Goal: Obtain resource: Download file/media

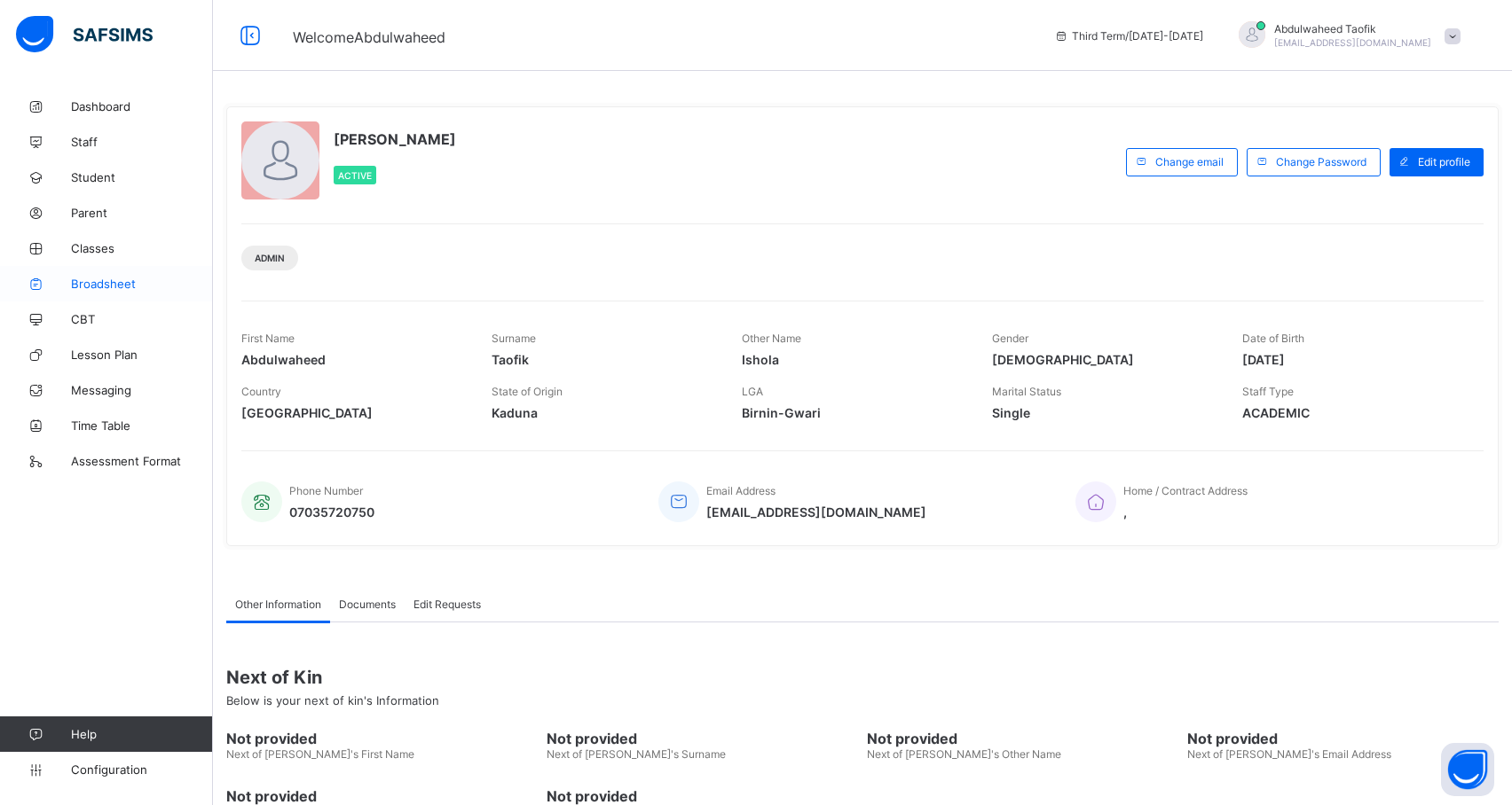
click at [142, 287] on span "Broadsheet" at bounding box center [141, 284] width 142 height 14
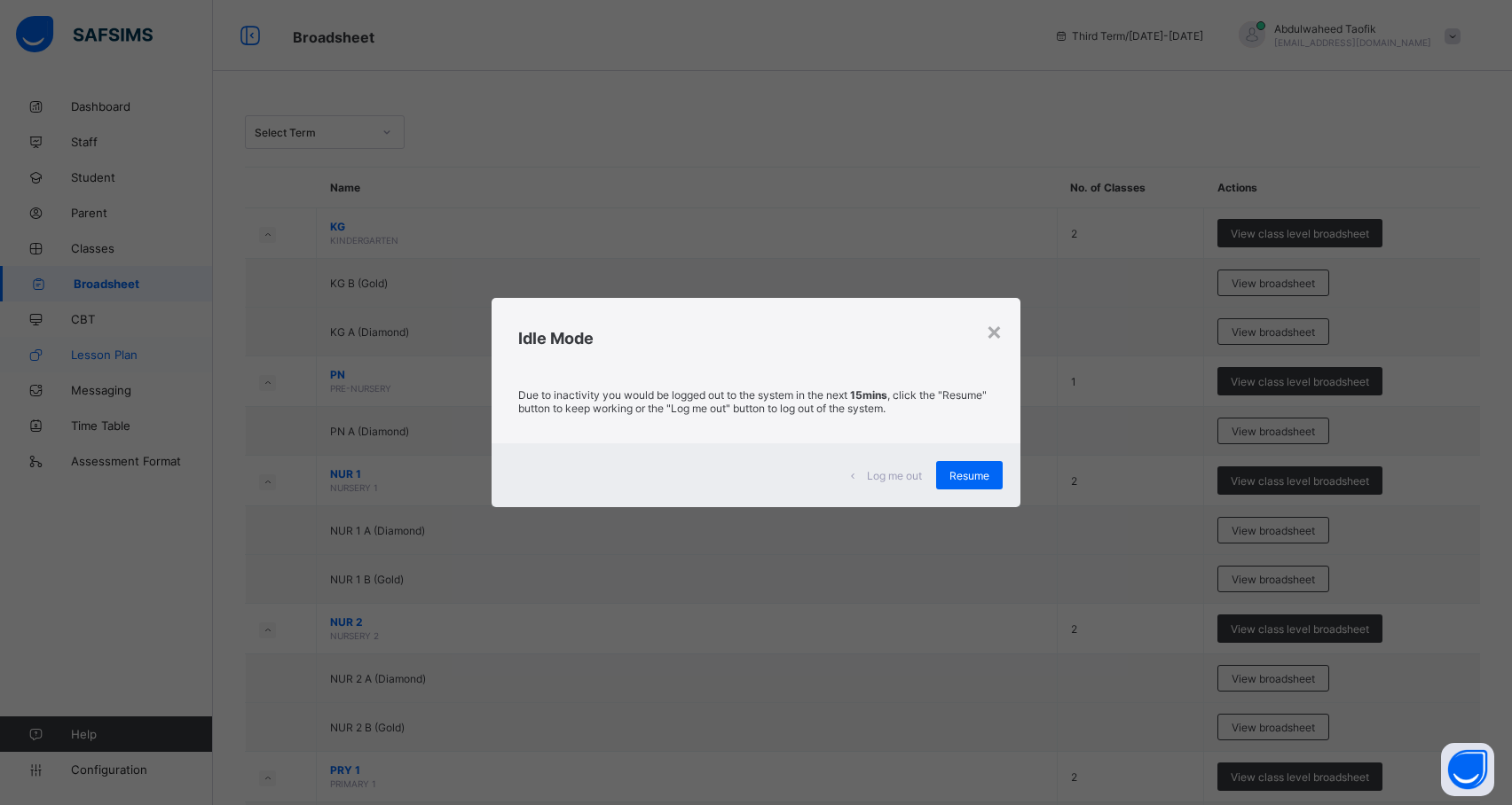
click at [0, 359] on div "× Idle Mode Due to inactivity you would be logged out to the system in the next…" at bounding box center [756, 402] width 1512 height 805
click at [1000, 466] on div "Resume" at bounding box center [969, 475] width 67 height 28
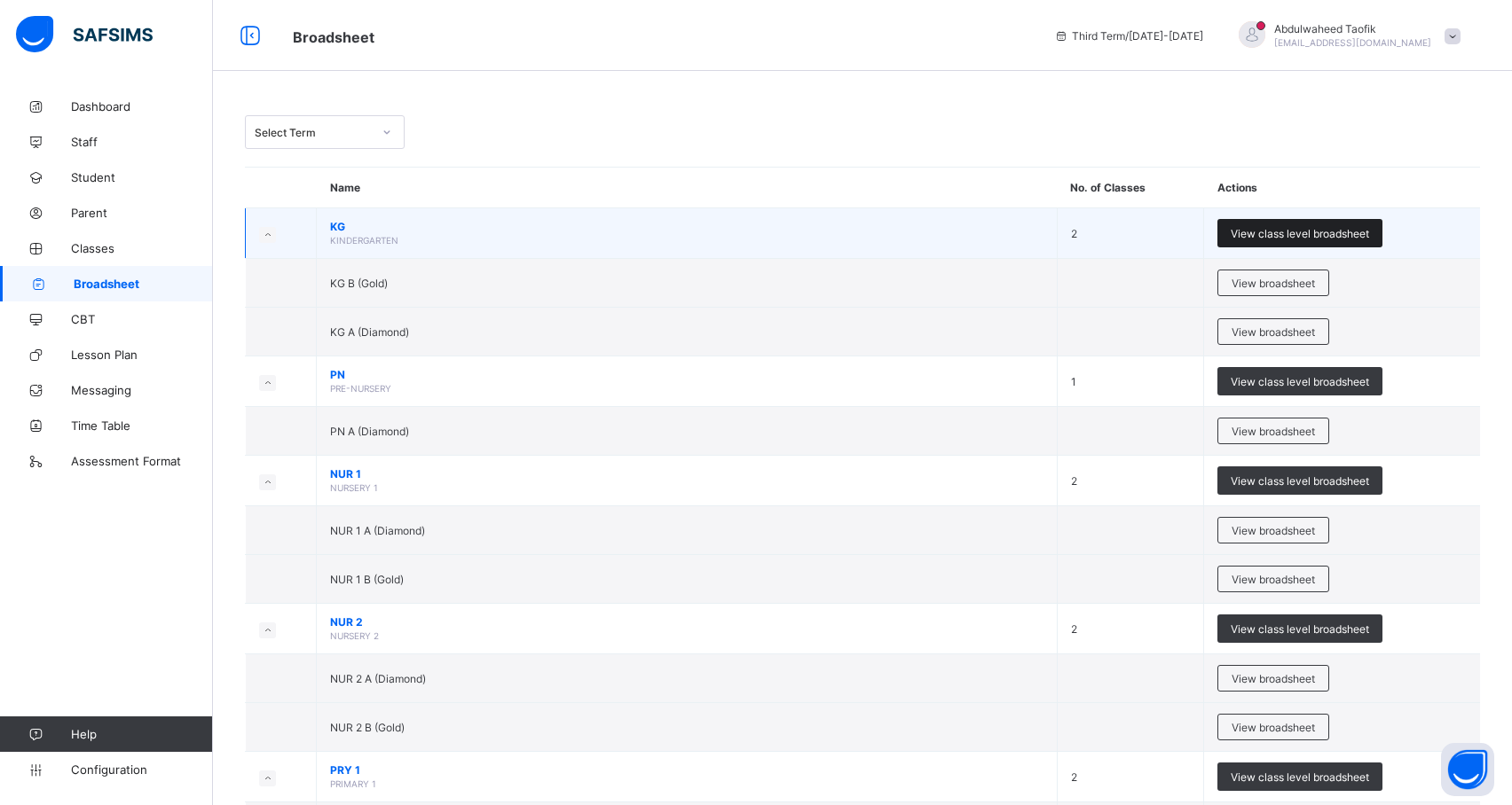
click at [1343, 227] on span "View class level broadsheet" at bounding box center [1299, 234] width 138 height 14
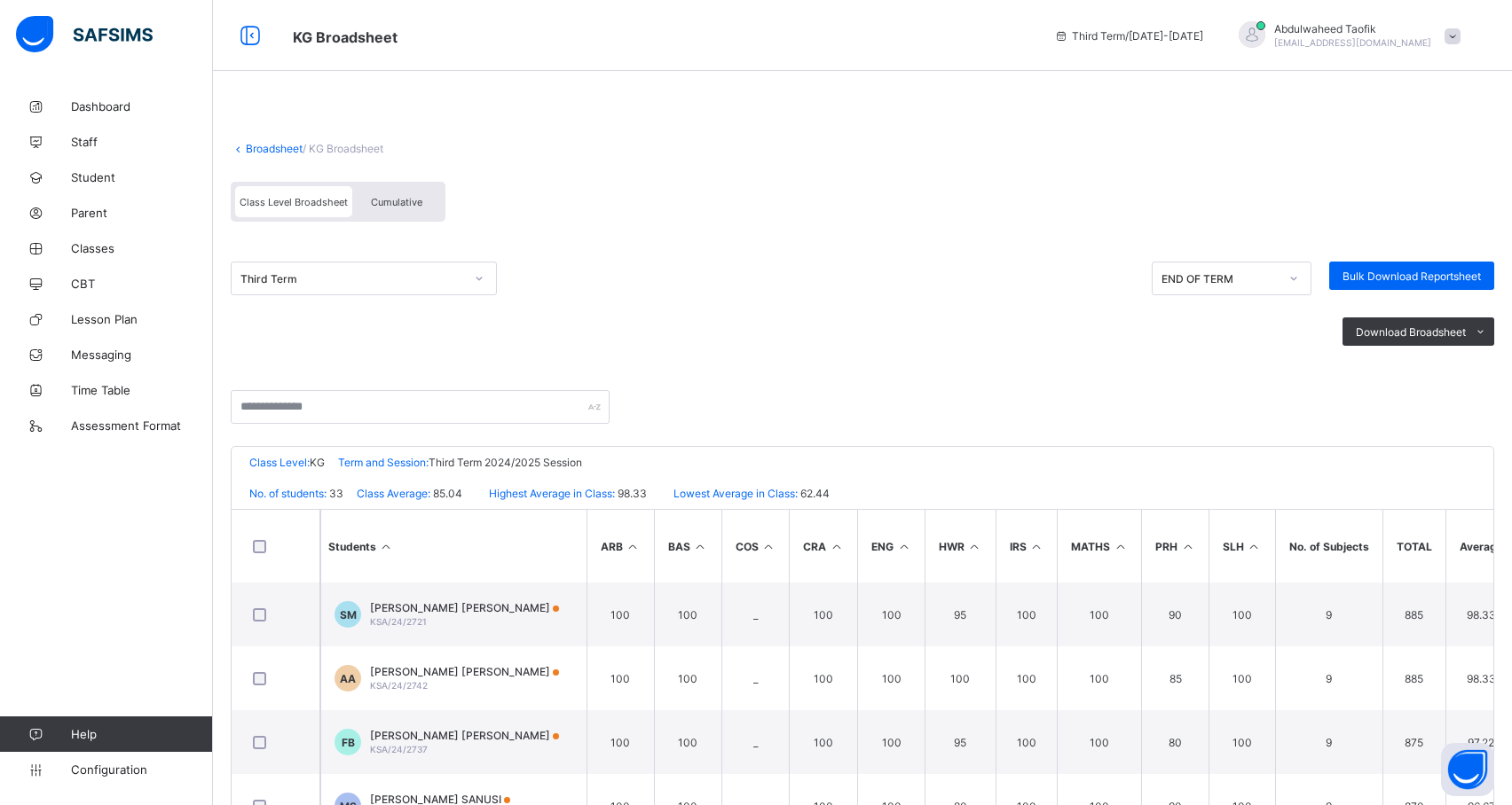
click at [1308, 450] on div "Class Level: KG Term and Session: Third Term 2024/2025 Session" at bounding box center [862, 462] width 1262 height 31
click at [122, 280] on span "Broadsheet" at bounding box center [143, 284] width 139 height 14
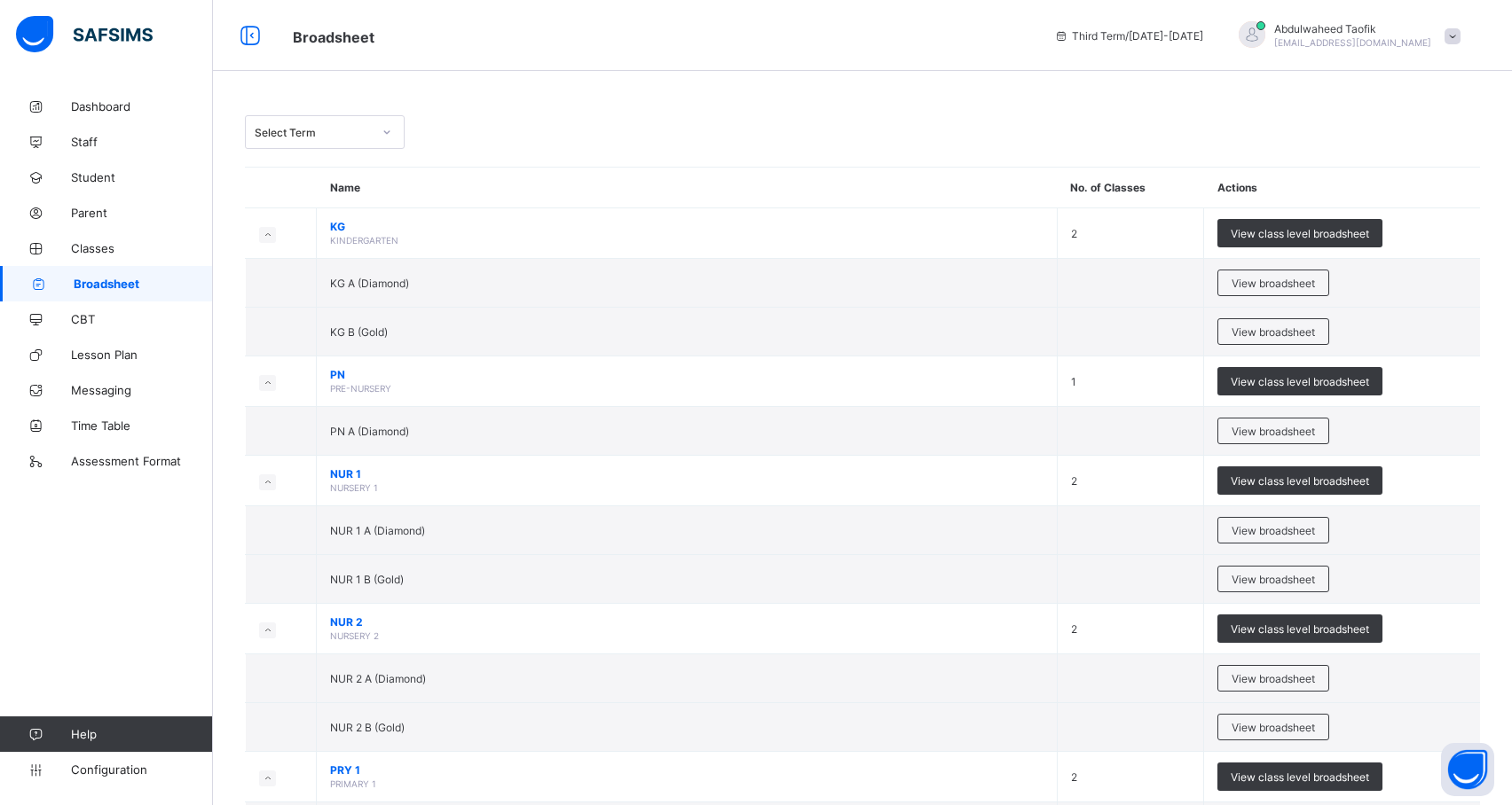
click at [124, 278] on span "Broadsheet" at bounding box center [143, 284] width 139 height 14
click at [1276, 285] on span "View broadsheet" at bounding box center [1273, 284] width 83 height 14
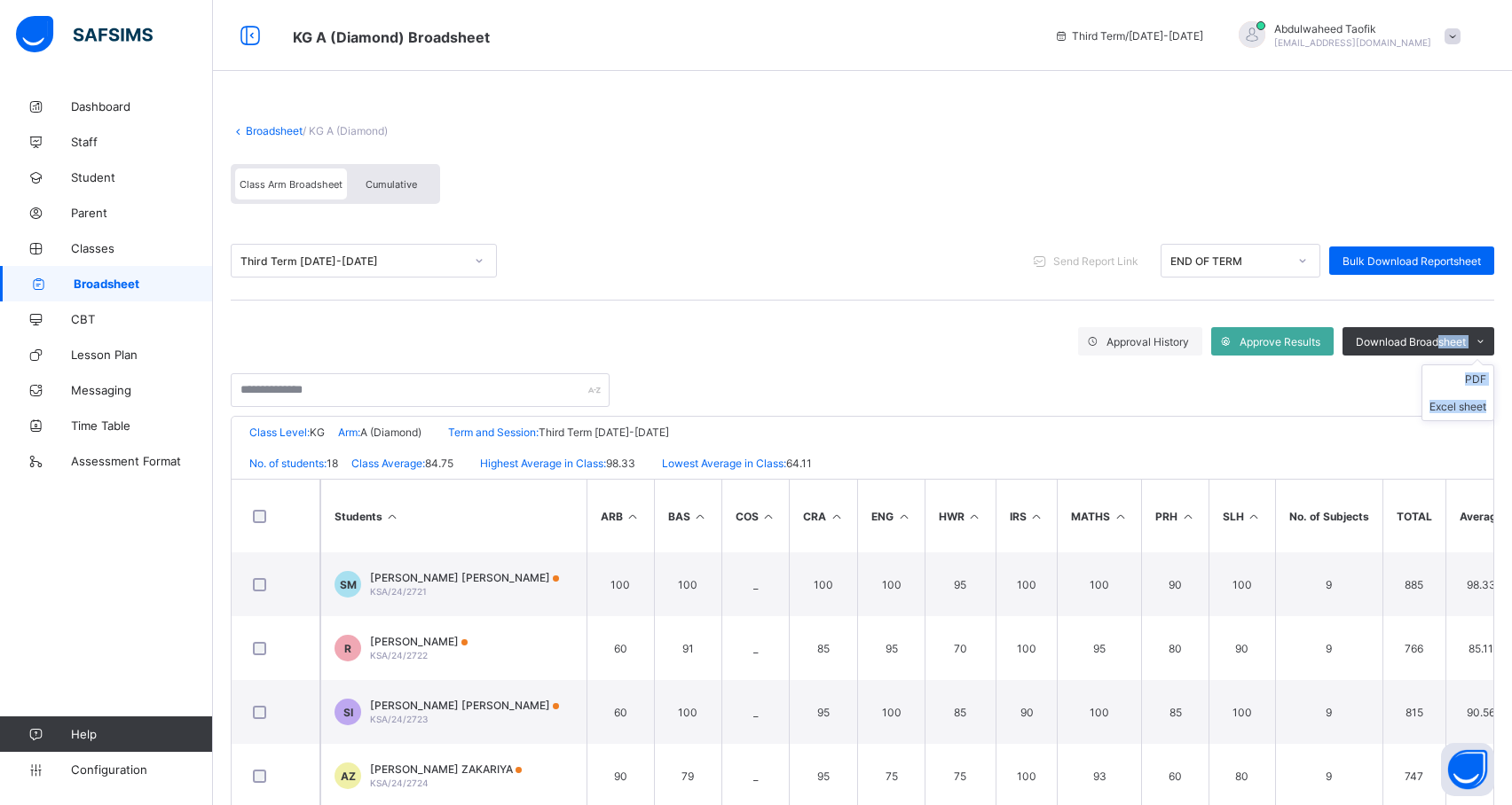
drag, startPoint x: 1454, startPoint y: 341, endPoint x: 1488, endPoint y: 371, distance: 45.3
click at [1488, 355] on div "Download Broadsheet PDF Excel sheet" at bounding box center [1418, 341] width 152 height 28
click at [1488, 371] on ul "PDF Excel sheet" at bounding box center [1458, 393] width 73 height 57
click at [1493, 383] on li "PDF" at bounding box center [1458, 379] width 71 height 27
click at [1363, 522] on th "No. of Subjects" at bounding box center [1329, 516] width 108 height 72
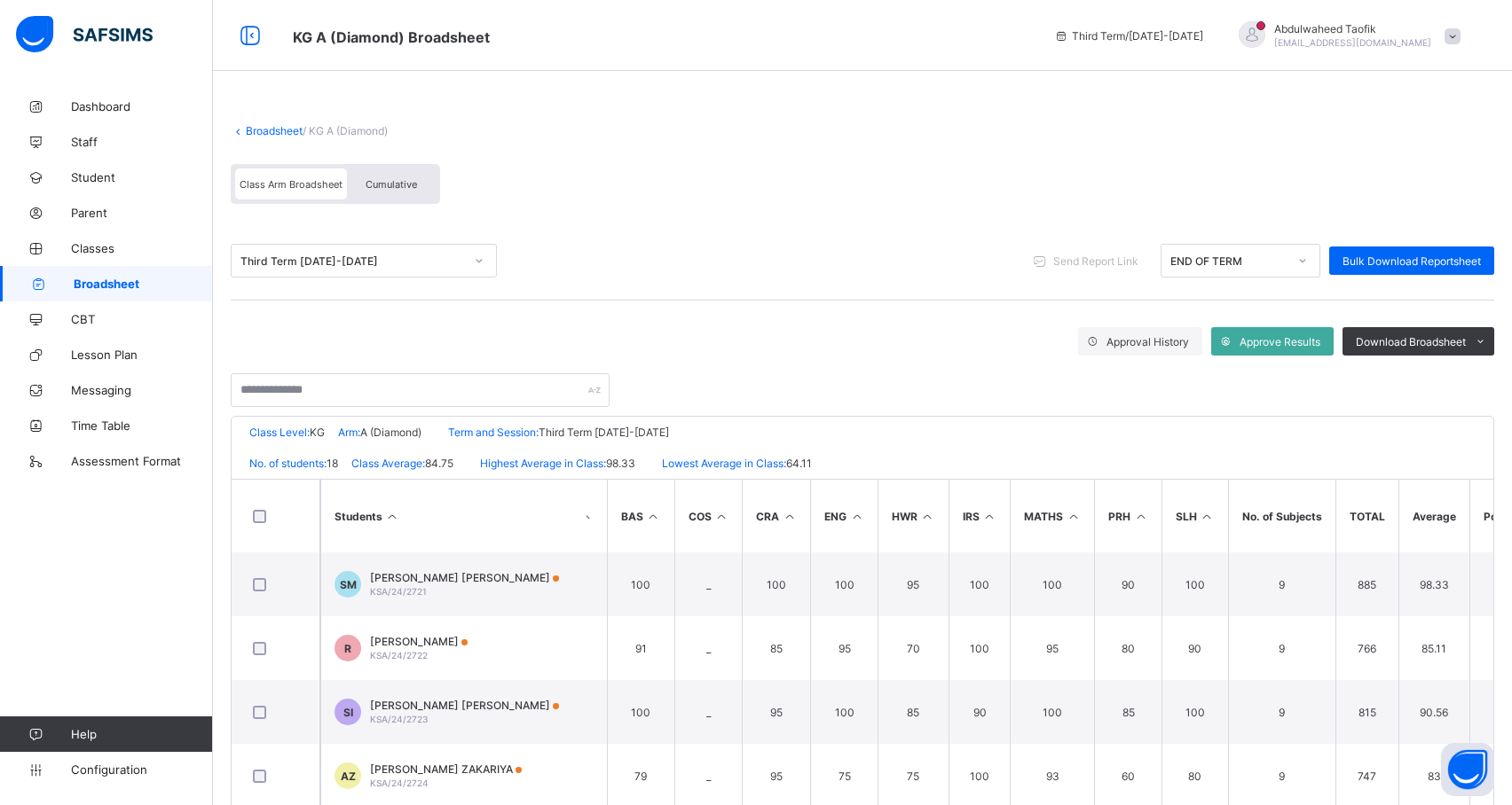
scroll to position [0, 158]
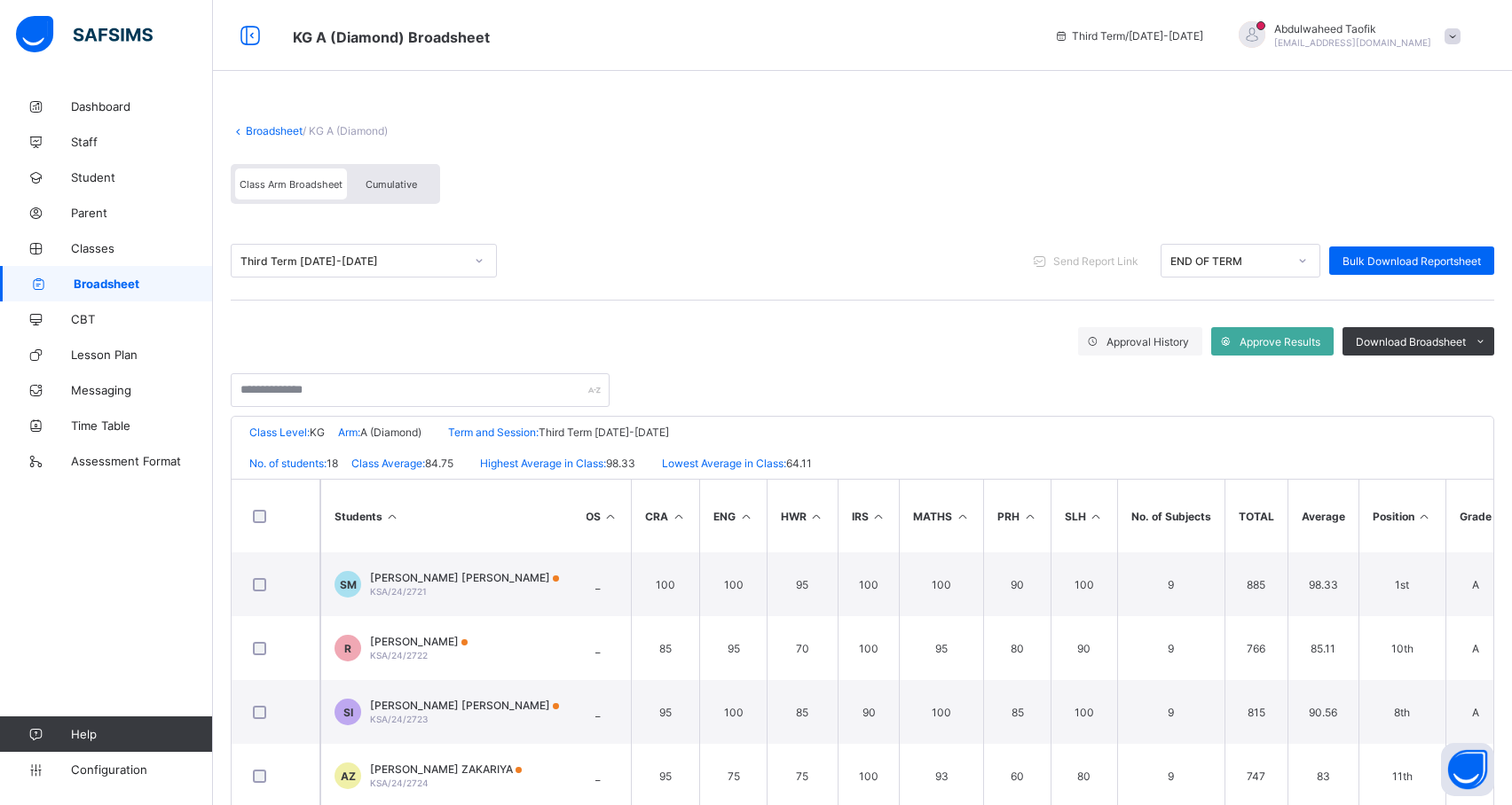
click at [1426, 512] on icon at bounding box center [1424, 517] width 15 height 14
click at [1446, 337] on span "Download Broadsheet" at bounding box center [1411, 342] width 110 height 14
click at [1494, 371] on ul "PDF Excel sheet" at bounding box center [1458, 393] width 73 height 57
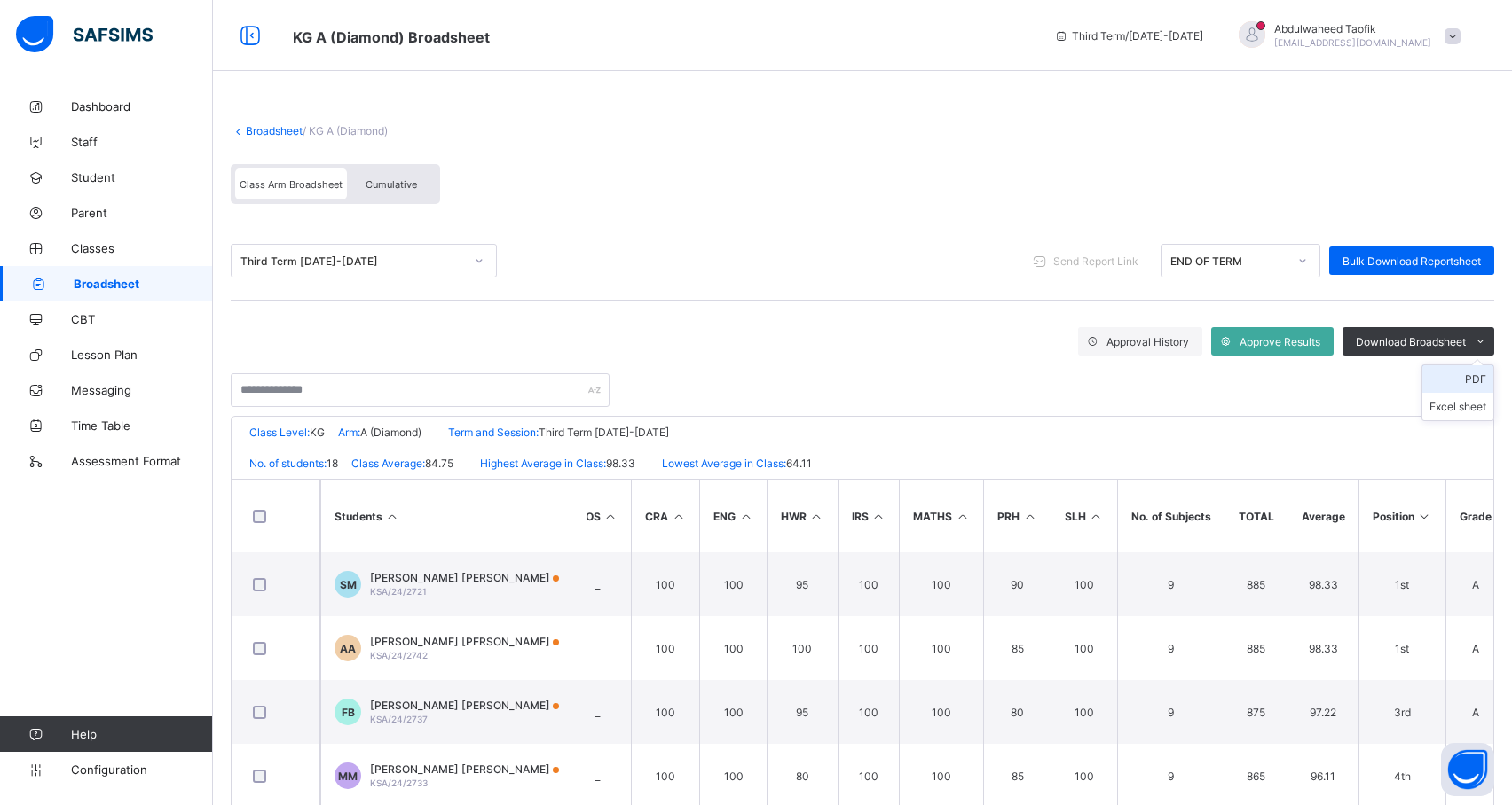
click at [1488, 378] on li "PDF" at bounding box center [1458, 379] width 71 height 27
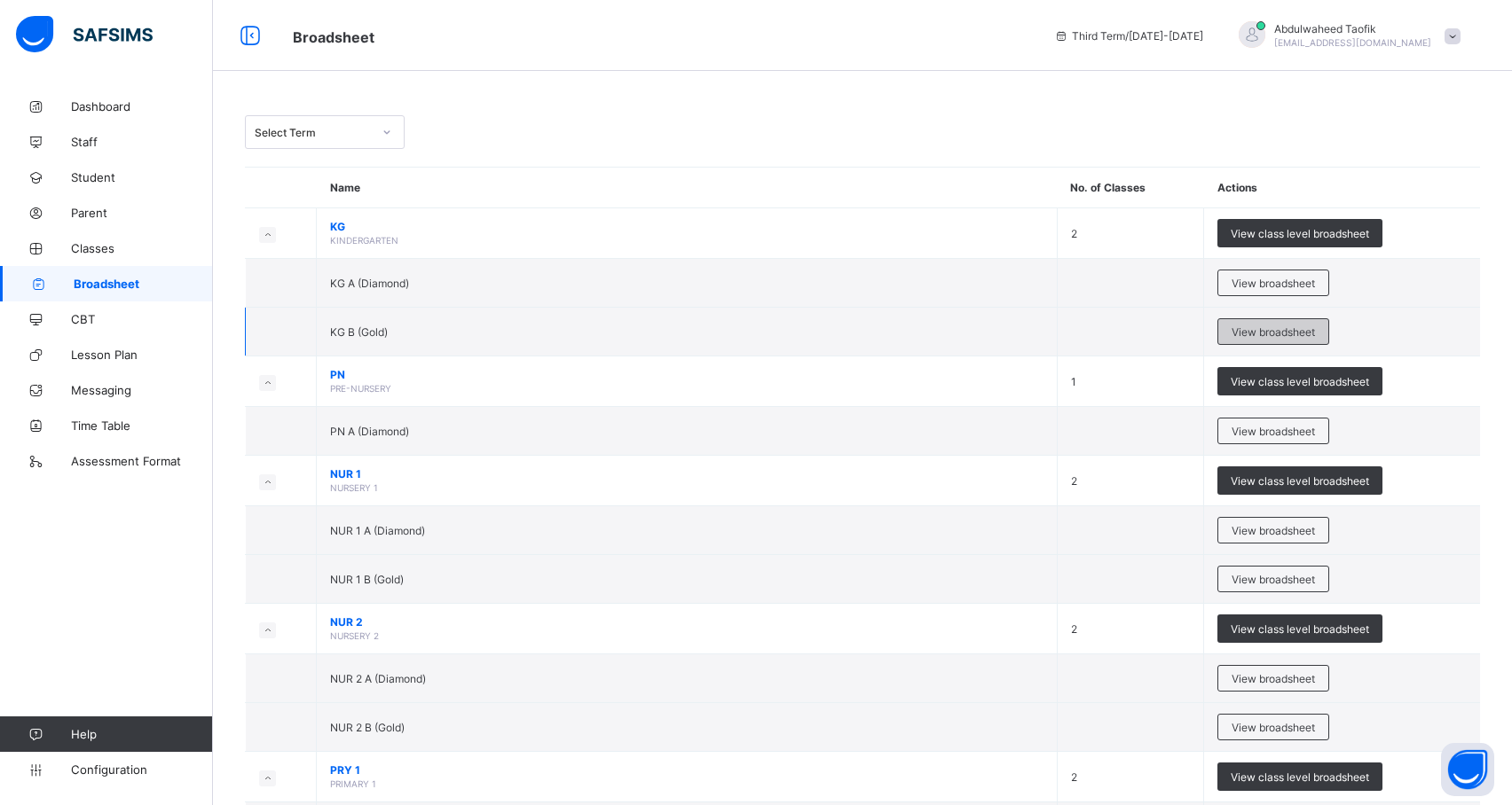
click at [1254, 334] on span "View broadsheet" at bounding box center [1273, 332] width 83 height 14
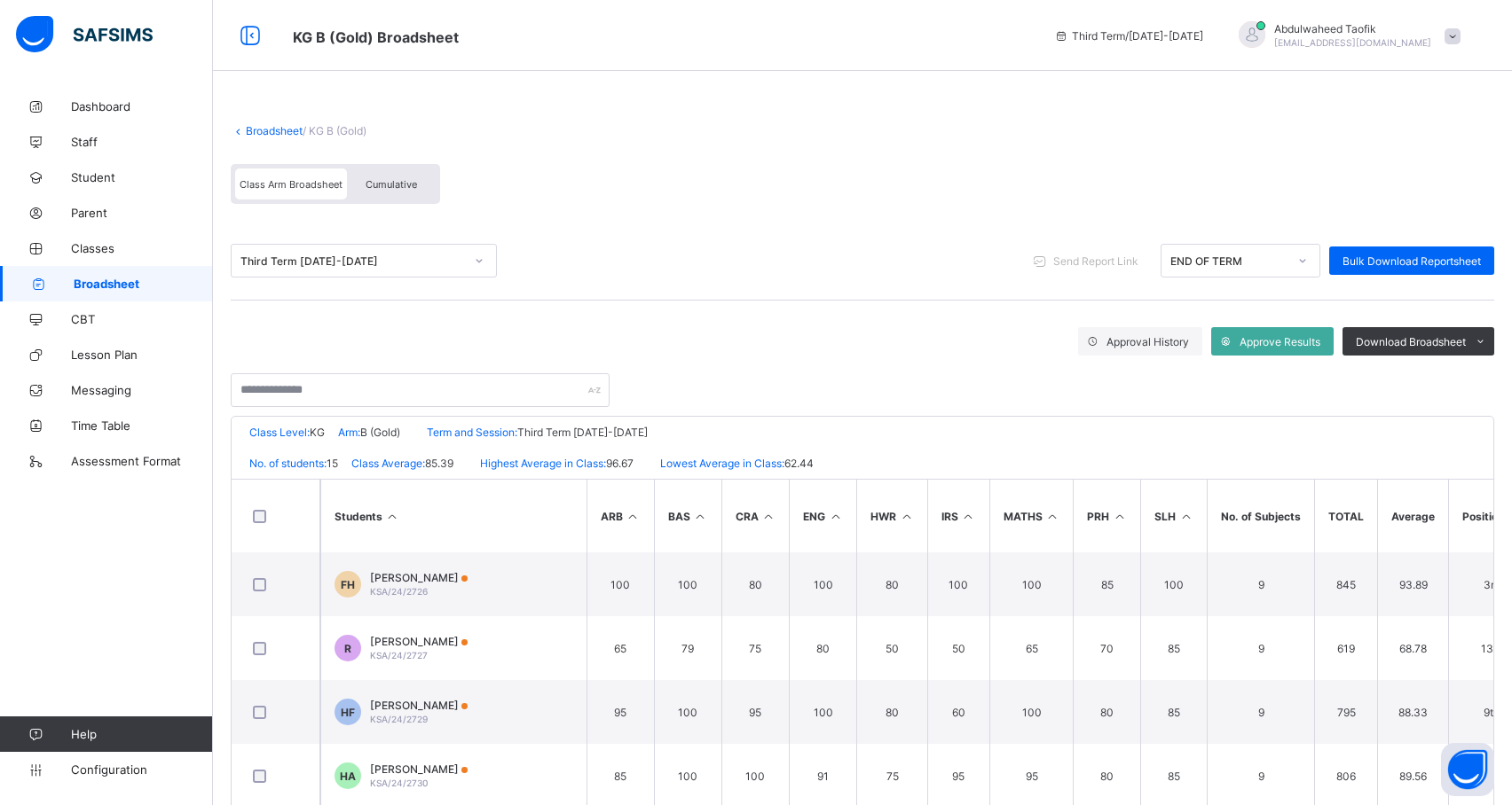
click at [1481, 523] on th "Position" at bounding box center [1491, 516] width 87 height 72
click at [1463, 548] on th "Position" at bounding box center [1491, 516] width 87 height 72
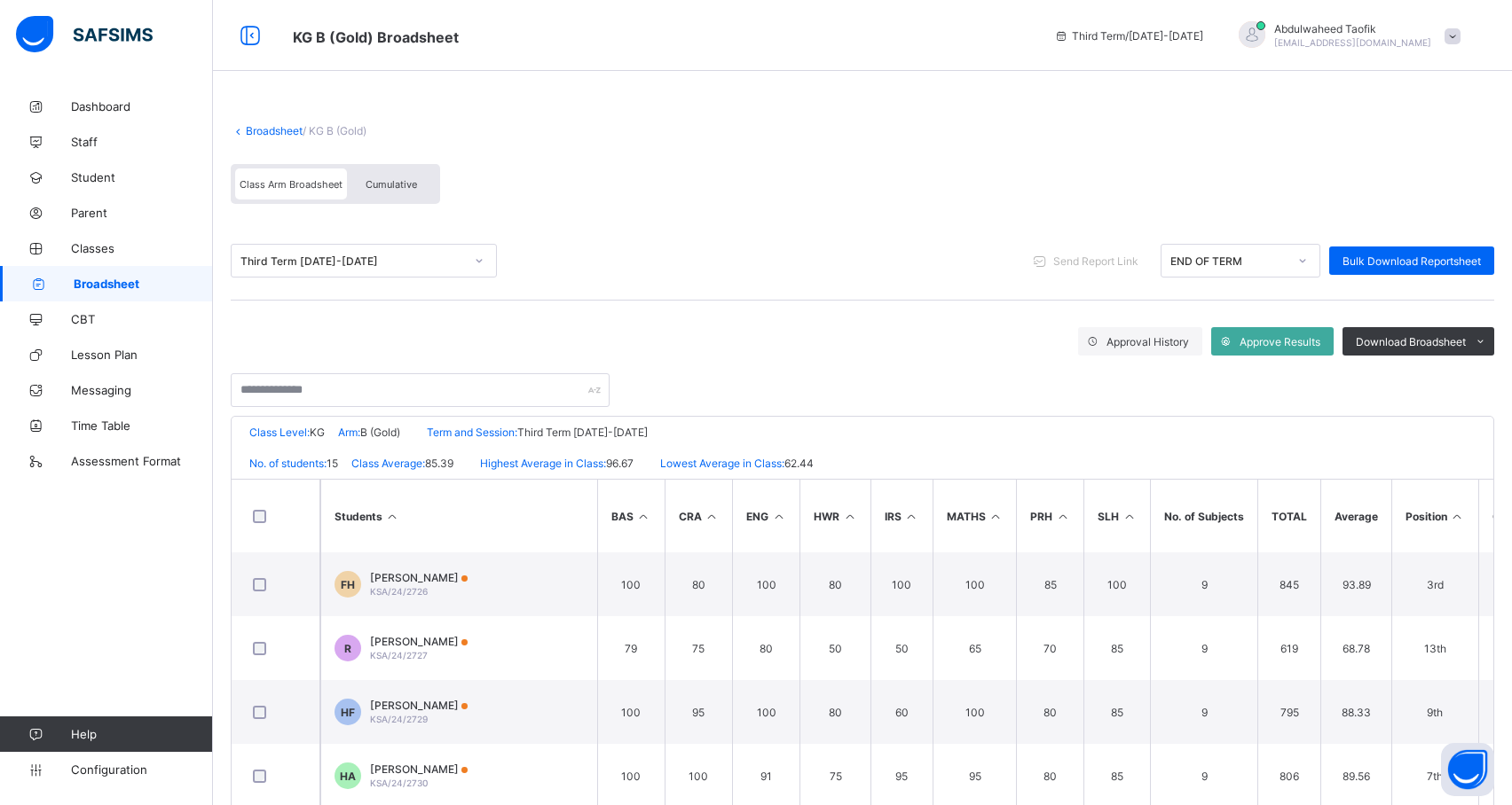
scroll to position [0, 90]
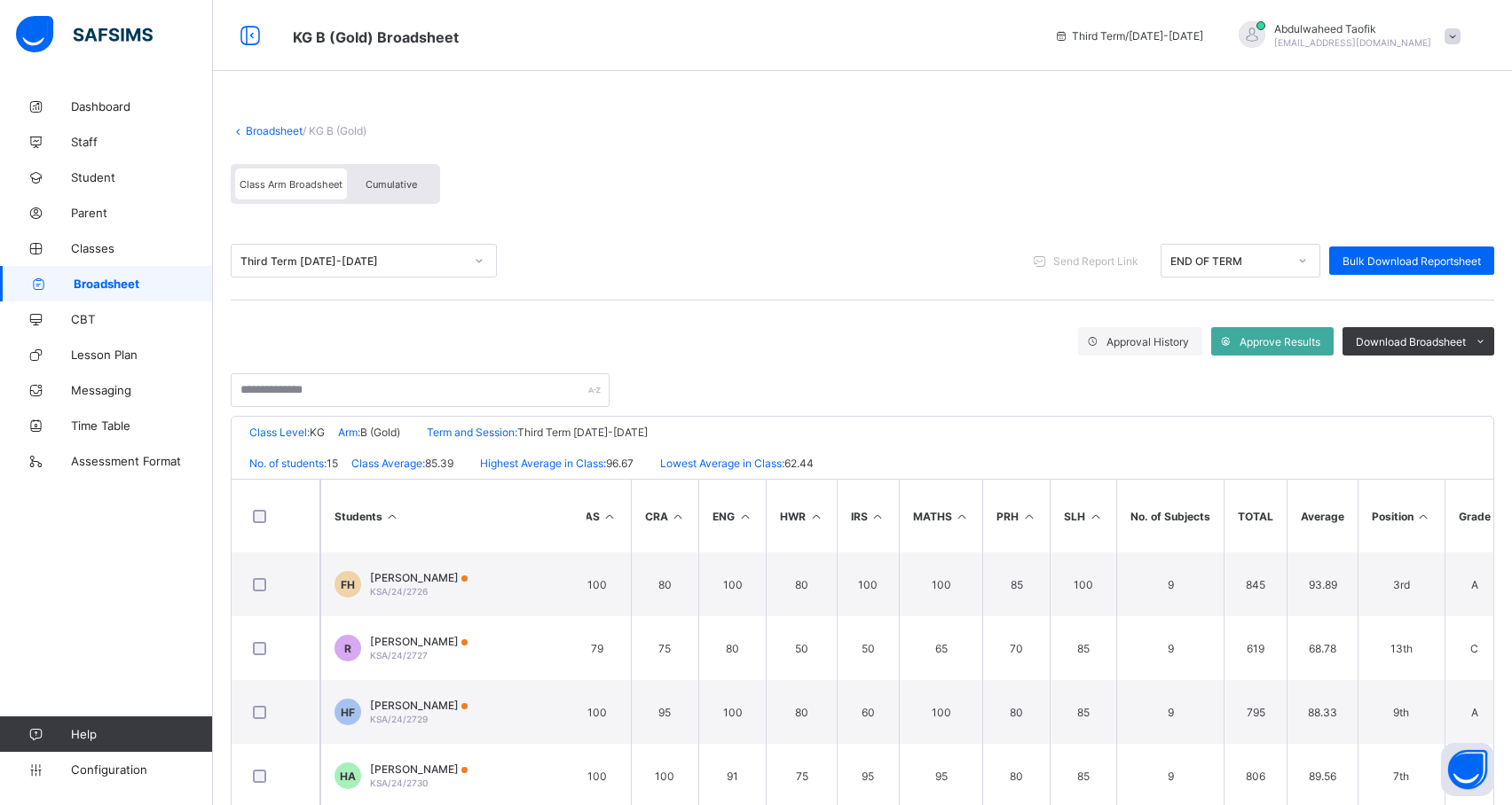
click at [1424, 511] on icon at bounding box center [1423, 517] width 15 height 14
click at [1435, 338] on span "Download Broadsheet" at bounding box center [1411, 342] width 110 height 14
click at [1481, 374] on li "PDF" at bounding box center [1458, 379] width 71 height 27
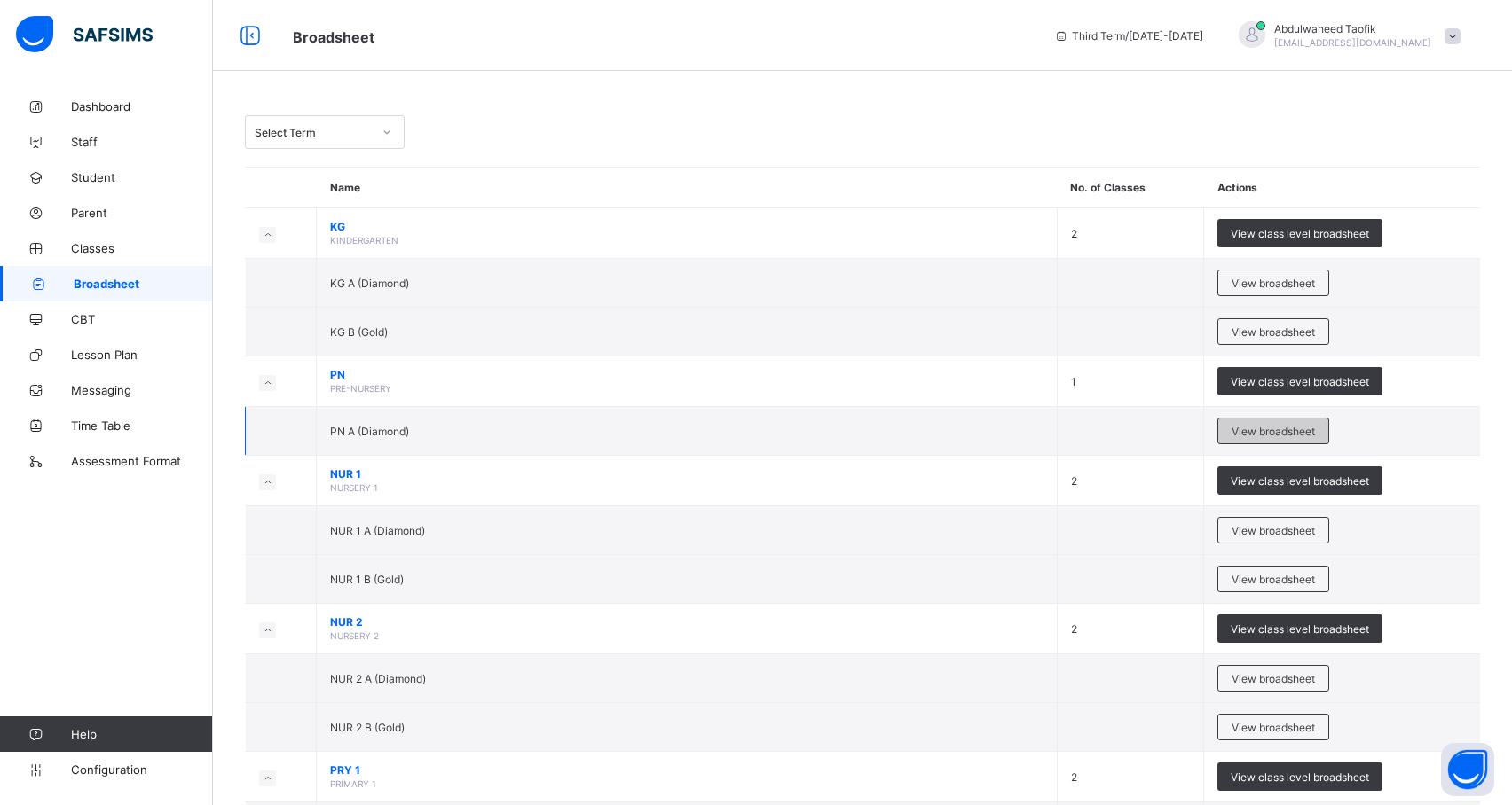
click at [1291, 433] on span "View broadsheet" at bounding box center [1273, 432] width 83 height 14
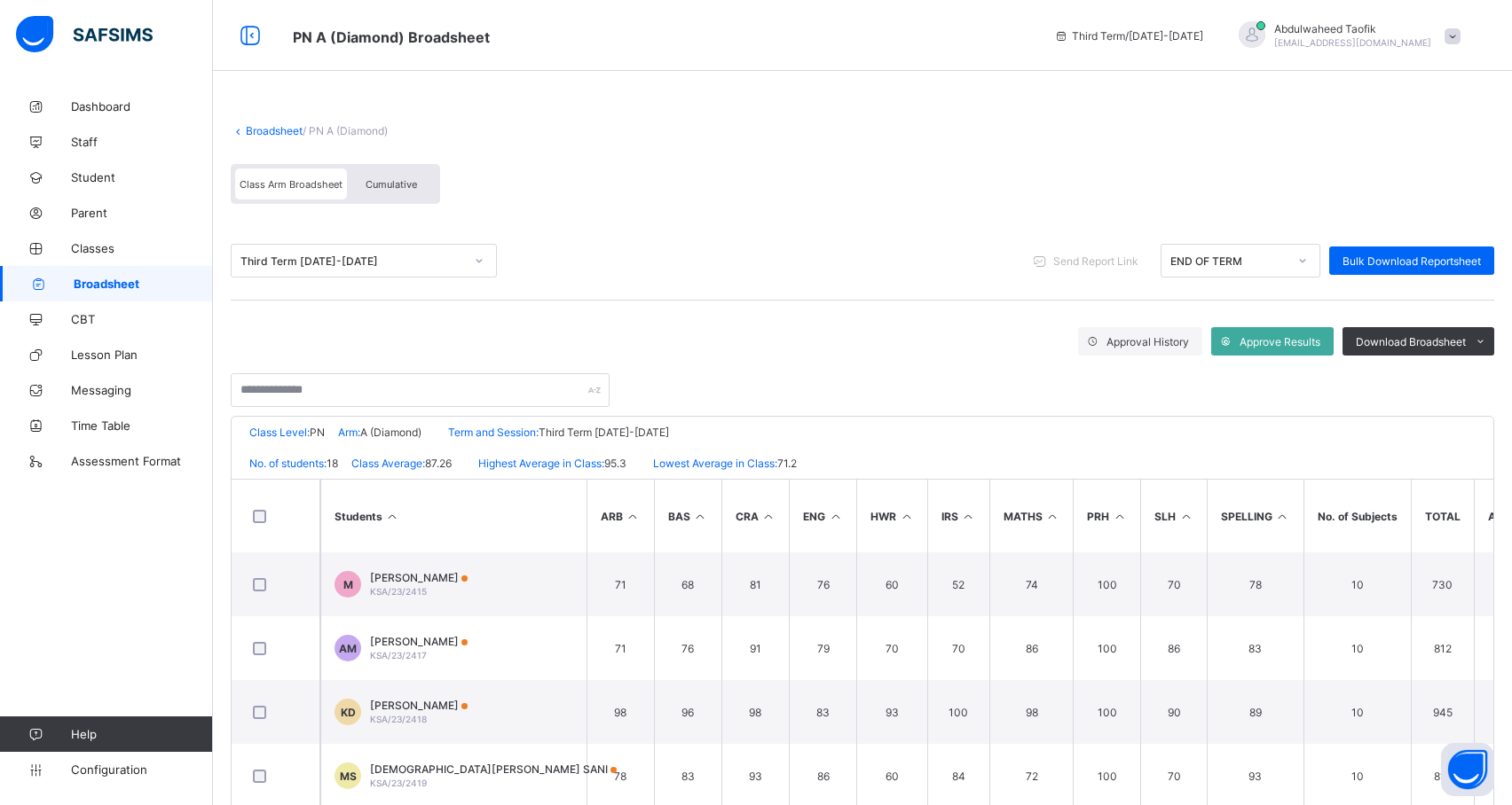
click at [1364, 536] on th "No. of Subjects" at bounding box center [1357, 516] width 108 height 72
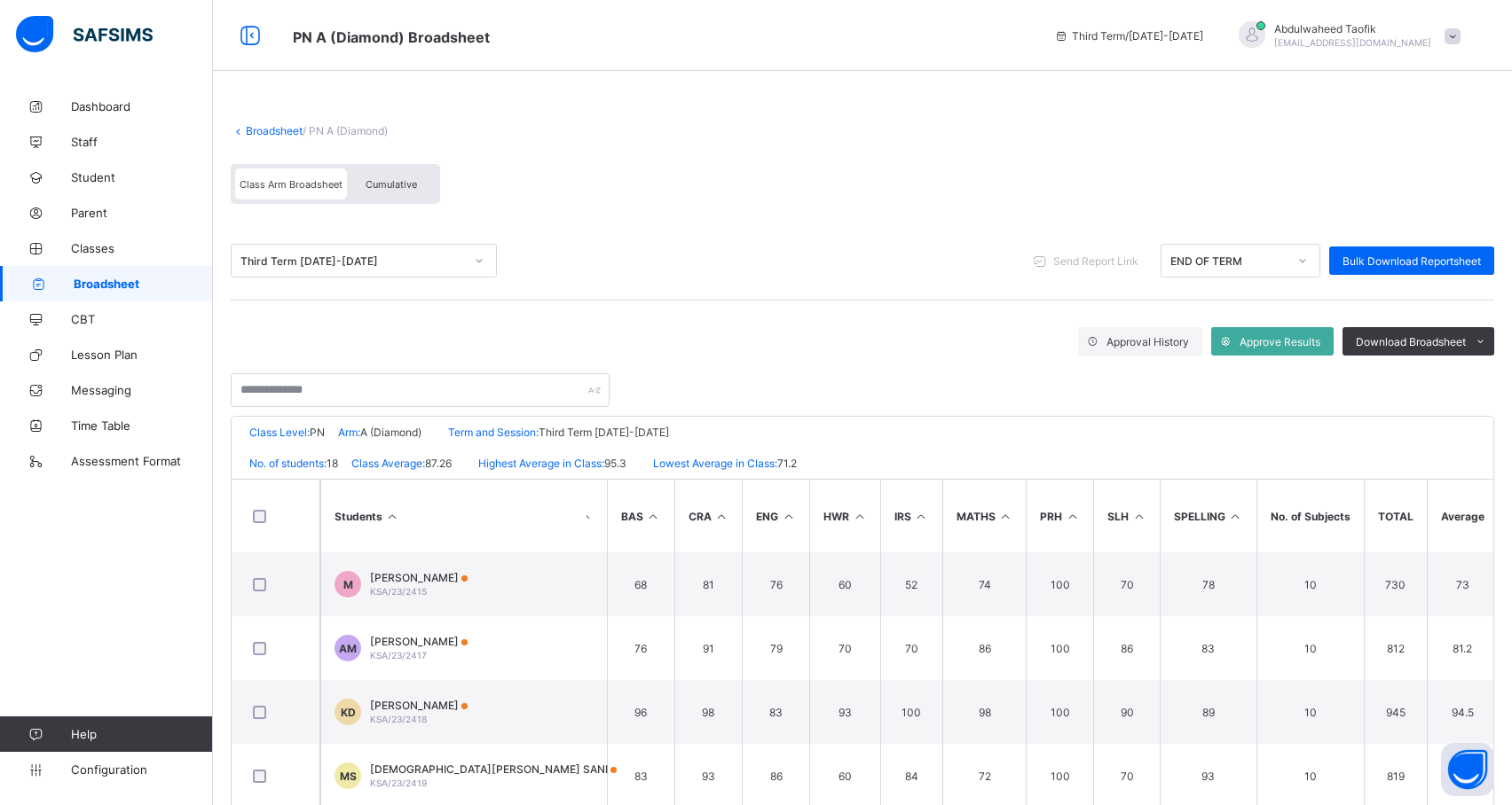
scroll to position [0, 186]
click at [1418, 514] on icon at bounding box center [1424, 517] width 15 height 14
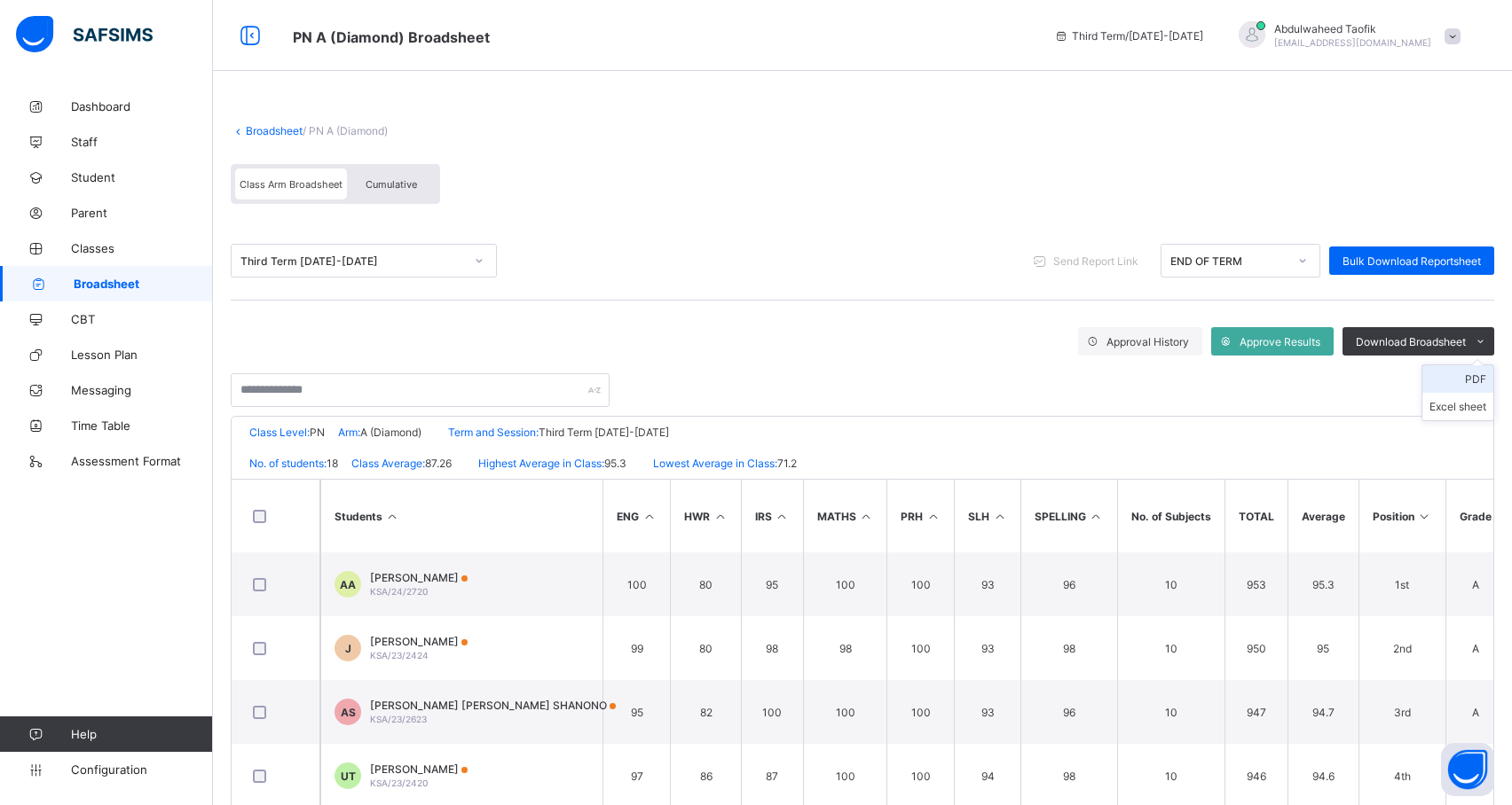
click at [1491, 388] on li "PDF" at bounding box center [1458, 379] width 71 height 27
click at [265, 129] on link "Broadsheet" at bounding box center [274, 131] width 57 height 14
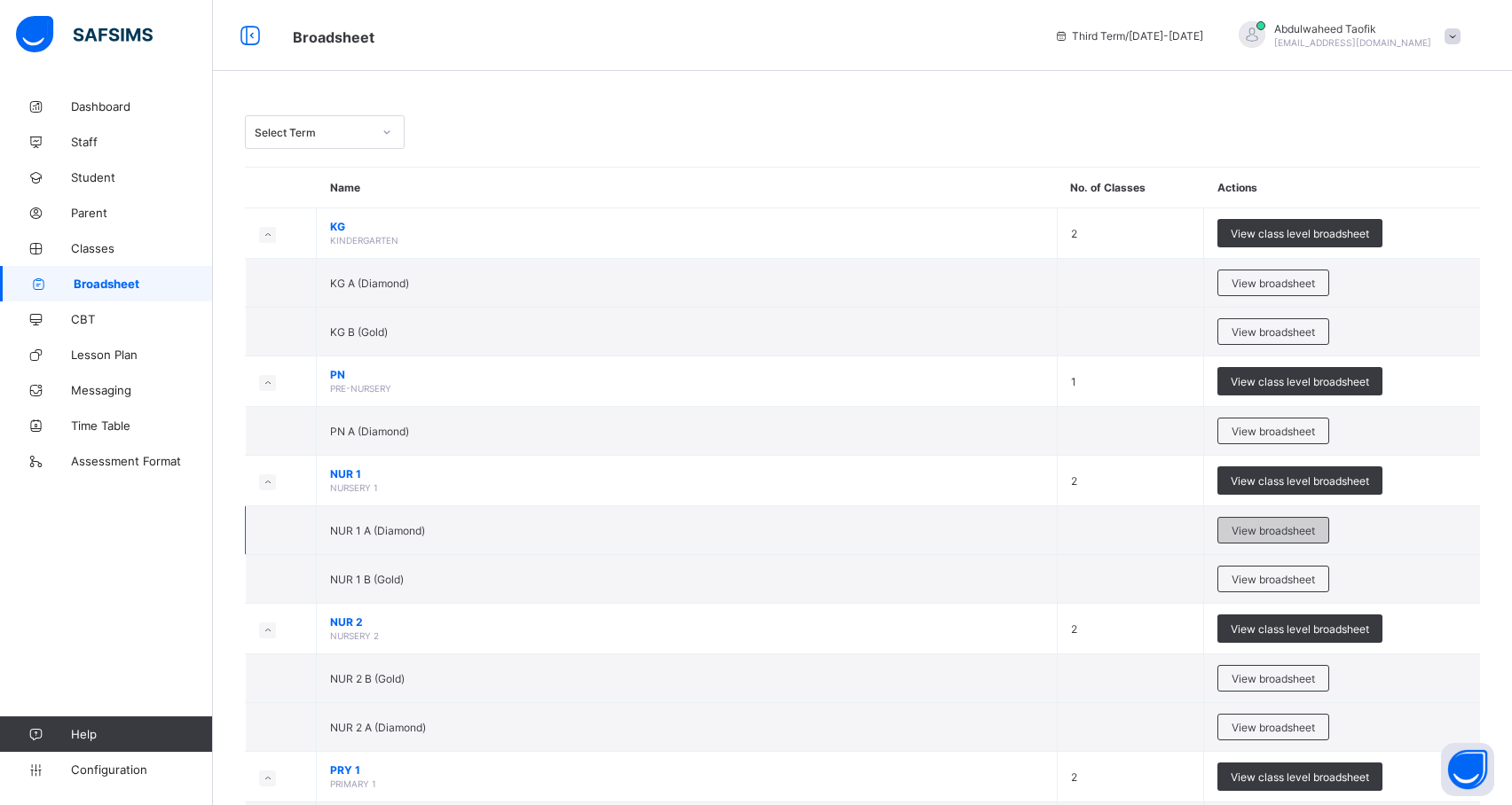
click at [1287, 530] on span "View broadsheet" at bounding box center [1273, 531] width 83 height 14
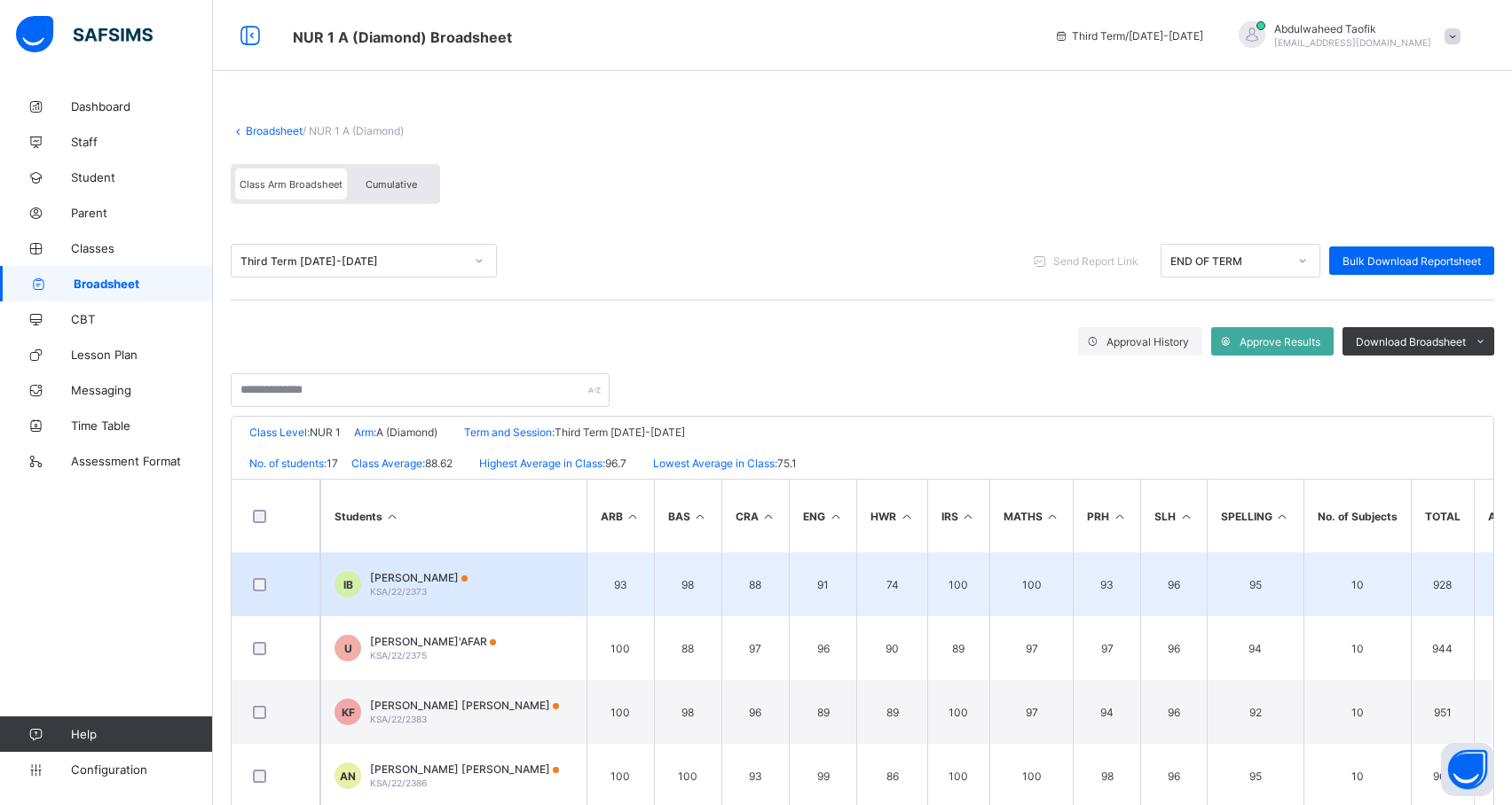
click at [1246, 559] on td "95" at bounding box center [1255, 584] width 97 height 64
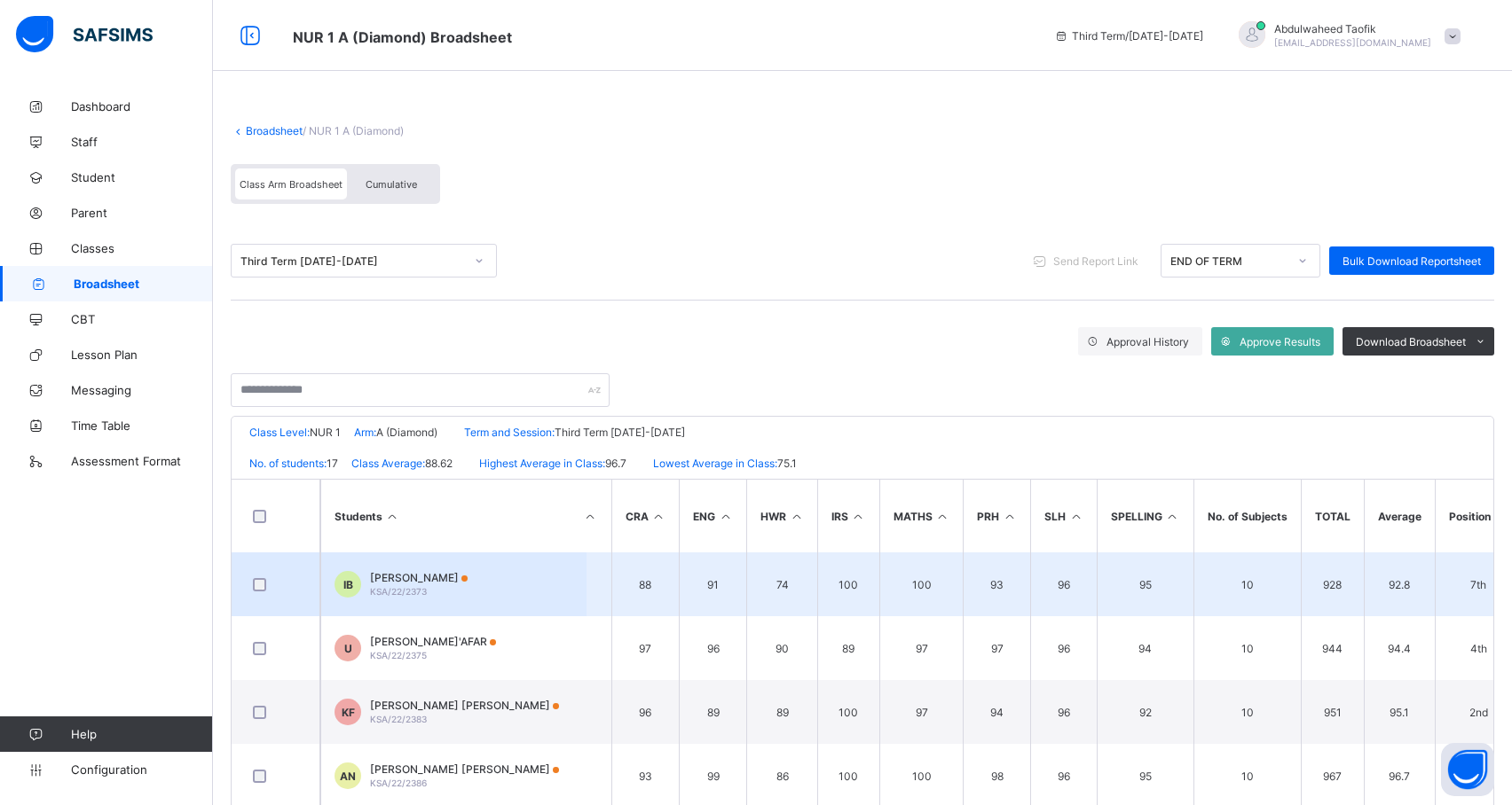
scroll to position [0, 186]
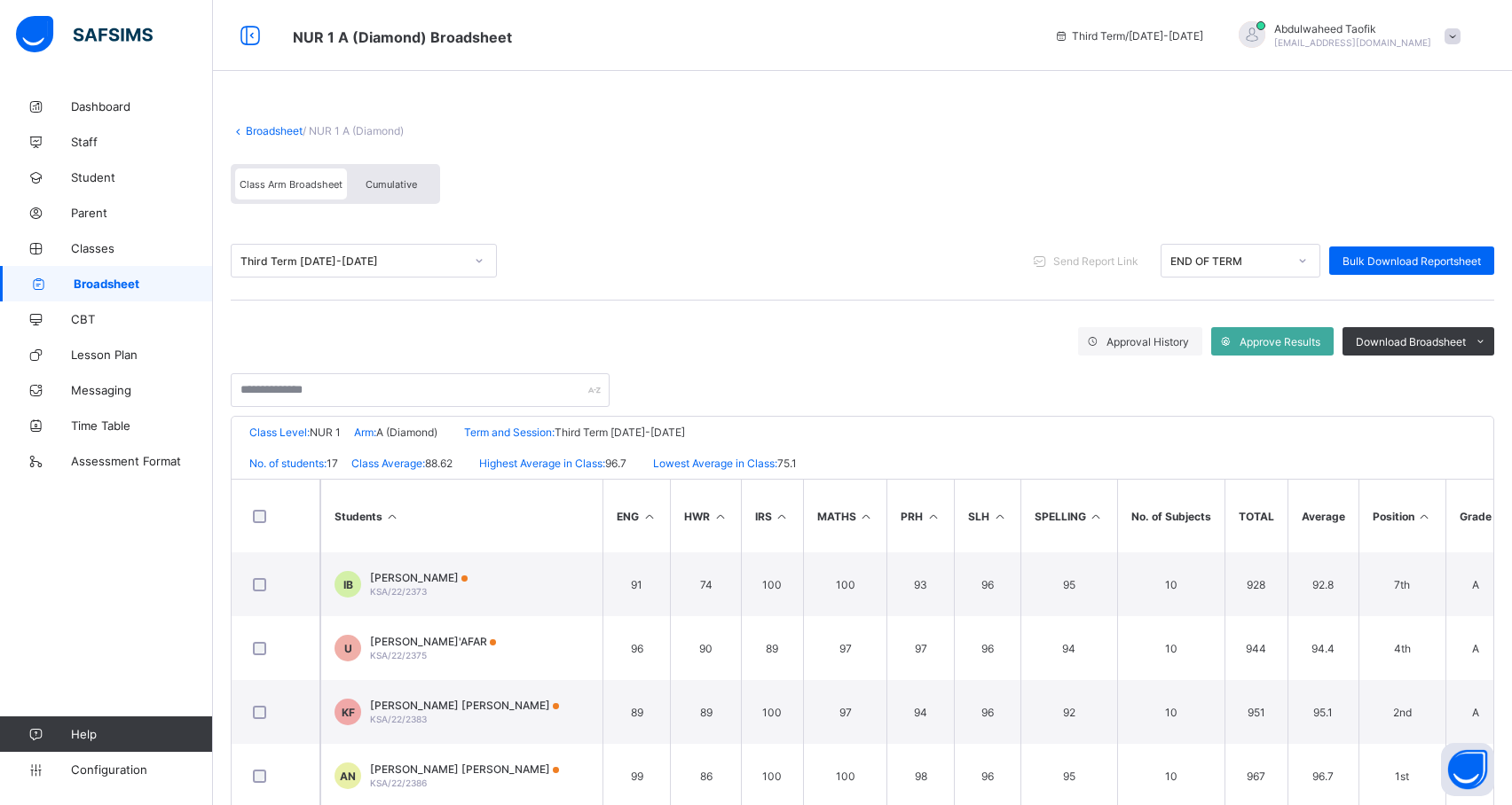
click at [1422, 514] on icon at bounding box center [1424, 517] width 15 height 14
click at [1442, 341] on span "Download Broadsheet" at bounding box center [1411, 342] width 110 height 14
click at [1493, 376] on li "PDF" at bounding box center [1458, 379] width 71 height 27
click at [1464, 342] on span "Download Broadsheet" at bounding box center [1411, 342] width 110 height 14
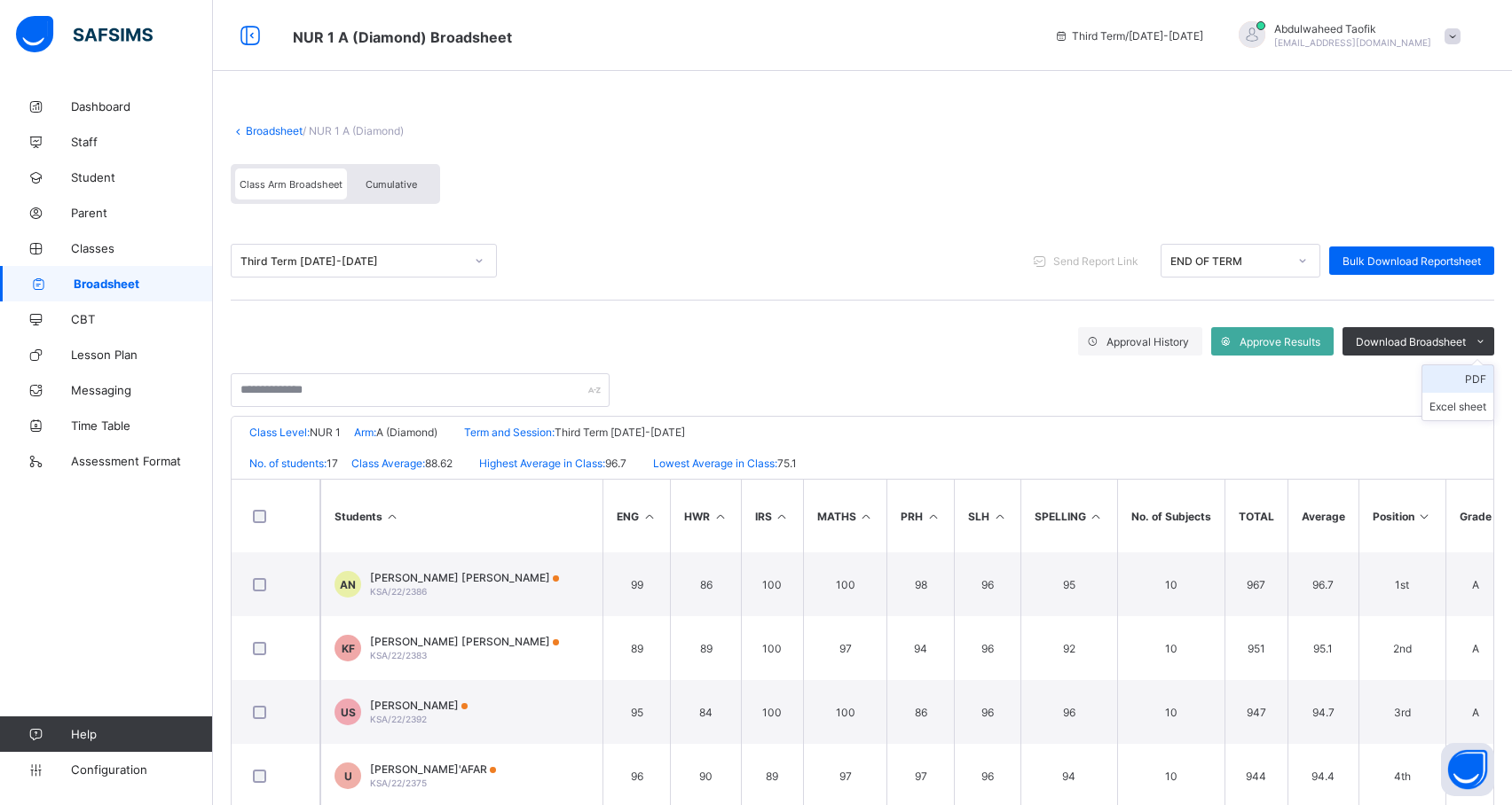
click at [1486, 376] on li "PDF" at bounding box center [1458, 379] width 71 height 27
click at [1421, 342] on span "Download Broadsheet" at bounding box center [1411, 342] width 110 height 14
click at [1482, 376] on li "PDF" at bounding box center [1458, 379] width 71 height 27
click at [121, 278] on span "Broadsheet" at bounding box center [143, 284] width 139 height 14
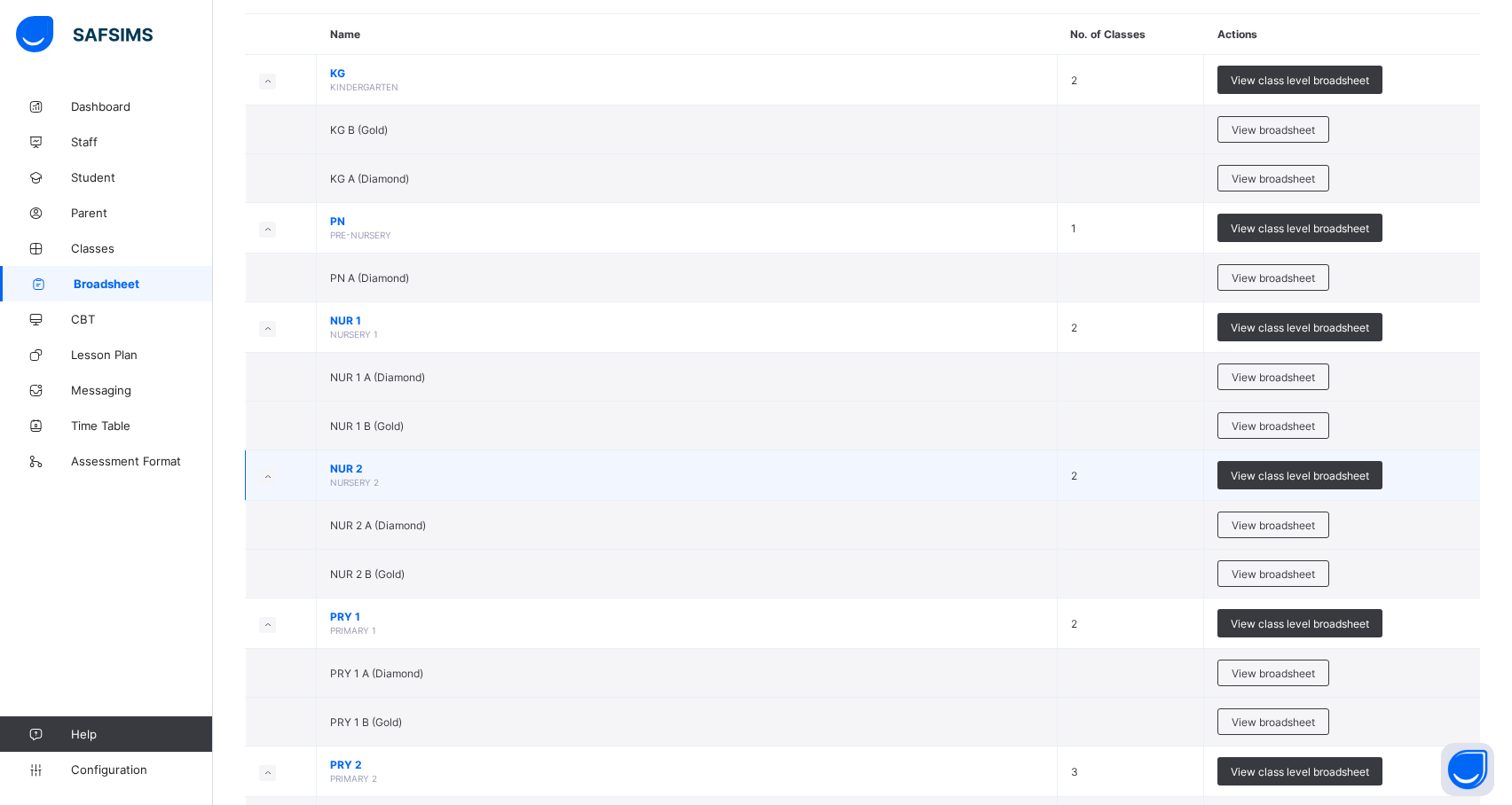
scroll to position [143, 0]
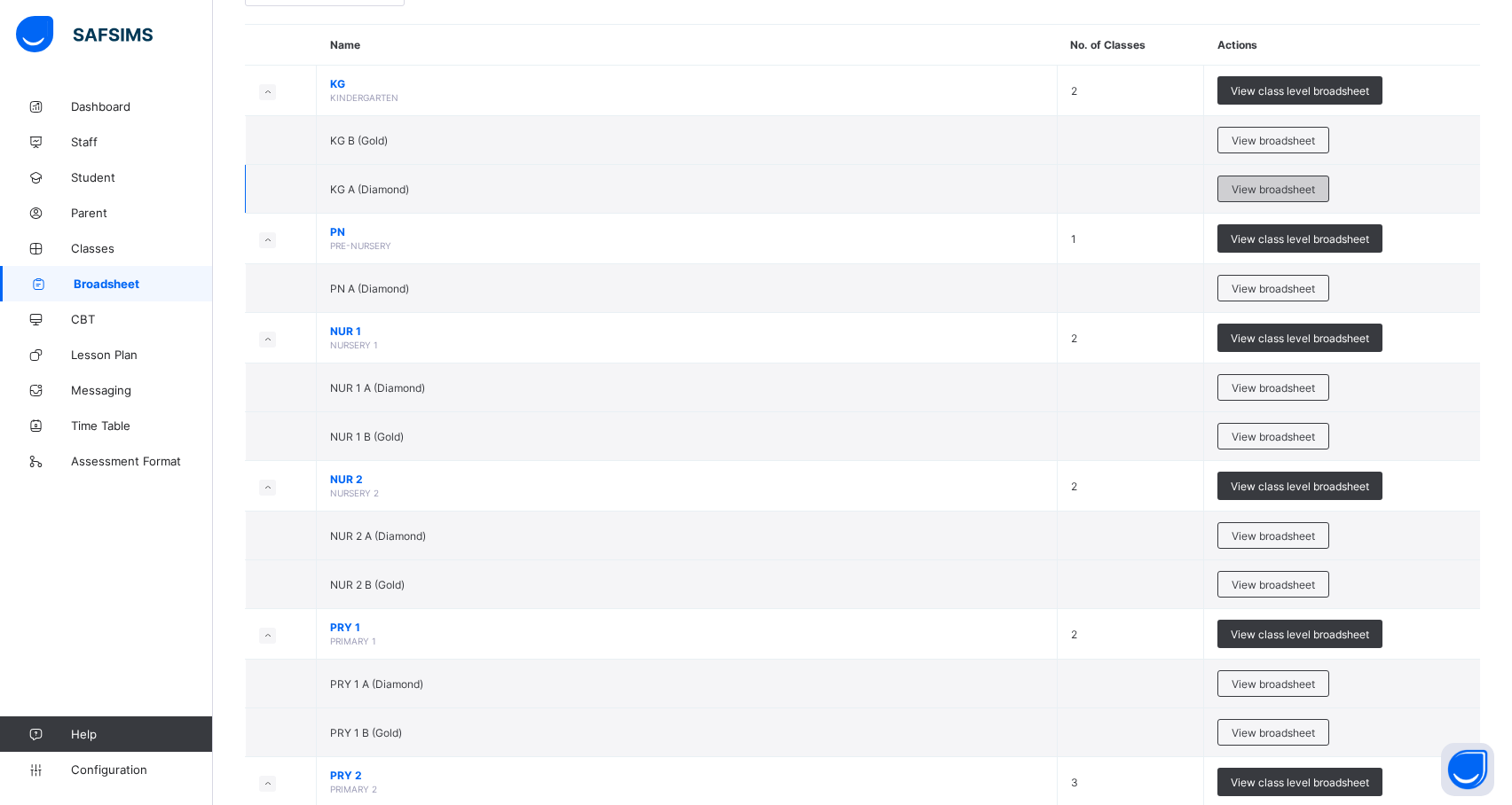
click at [1297, 181] on div "View broadsheet" at bounding box center [1274, 188] width 112 height 26
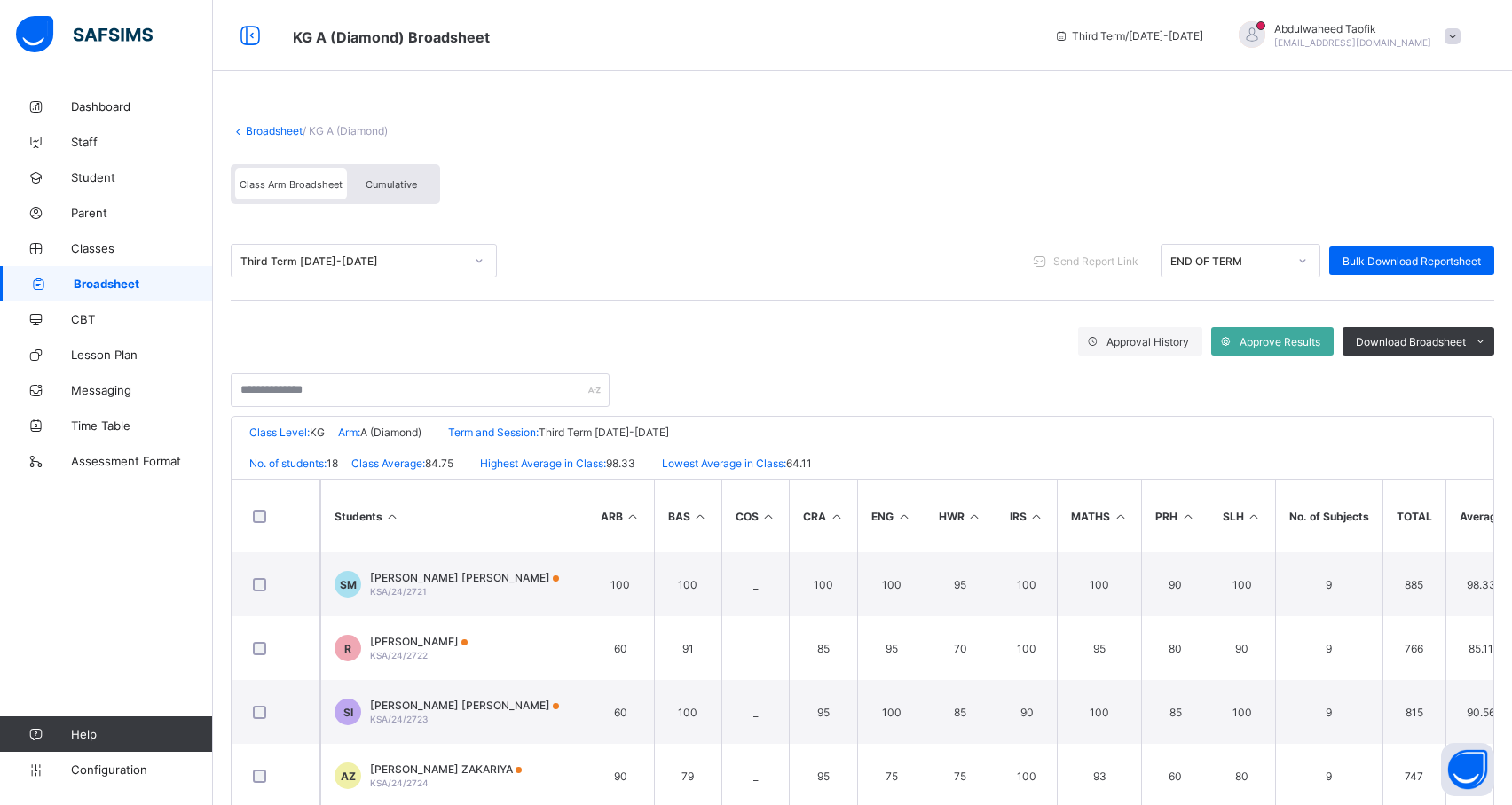
click at [1411, 497] on th "TOTAL" at bounding box center [1414, 516] width 63 height 72
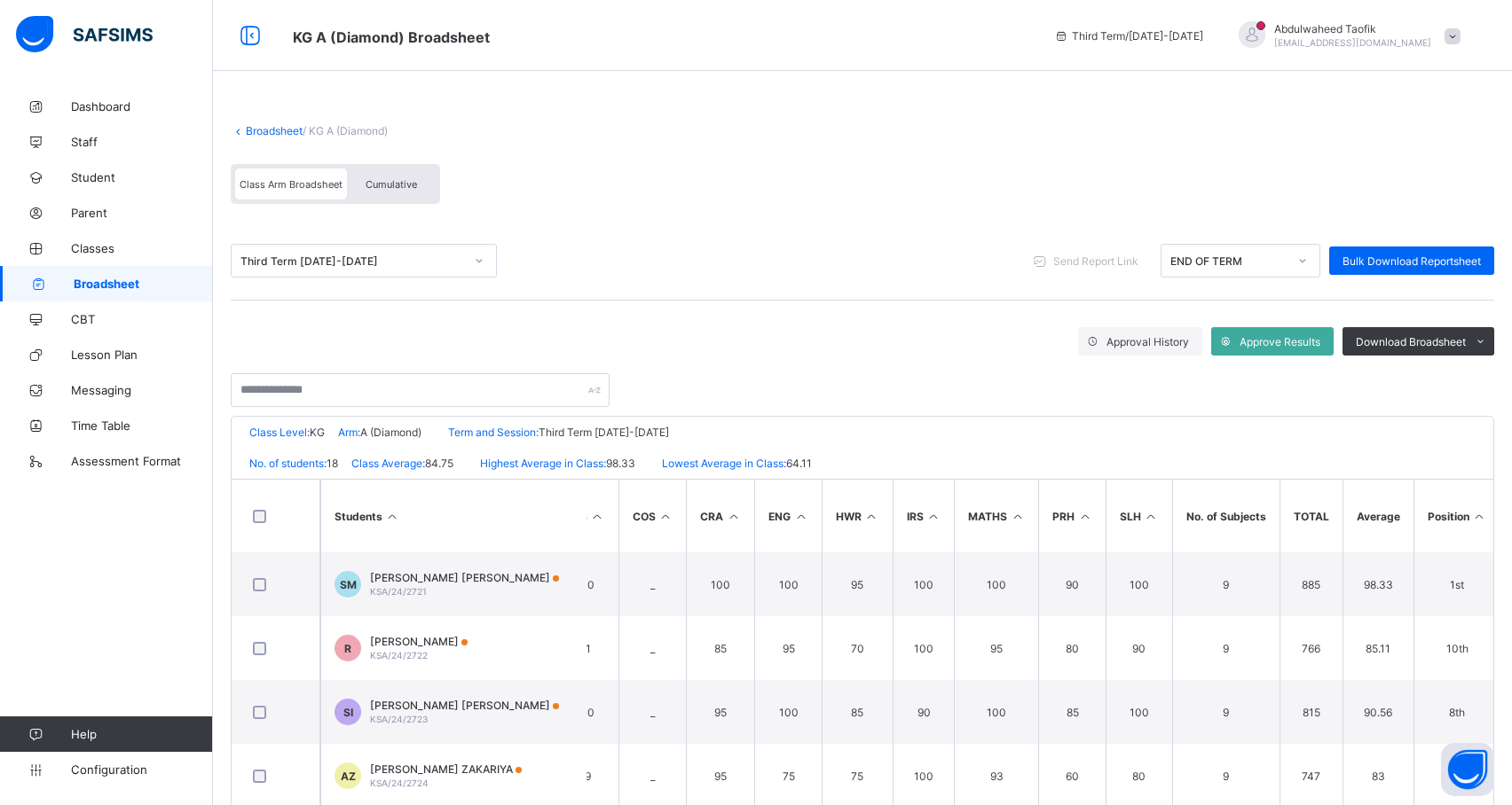
scroll to position [0, 158]
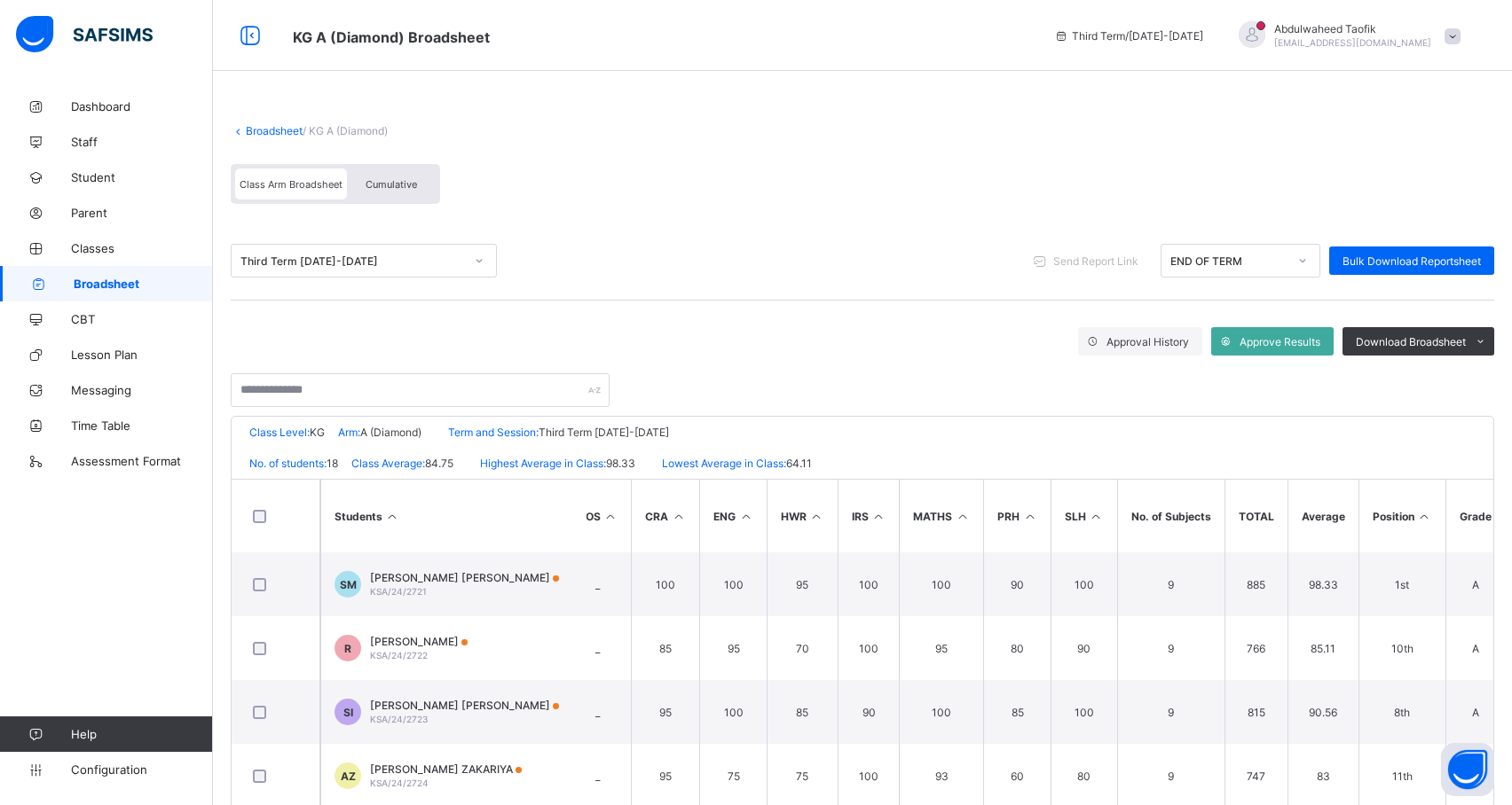
click at [1426, 511] on icon at bounding box center [1424, 517] width 15 height 14
click at [1444, 338] on span "Download Broadsheet" at bounding box center [1411, 342] width 110 height 14
click at [1485, 385] on li "PDF" at bounding box center [1458, 379] width 71 height 27
click at [162, 269] on link "Broadsheet" at bounding box center [106, 284] width 213 height 35
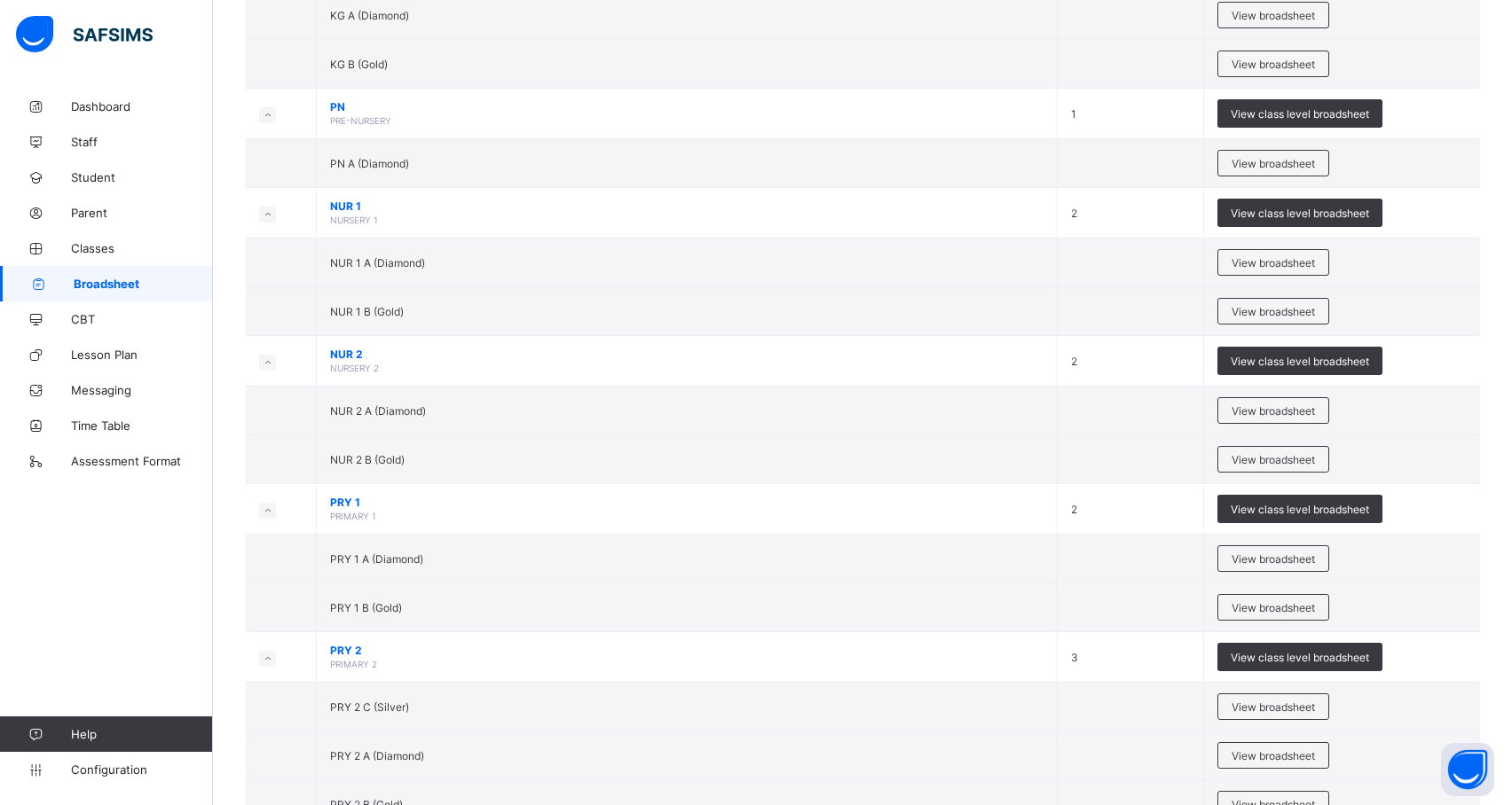
scroll to position [273, 0]
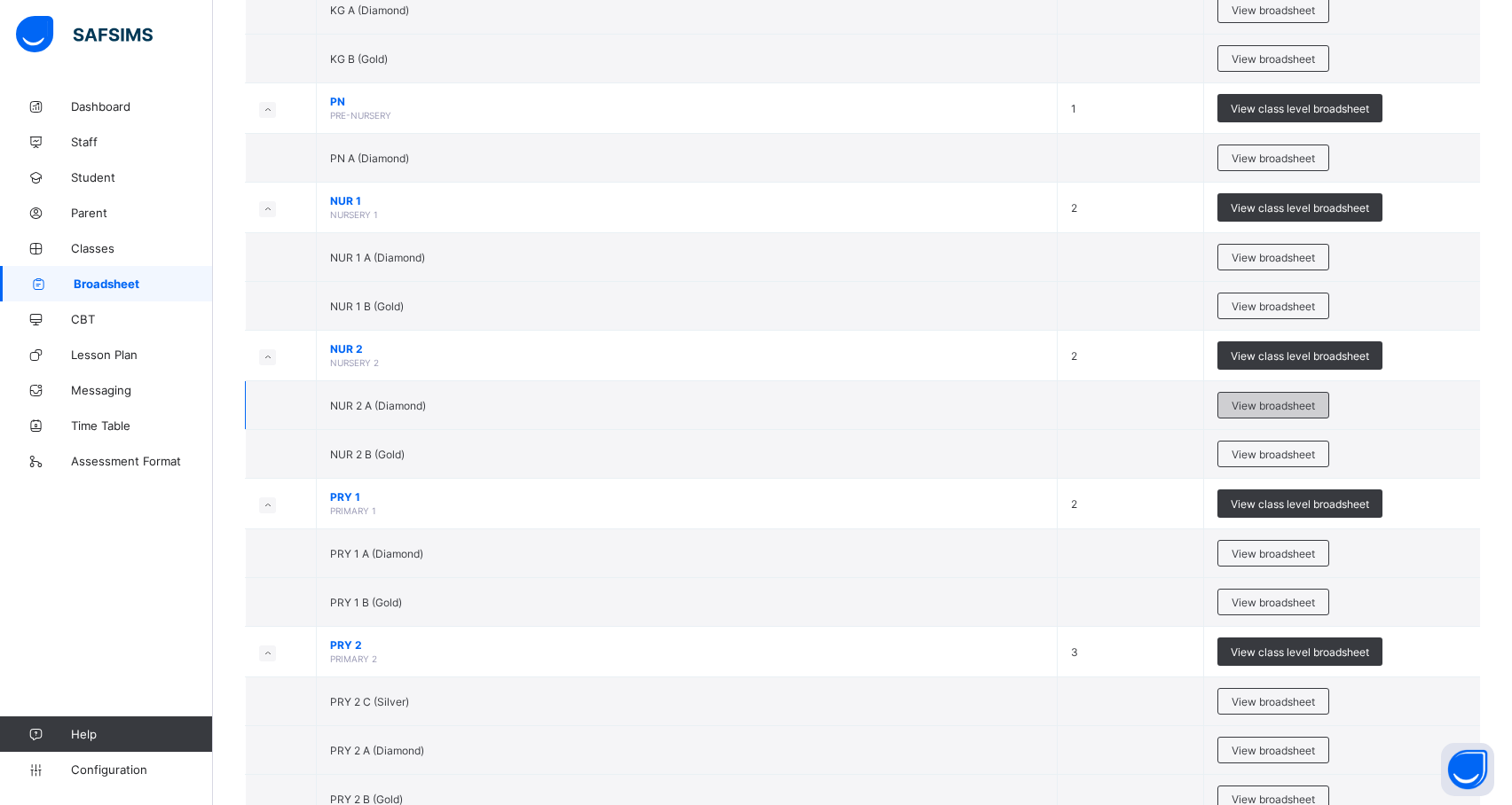
click at [1289, 406] on span "View broadsheet" at bounding box center [1273, 406] width 83 height 14
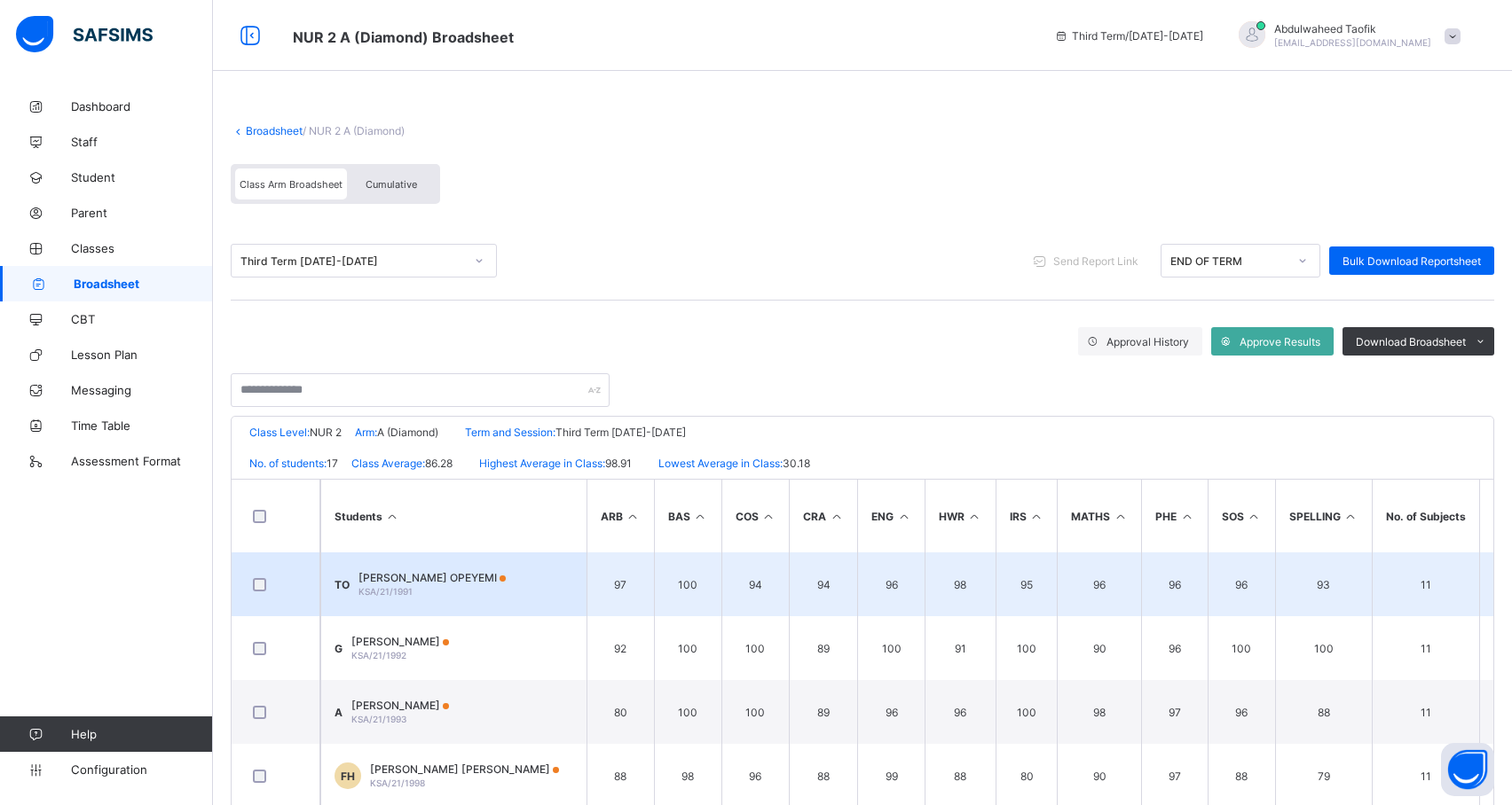
click at [1321, 597] on td "93" at bounding box center [1323, 584] width 97 height 64
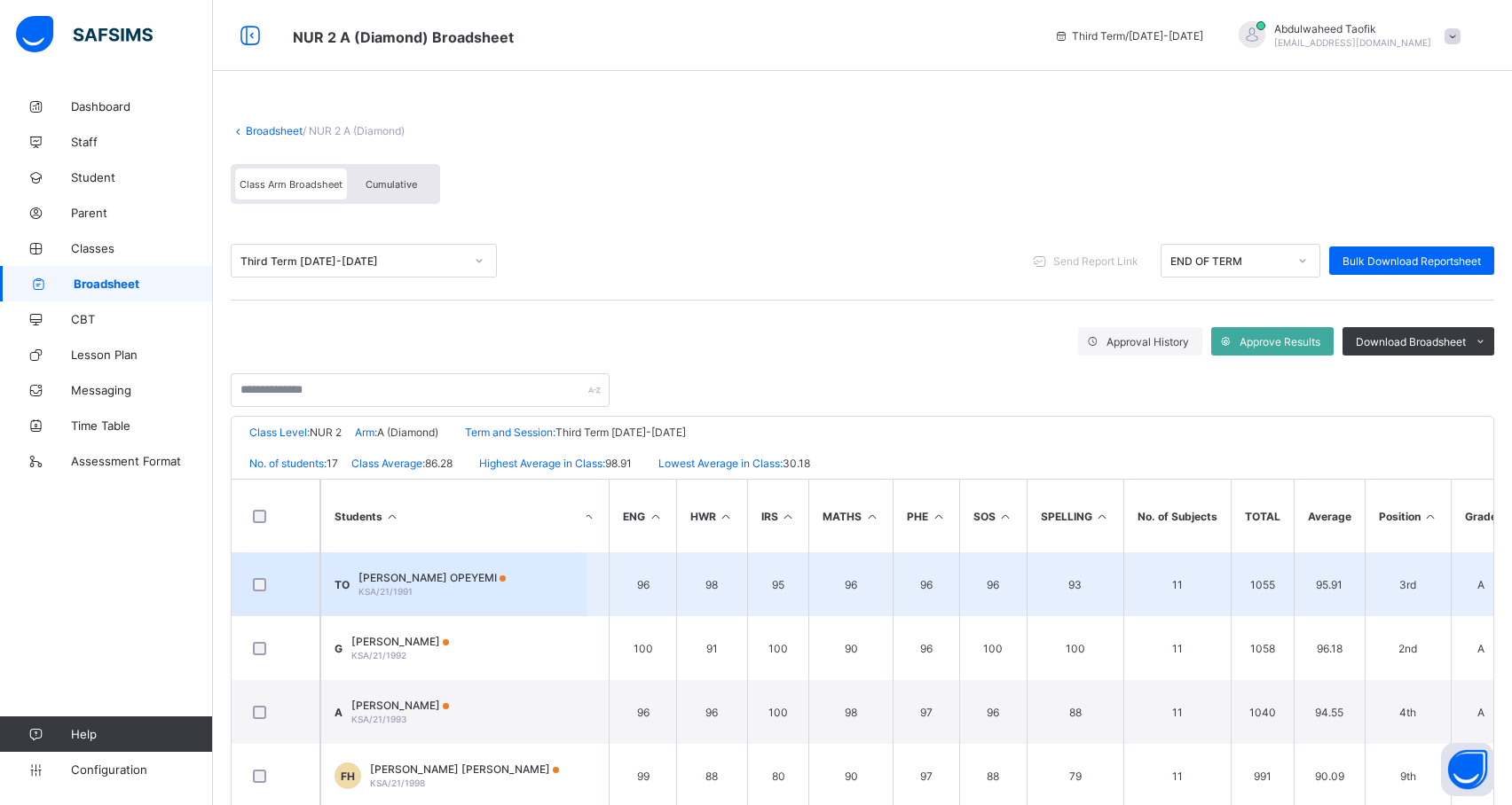
scroll to position [0, 257]
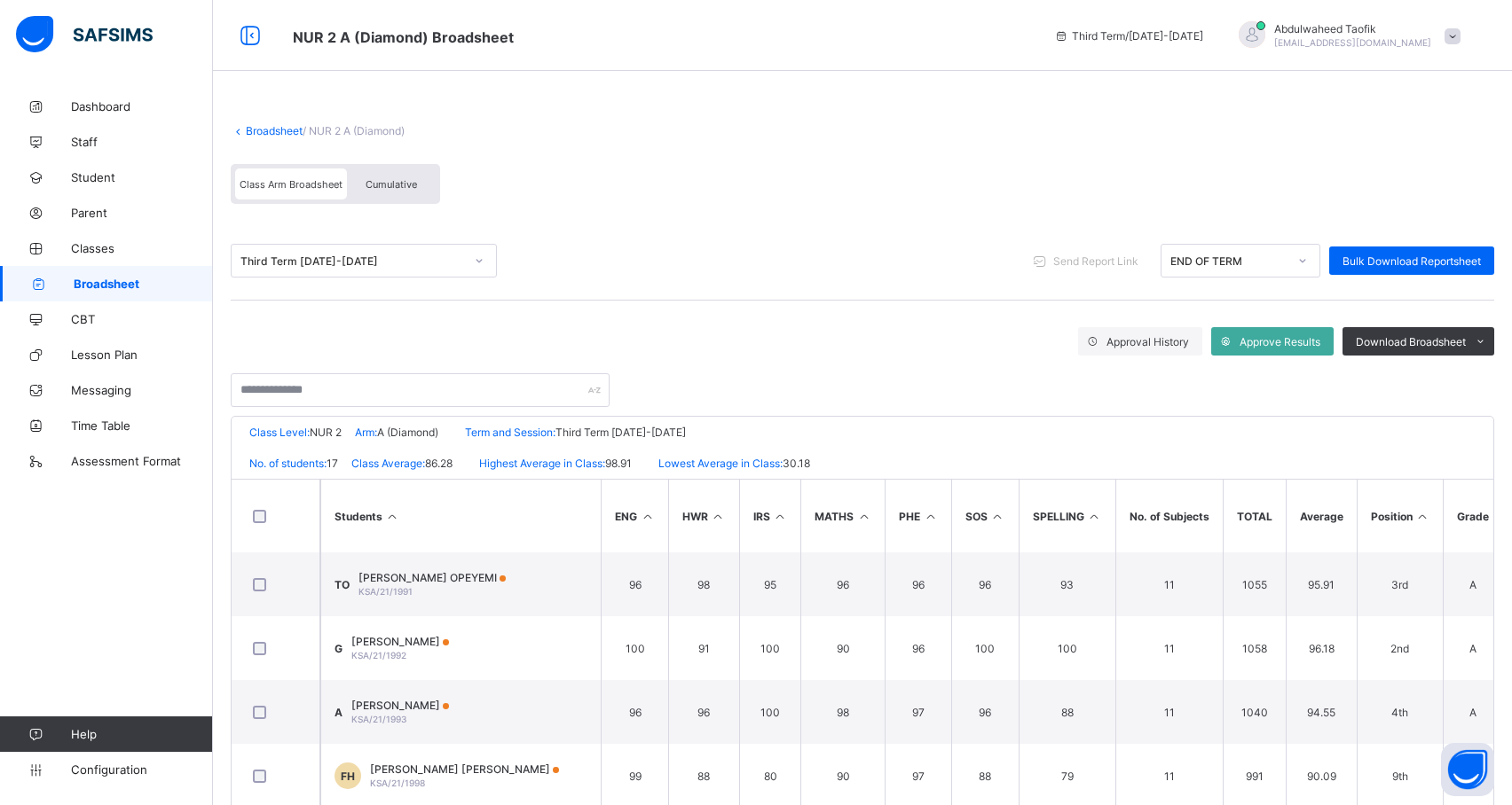
click at [1421, 512] on icon at bounding box center [1423, 517] width 15 height 14
click at [1444, 364] on ul "PDF Excel sheet" at bounding box center [1458, 393] width 73 height 57
click at [1488, 381] on li "PDF" at bounding box center [1458, 379] width 71 height 27
click at [165, 282] on span "Broadsheet" at bounding box center [143, 284] width 139 height 14
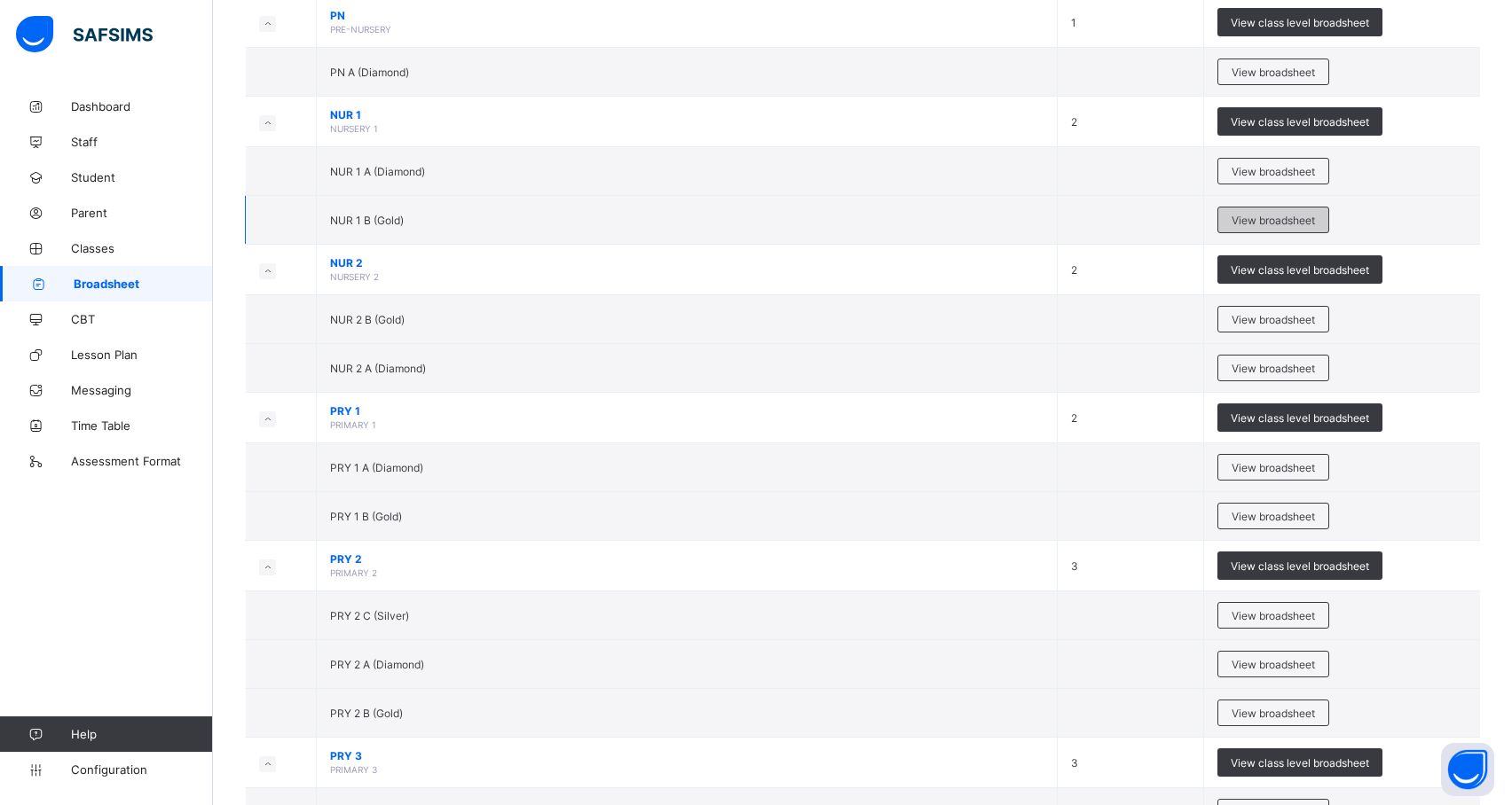
scroll to position [366, 0]
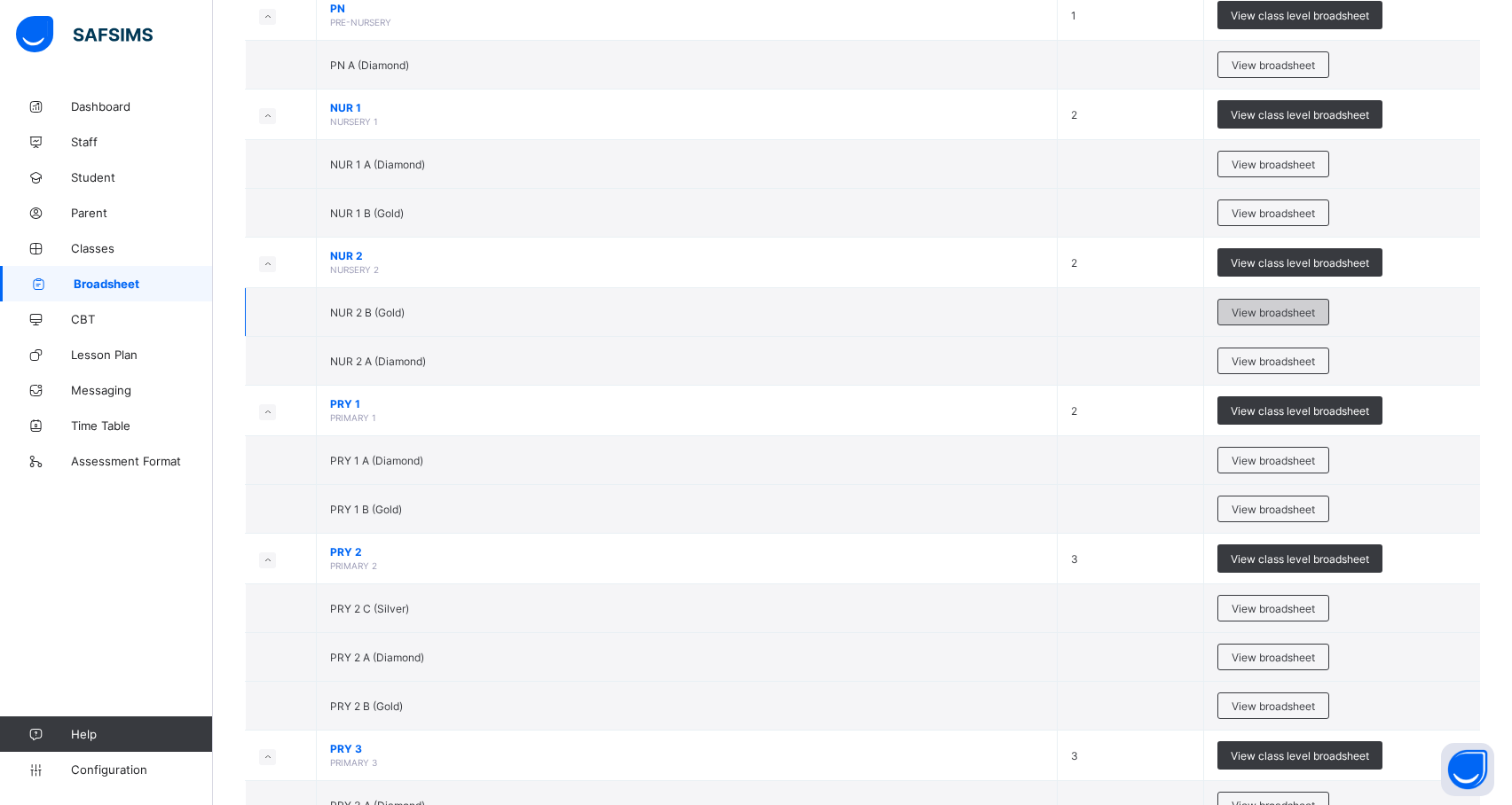
click at [1304, 314] on span "View broadsheet" at bounding box center [1273, 312] width 83 height 14
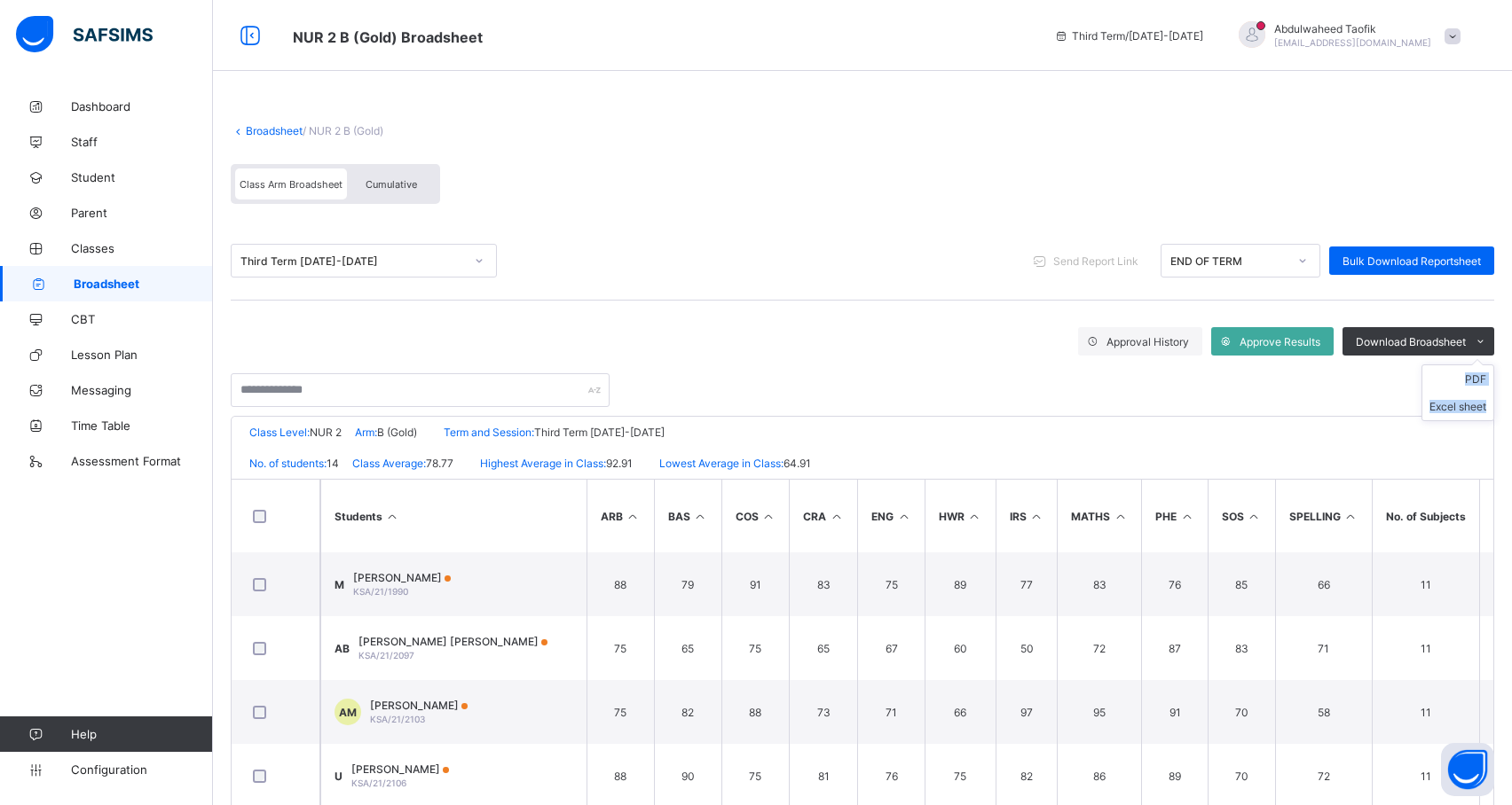
drag, startPoint x: 1486, startPoint y: 339, endPoint x: 1485, endPoint y: 370, distance: 31.0
click at [1485, 355] on div "Download Broadsheet PDF Excel sheet" at bounding box center [1418, 341] width 152 height 28
click at [1485, 370] on ul "PDF Excel sheet" at bounding box center [1458, 393] width 73 height 57
click at [1482, 377] on li "PDF" at bounding box center [1458, 379] width 71 height 27
click at [90, 281] on span "Broadsheet" at bounding box center [143, 284] width 139 height 14
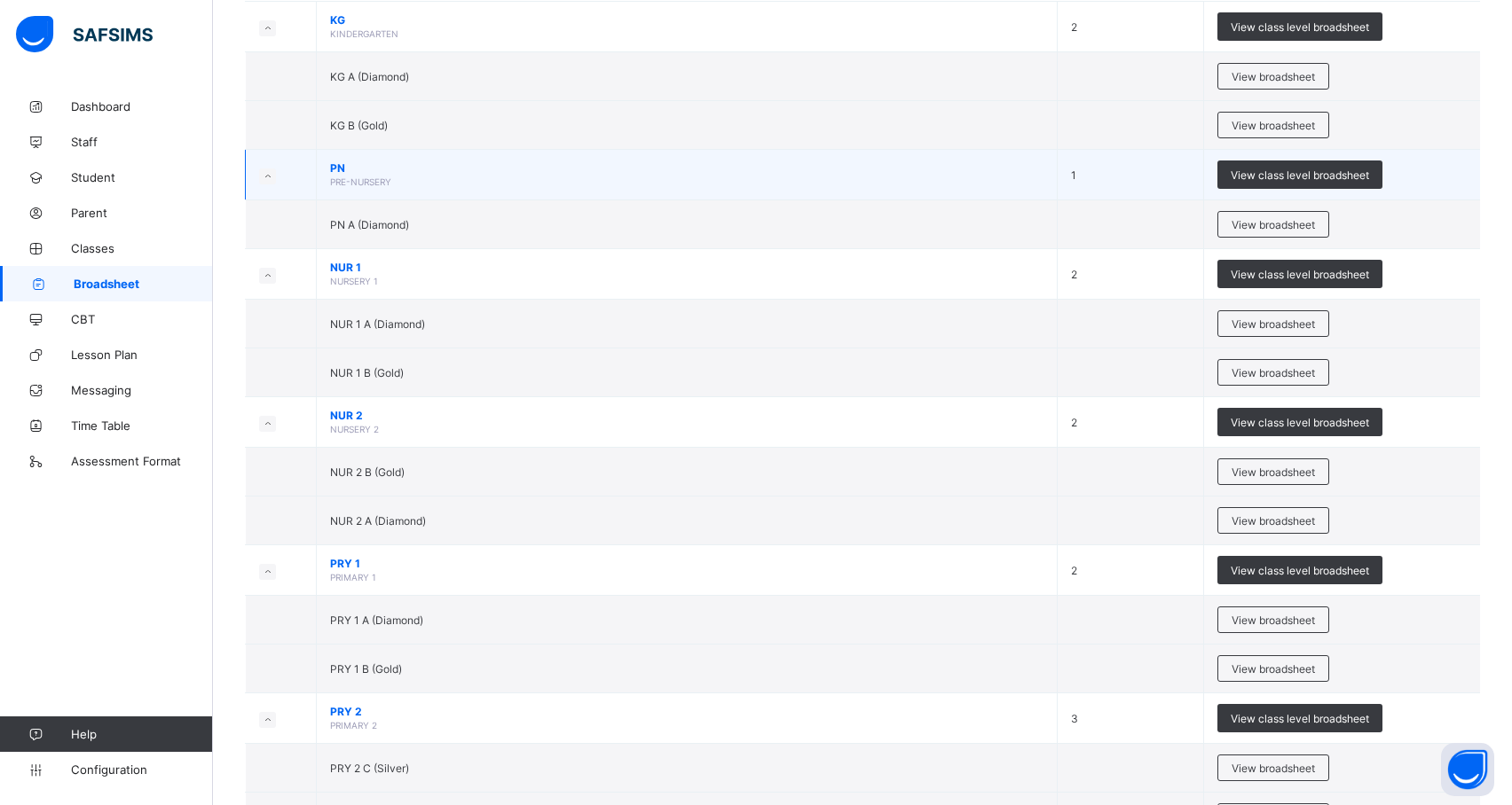
scroll to position [252, 0]
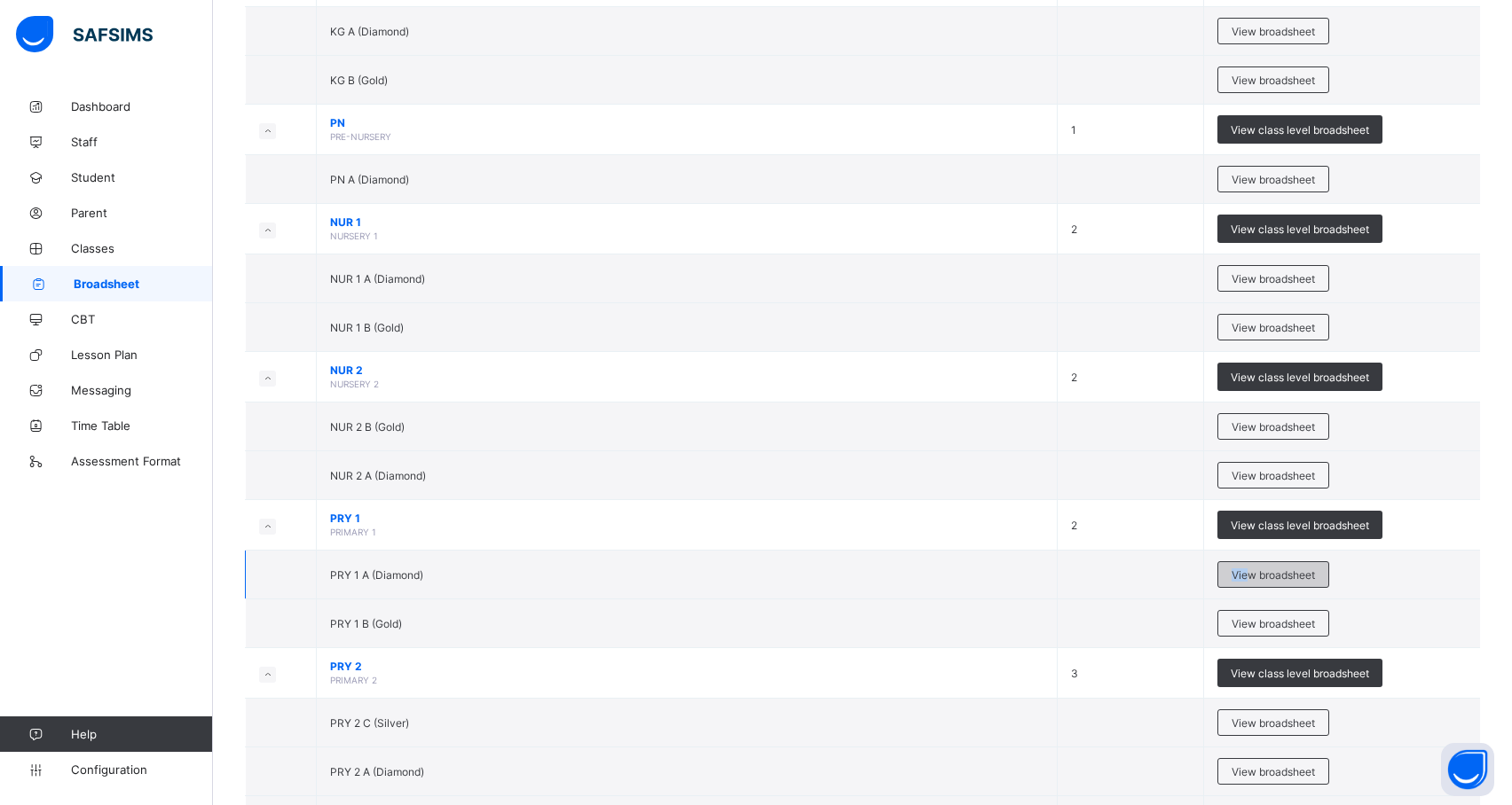
drag, startPoint x: 1273, startPoint y: 562, endPoint x: 1260, endPoint y: 572, distance: 16.4
click at [1260, 572] on td "View broadsheet" at bounding box center [1342, 575] width 276 height 49
click at [1293, 579] on span "View broadsheet" at bounding box center [1273, 576] width 83 height 14
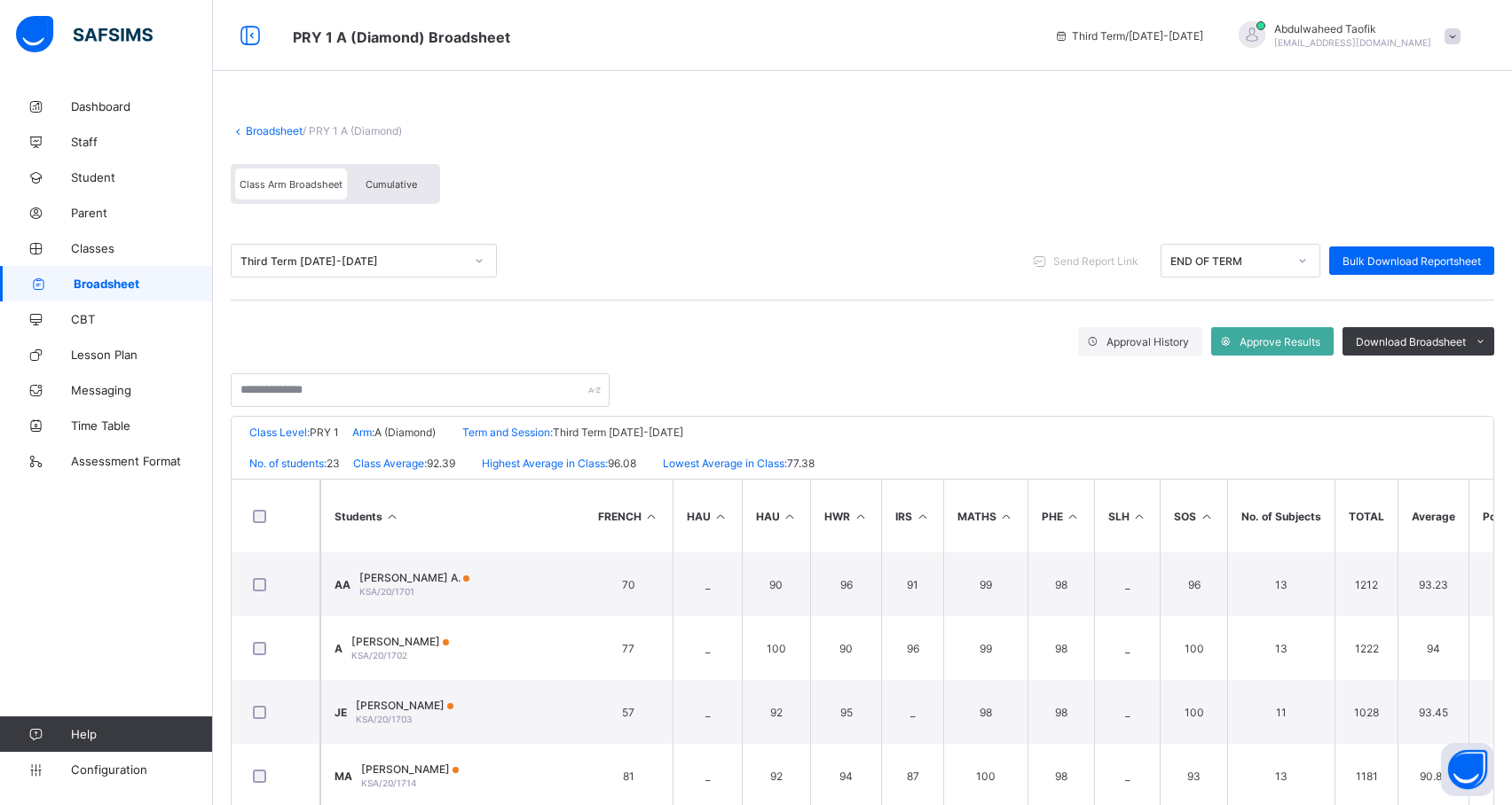
scroll to position [0, 768]
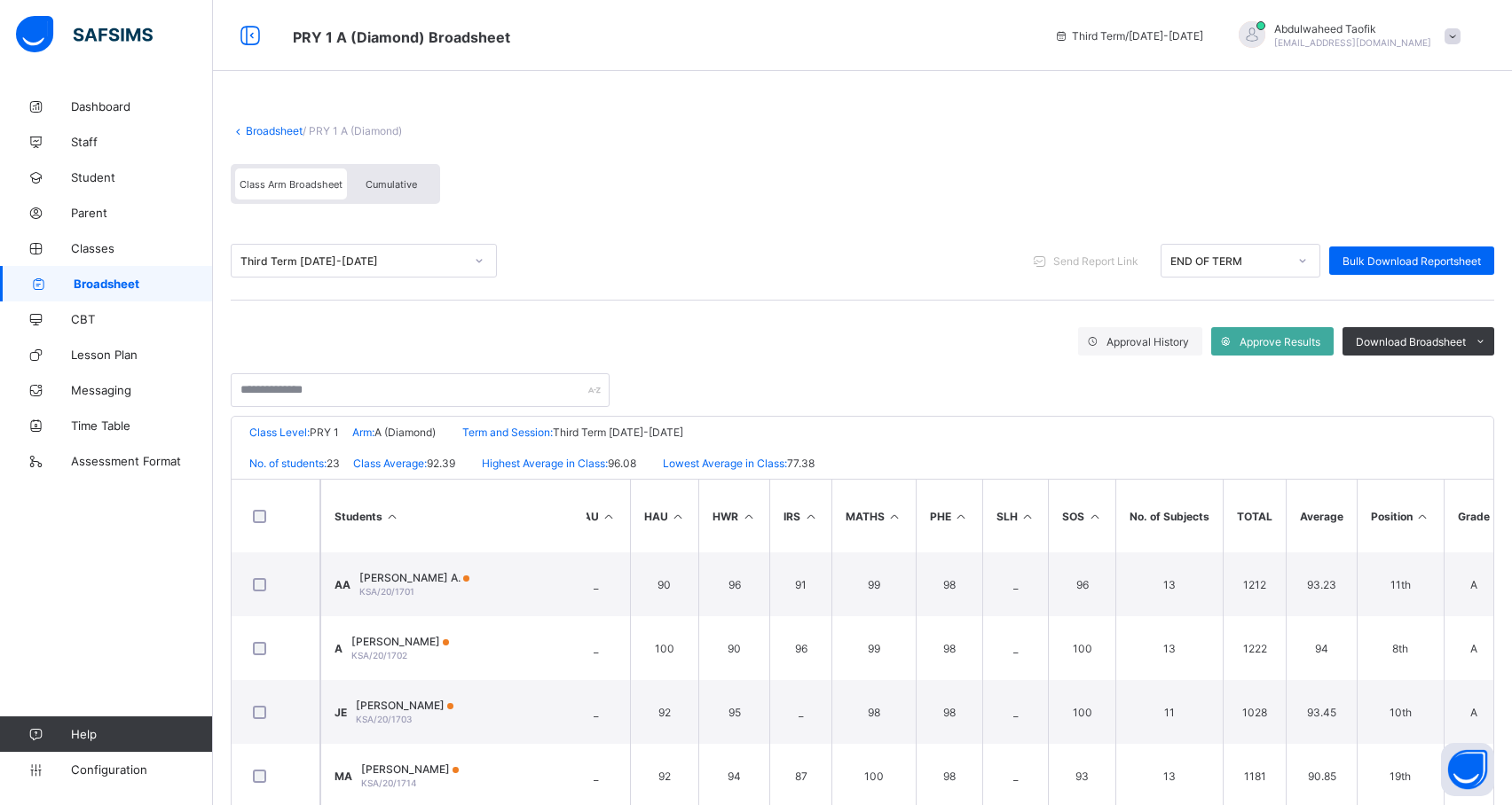
click at [1418, 515] on icon at bounding box center [1423, 517] width 15 height 14
click at [1426, 331] on div "Download Broadsheet" at bounding box center [1418, 341] width 152 height 28
click at [1491, 370] on ul "PDF Excel sheet" at bounding box center [1458, 393] width 73 height 57
click at [1478, 381] on li "PDF" at bounding box center [1458, 379] width 71 height 27
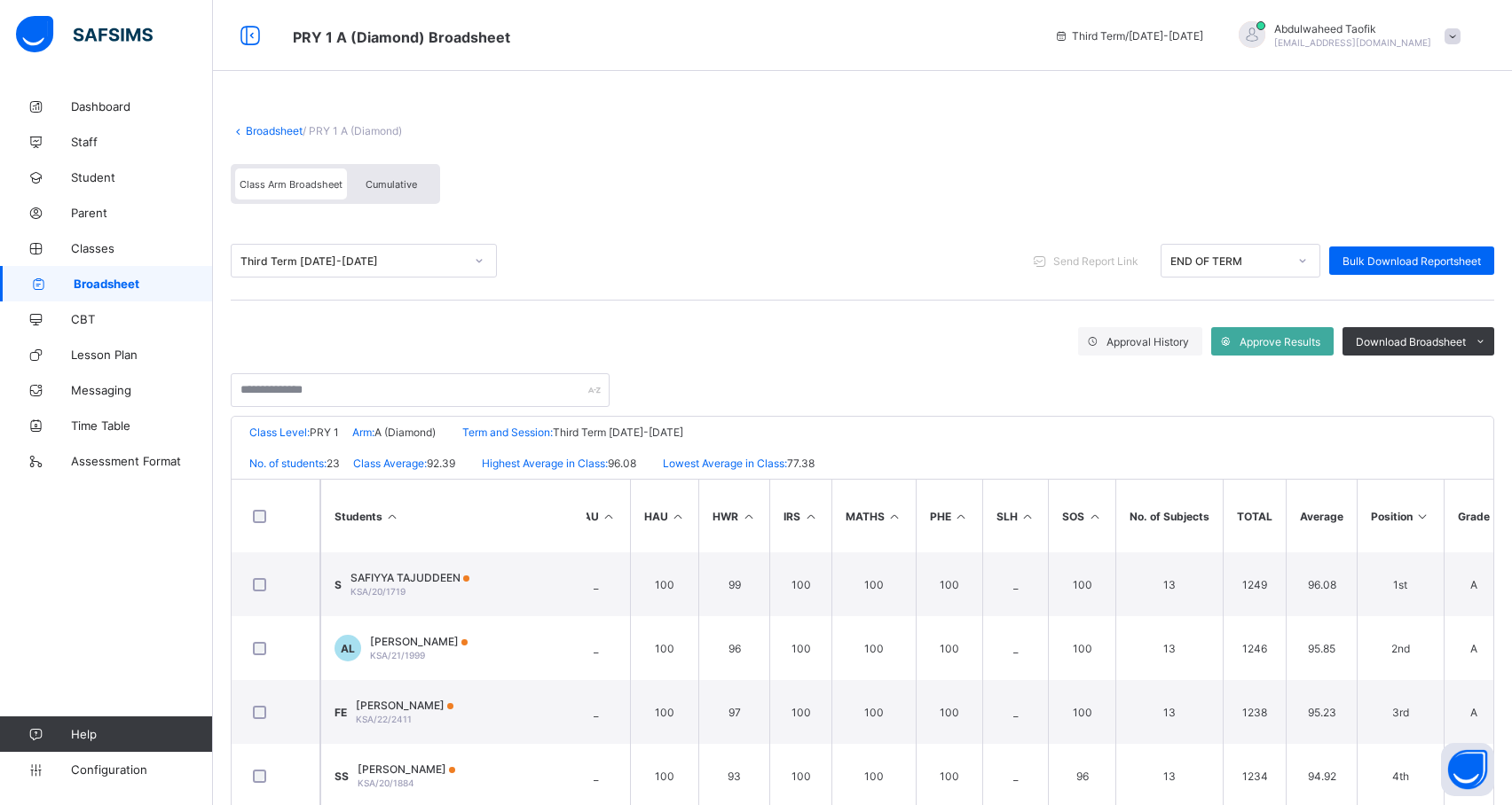
click at [156, 285] on span "Broadsheet" at bounding box center [143, 284] width 139 height 14
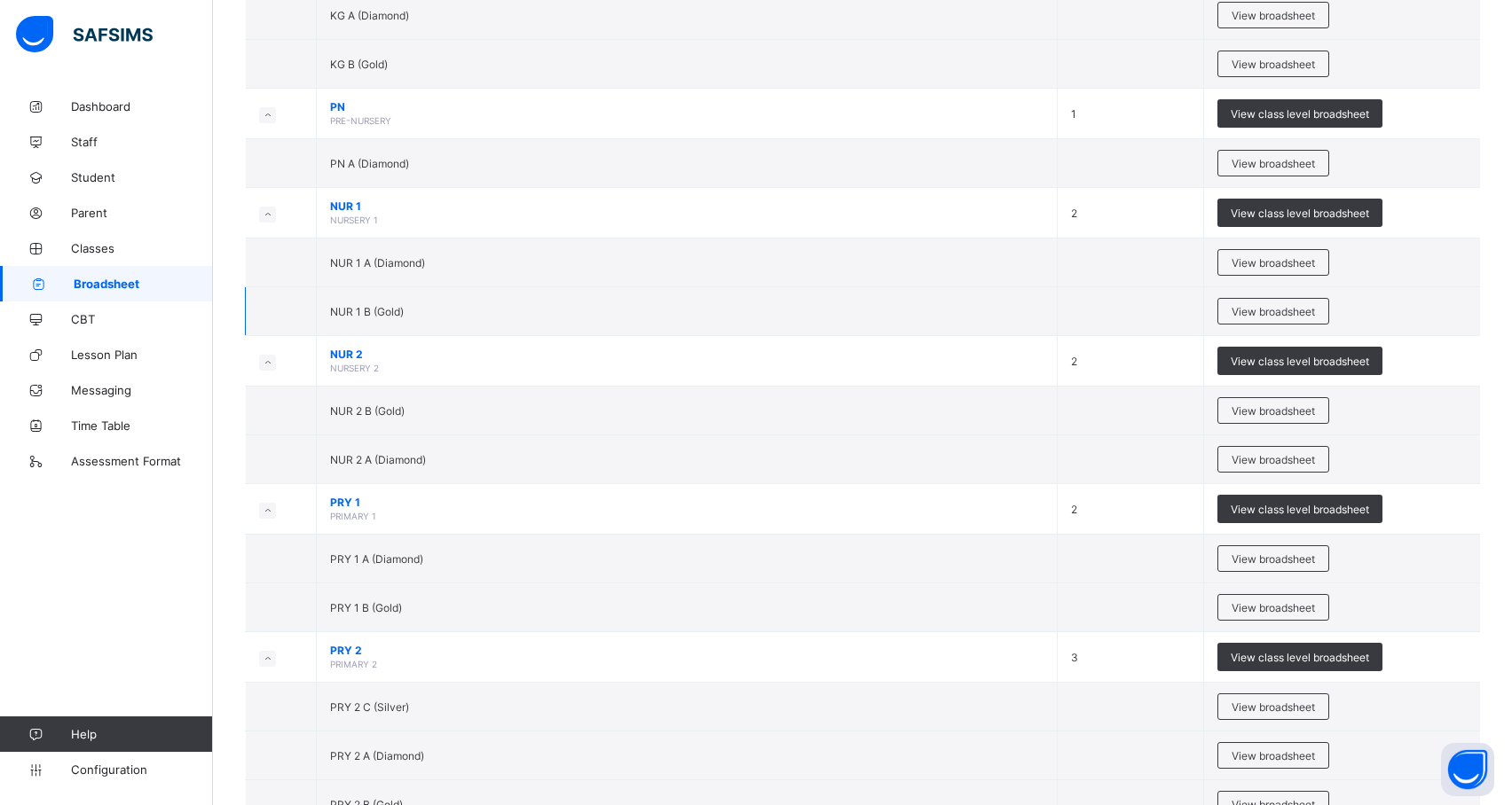
scroll to position [360, 0]
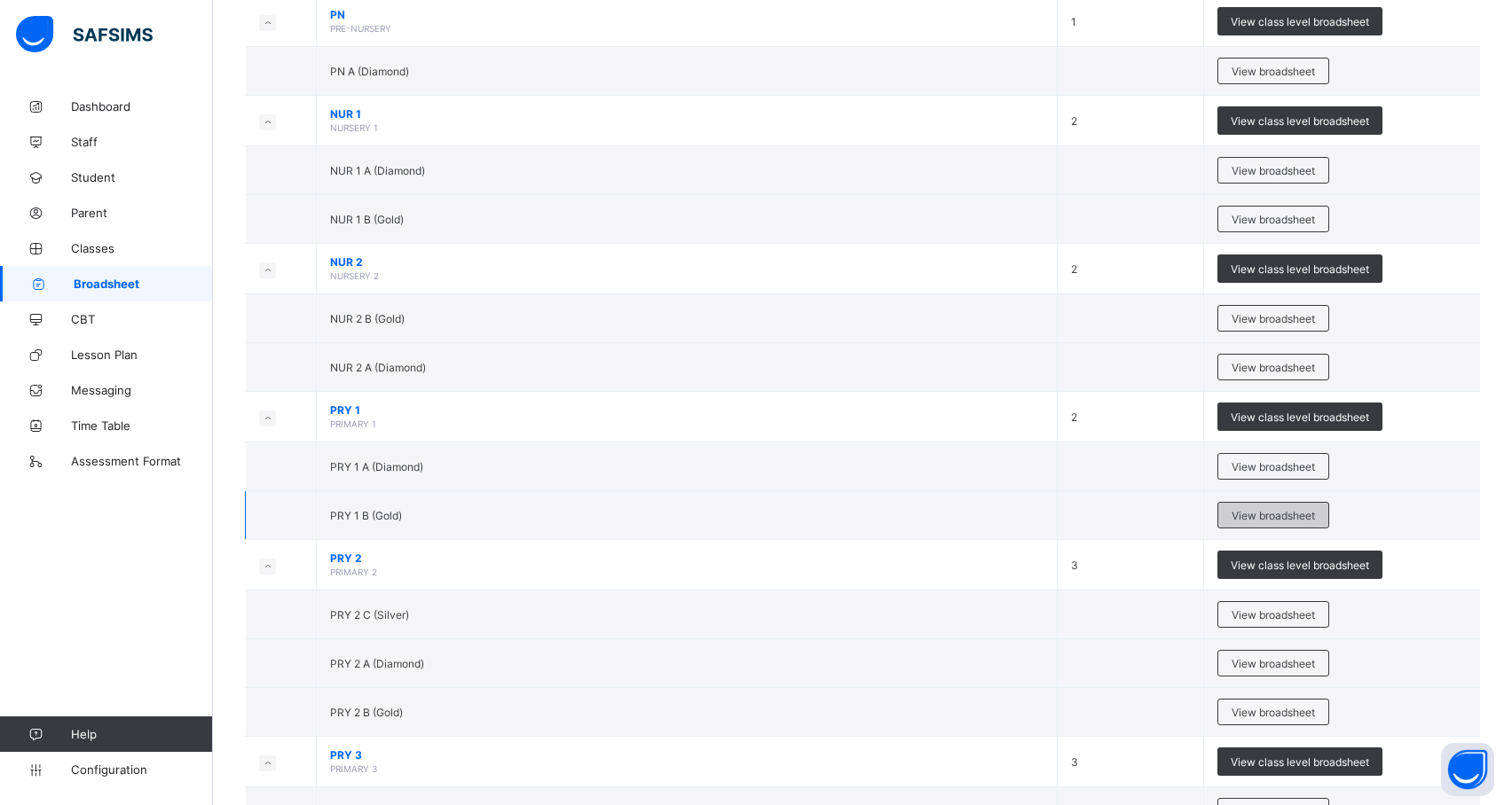
click at [1255, 511] on div "View broadsheet" at bounding box center [1274, 515] width 112 height 26
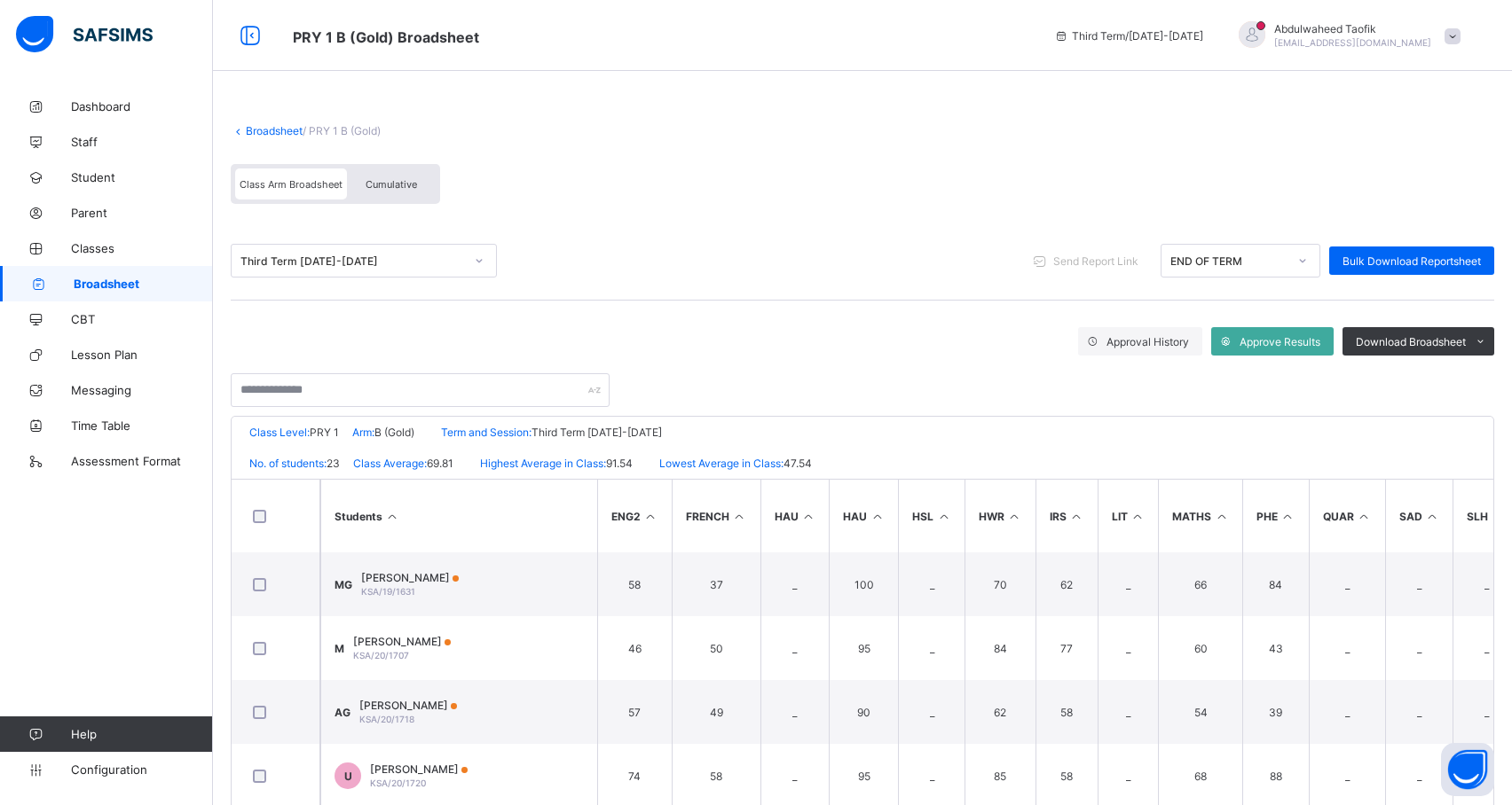
scroll to position [0, 1108]
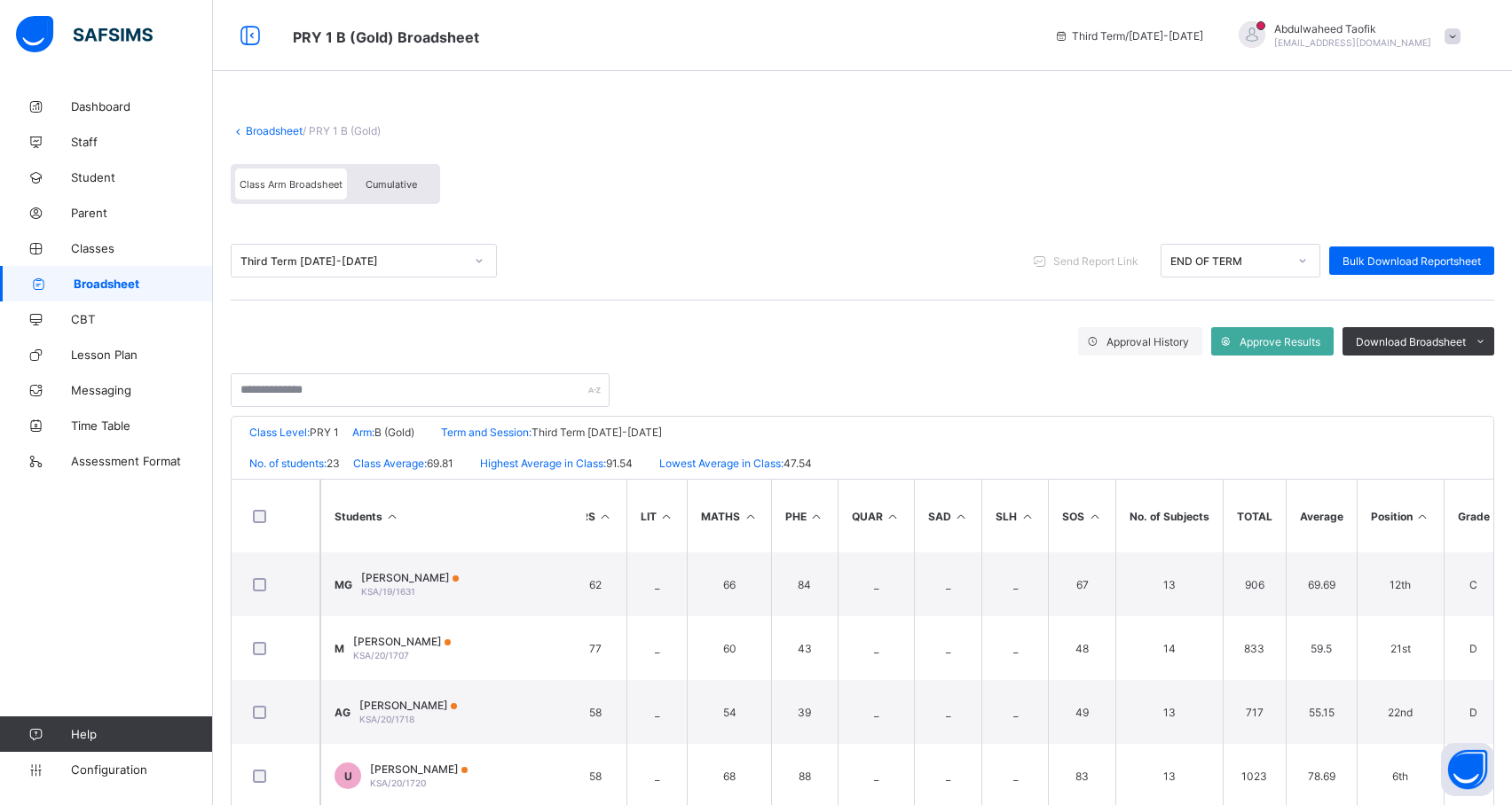
click at [1420, 518] on icon at bounding box center [1423, 517] width 15 height 14
click at [1454, 343] on span "Download Broadsheet" at bounding box center [1411, 342] width 110 height 14
click at [1491, 378] on li "PDF" at bounding box center [1458, 379] width 71 height 27
click at [110, 284] on span "Broadsheet" at bounding box center [143, 284] width 139 height 14
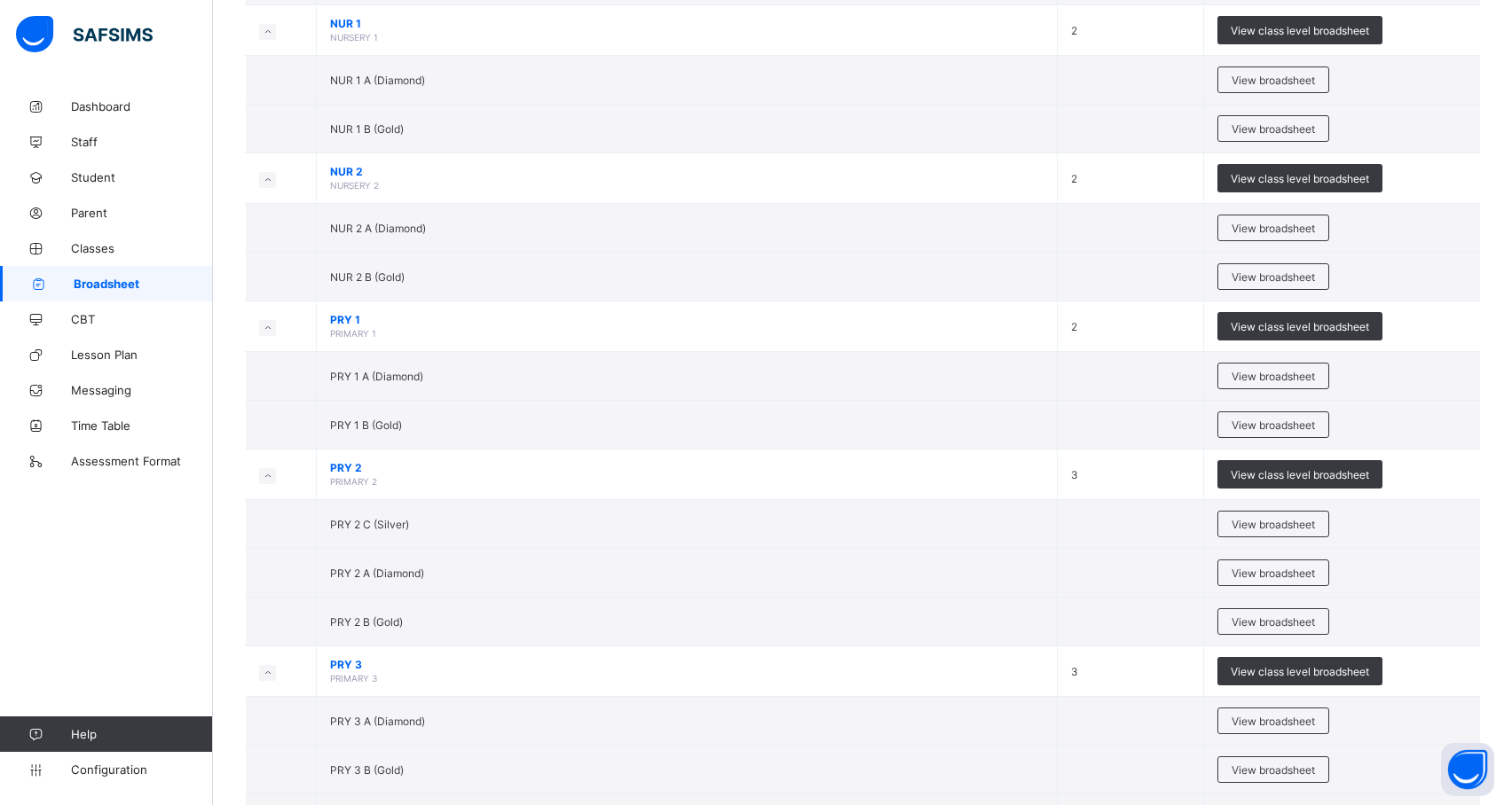
scroll to position [465, 0]
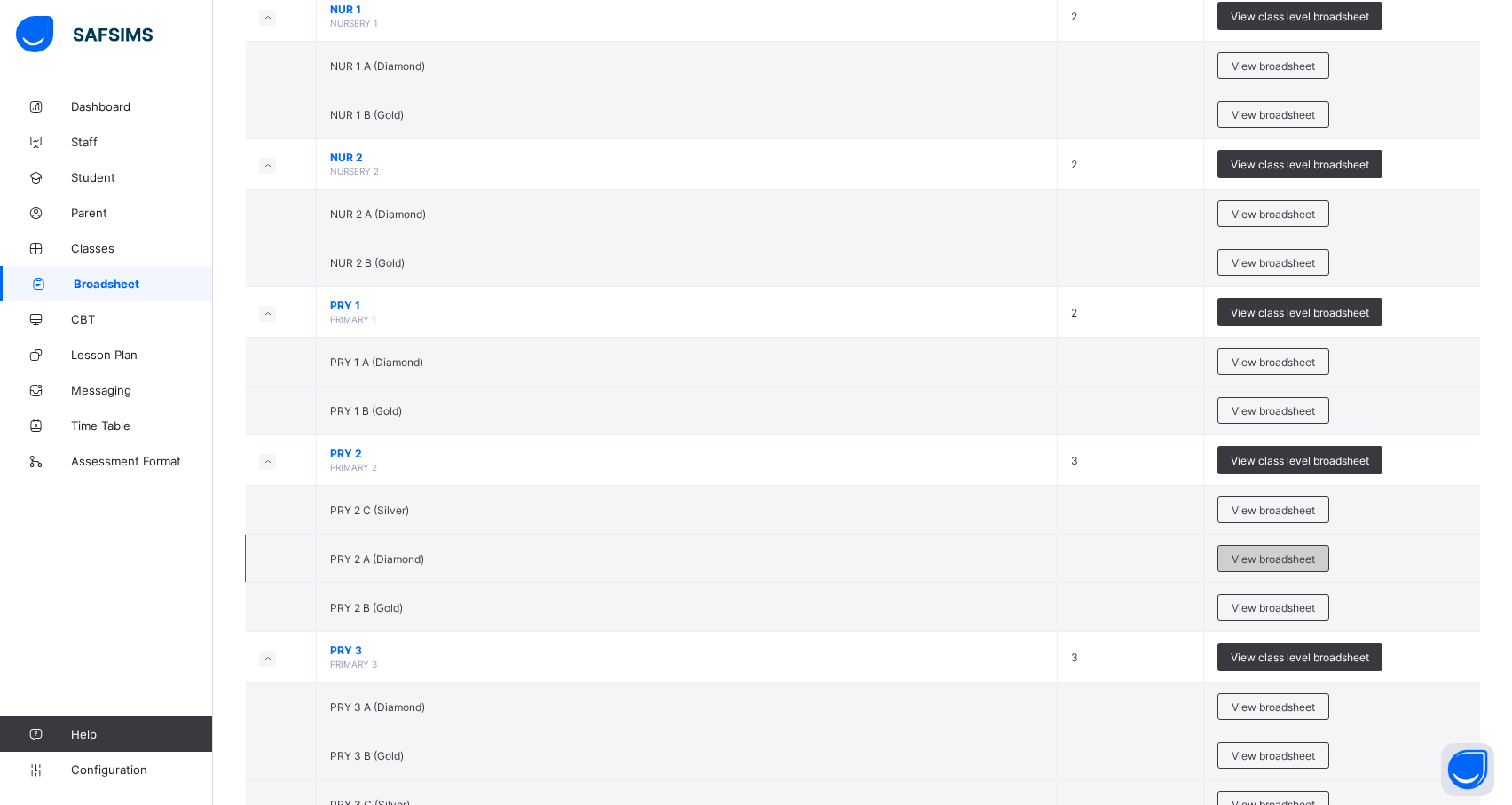
click at [1330, 558] on div "View broadsheet" at bounding box center [1274, 558] width 112 height 26
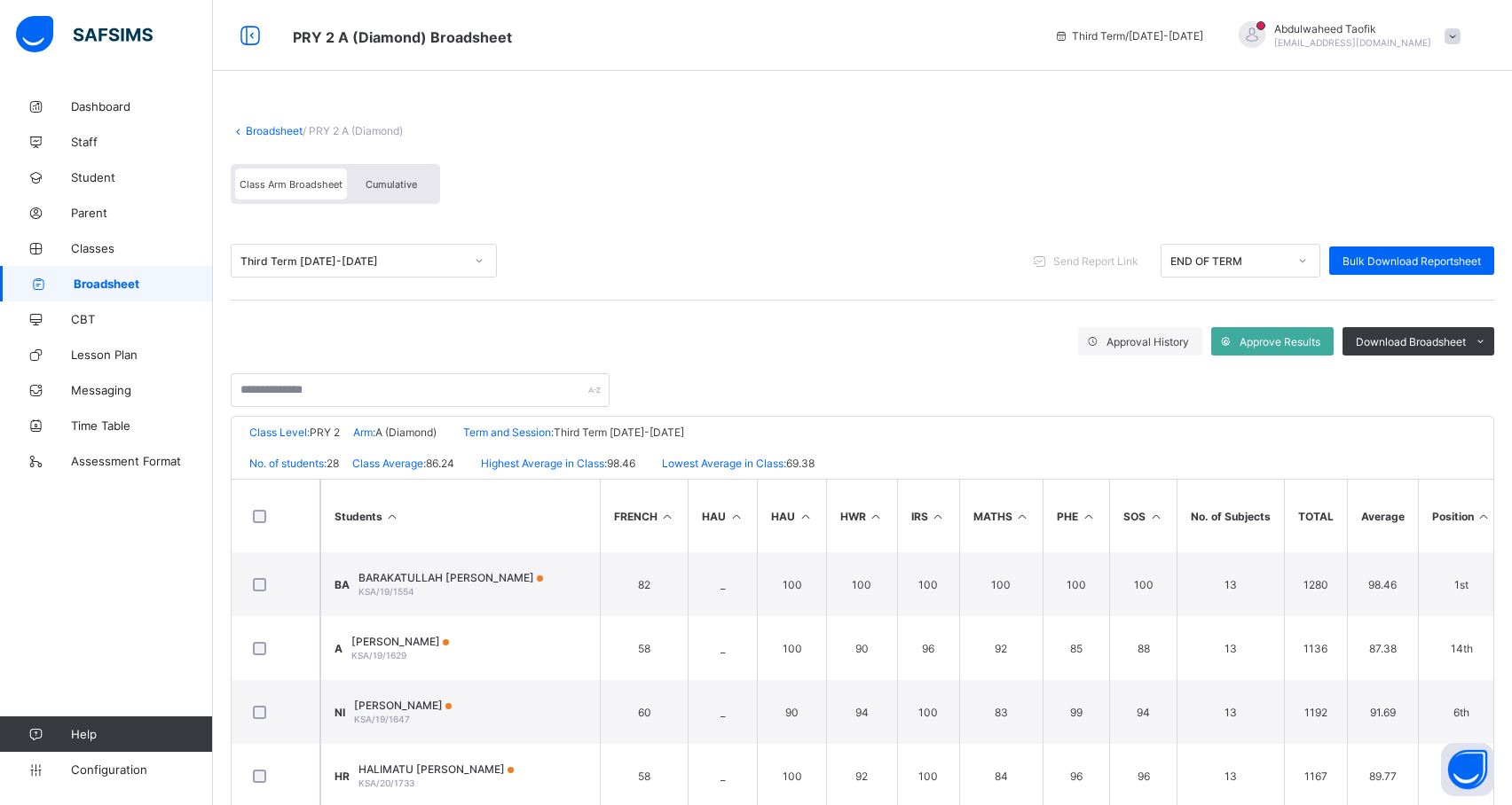
scroll to position [0, 465]
click at [1424, 518] on icon at bounding box center [1423, 517] width 15 height 14
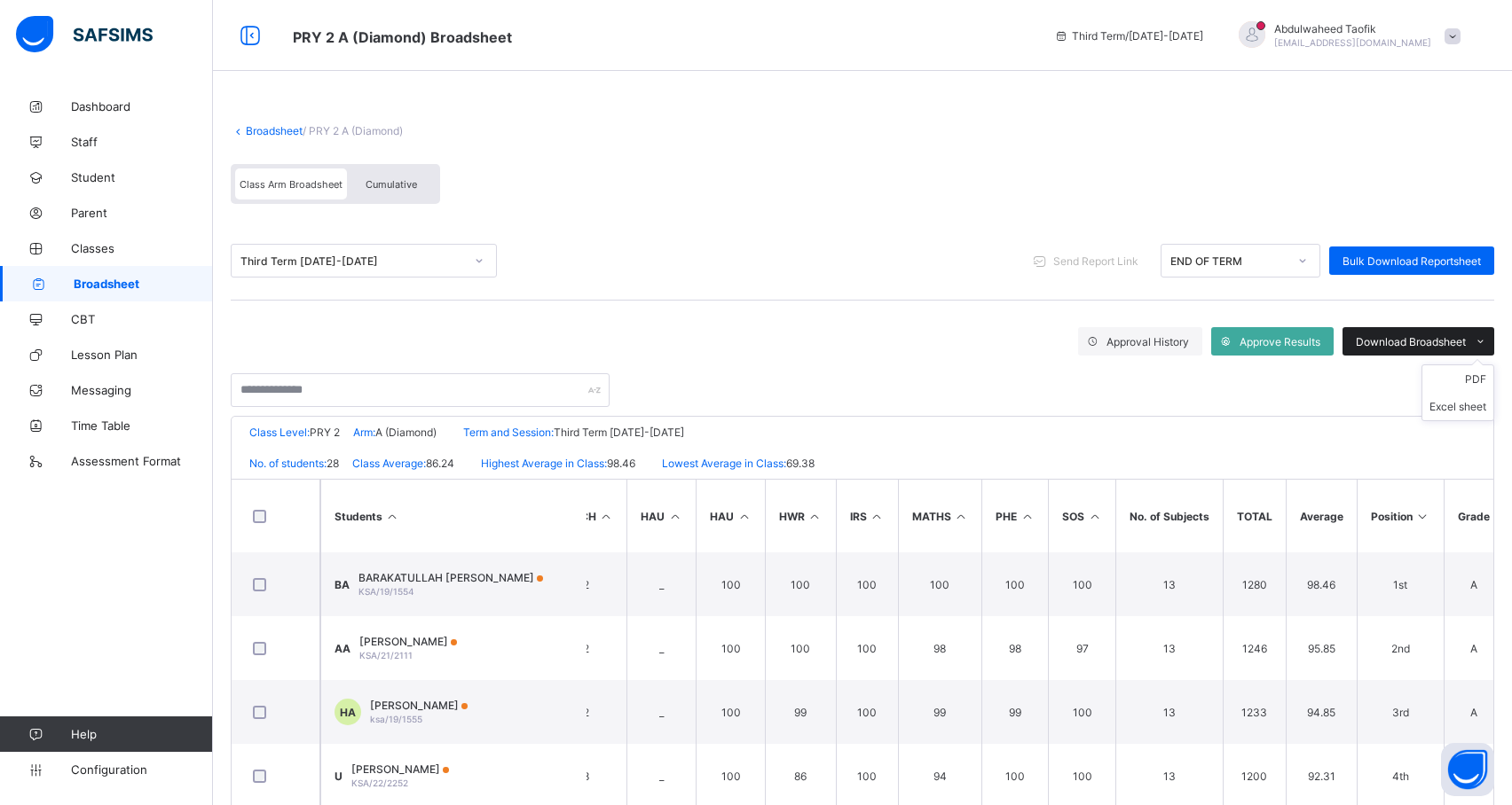
click at [1453, 332] on div "Download Broadsheet" at bounding box center [1418, 341] width 152 height 28
click at [1488, 381] on li "PDF" at bounding box center [1458, 379] width 71 height 27
click at [122, 291] on link "Broadsheet" at bounding box center [106, 284] width 213 height 35
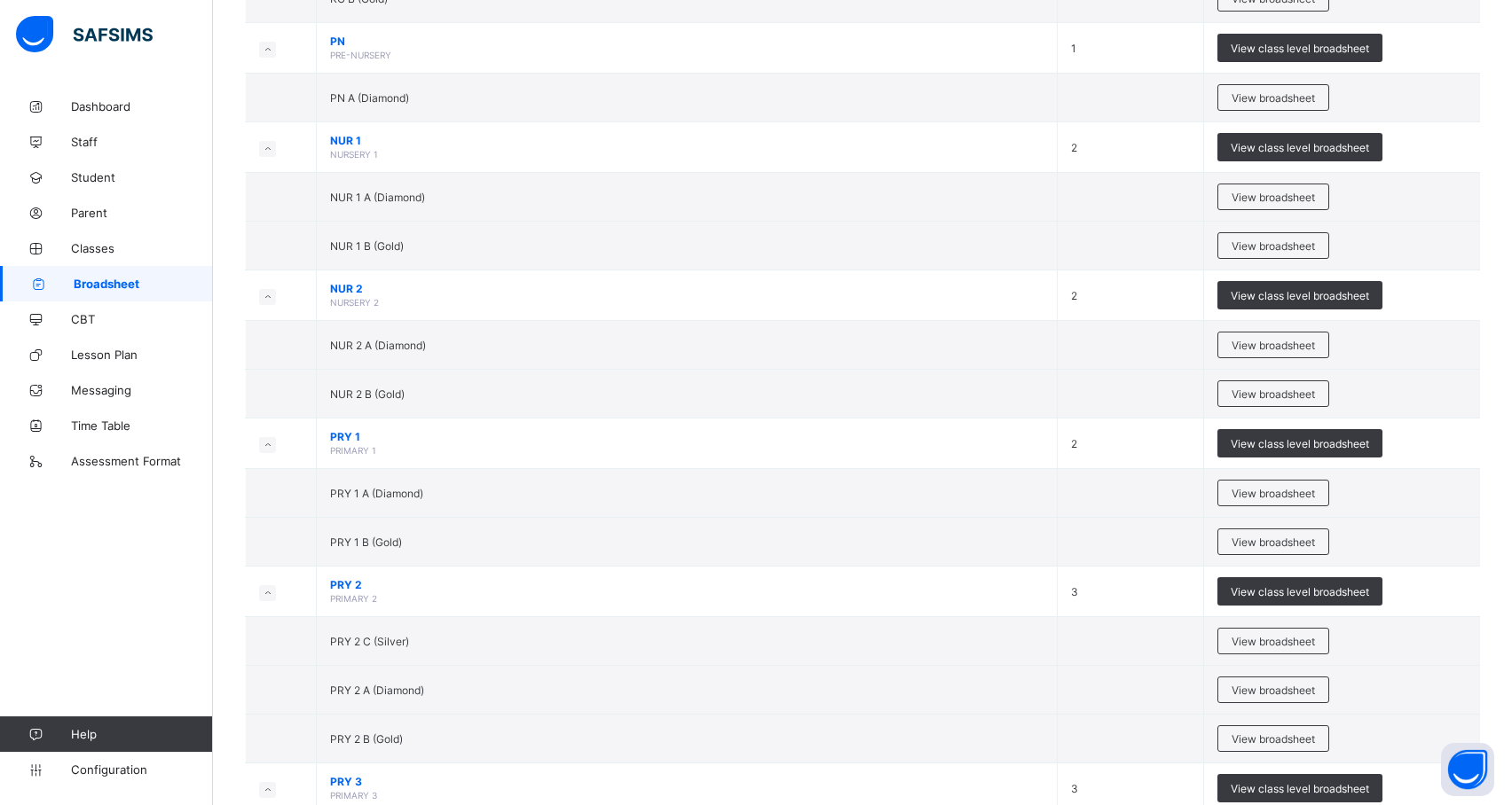
scroll to position [373, 0]
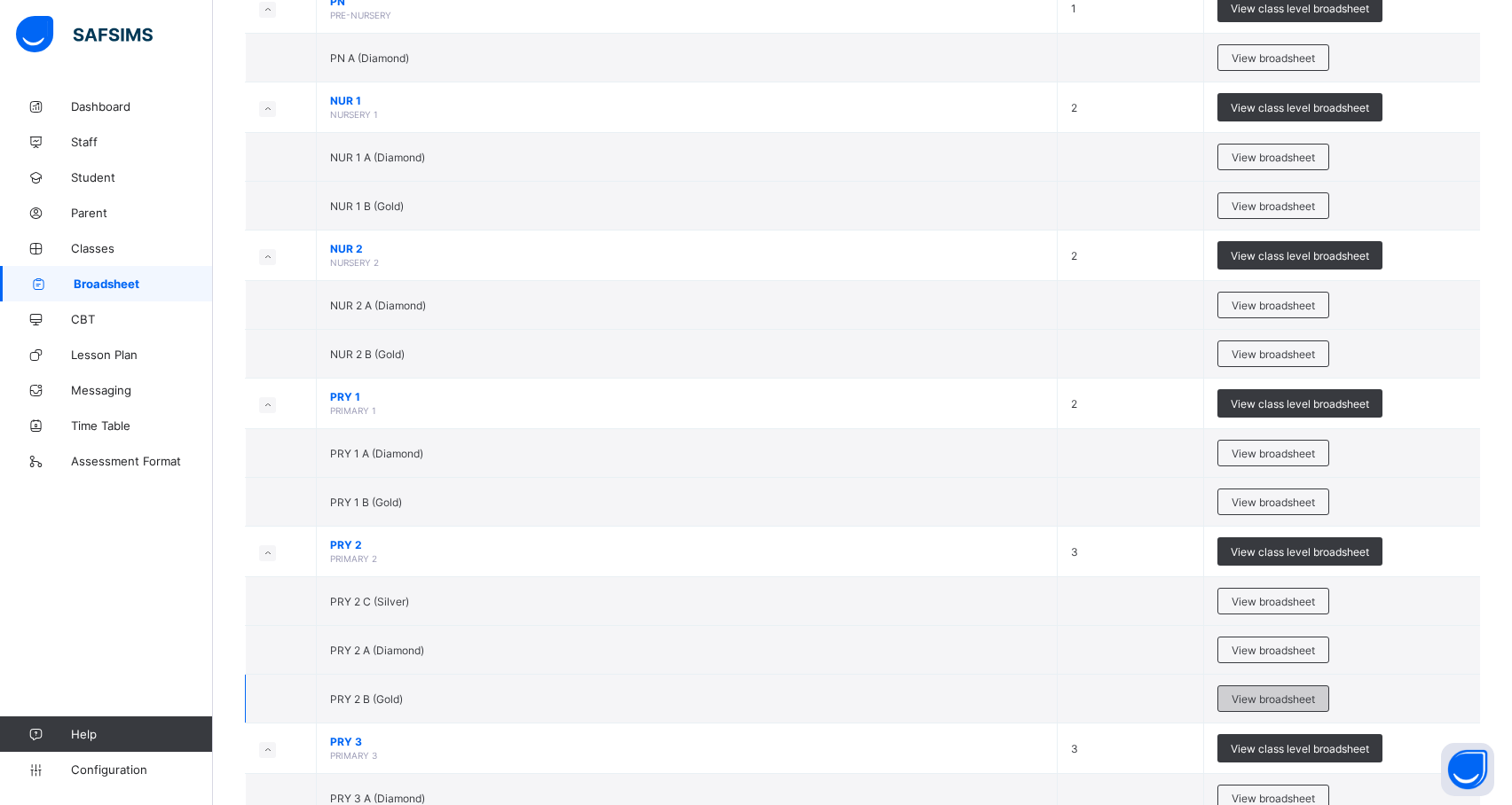
click at [1272, 702] on span "View broadsheet" at bounding box center [1273, 699] width 83 height 14
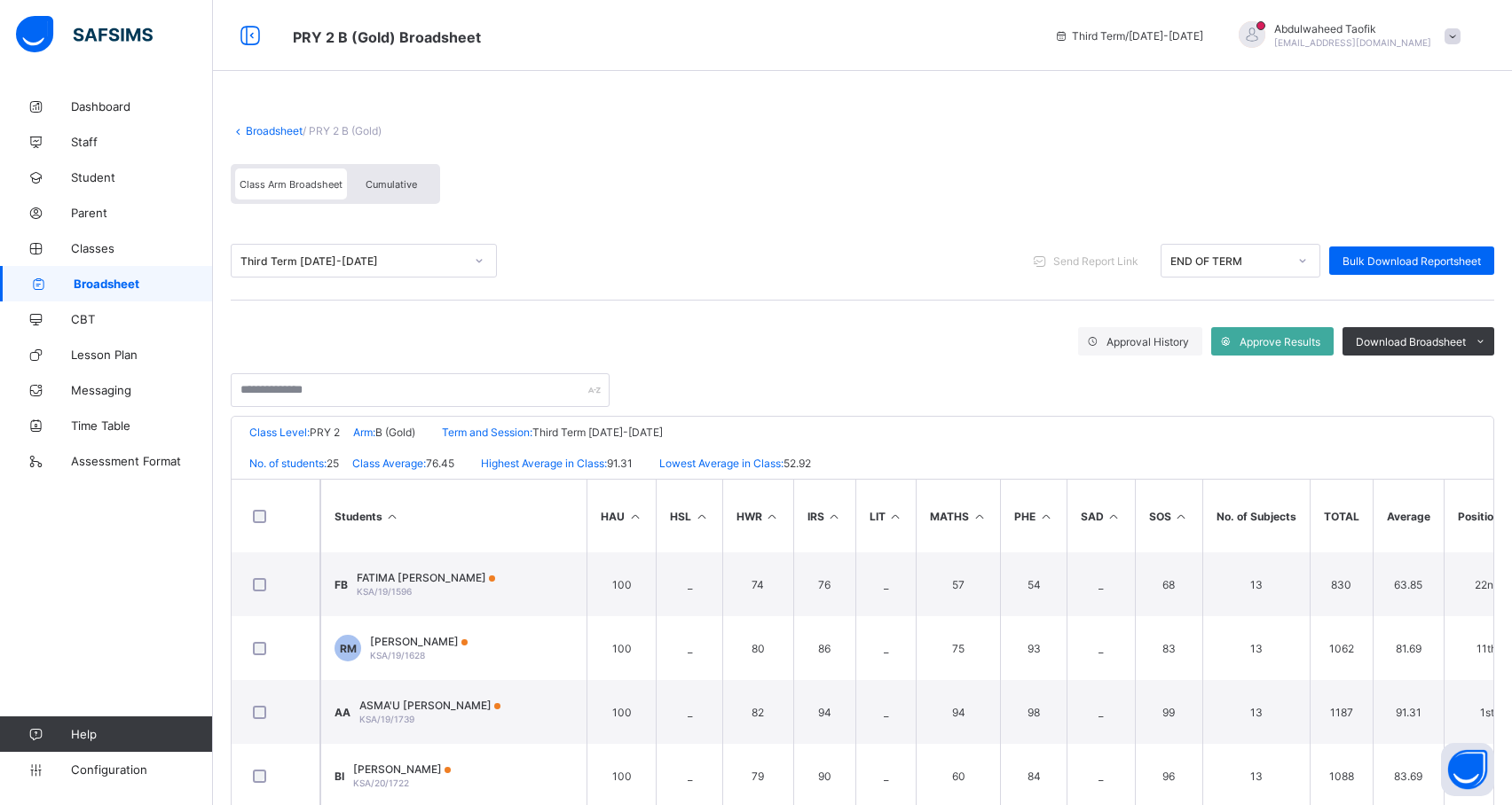
scroll to position [0, 593]
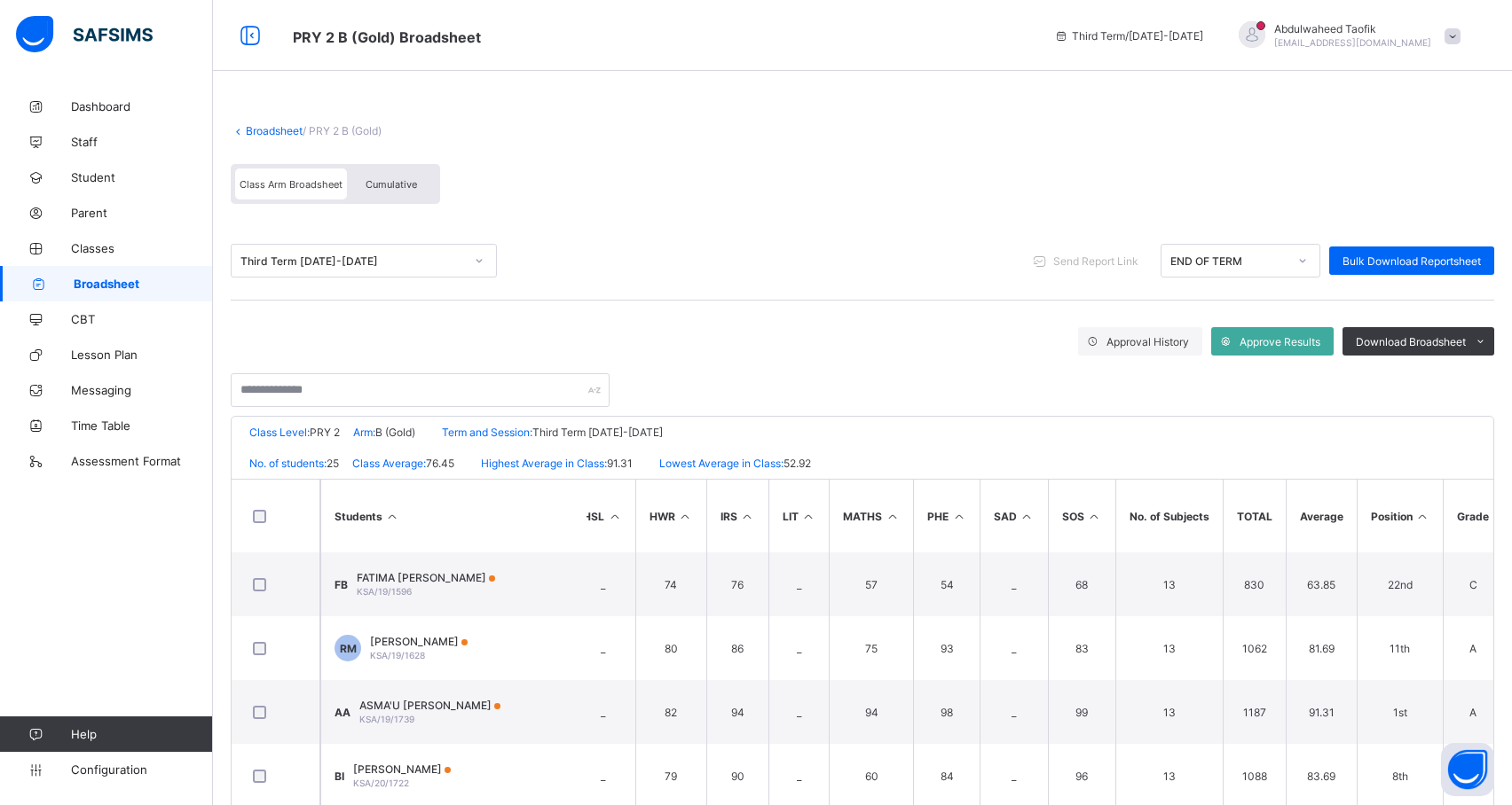
click at [1417, 515] on icon at bounding box center [1423, 517] width 15 height 14
click at [1466, 335] on span "Download Broadsheet" at bounding box center [1411, 342] width 110 height 14
click at [1488, 378] on li "PDF" at bounding box center [1458, 379] width 71 height 27
click at [143, 282] on span "Broadsheet" at bounding box center [143, 284] width 139 height 14
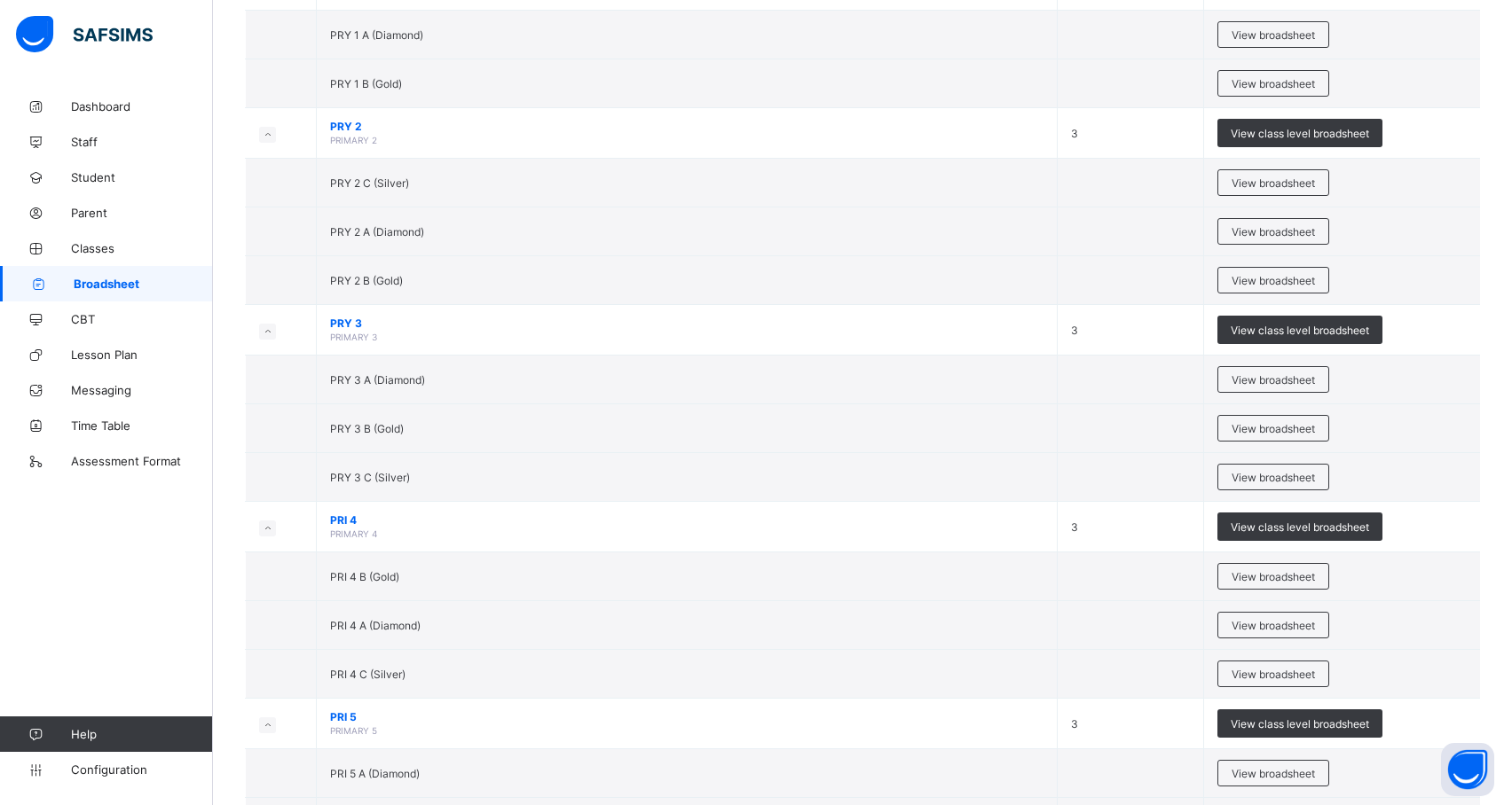
scroll to position [805, 0]
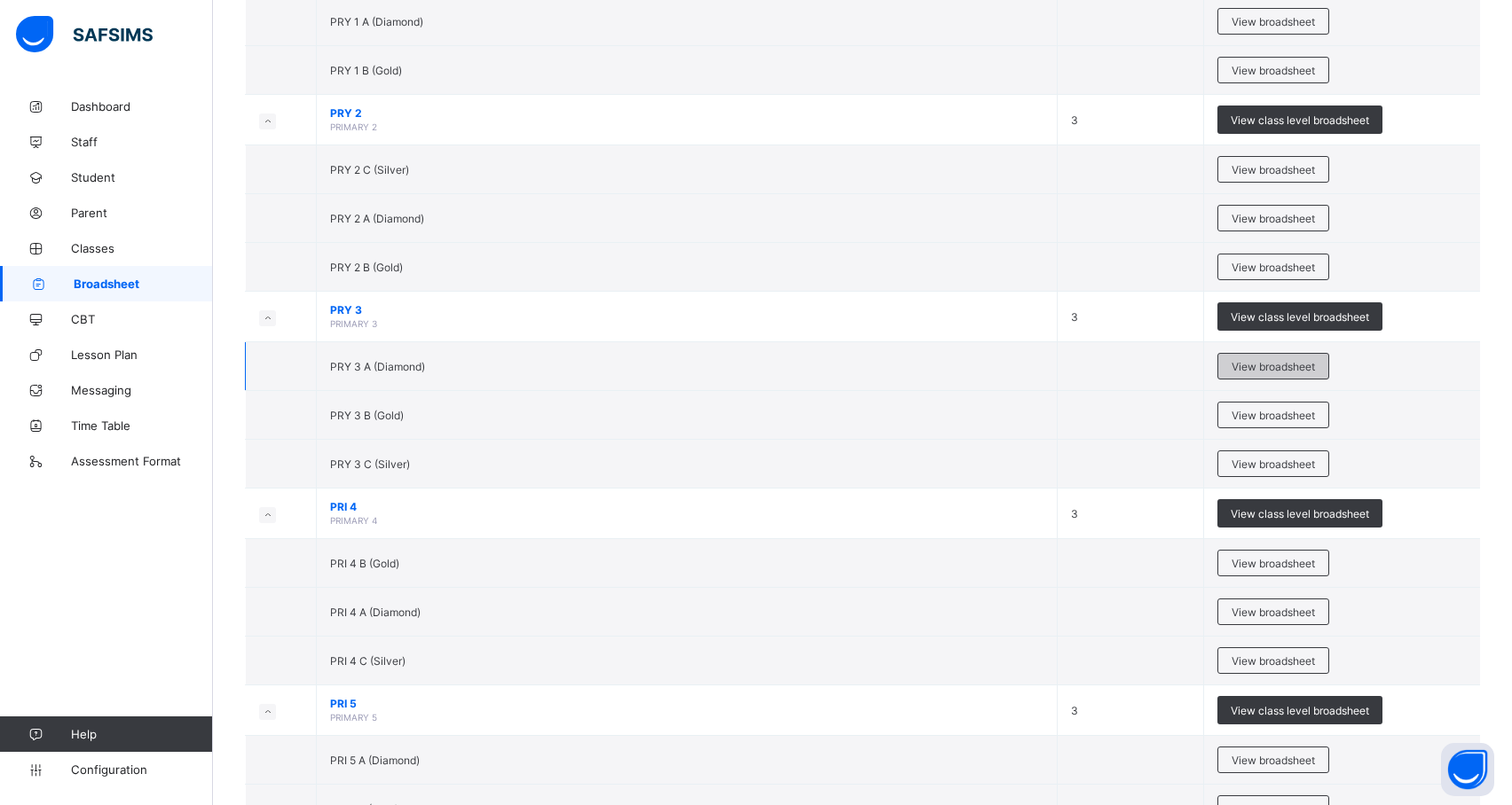
click at [1287, 362] on div "View broadsheet" at bounding box center [1274, 365] width 112 height 26
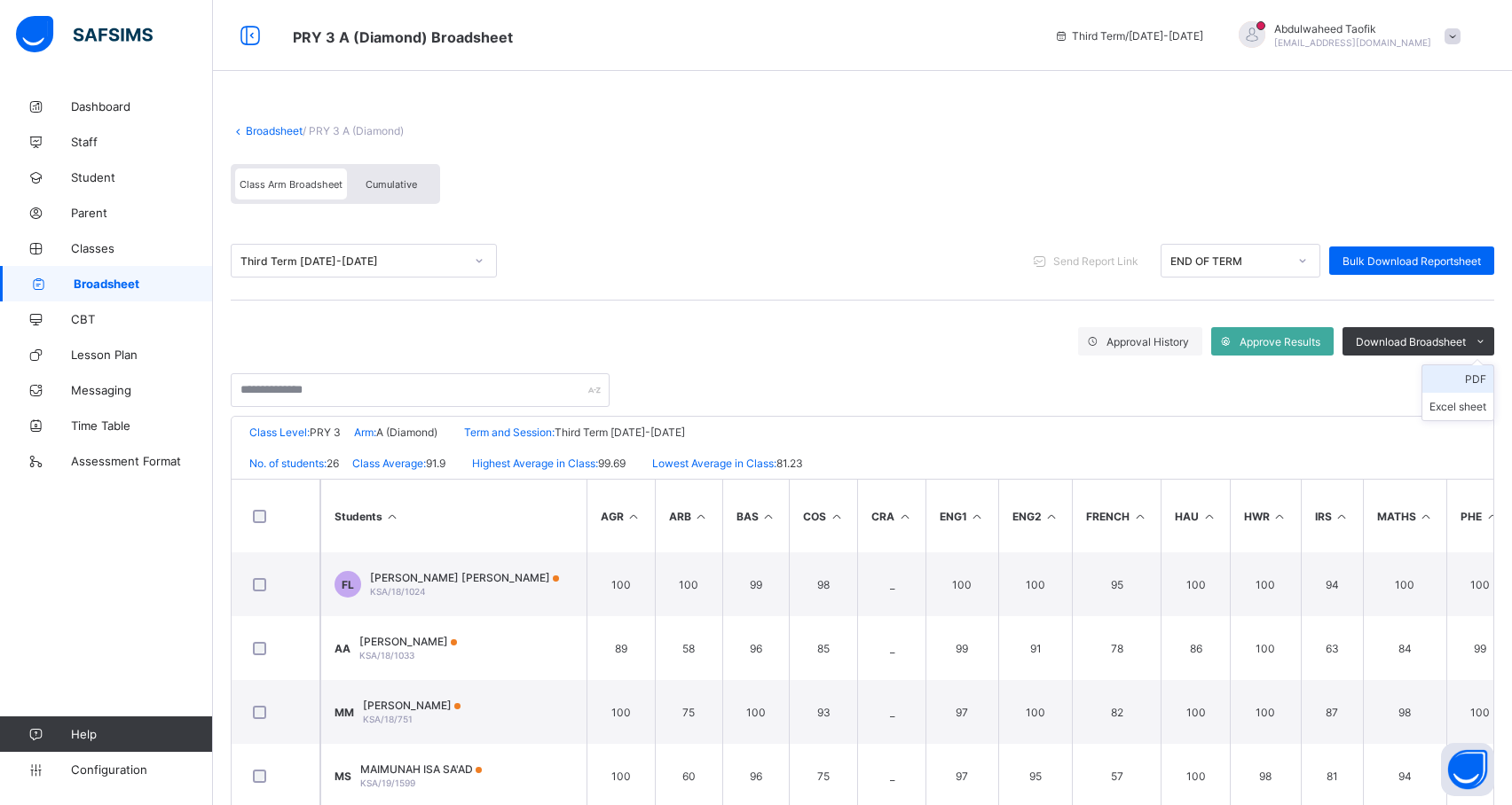
click at [1493, 376] on li "PDF" at bounding box center [1458, 379] width 71 height 27
click at [103, 277] on span "Broadsheet" at bounding box center [143, 284] width 139 height 14
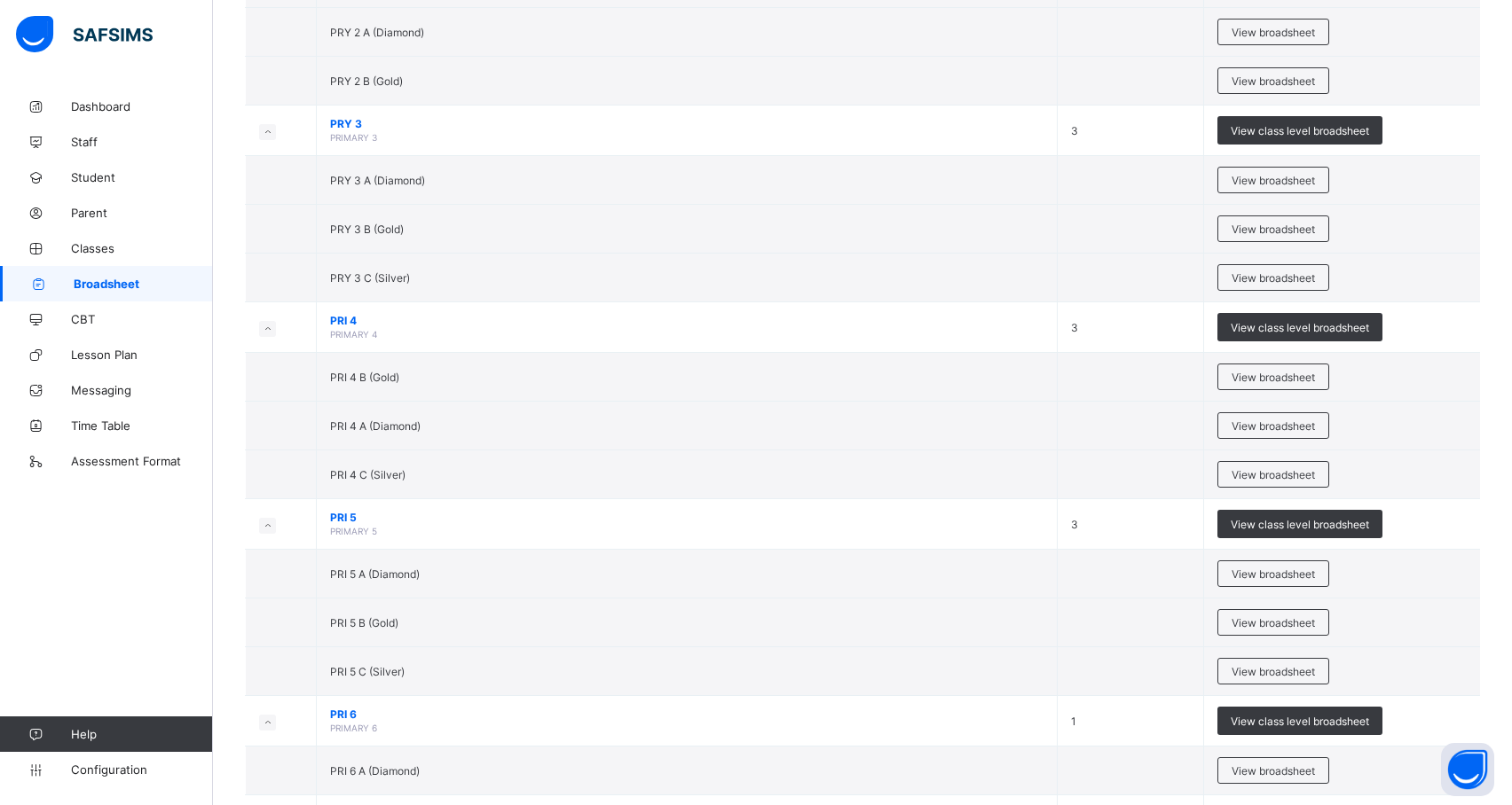
scroll to position [997, 0]
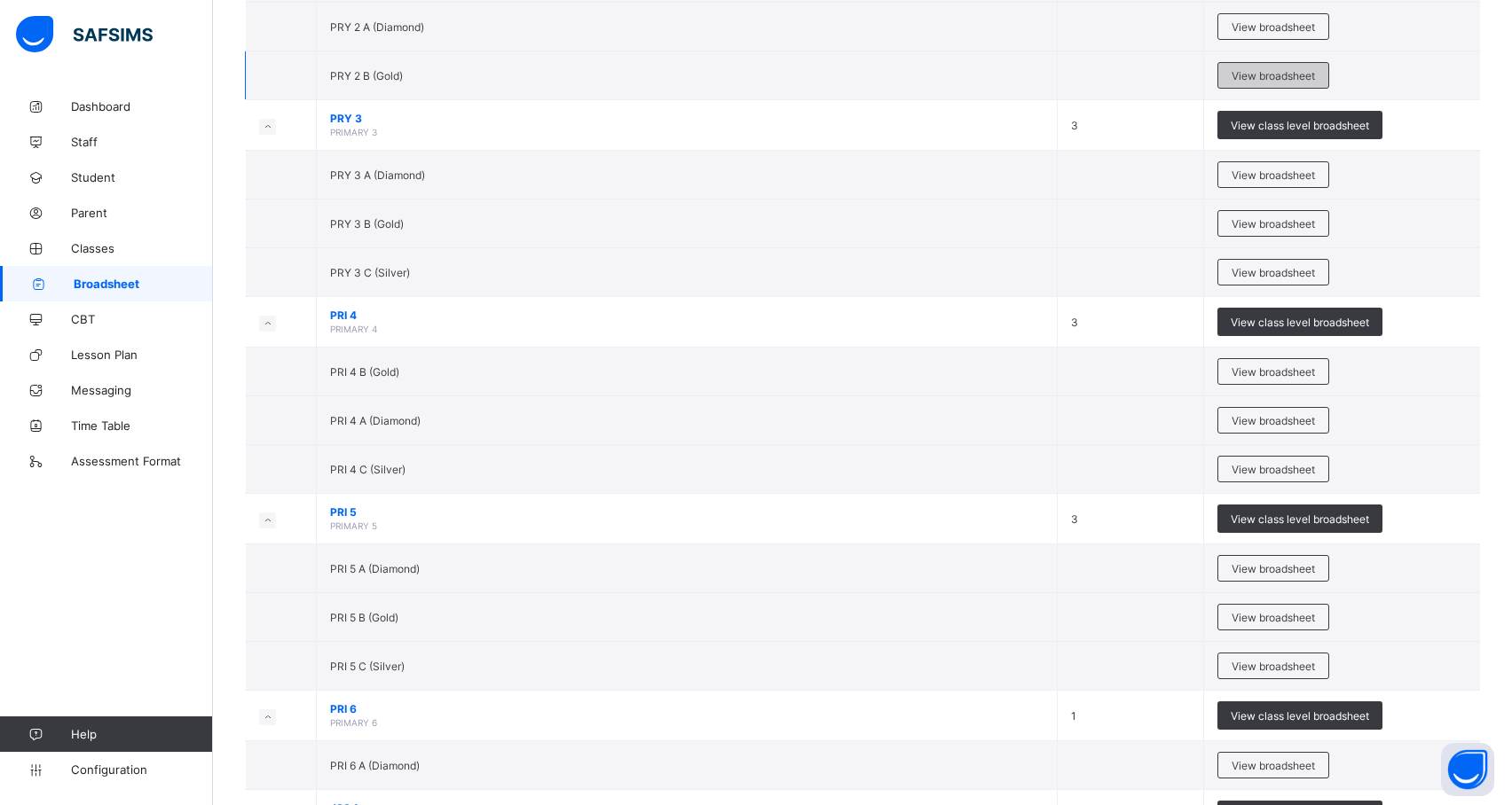
click at [1299, 76] on span "View broadsheet" at bounding box center [1273, 76] width 83 height 14
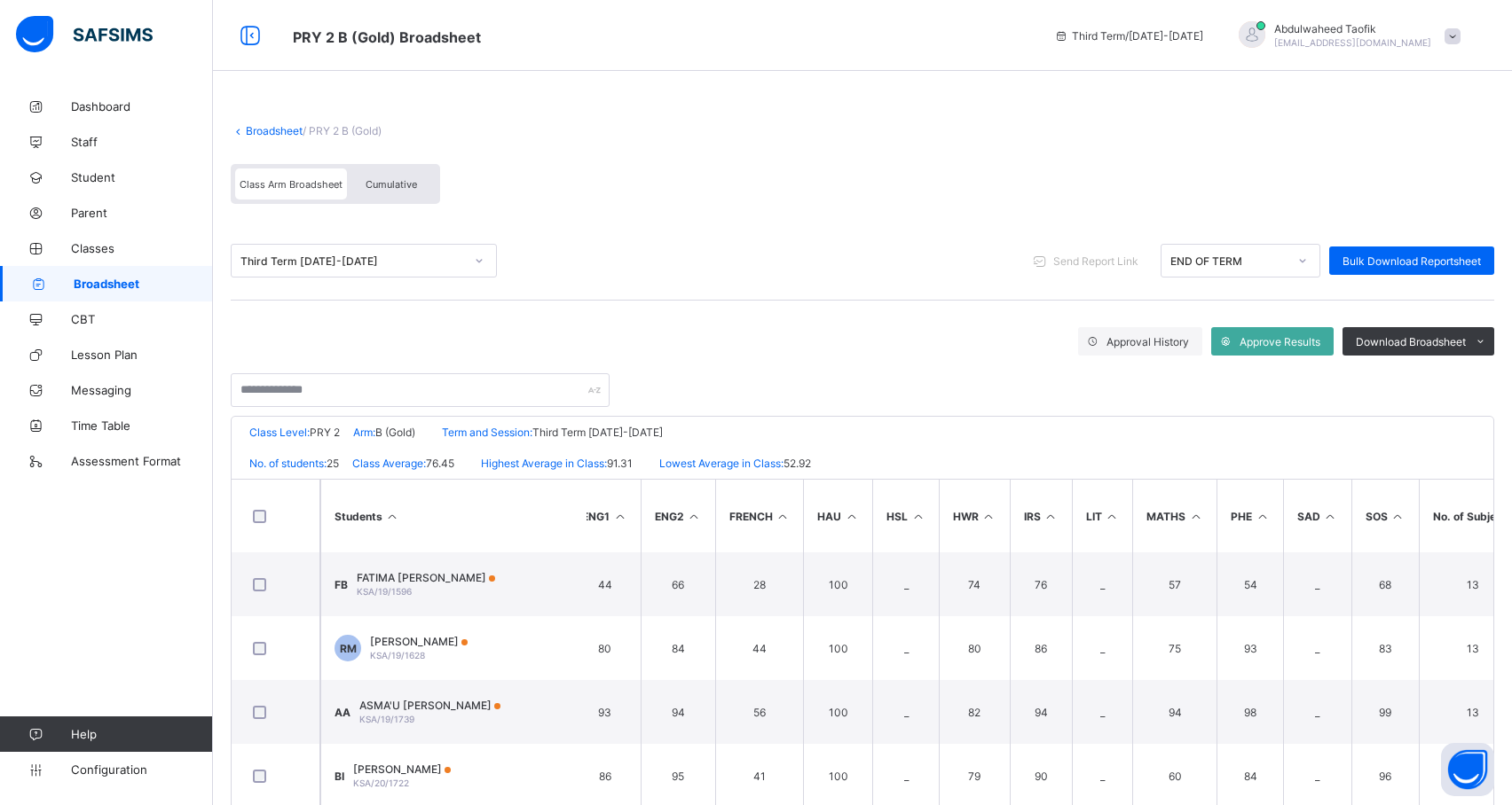
scroll to position [0, 593]
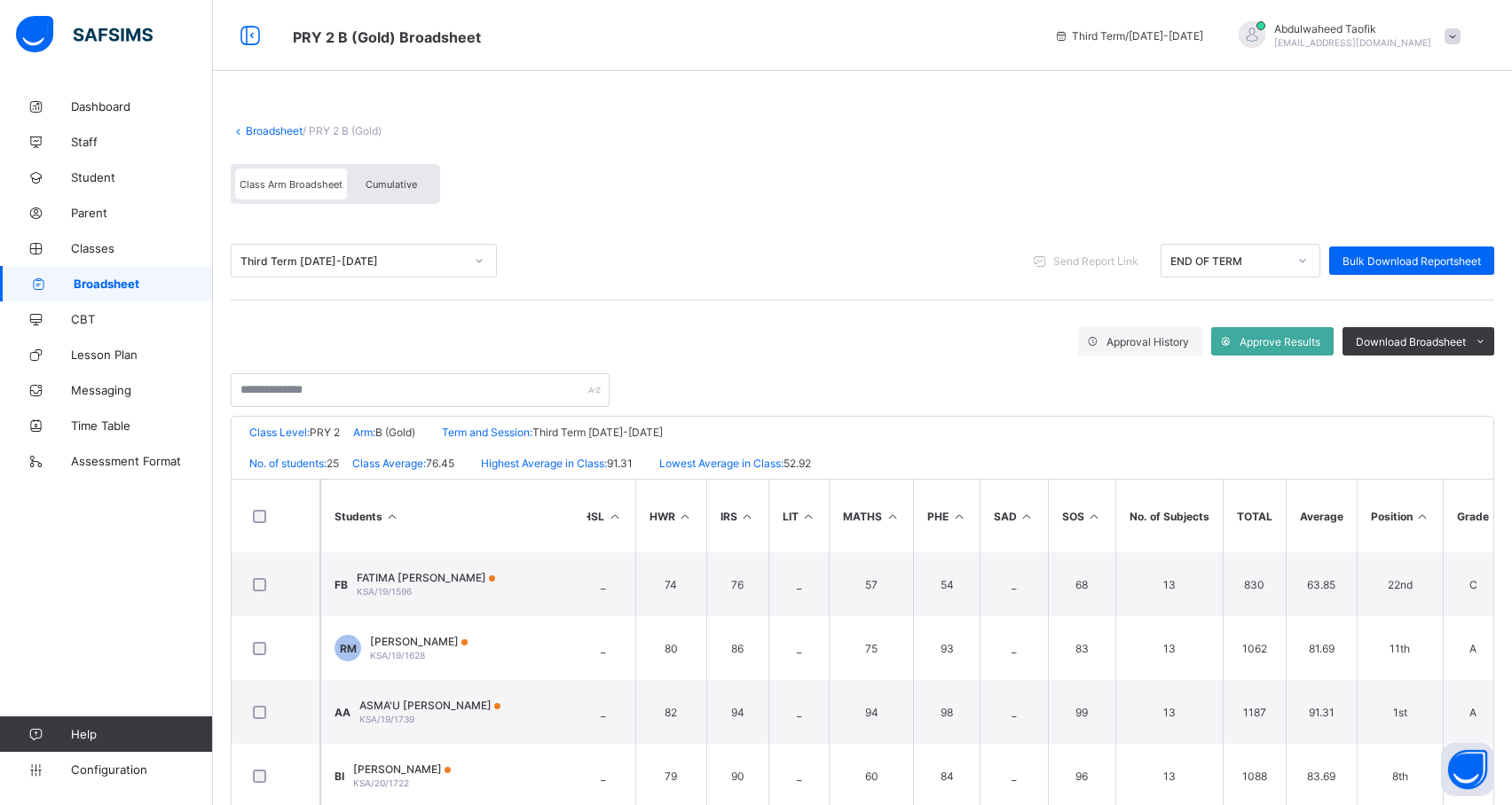
click at [1424, 515] on icon at bounding box center [1423, 517] width 15 height 14
click at [1457, 343] on span "Download Broadsheet" at bounding box center [1411, 342] width 110 height 14
click at [1484, 373] on ul "PDF Excel sheet" at bounding box center [1458, 393] width 73 height 57
click at [1491, 376] on li "PDF" at bounding box center [1458, 379] width 71 height 27
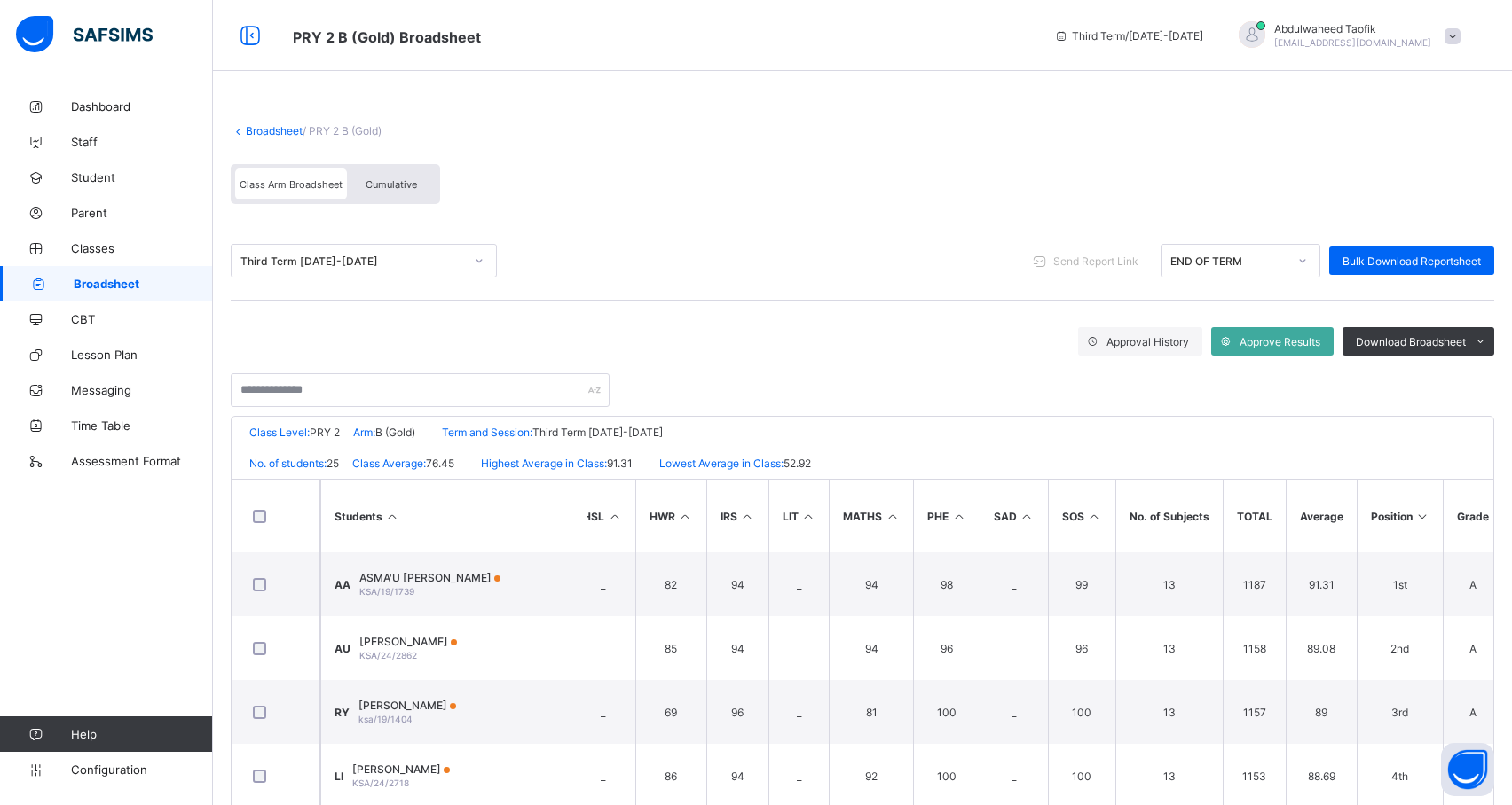
click at [146, 281] on span "Broadsheet" at bounding box center [143, 284] width 139 height 14
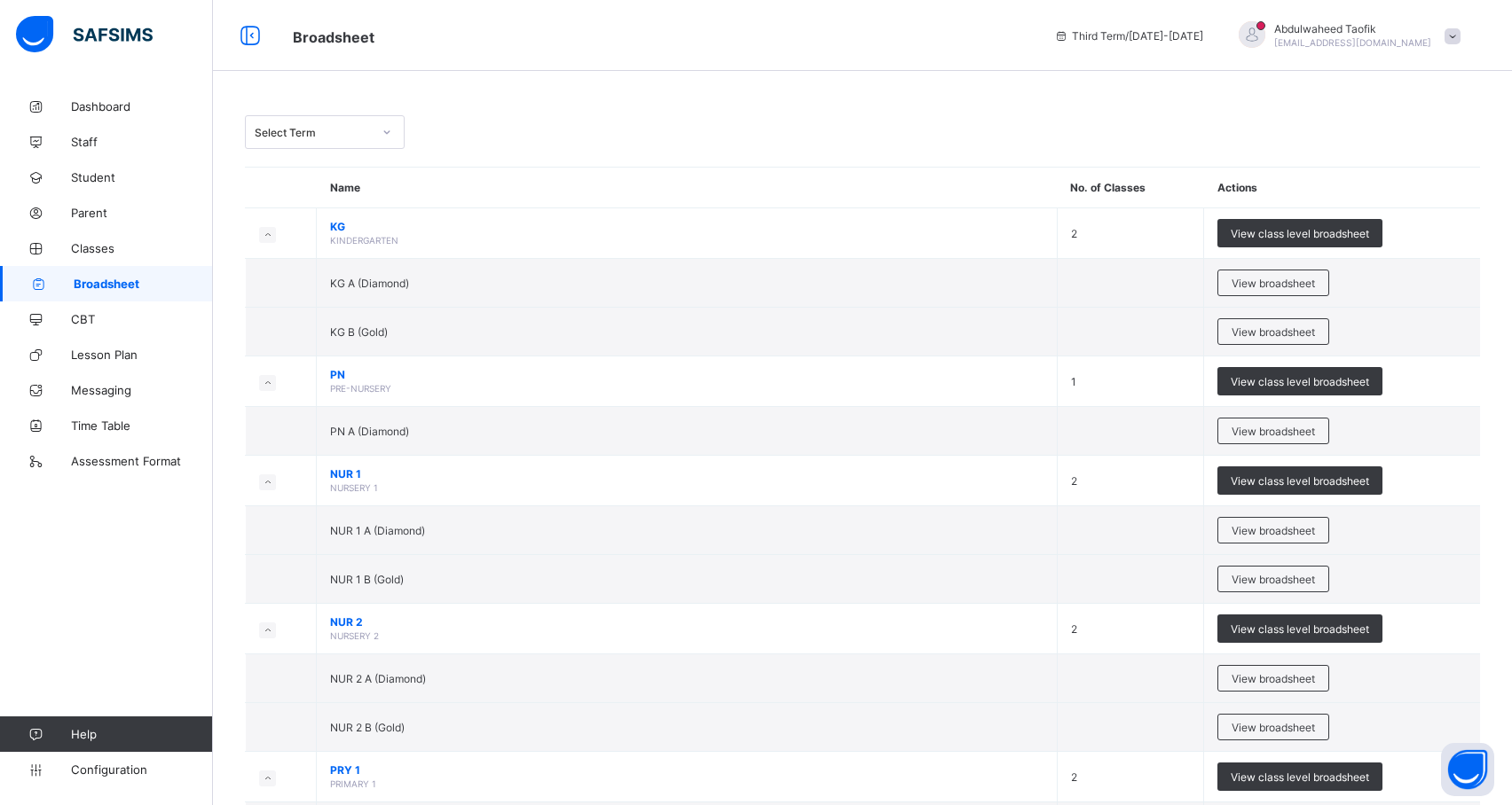
click at [147, 285] on span "Broadsheet" at bounding box center [143, 284] width 139 height 14
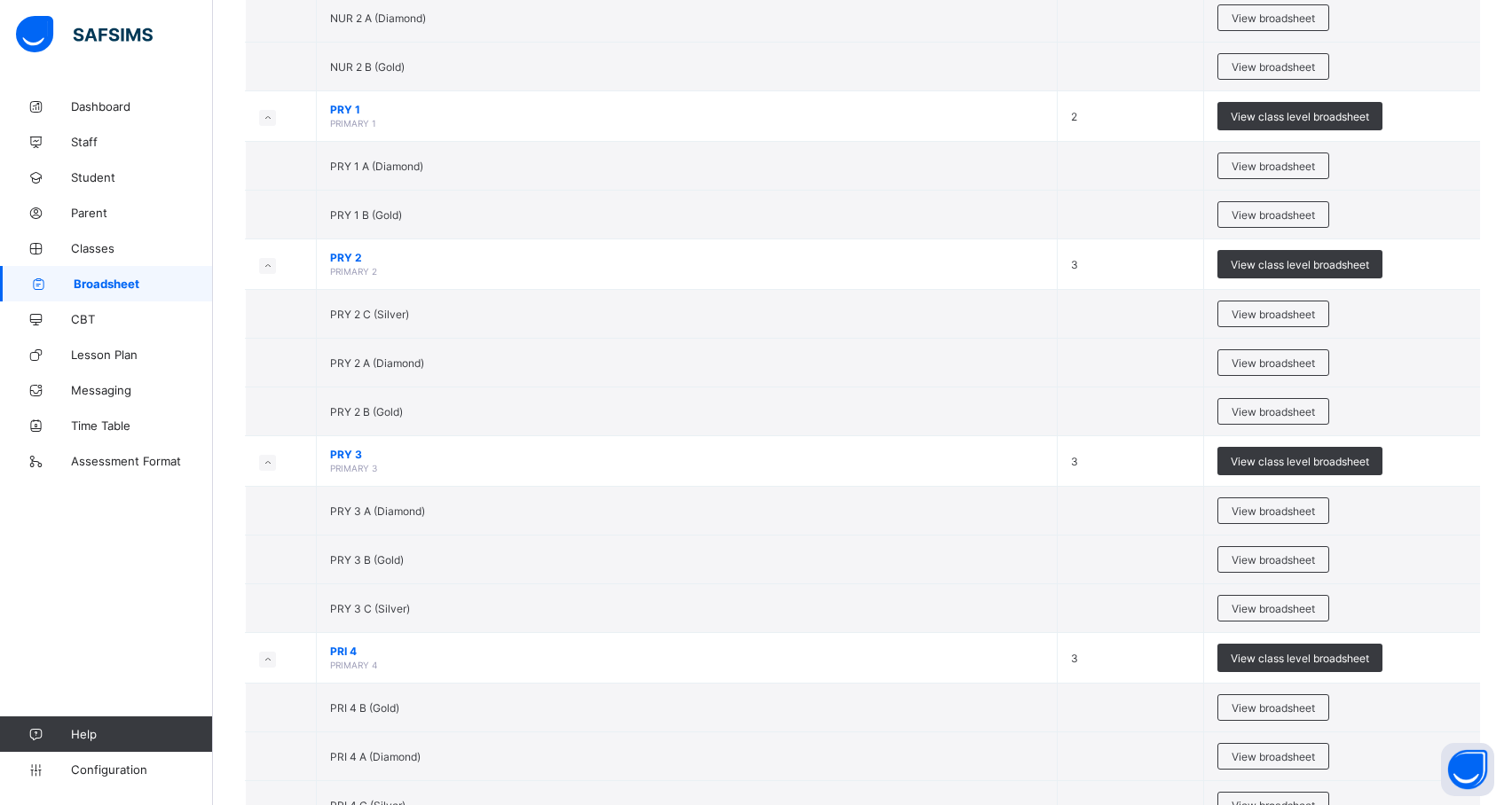
scroll to position [669, 0]
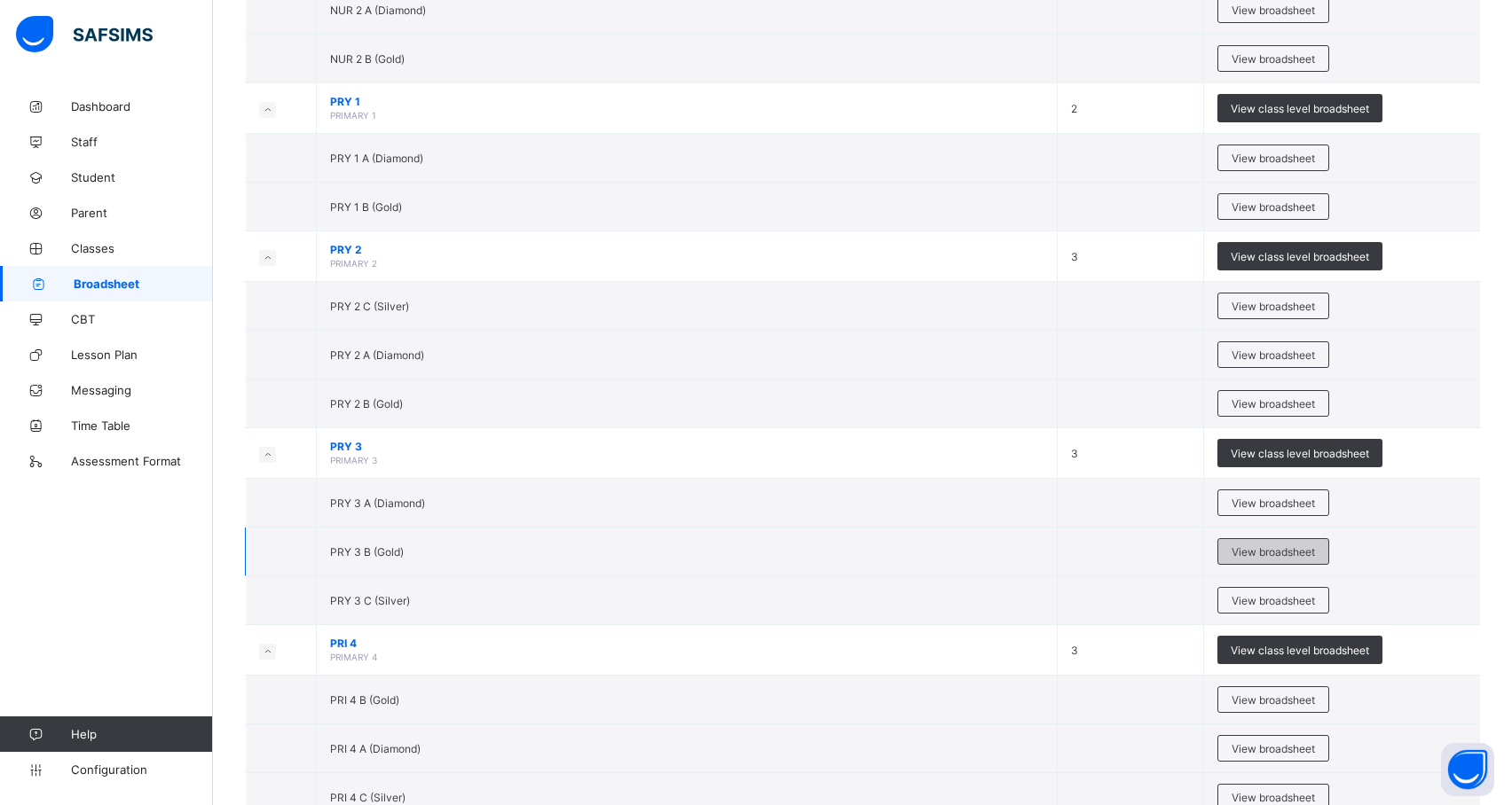
click at [1322, 565] on div "View broadsheet" at bounding box center [1274, 551] width 112 height 26
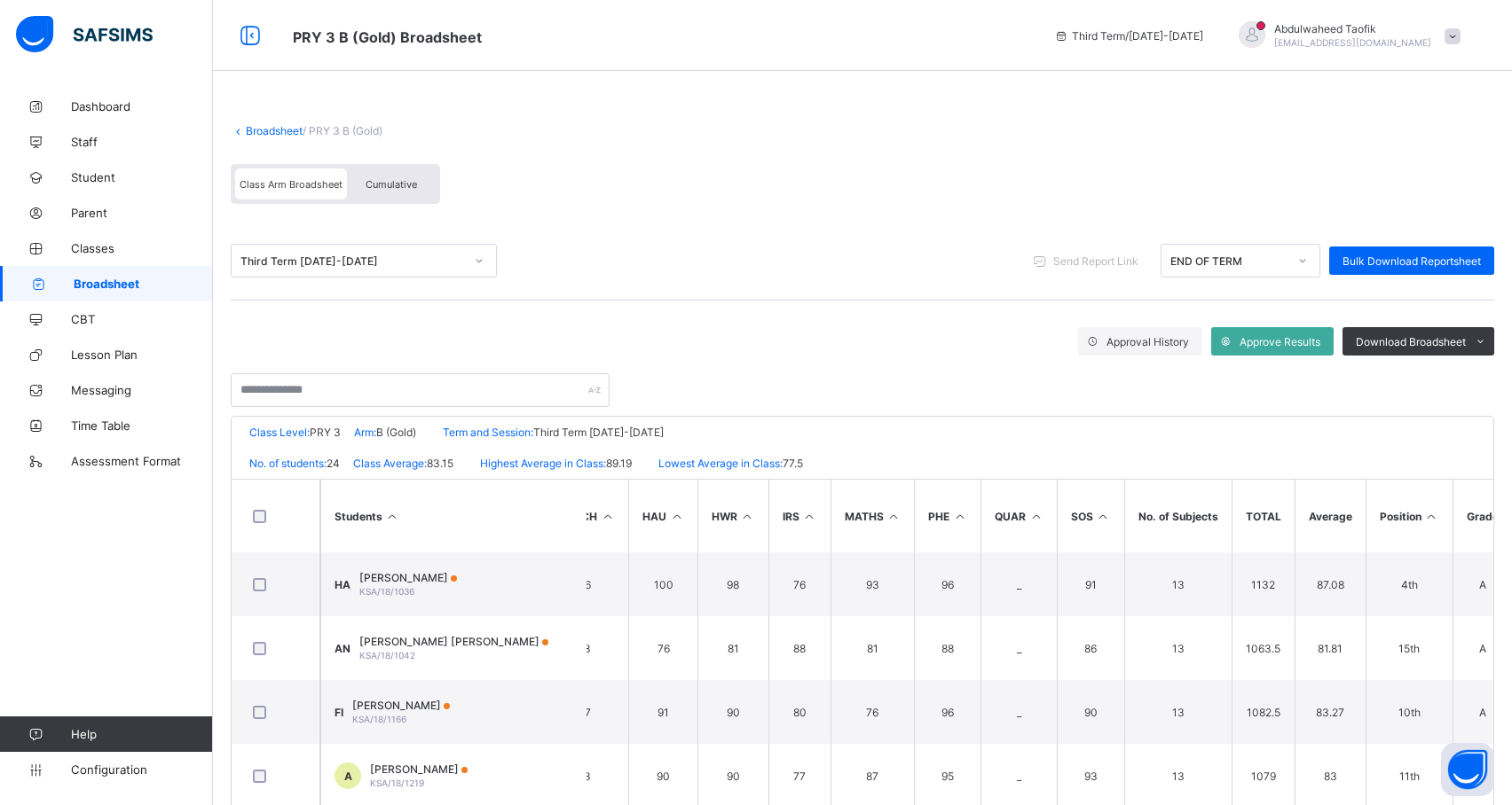
scroll to position [0, 541]
click at [1417, 516] on icon at bounding box center [1423, 517] width 15 height 14
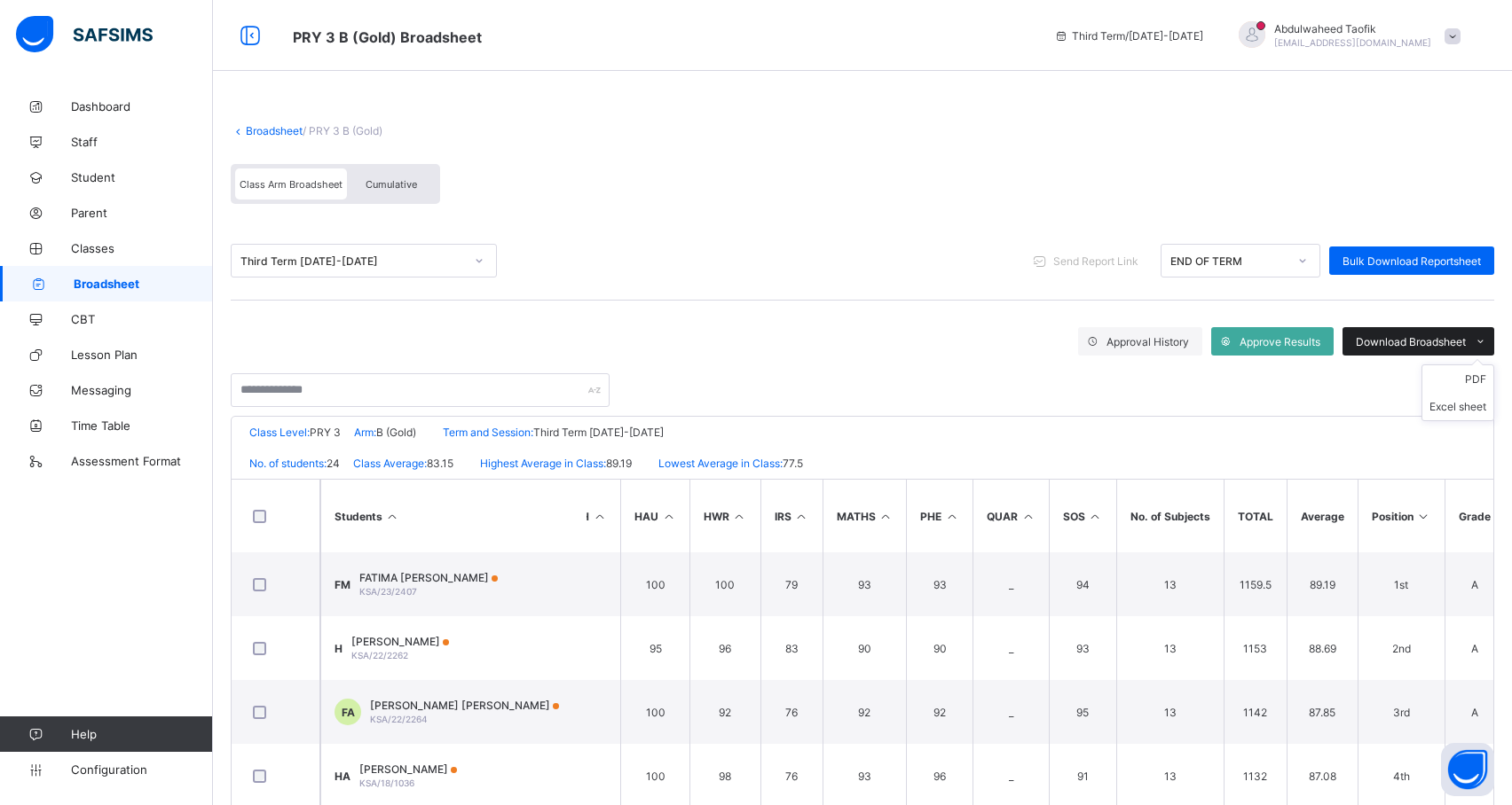
click at [1457, 328] on div "Download Broadsheet" at bounding box center [1418, 341] width 152 height 28
click at [1492, 369] on ul "PDF Excel sheet" at bounding box center [1458, 393] width 73 height 57
click at [1485, 376] on li "PDF" at bounding box center [1458, 379] width 71 height 27
click at [99, 288] on span "Broadsheet" at bounding box center [143, 284] width 139 height 14
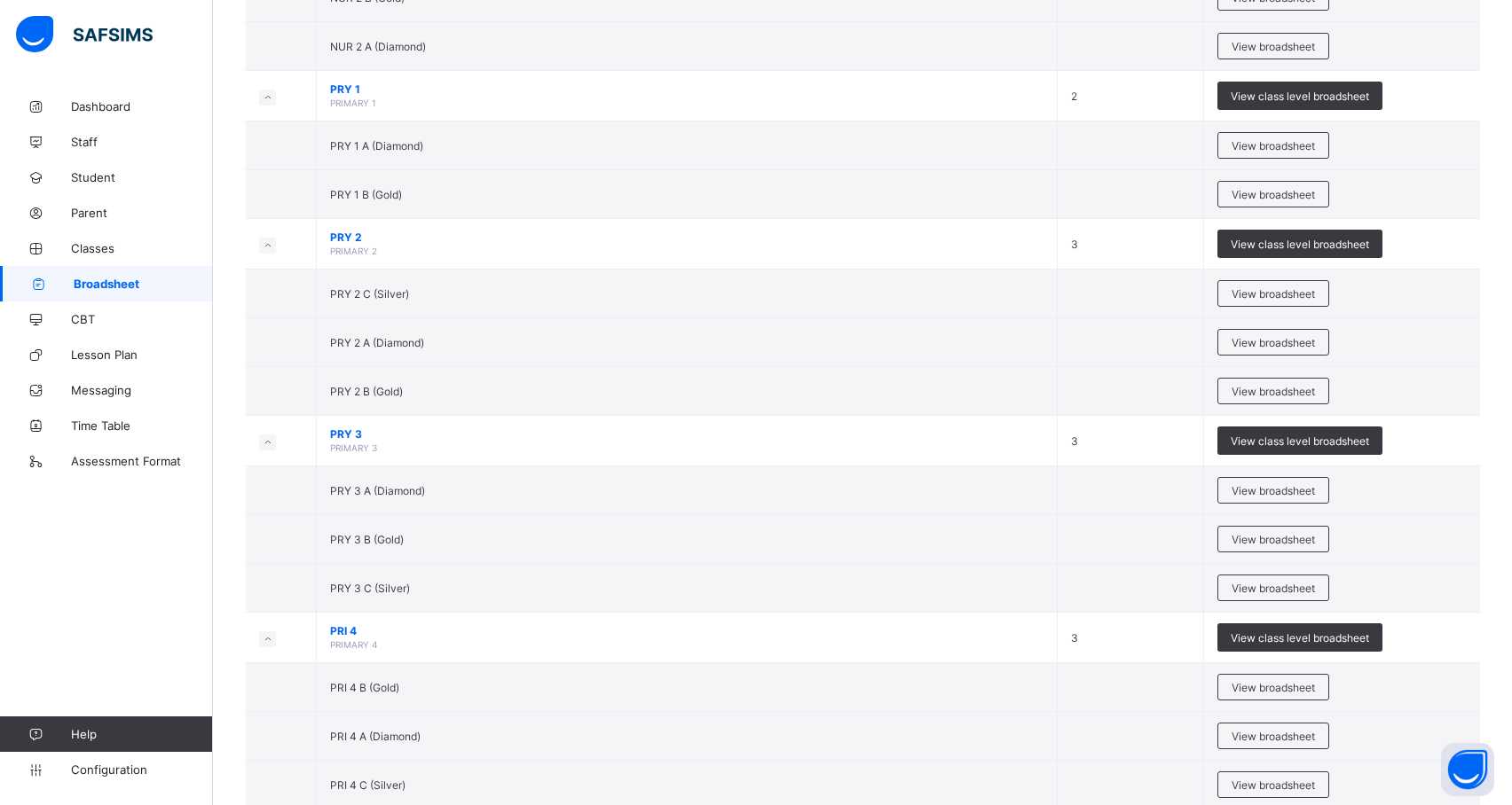
scroll to position [682, 0]
click at [1313, 590] on span "View broadsheet" at bounding box center [1273, 588] width 83 height 14
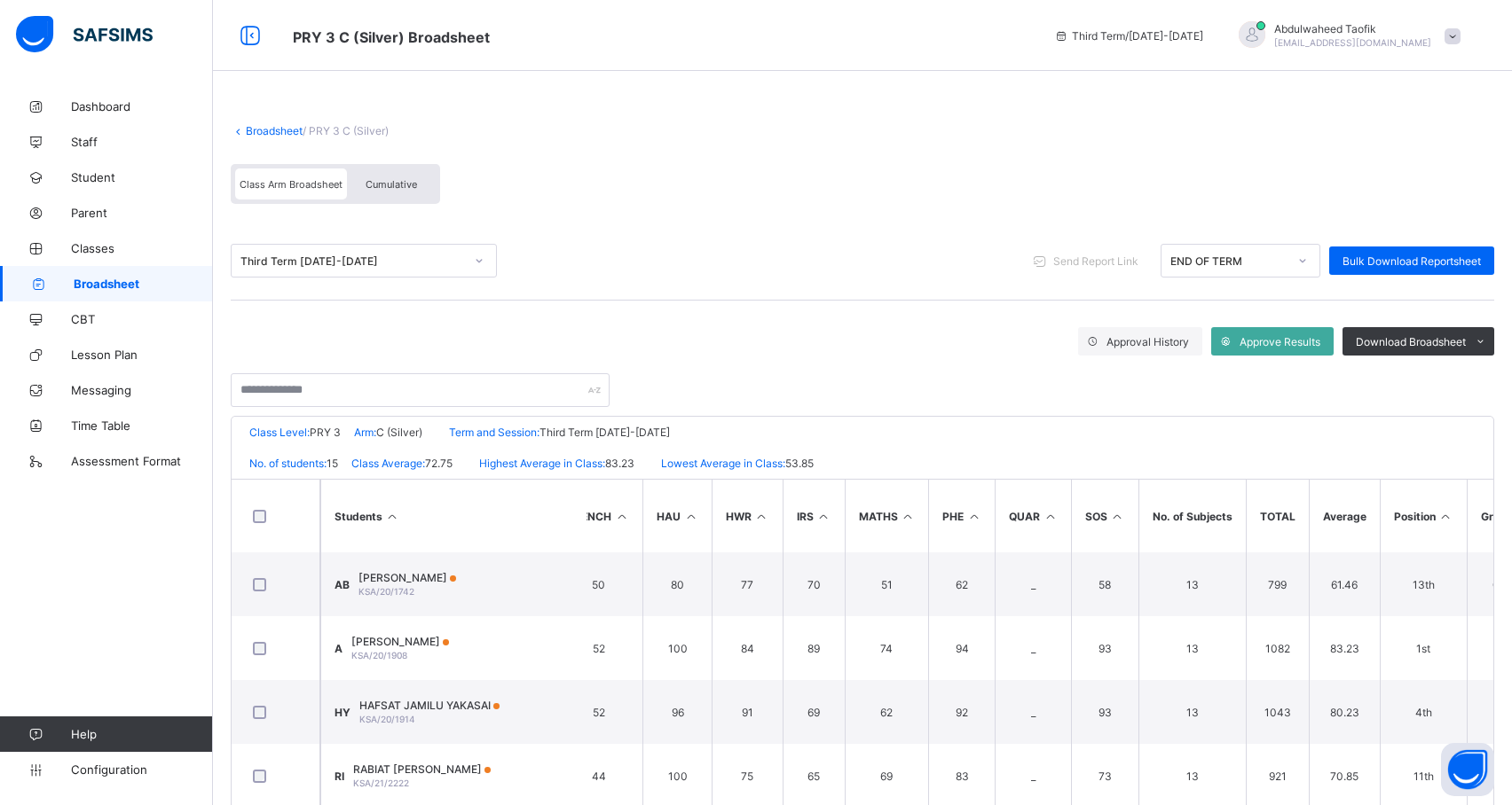
scroll to position [0, 541]
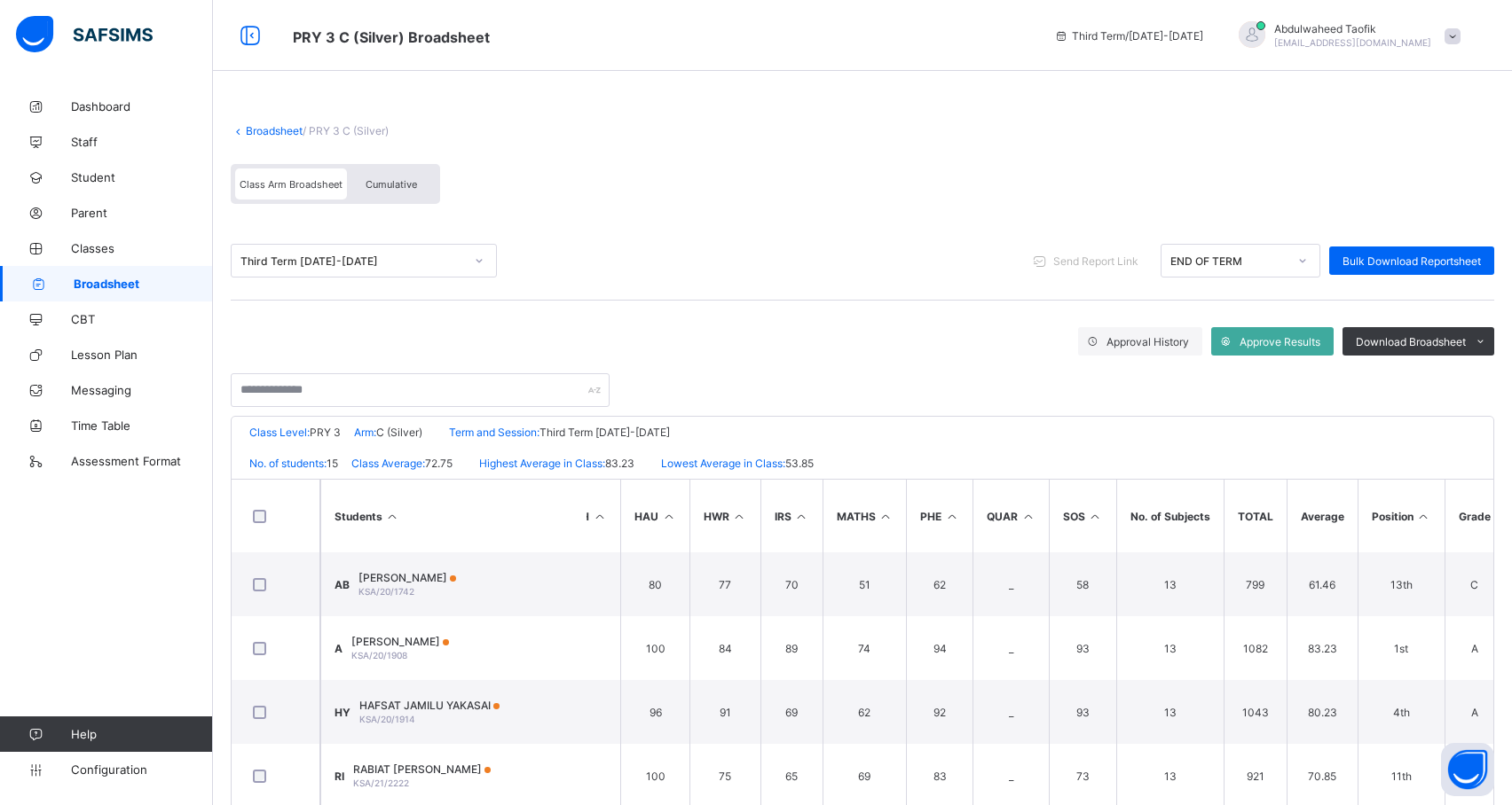
click at [1421, 519] on icon at bounding box center [1423, 517] width 15 height 14
click at [1422, 516] on icon at bounding box center [1423, 517] width 15 height 14
click at [1420, 512] on icon at bounding box center [1423, 517] width 15 height 14
click at [1463, 330] on div "Download Broadsheet" at bounding box center [1418, 341] width 152 height 28
click at [1488, 376] on li "PDF" at bounding box center [1458, 379] width 71 height 27
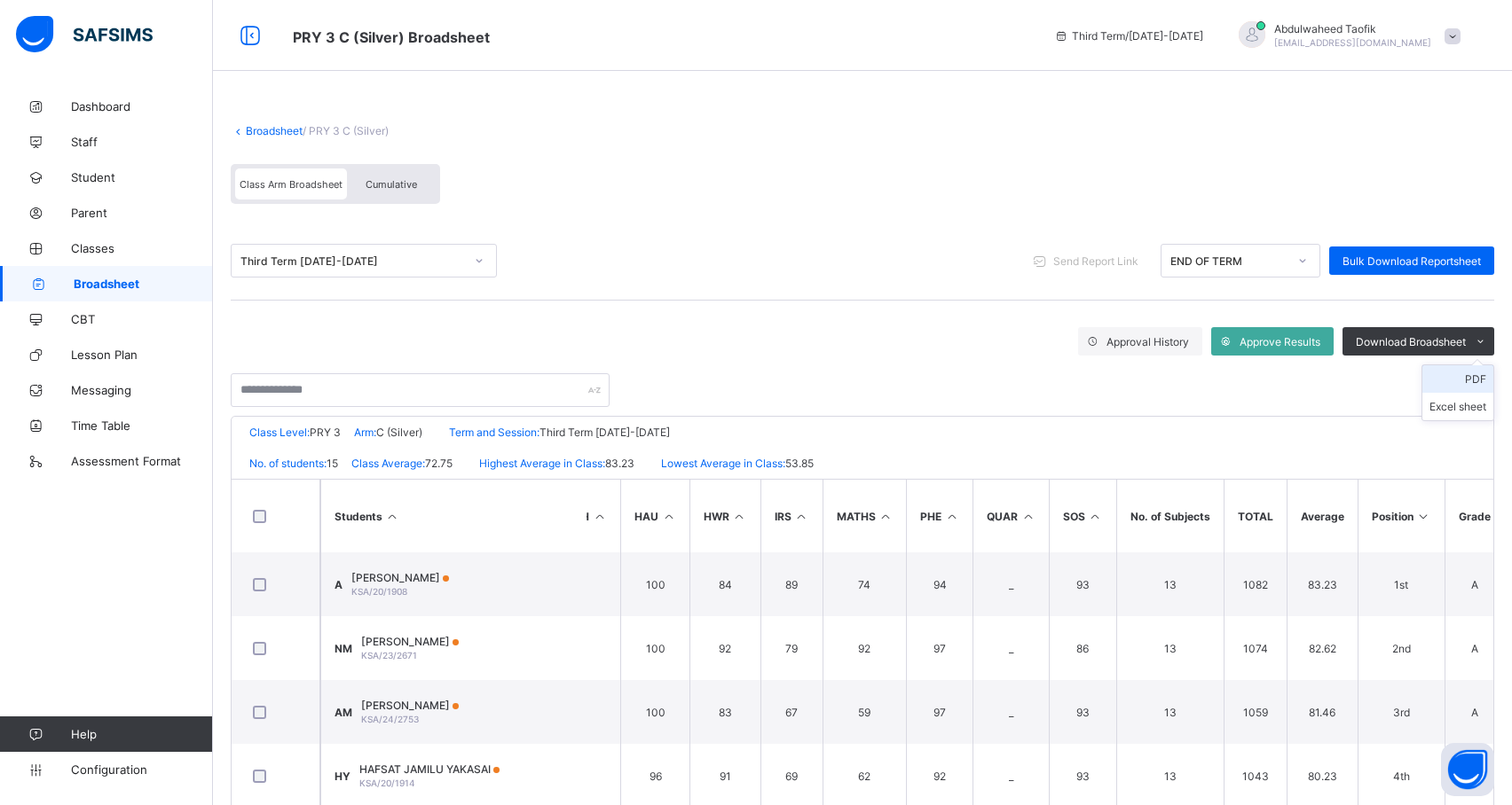
scroll to position [0, 0]
click at [146, 281] on span "Broadsheet" at bounding box center [143, 284] width 139 height 14
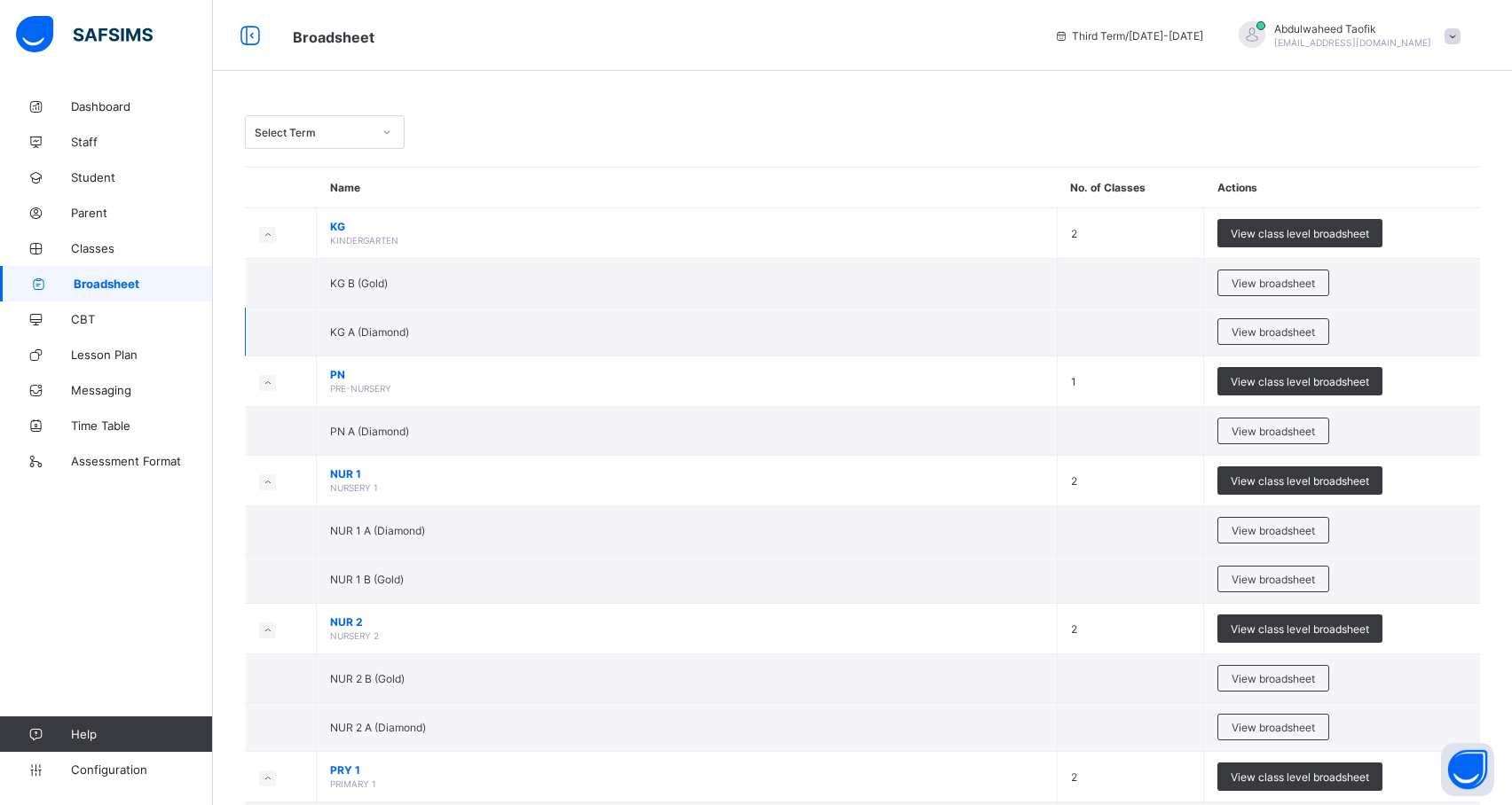
click at [472, 353] on td "KG A (Diamond)" at bounding box center [687, 332] width 741 height 49
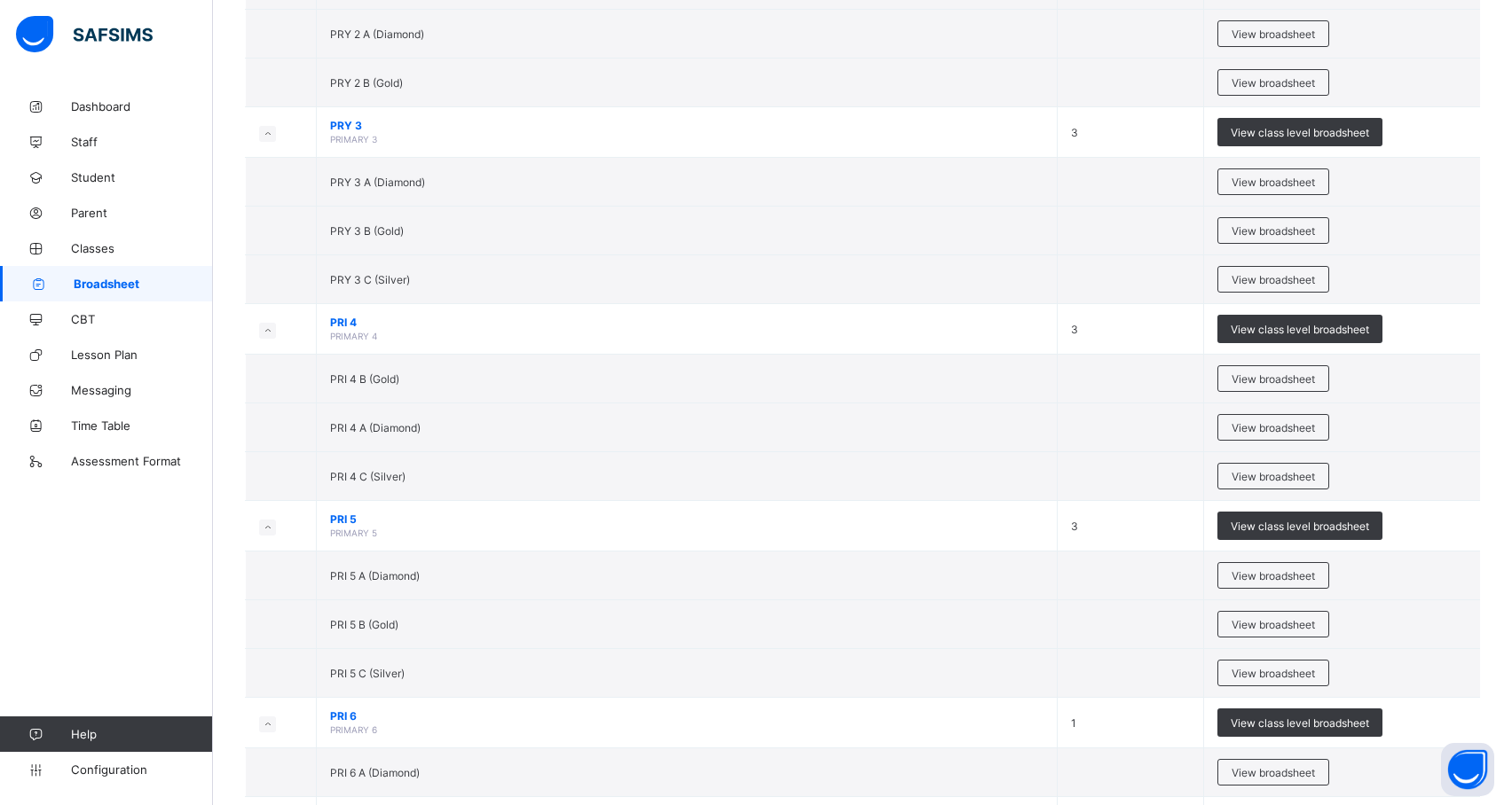
scroll to position [992, 0]
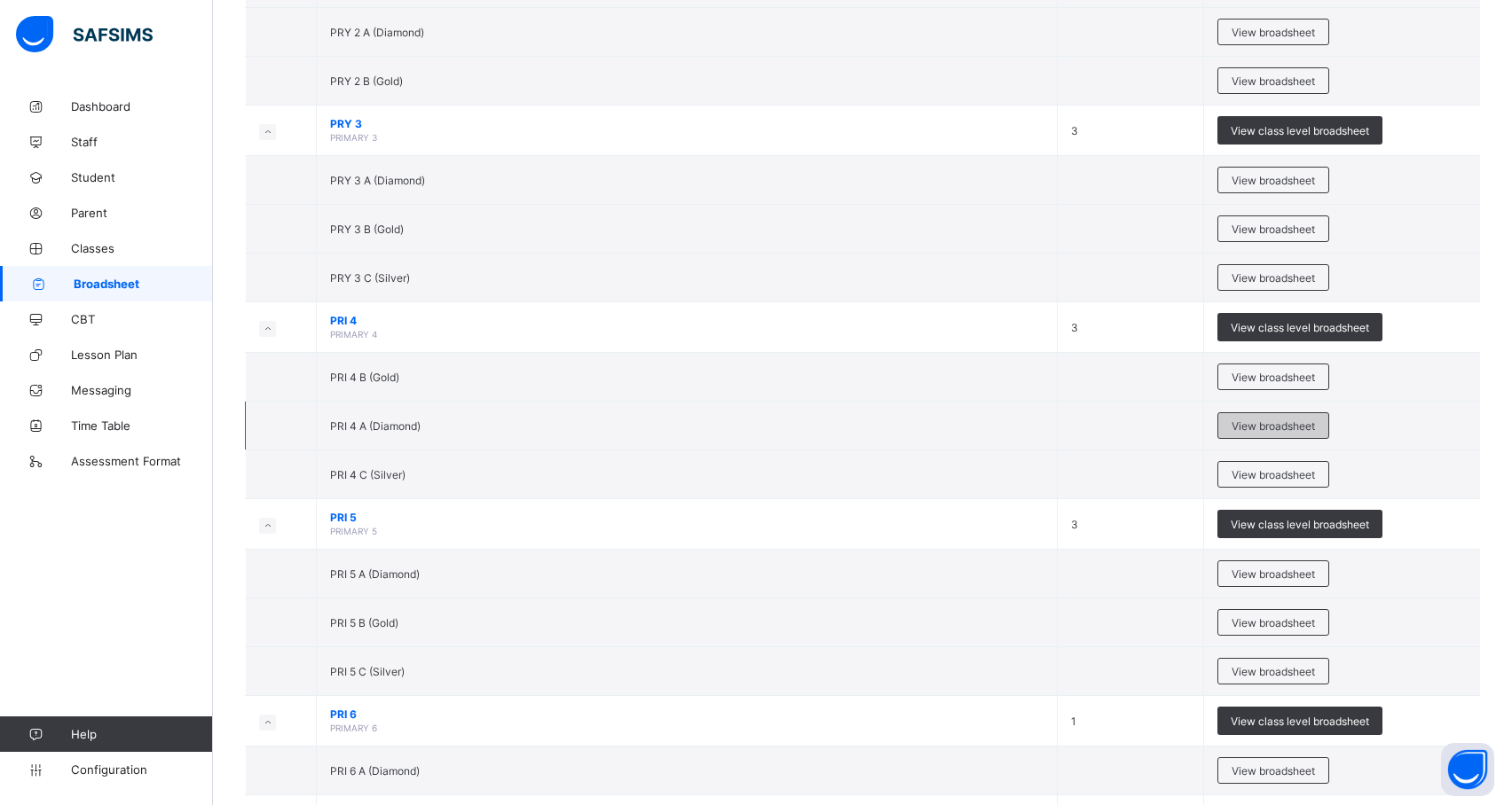
click at [1303, 433] on span "View broadsheet" at bounding box center [1273, 426] width 83 height 14
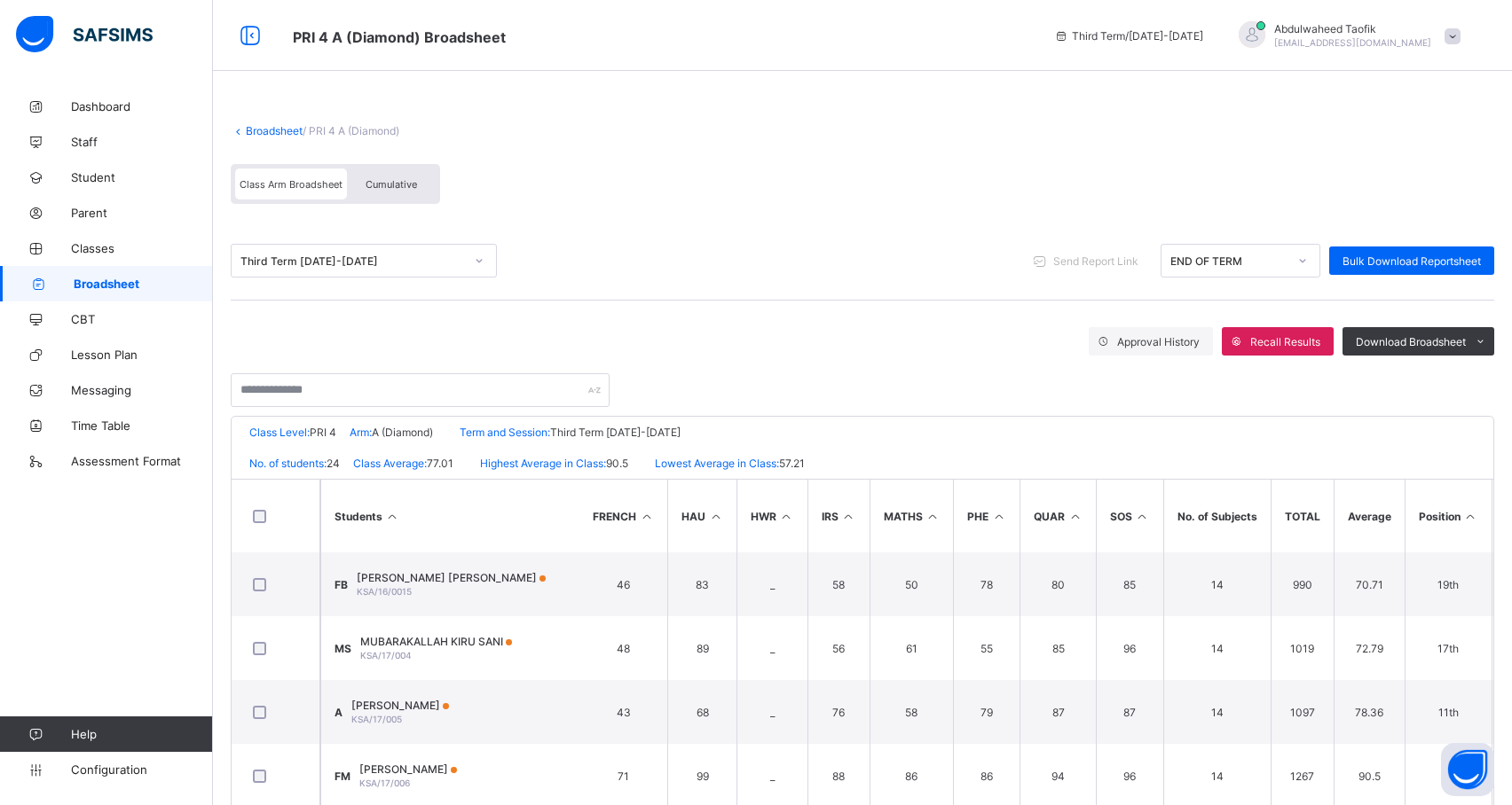
scroll to position [0, 562]
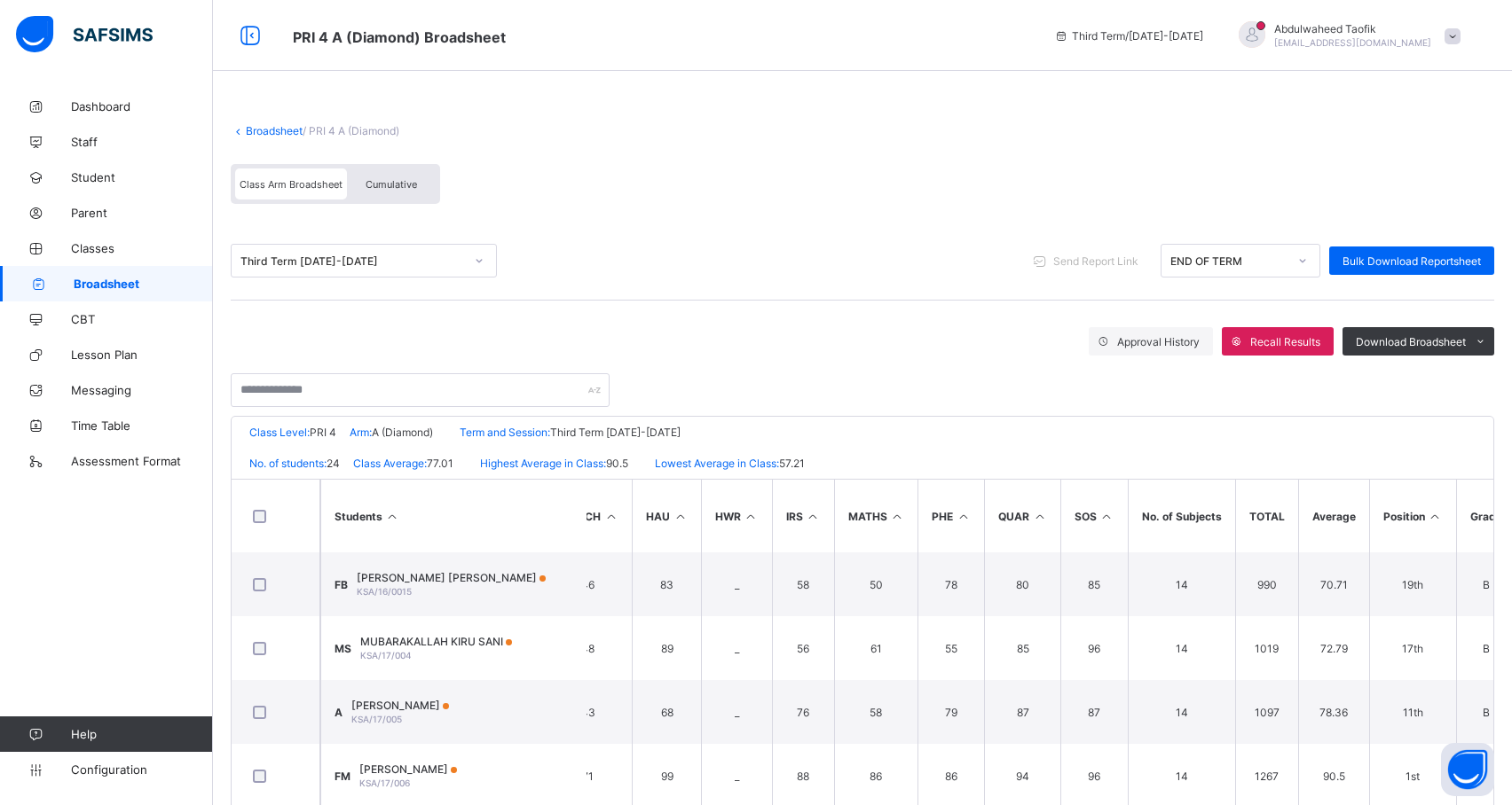
click at [1435, 515] on icon at bounding box center [1435, 517] width 15 height 14
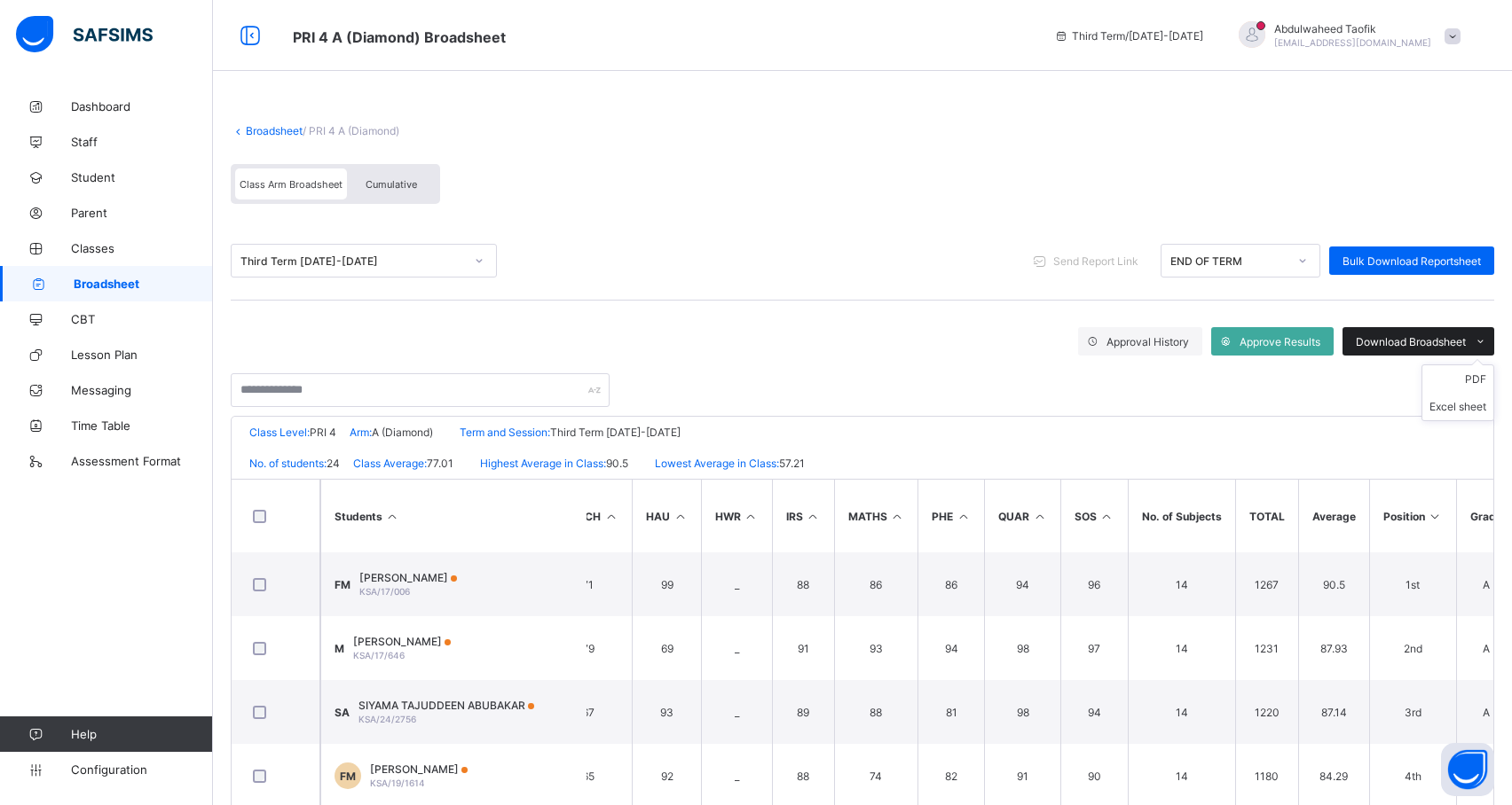
click at [1445, 332] on div "Download Broadsheet" at bounding box center [1418, 341] width 152 height 28
click at [1488, 369] on ul "PDF Excel sheet" at bounding box center [1458, 393] width 73 height 57
click at [1488, 385] on li "PDF" at bounding box center [1458, 379] width 71 height 27
click at [135, 277] on span "Broadsheet" at bounding box center [143, 284] width 139 height 14
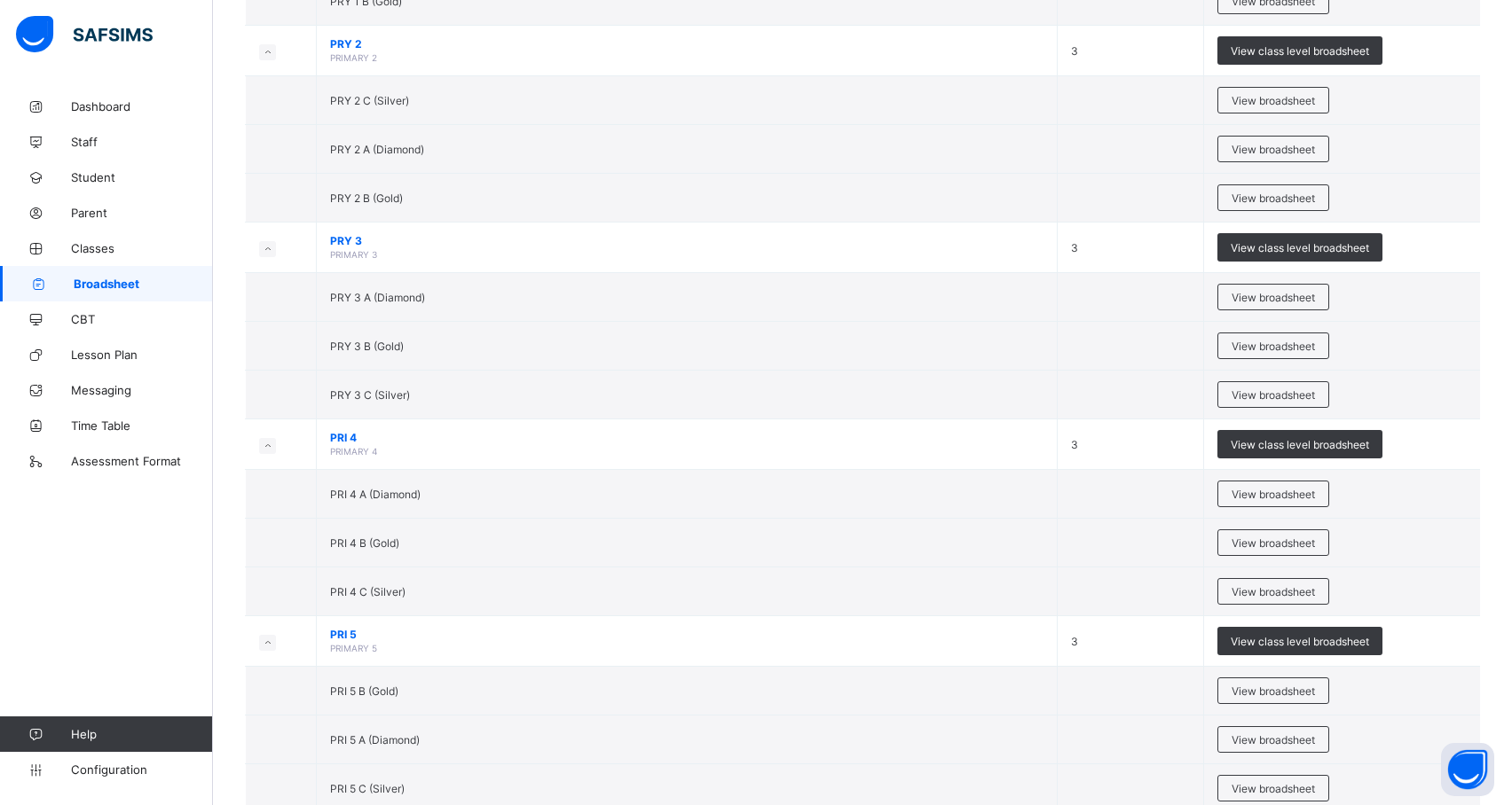
scroll to position [877, 0]
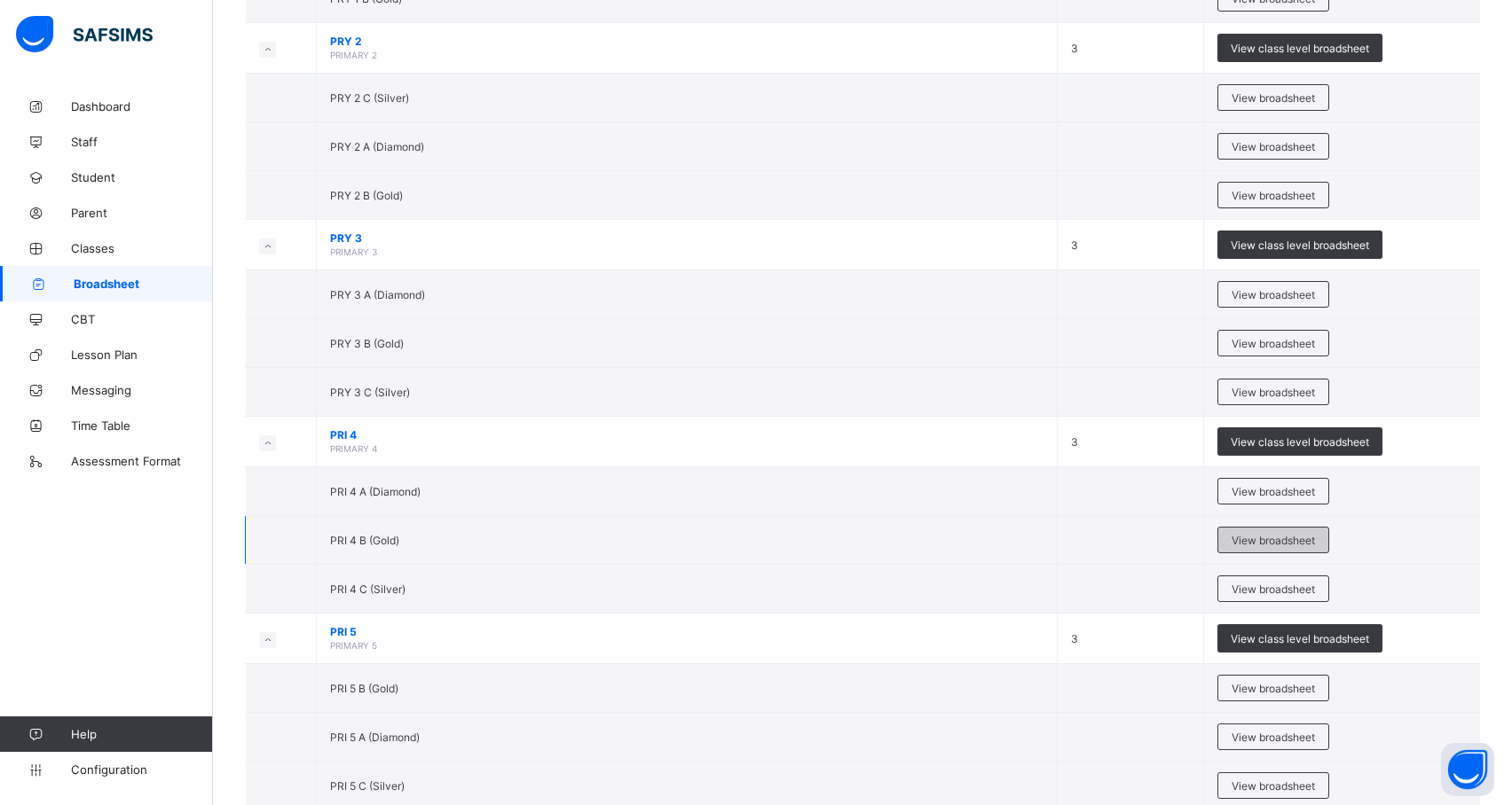
click at [1315, 545] on span "View broadsheet" at bounding box center [1273, 541] width 83 height 14
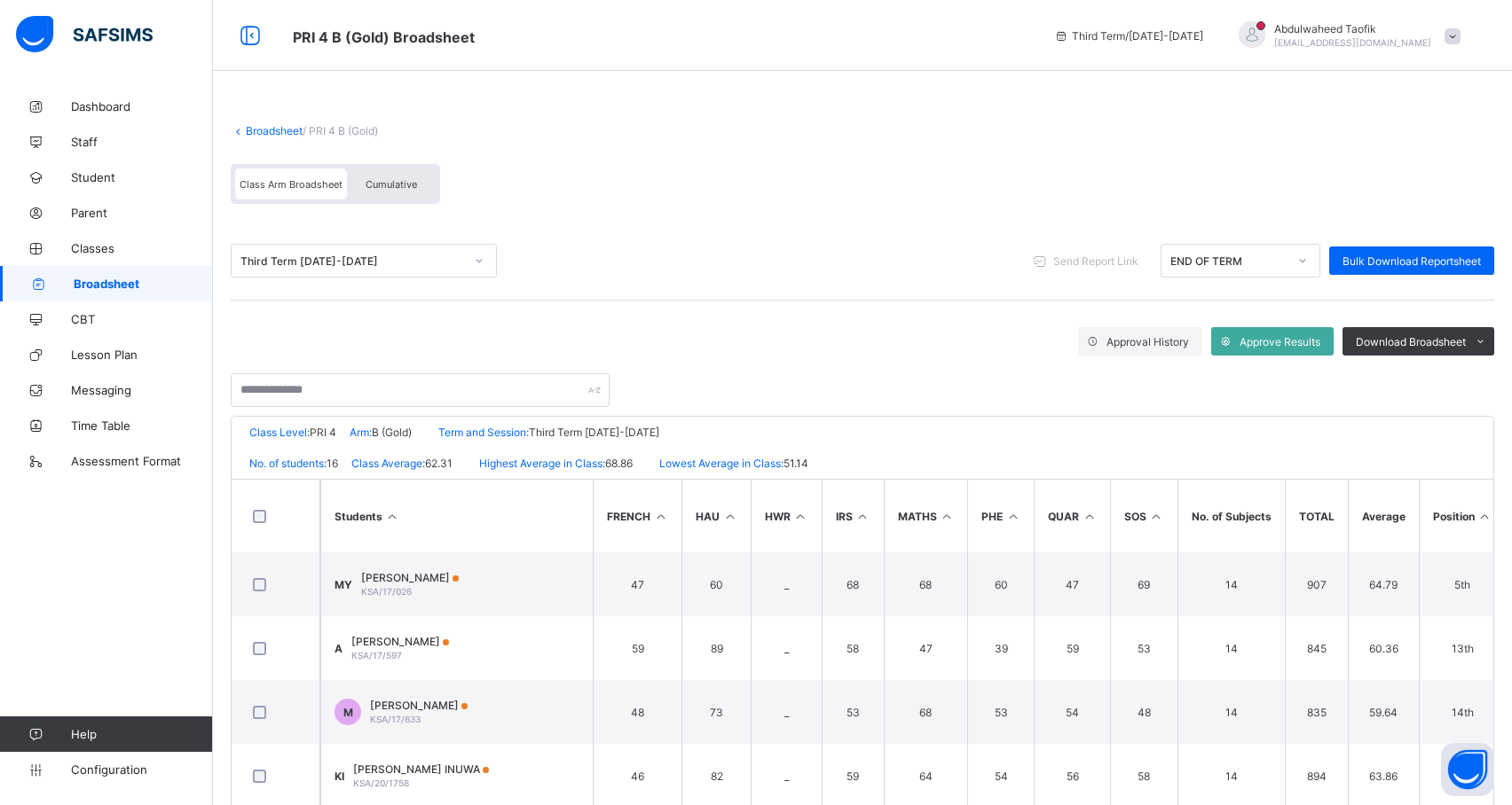
scroll to position [0, 575]
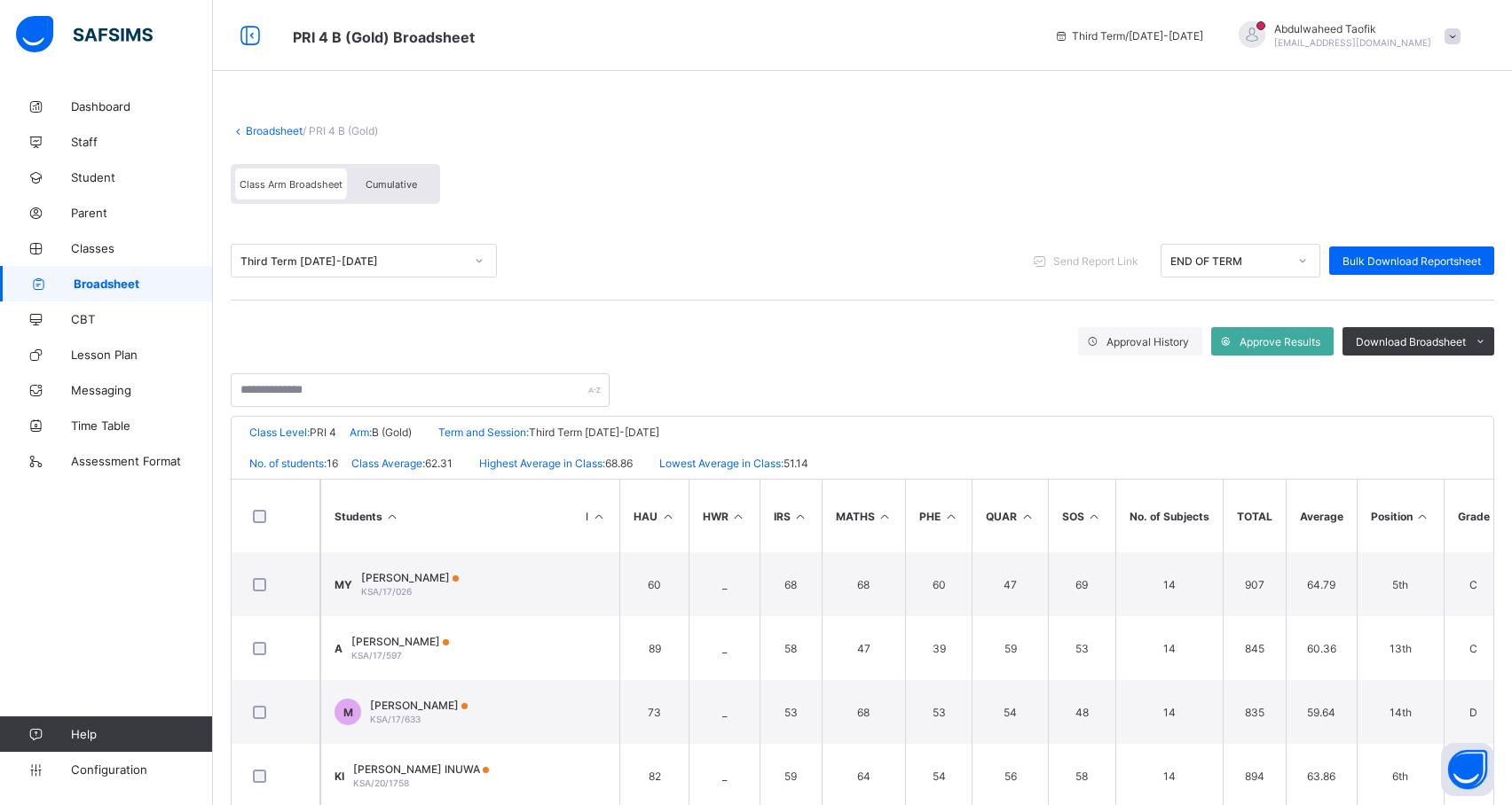
click at [1420, 511] on icon at bounding box center [1423, 517] width 15 height 14
click at [1454, 338] on span "Download Broadsheet" at bounding box center [1411, 342] width 110 height 14
click at [1482, 377] on li "PDF" at bounding box center [1458, 379] width 71 height 27
click at [275, 132] on link "Broadsheet" at bounding box center [274, 131] width 57 height 14
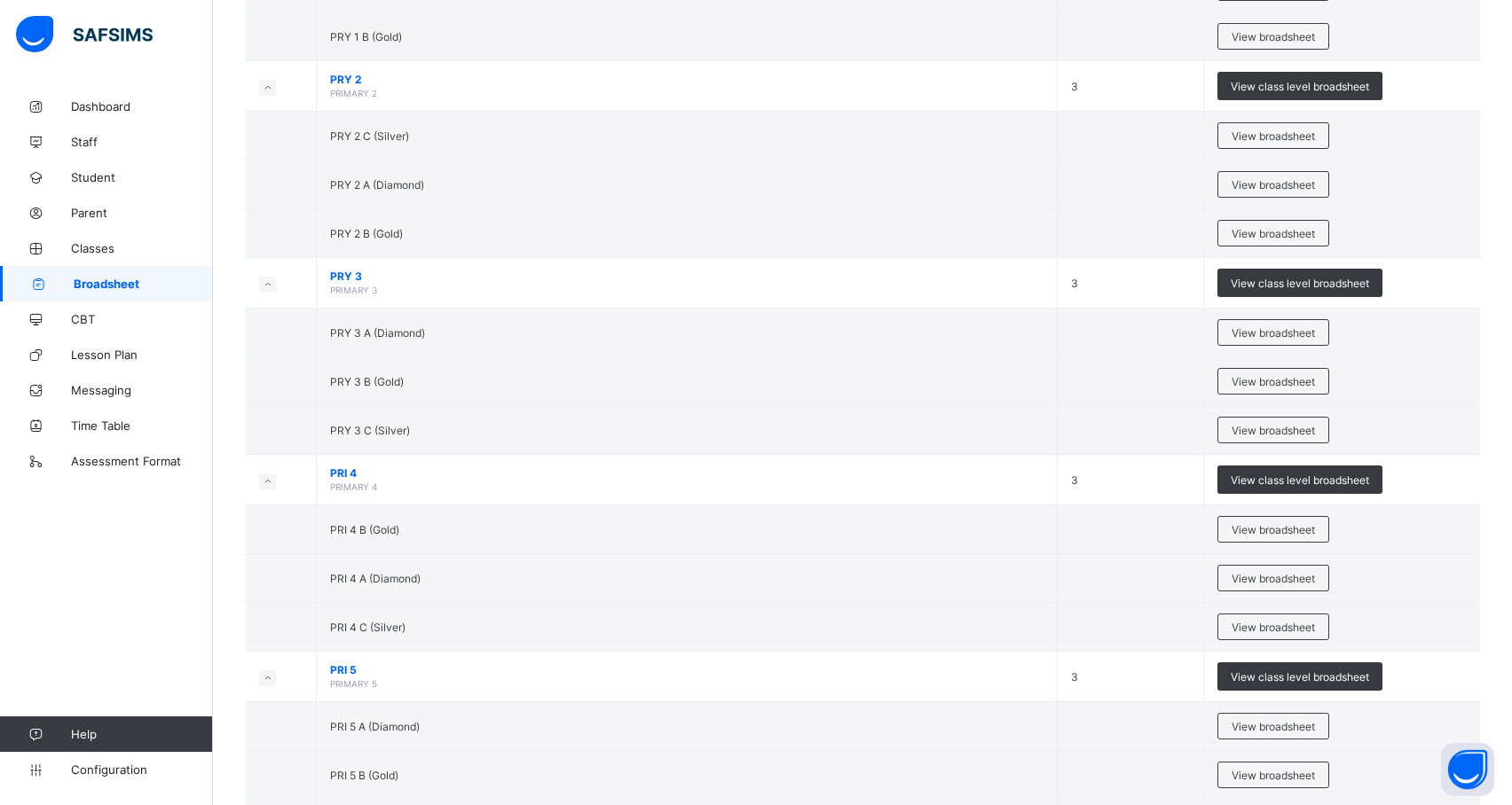
scroll to position [841, 0]
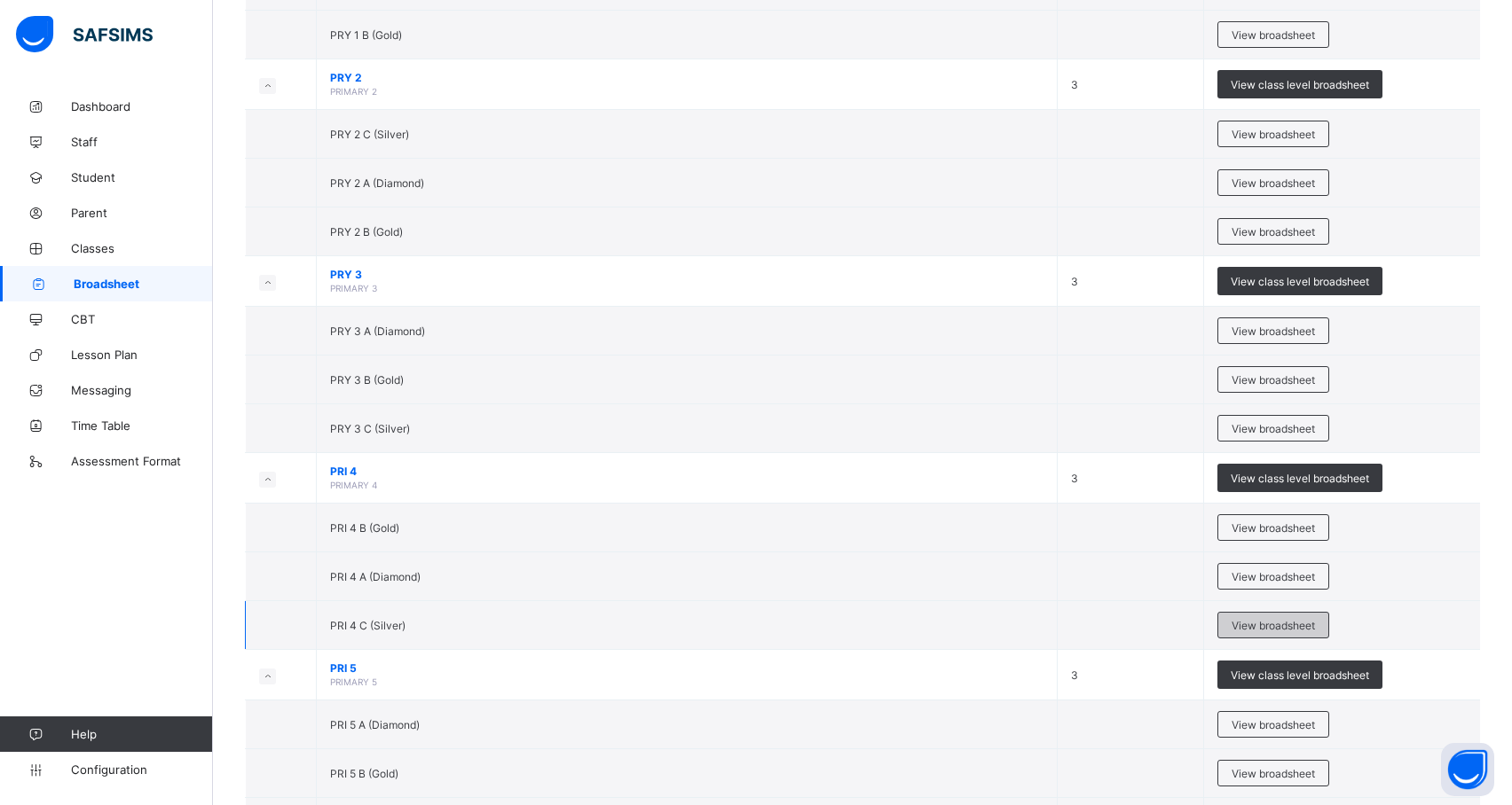
click at [1296, 639] on div "View broadsheet" at bounding box center [1274, 625] width 112 height 26
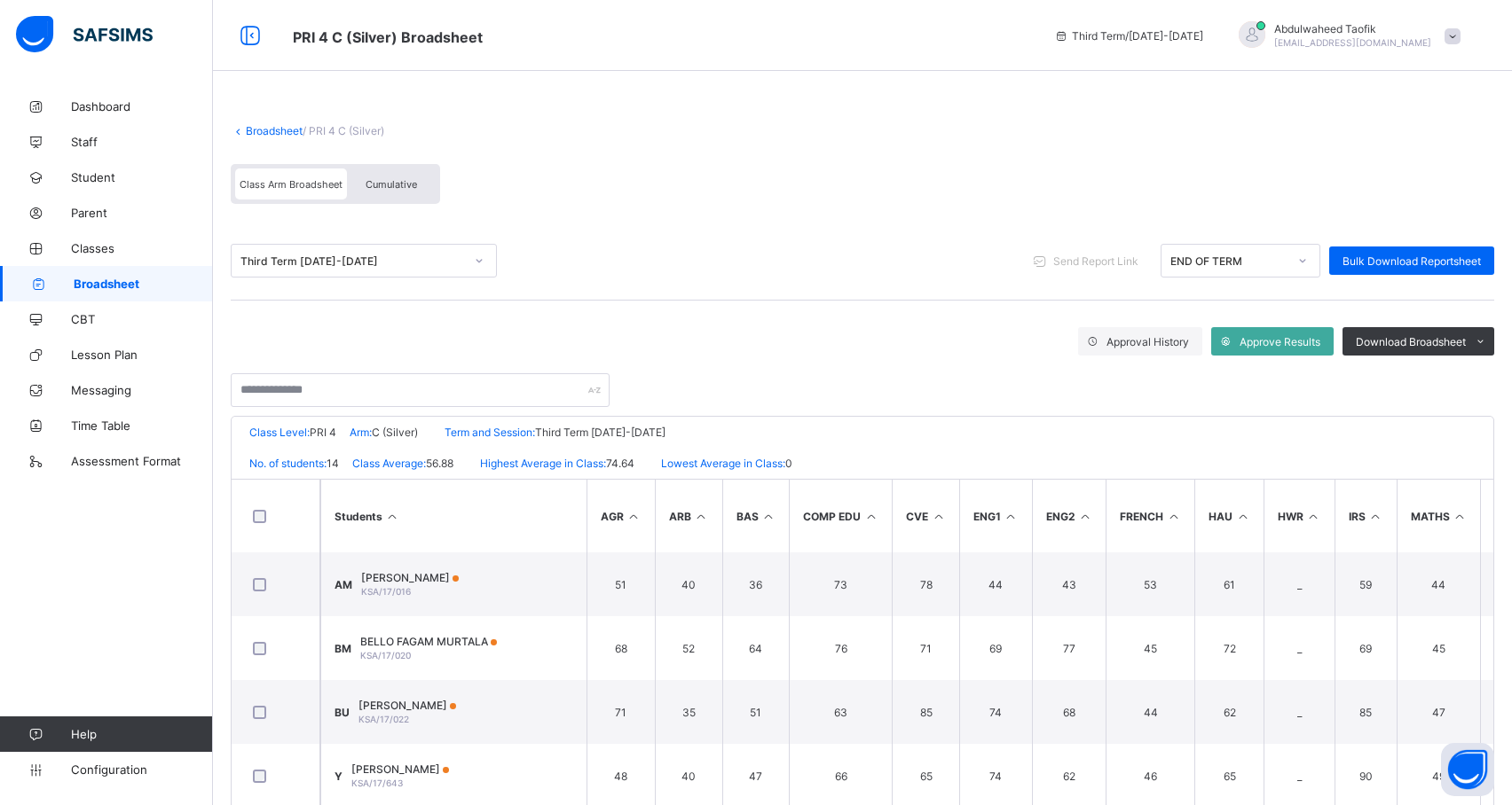
click at [167, 277] on span "Broadsheet" at bounding box center [143, 284] width 139 height 14
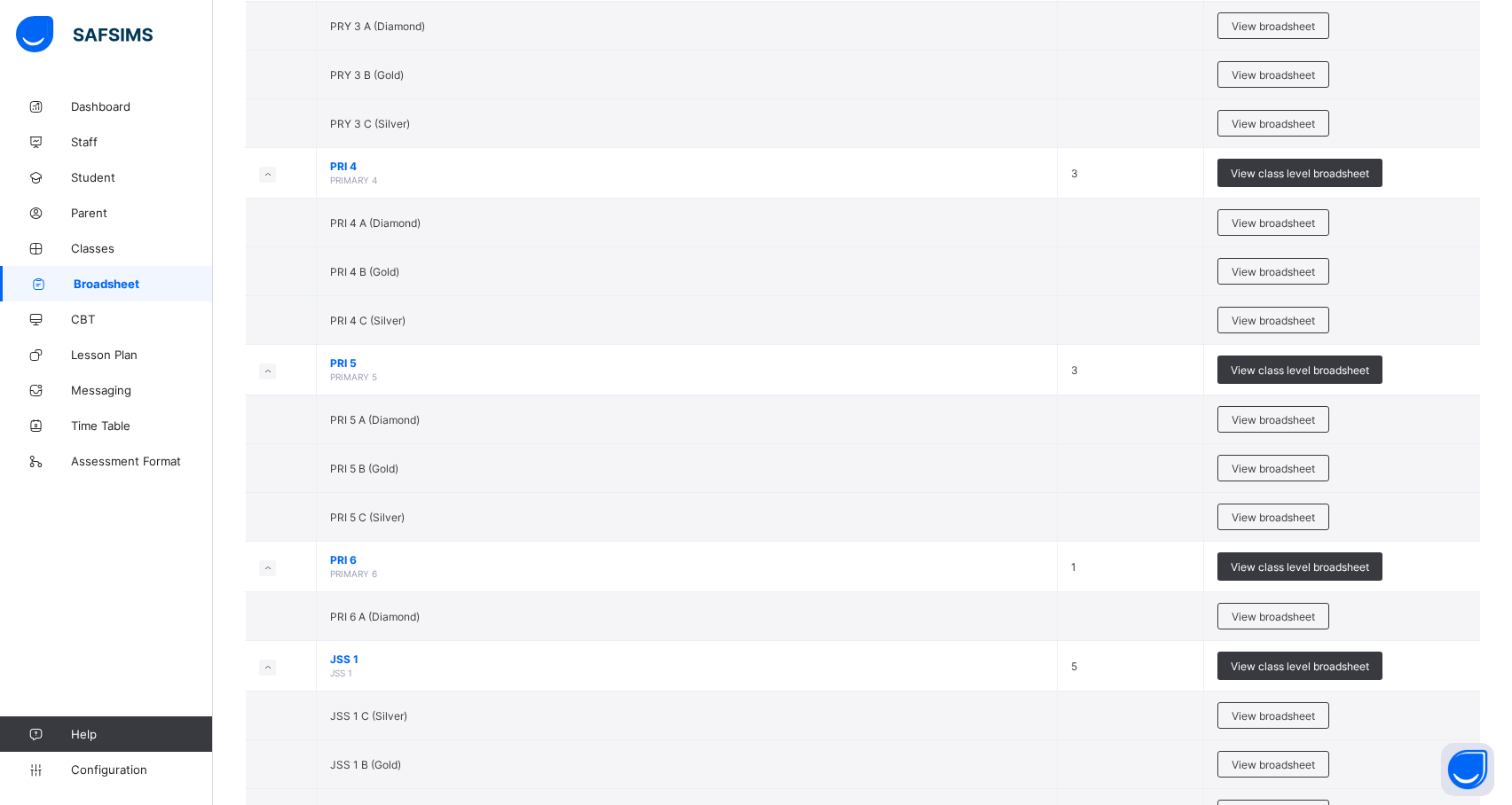
scroll to position [1144, 0]
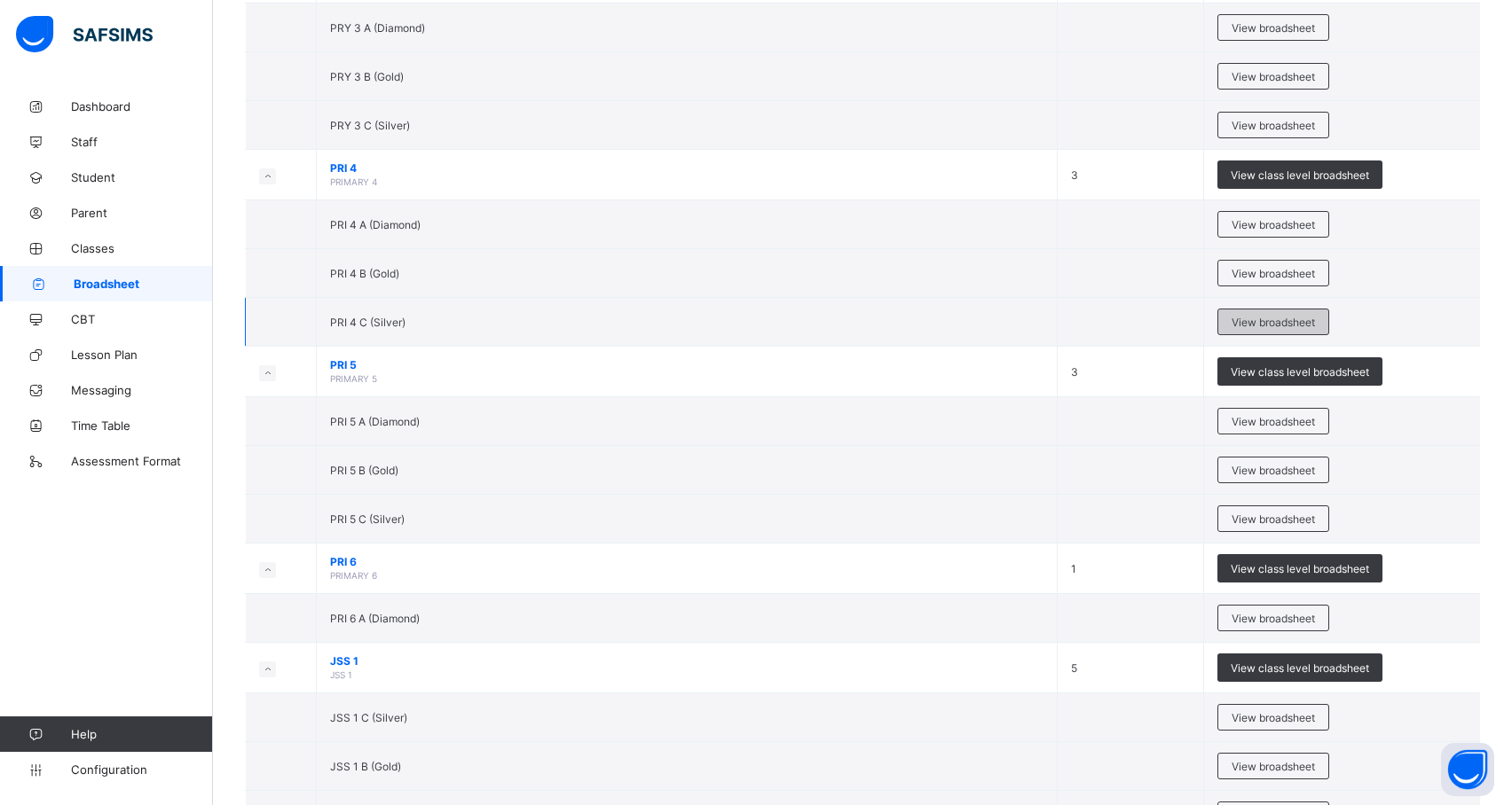
click at [1293, 326] on span "View broadsheet" at bounding box center [1273, 322] width 83 height 14
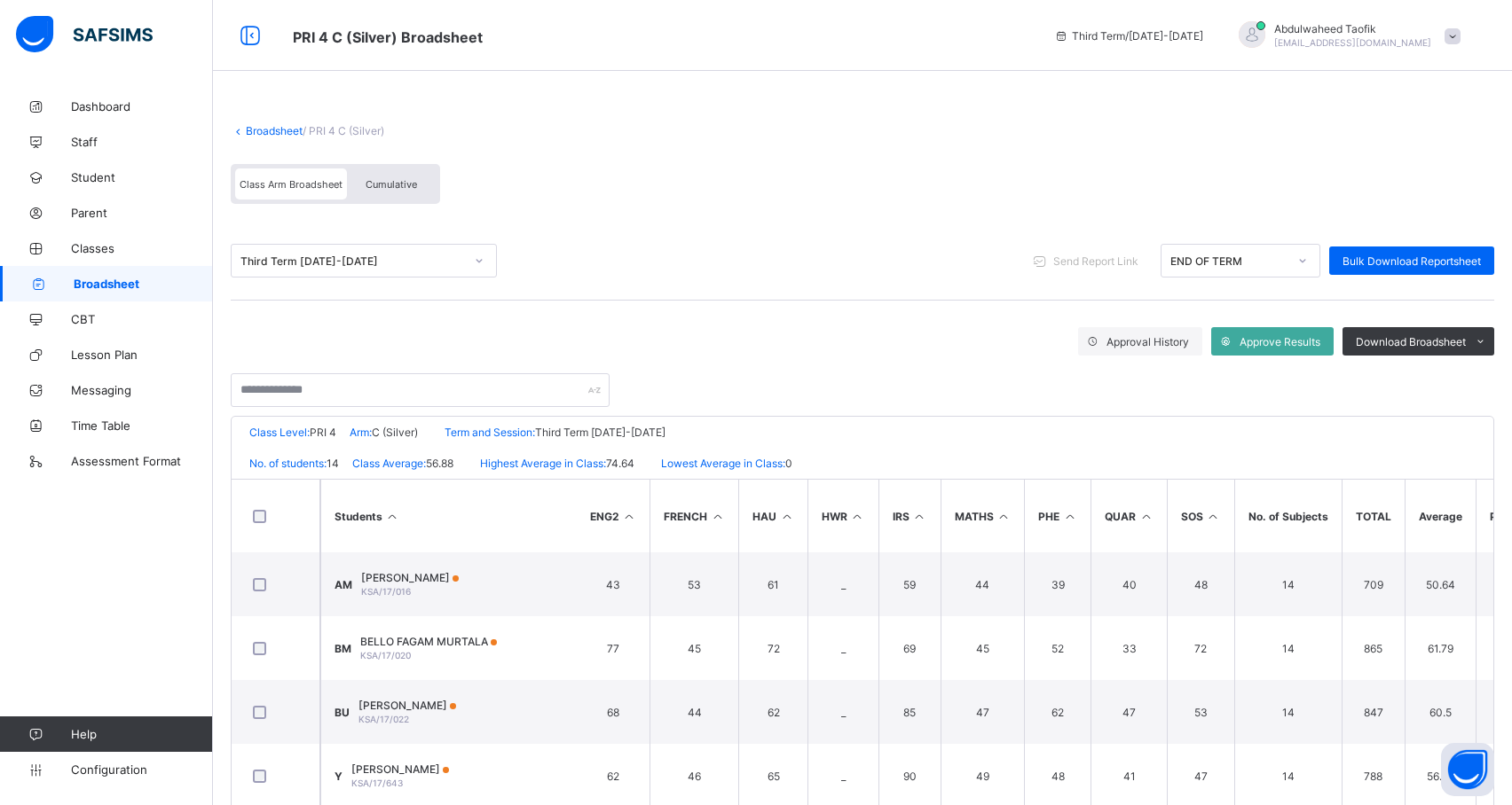
scroll to position [0, 575]
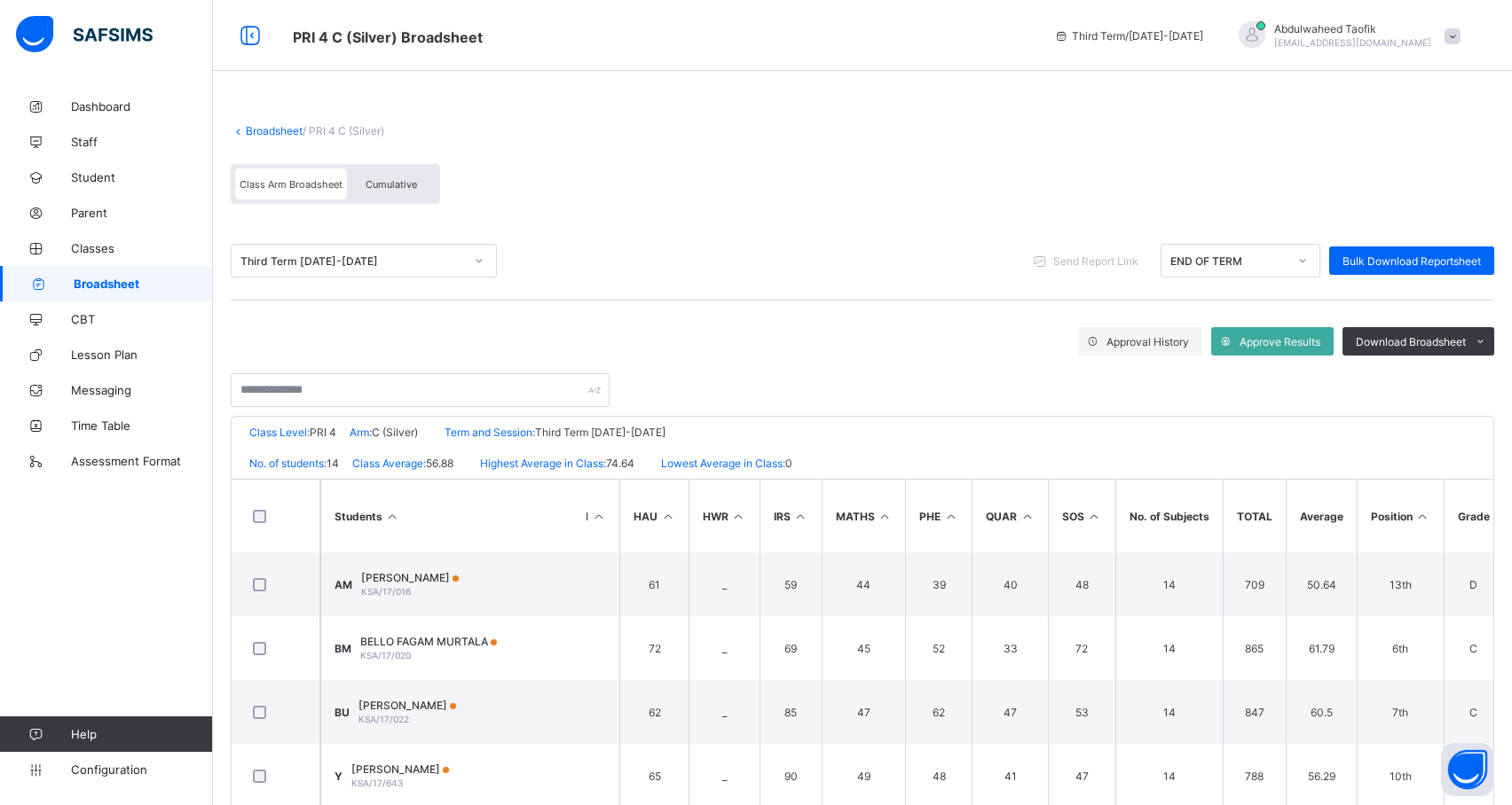
click at [1424, 520] on icon at bounding box center [1423, 517] width 15 height 14
click at [1452, 342] on span "Download Broadsheet" at bounding box center [1411, 342] width 110 height 14
click at [1486, 383] on li "PDF" at bounding box center [1458, 379] width 71 height 27
click at [155, 291] on link "Broadsheet" at bounding box center [106, 284] width 213 height 35
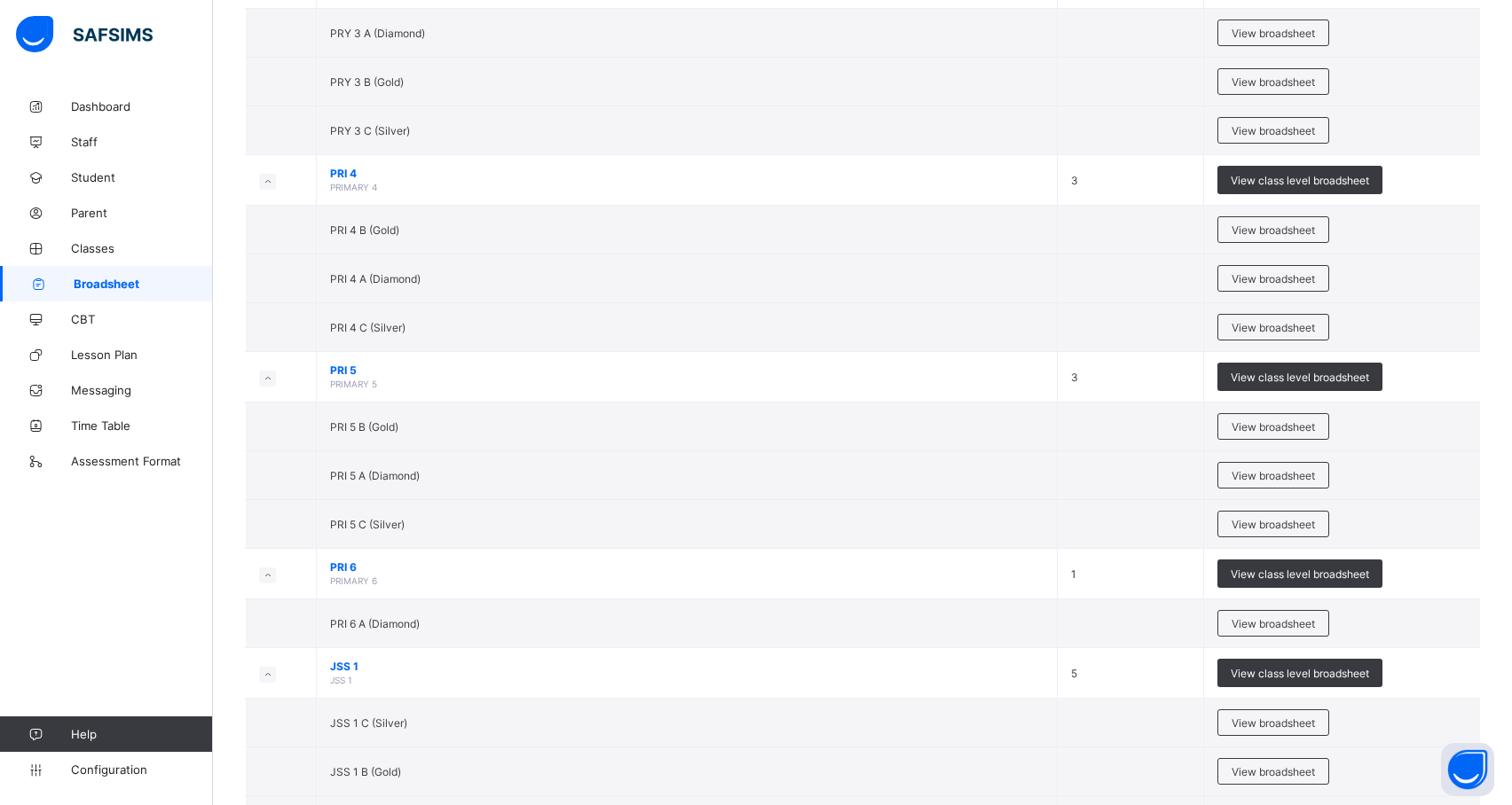
scroll to position [1140, 0]
click at [1330, 484] on div "View broadsheet" at bounding box center [1274, 474] width 112 height 26
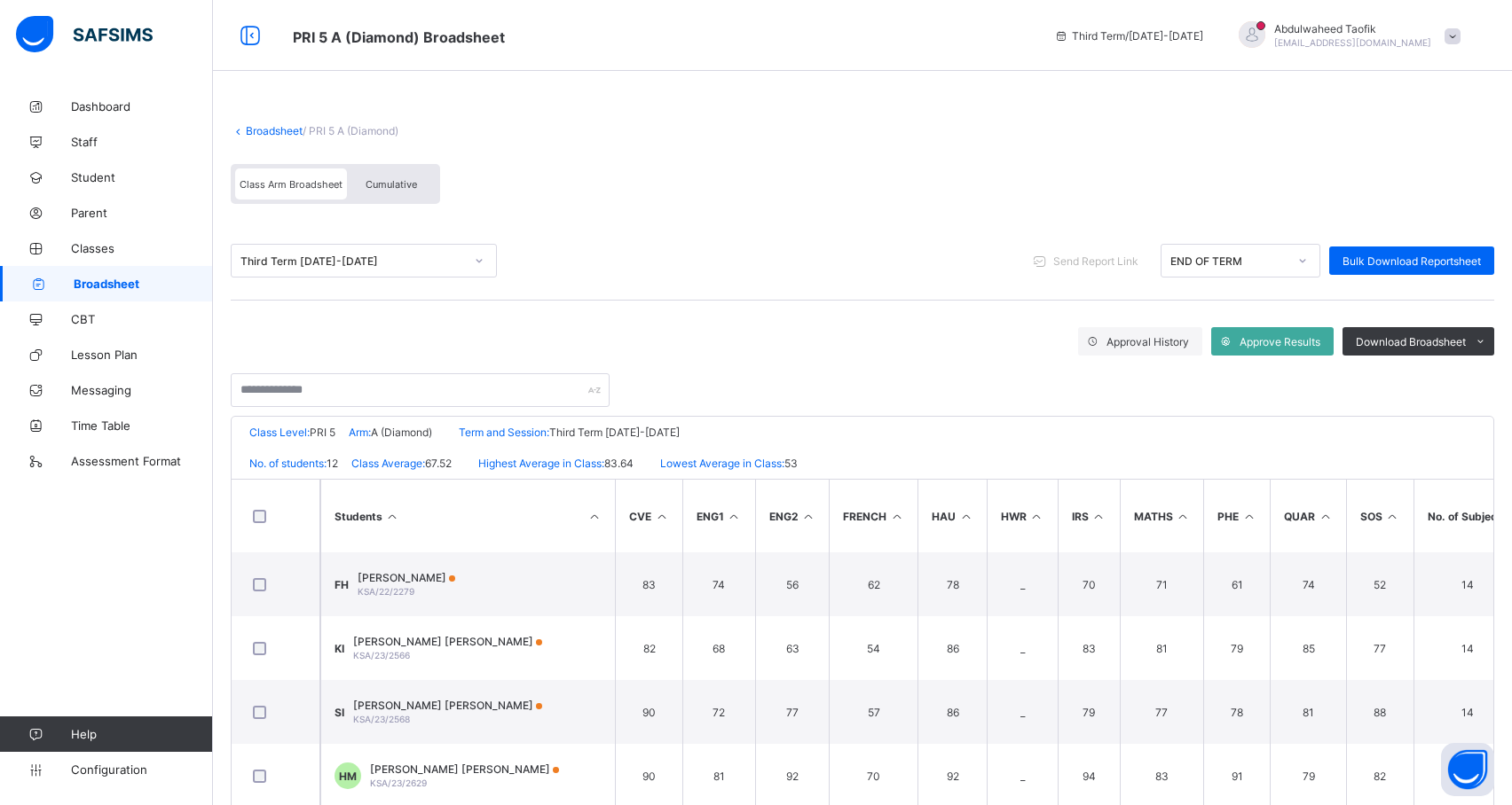
scroll to position [0, 575]
click at [1420, 510] on icon at bounding box center [1423, 517] width 15 height 14
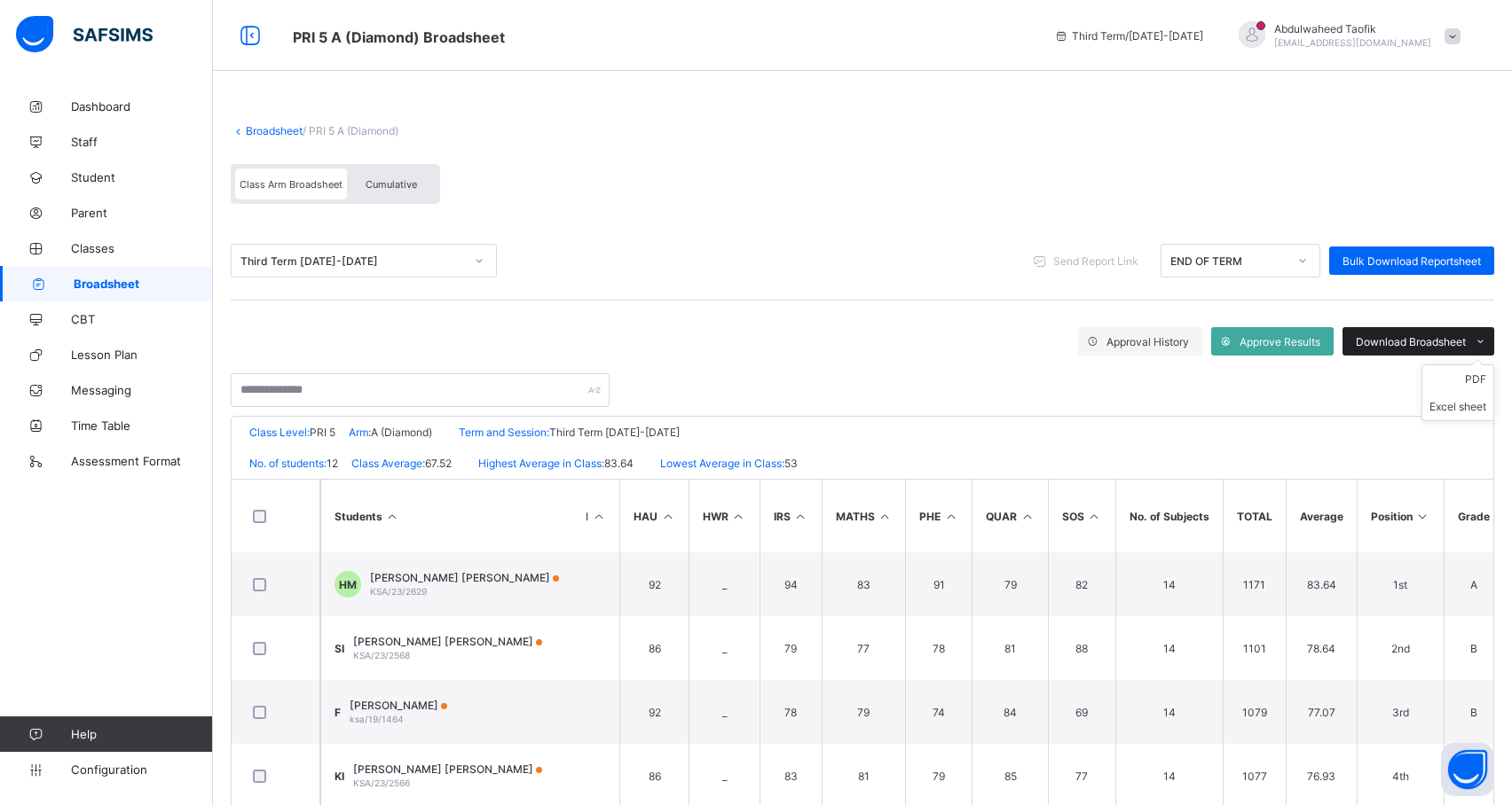
click at [1443, 343] on span "Download Broadsheet" at bounding box center [1411, 342] width 110 height 14
click at [1482, 376] on li "PDF" at bounding box center [1458, 379] width 71 height 27
click at [108, 280] on span "Broadsheet" at bounding box center [143, 284] width 139 height 14
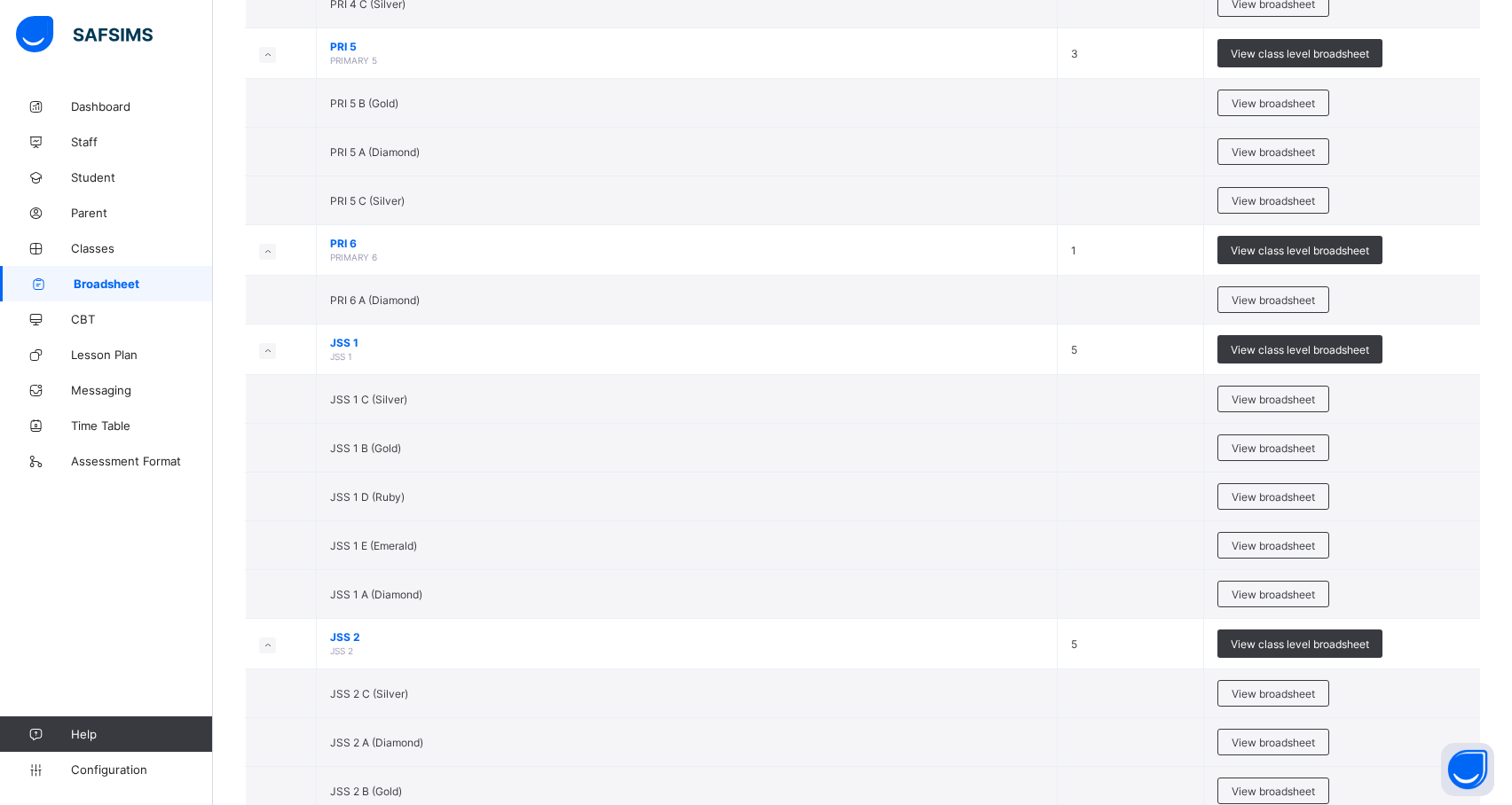
scroll to position [1478, 0]
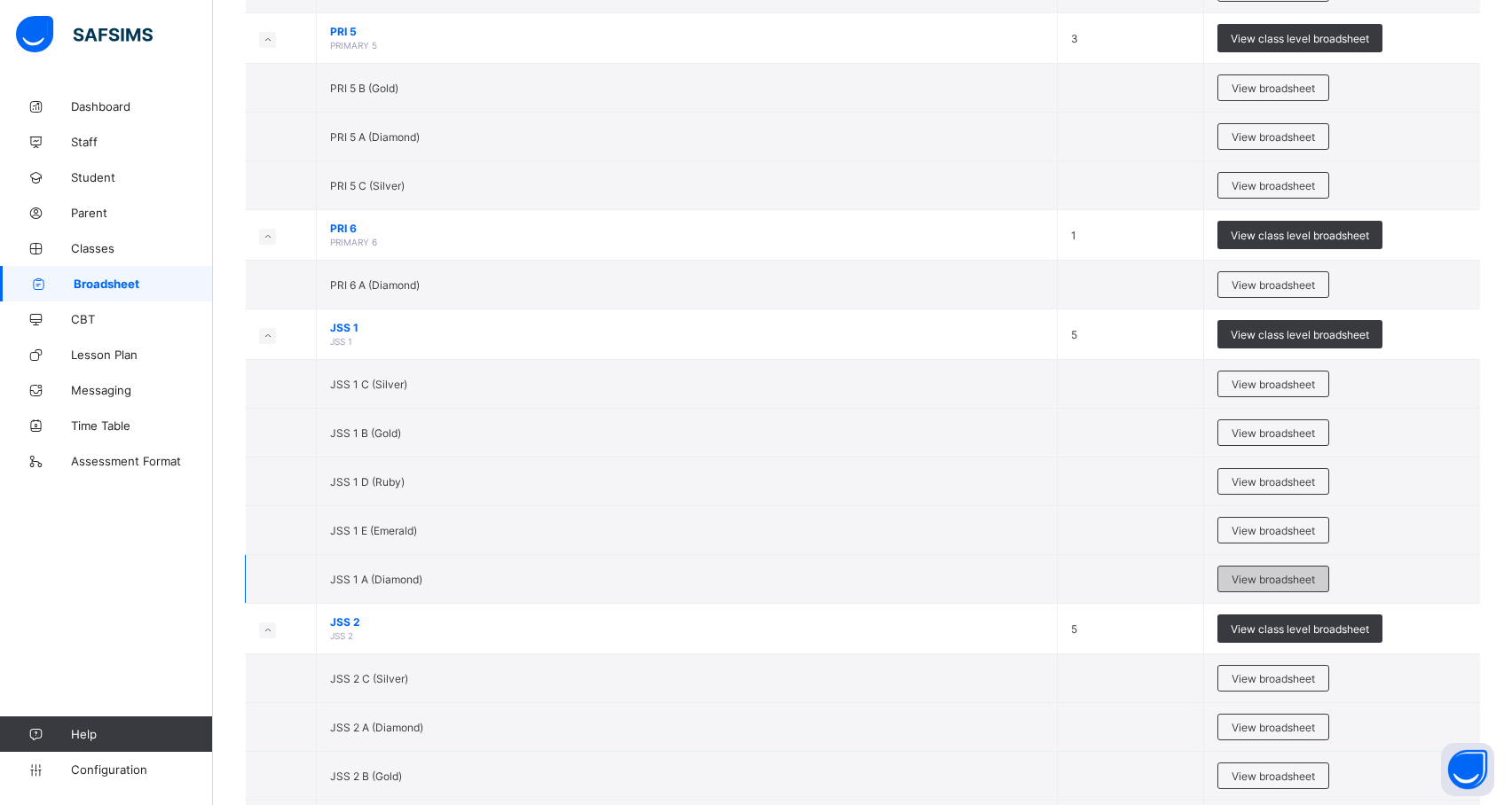
click at [1311, 584] on span "View broadsheet" at bounding box center [1273, 580] width 83 height 14
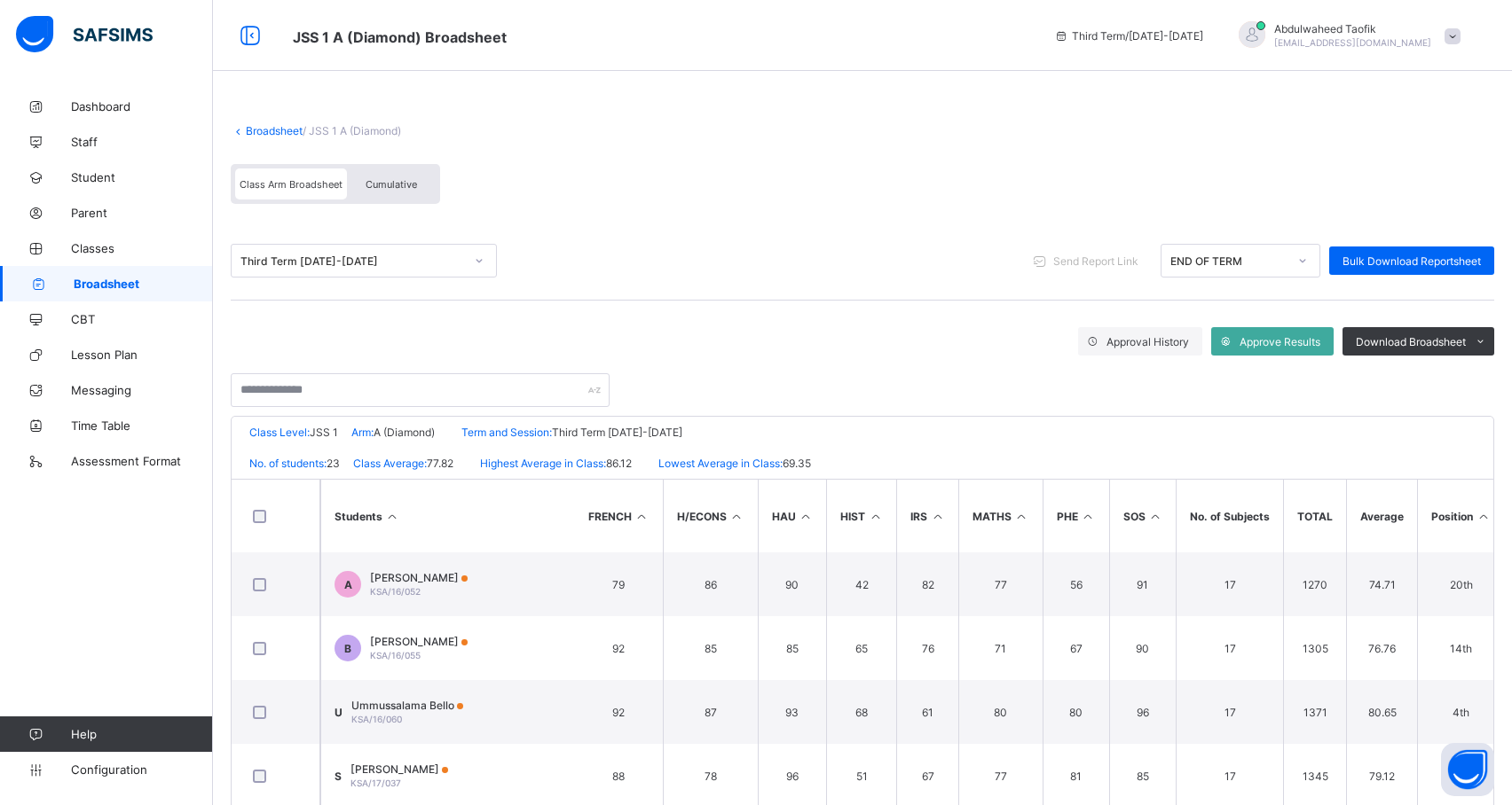
scroll to position [0, 763]
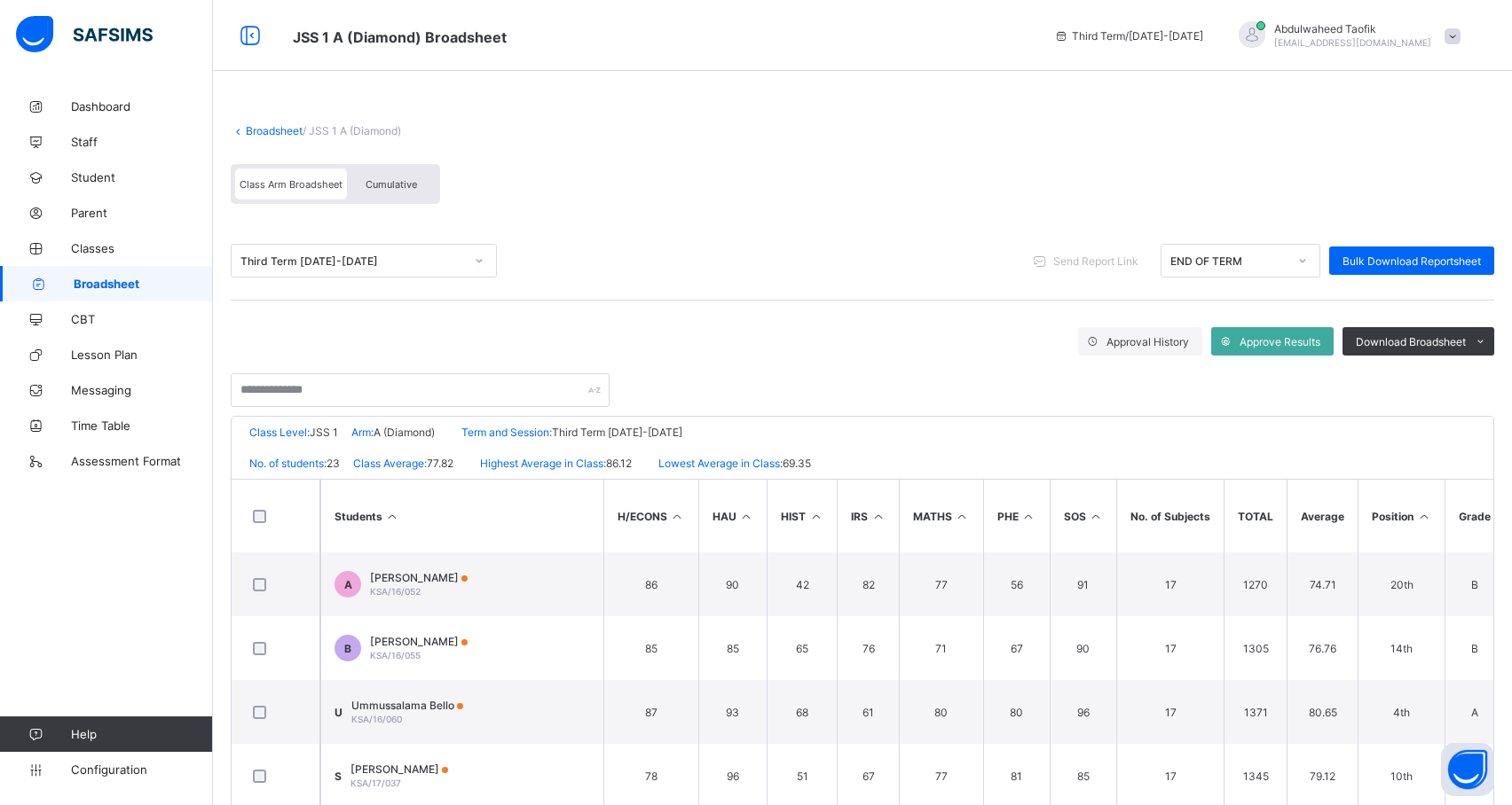
click at [1421, 515] on icon at bounding box center [1423, 517] width 15 height 14
click at [1448, 341] on span "Download Broadsheet" at bounding box center [1411, 342] width 110 height 14
click at [1493, 378] on li "PDF" at bounding box center [1458, 379] width 71 height 27
drag, startPoint x: 591, startPoint y: 426, endPoint x: 870, endPoint y: 427, distance: 279.0
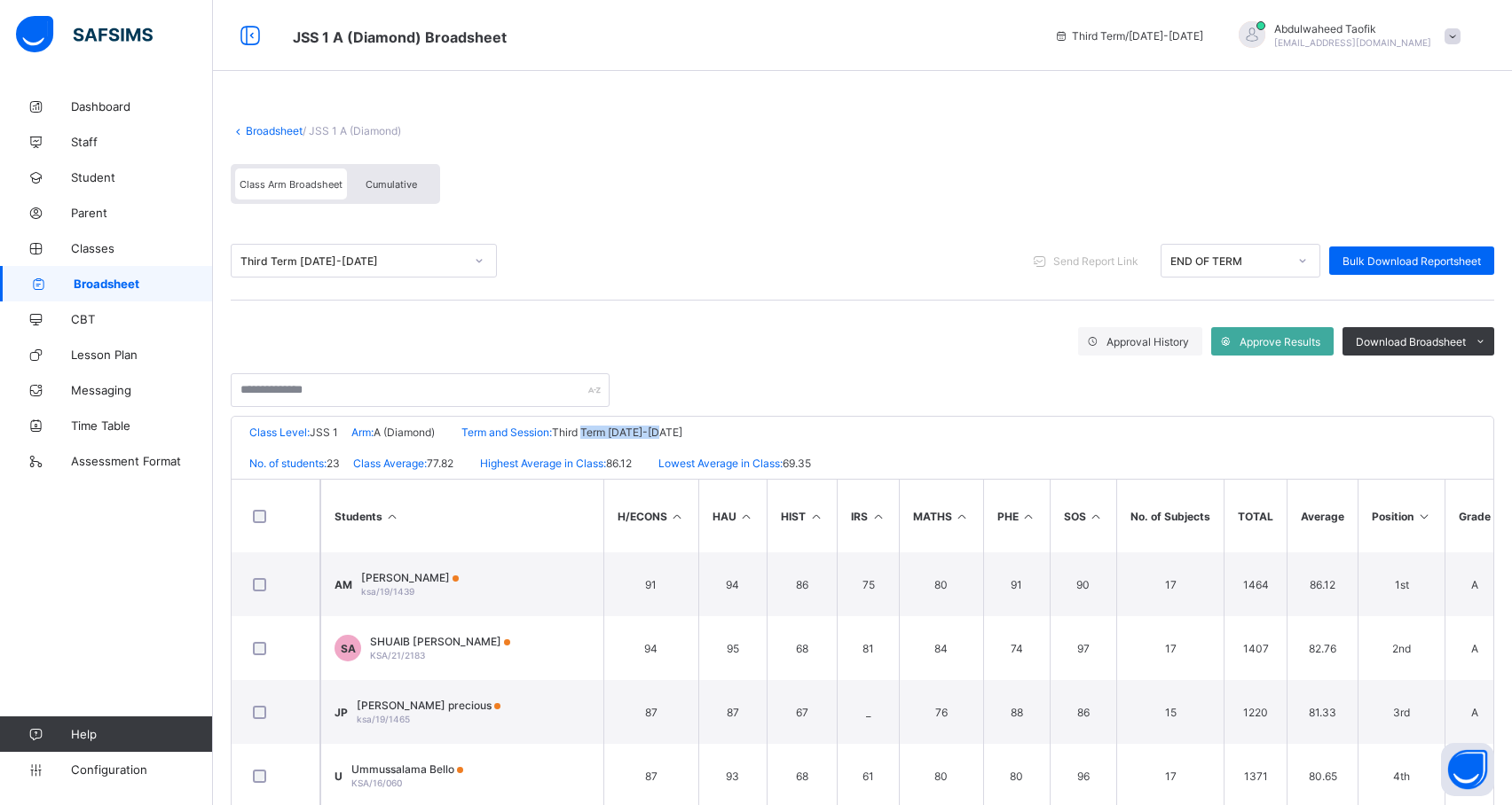
click at [870, 427] on div "Class Level: JSS 1 Arm: A (Diamond) Term and Session: Third Term 2024-2025" at bounding box center [862, 433] width 1262 height 31
click at [116, 257] on link "Classes" at bounding box center [106, 248] width 213 height 35
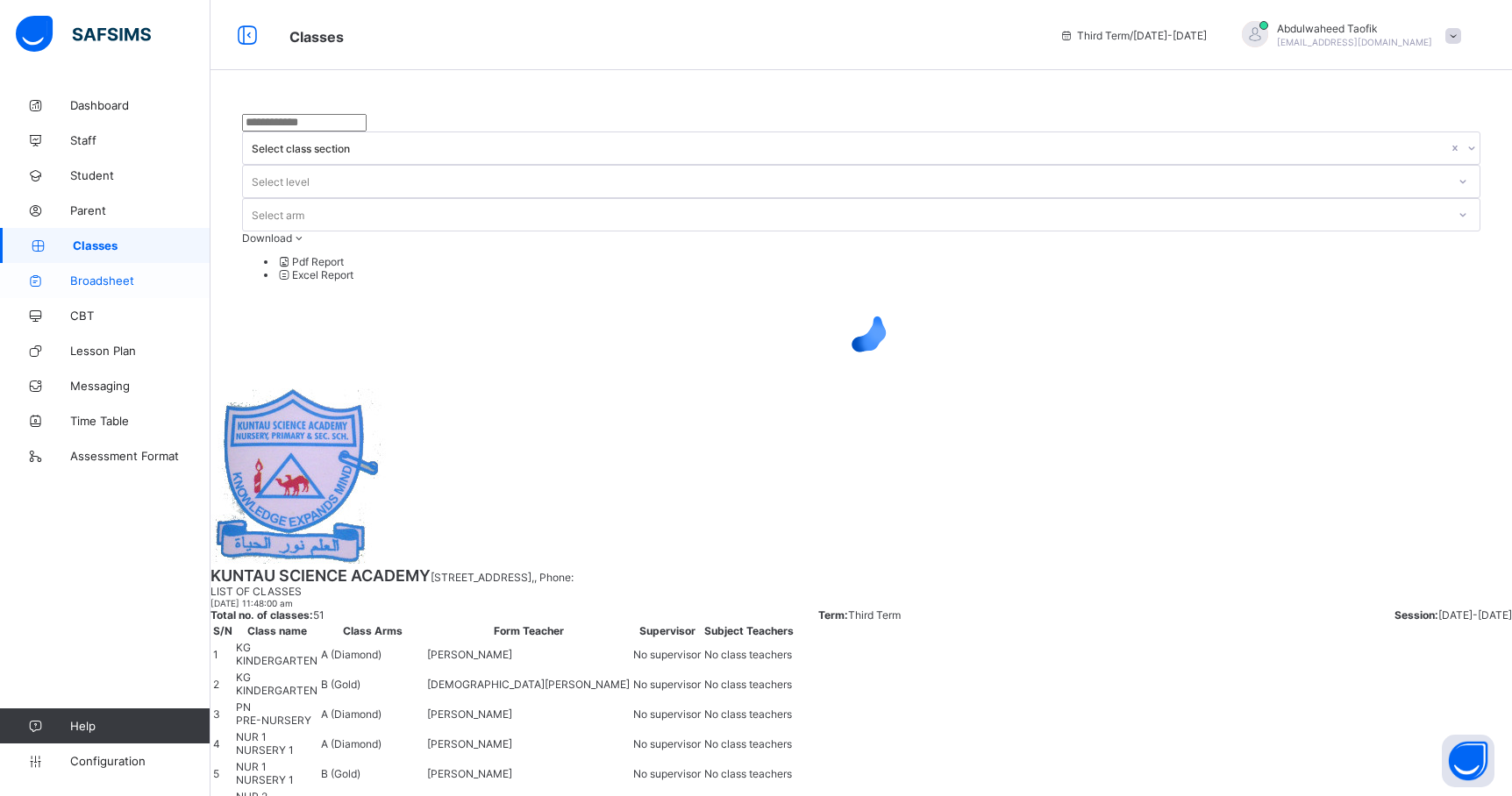
click at [107, 284] on span "Broadsheet" at bounding box center [139, 281] width 140 height 14
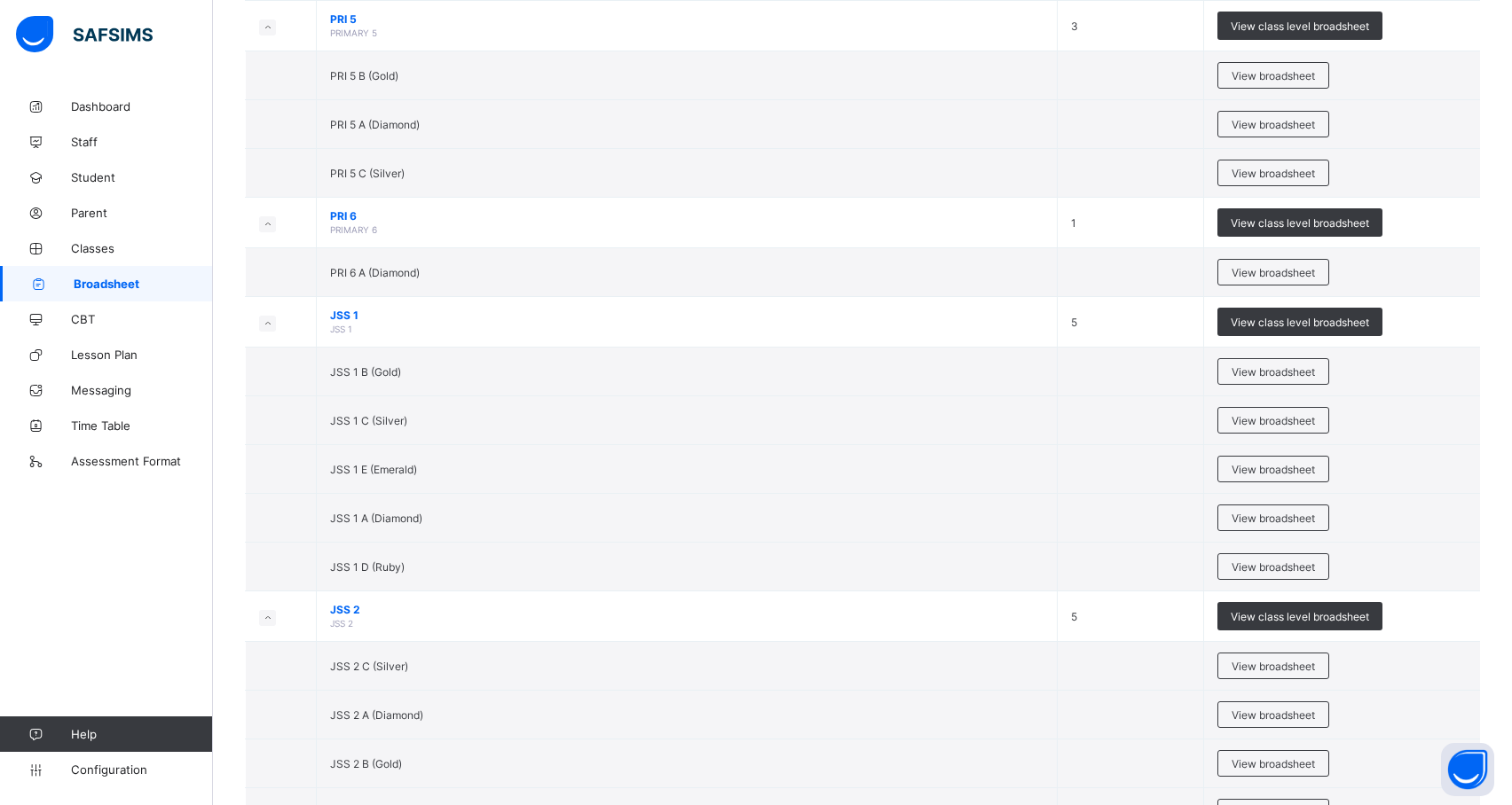
scroll to position [1495, 0]
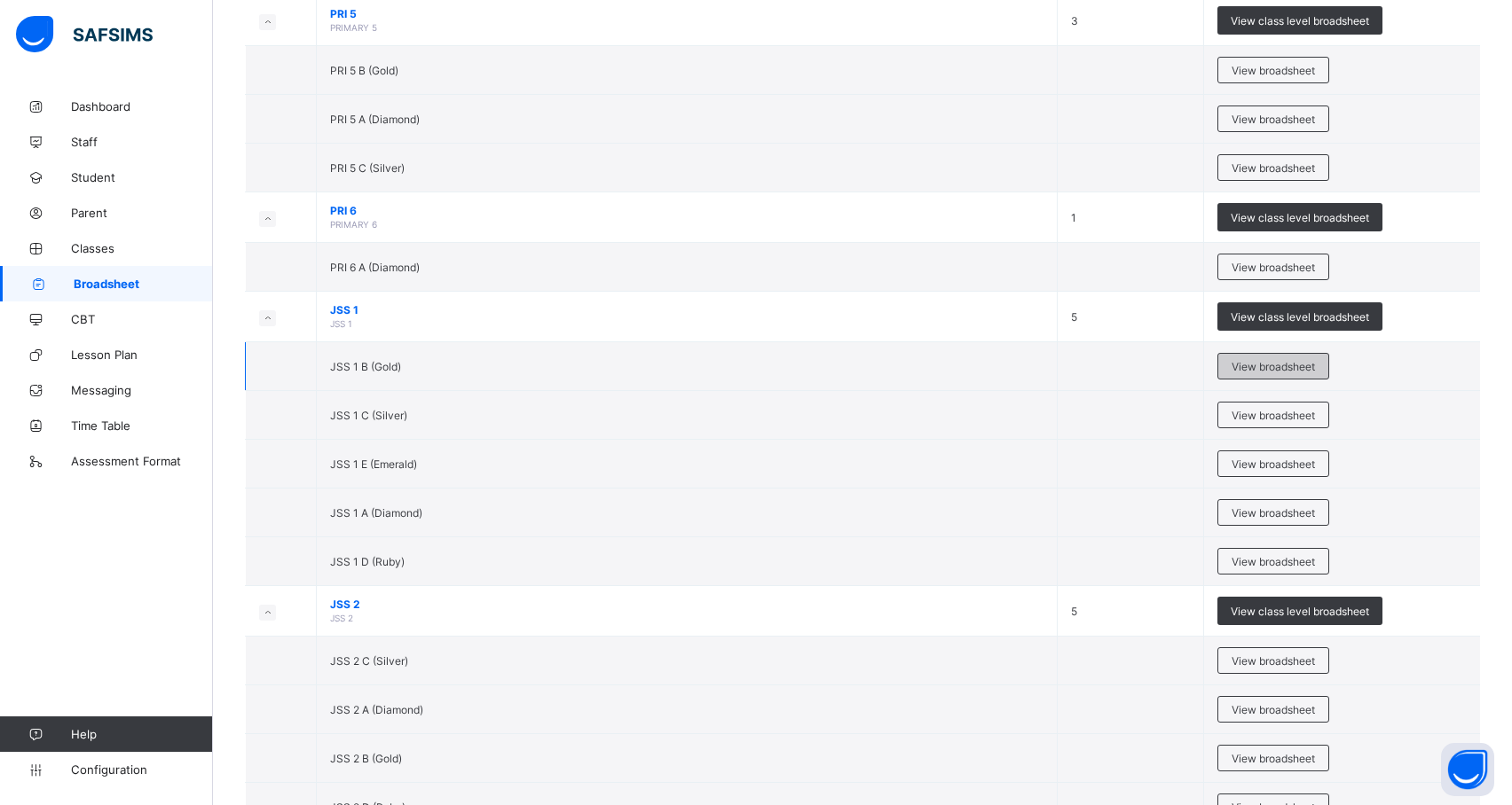
click at [1303, 373] on span "View broadsheet" at bounding box center [1273, 367] width 83 height 14
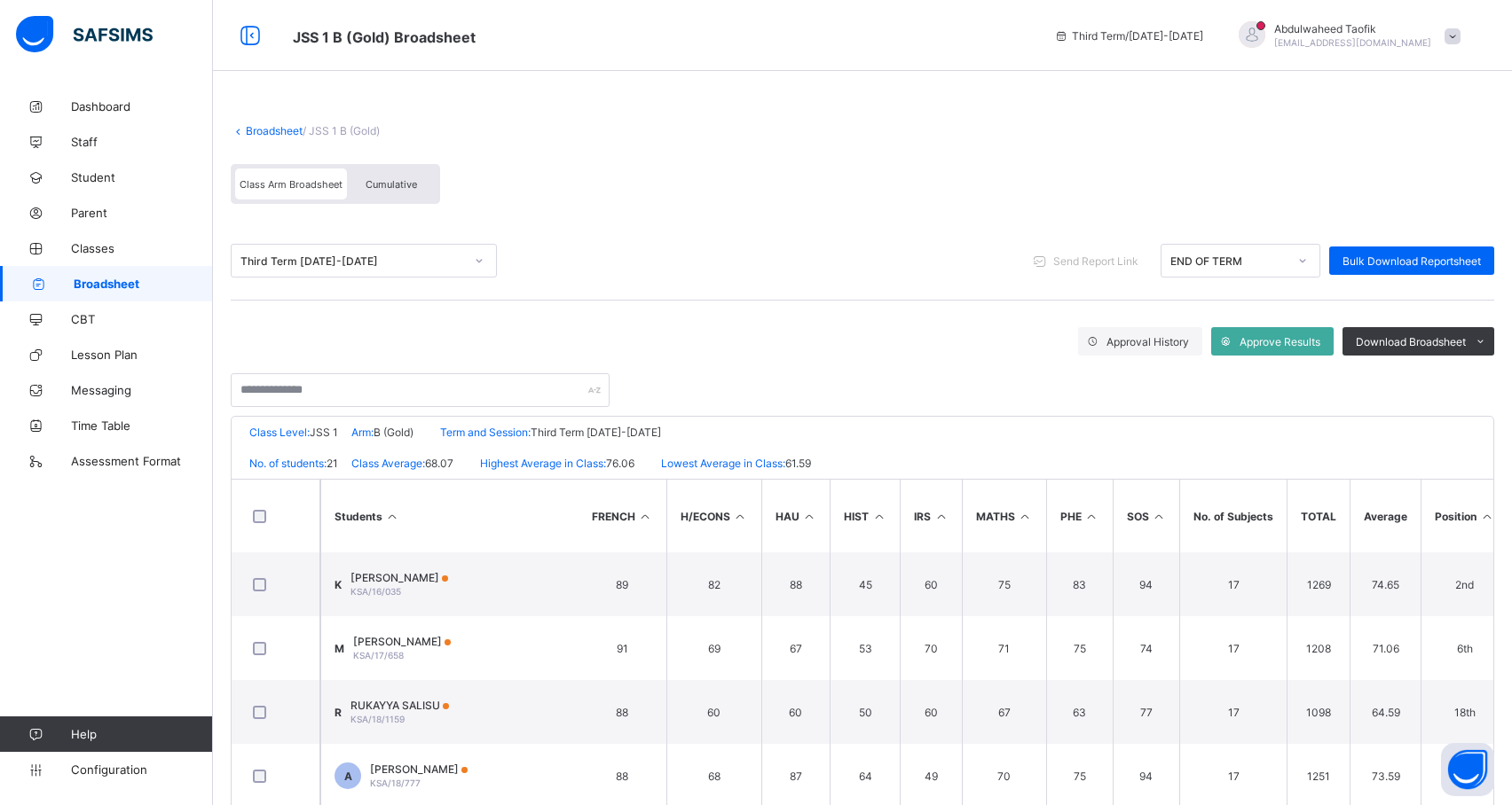
scroll to position [0, 763]
click at [1424, 514] on icon at bounding box center [1423, 517] width 15 height 14
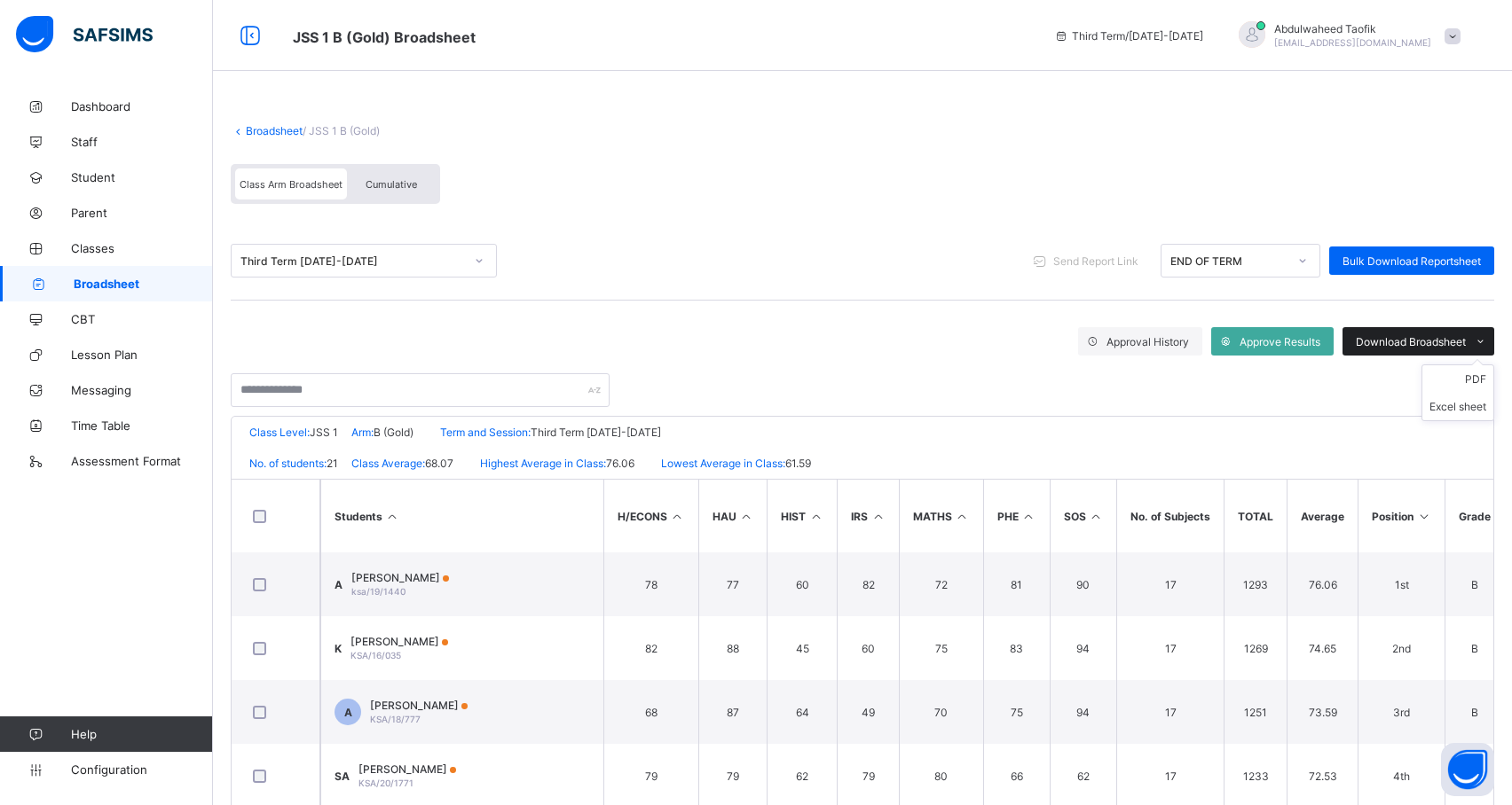
click at [1474, 331] on div "Download Broadsheet" at bounding box center [1418, 341] width 152 height 28
click at [1488, 378] on li "PDF" at bounding box center [1458, 379] width 71 height 27
click at [259, 126] on link "Broadsheet" at bounding box center [274, 131] width 57 height 14
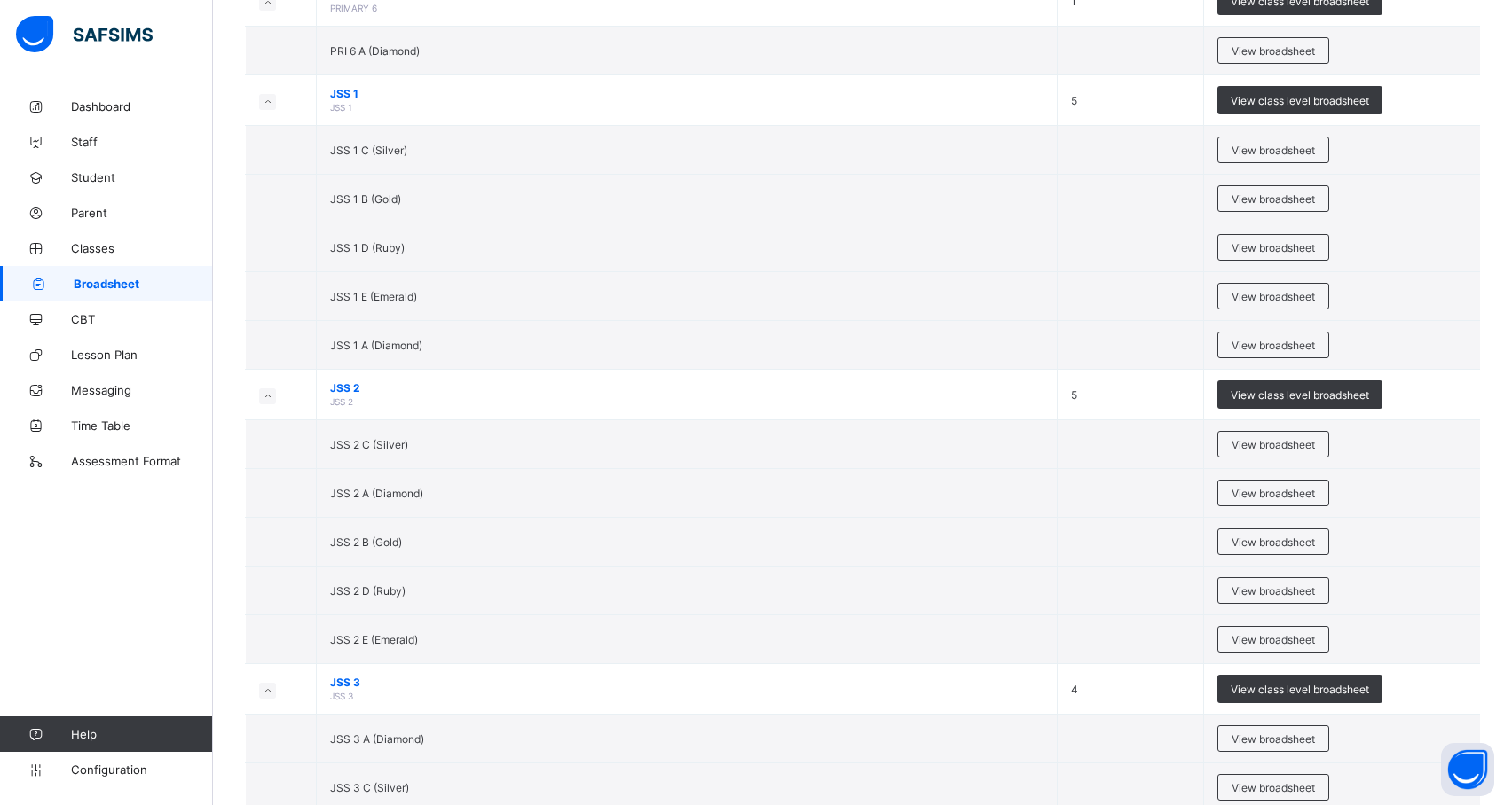
scroll to position [1711, 0]
click at [1280, 150] on div "View broadsheet" at bounding box center [1274, 150] width 112 height 26
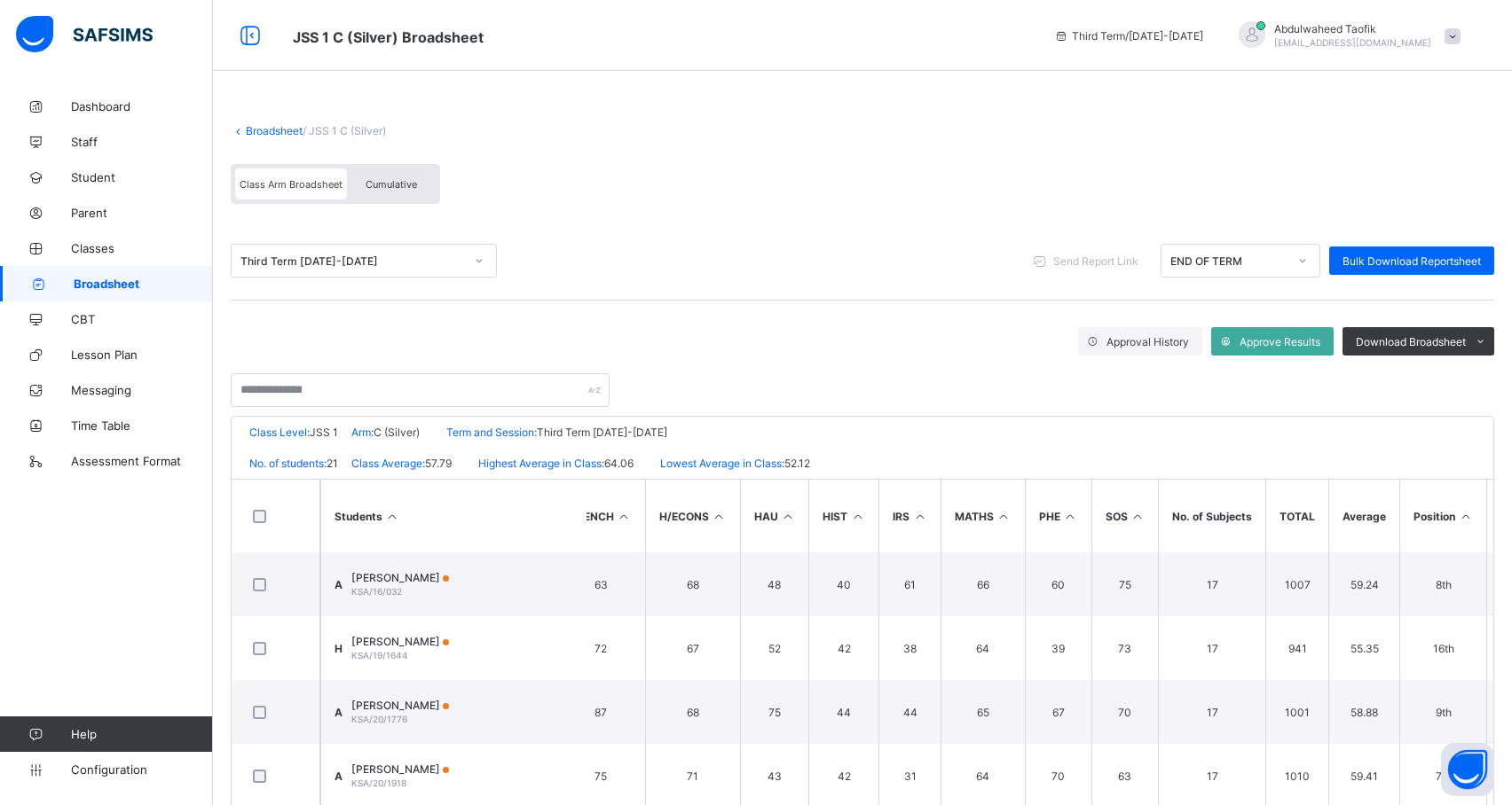
scroll to position [0, 751]
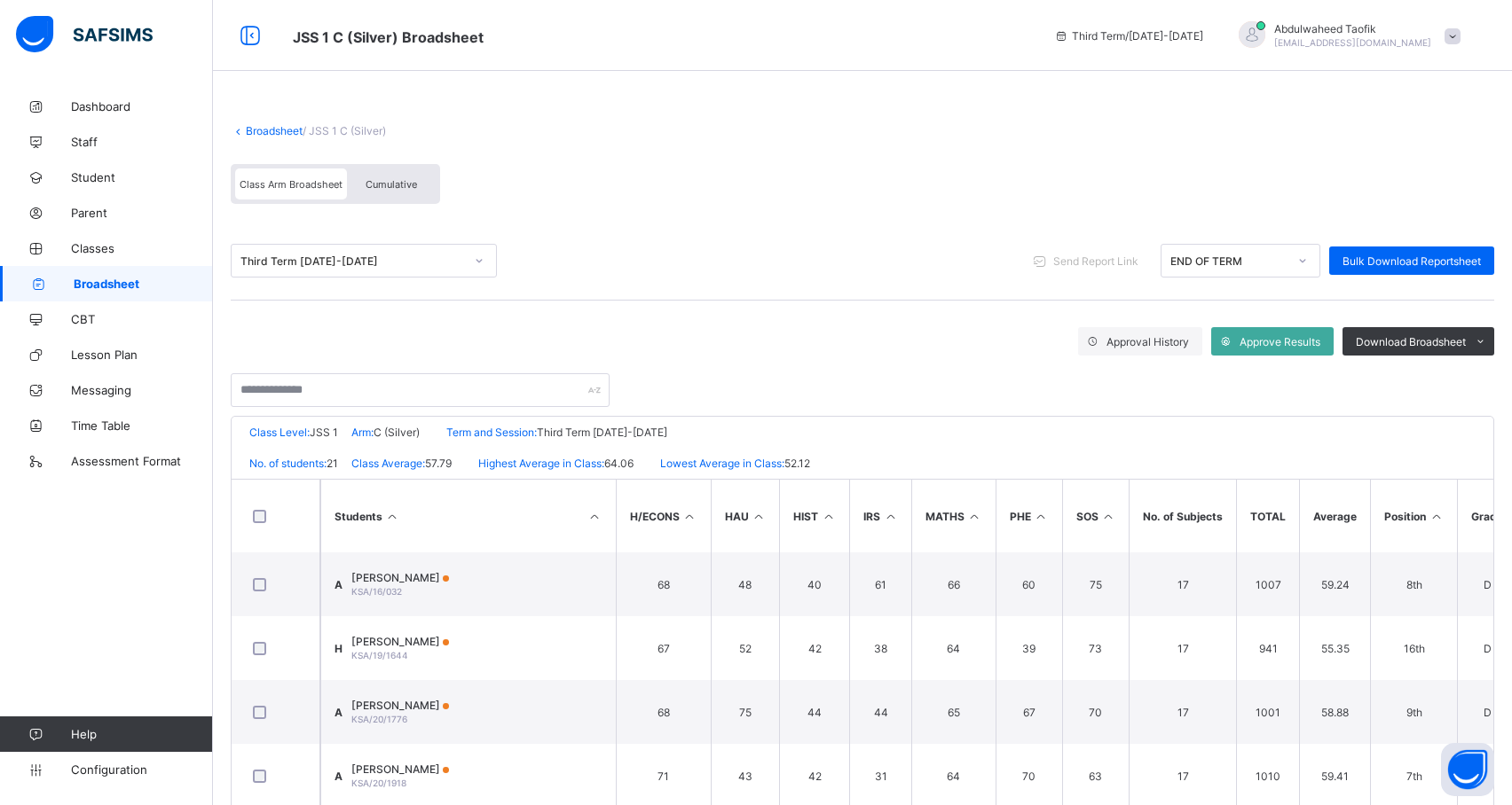
click at [1439, 515] on icon at bounding box center [1436, 517] width 15 height 14
click at [1468, 328] on div "Download Broadsheet" at bounding box center [1418, 341] width 152 height 28
click at [1479, 383] on li "PDF" at bounding box center [1458, 379] width 71 height 27
click at [277, 131] on link "Broadsheet" at bounding box center [274, 131] width 57 height 14
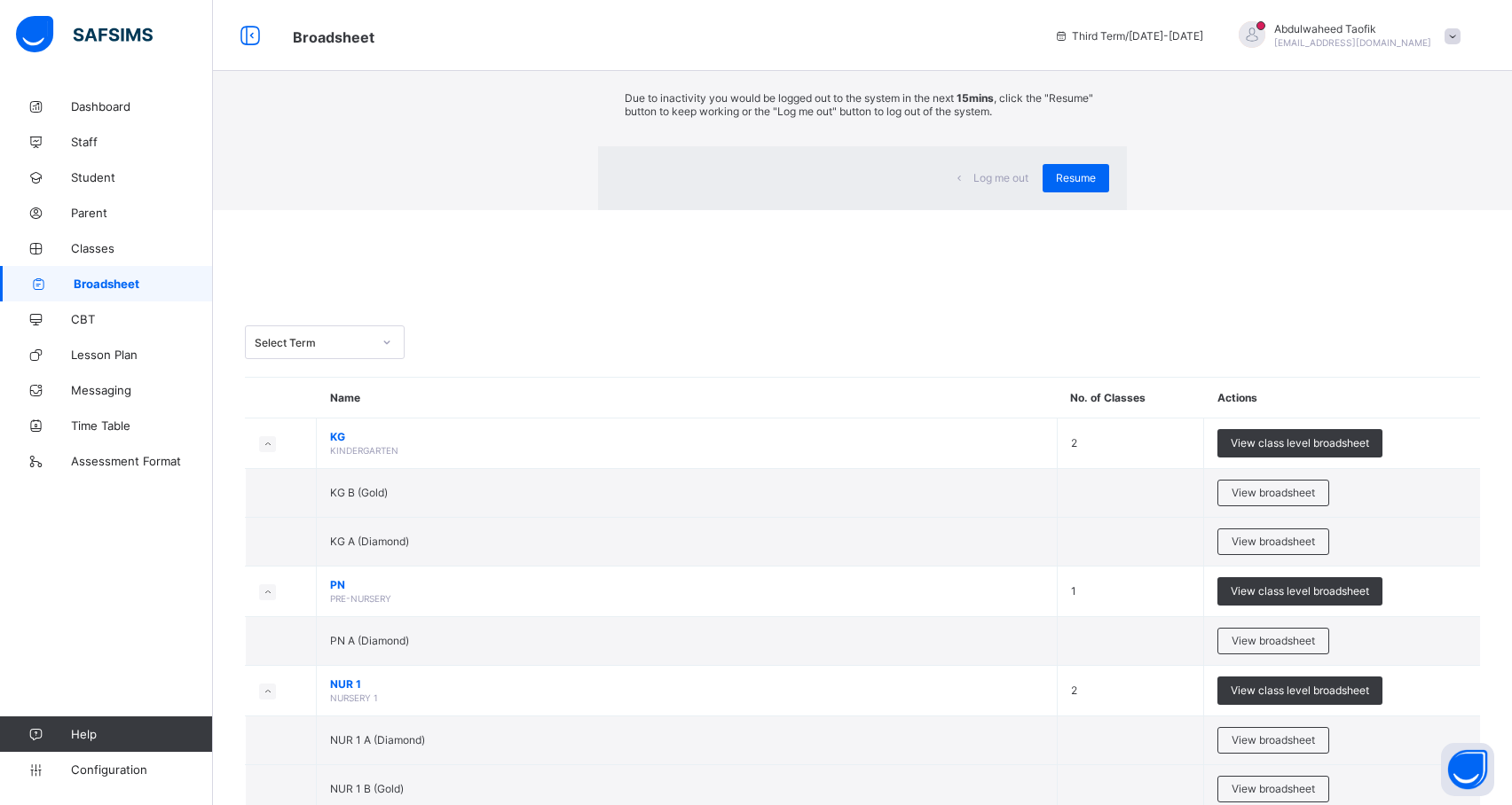
click at [825, 170] on div "× Idle Mode Due to inactivity you would be logged out to the system in the next…" at bounding box center [862, 105] width 1299 height 211
click at [1043, 193] on div "Resume" at bounding box center [1076, 178] width 67 height 28
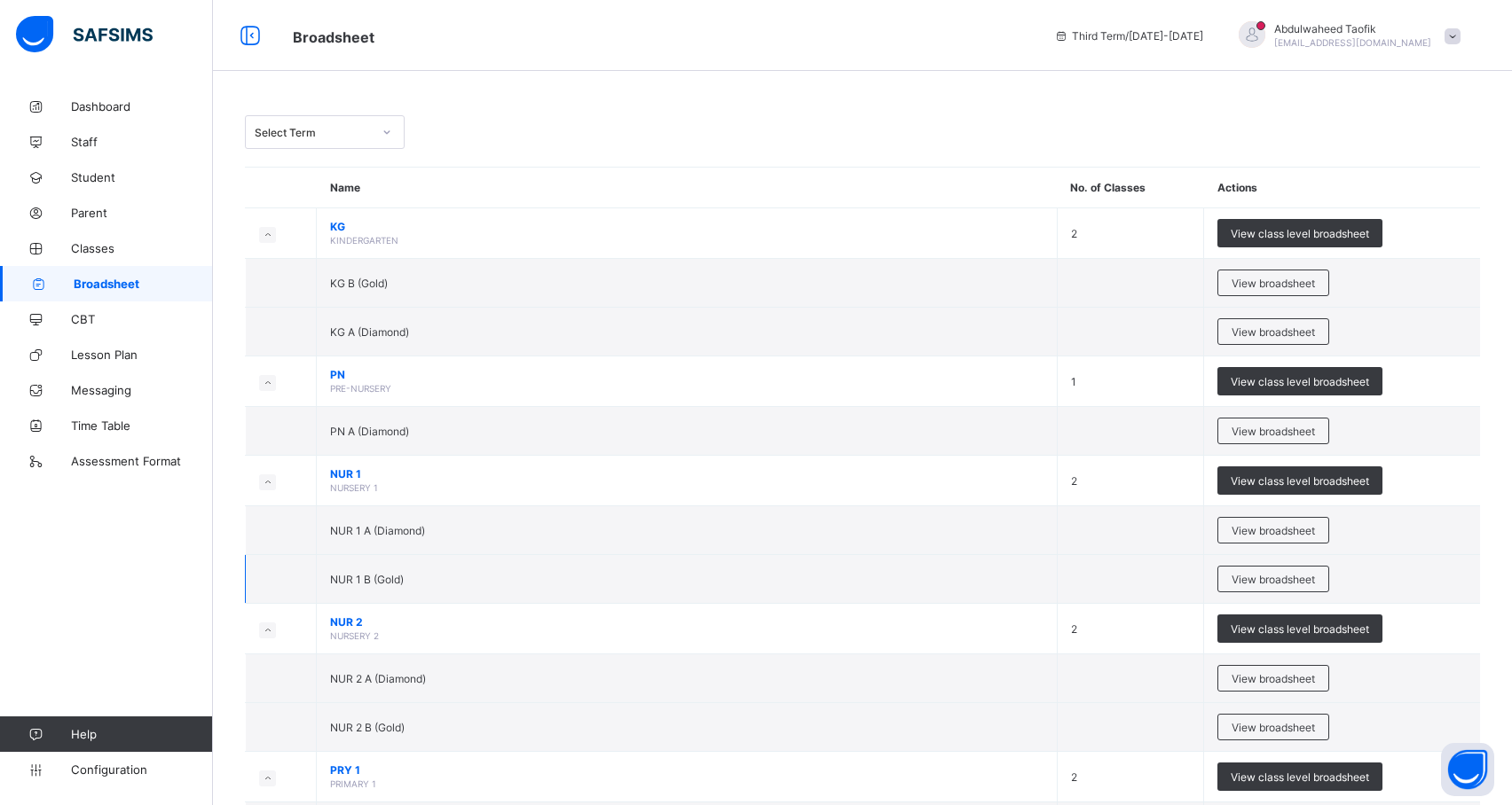
click at [321, 555] on td "NUR 1 B (Gold)" at bounding box center [687, 580] width 741 height 49
click at [1420, 665] on div "View broadsheet" at bounding box center [1342, 678] width 249 height 26
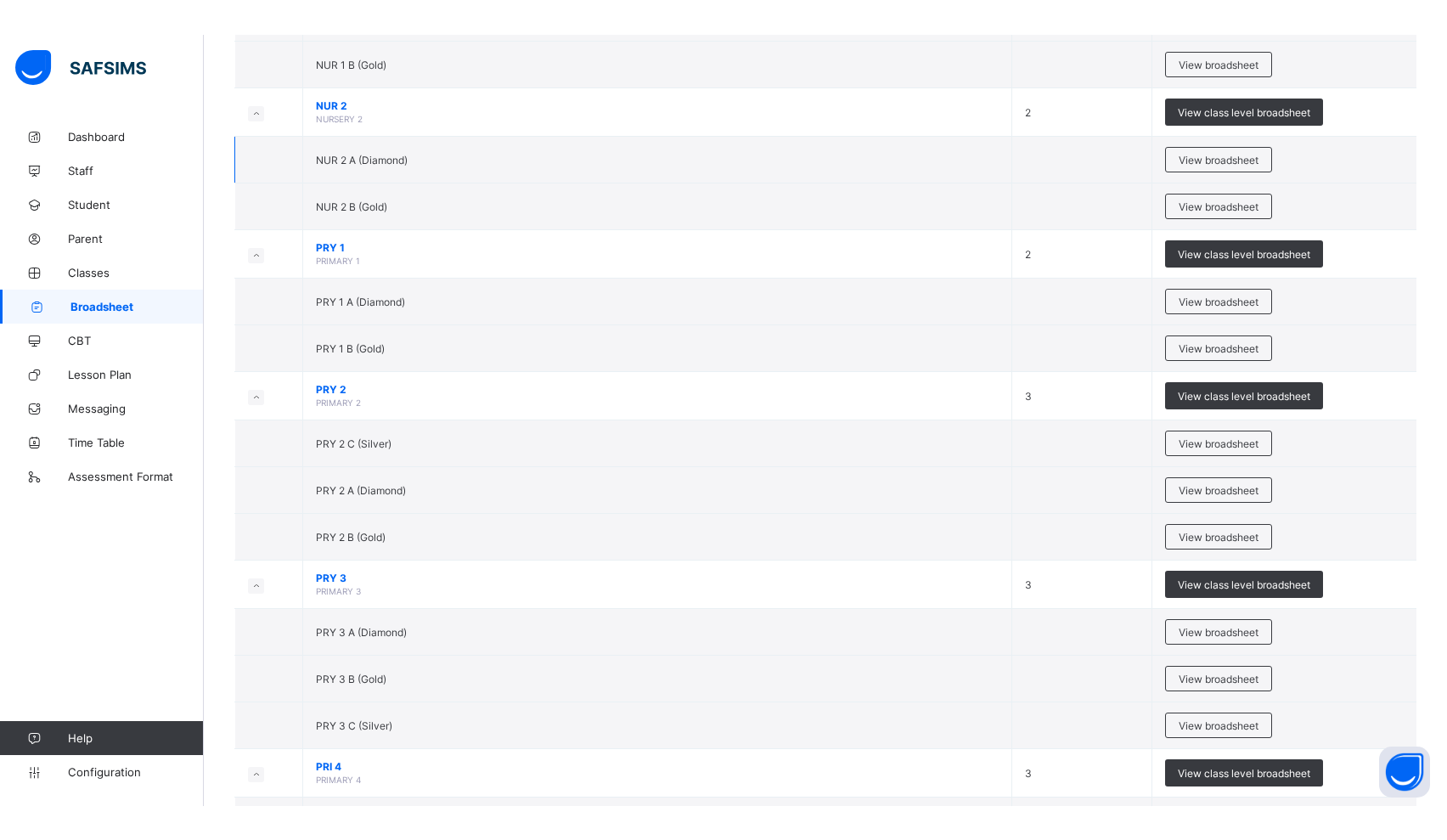
scroll to position [531, 0]
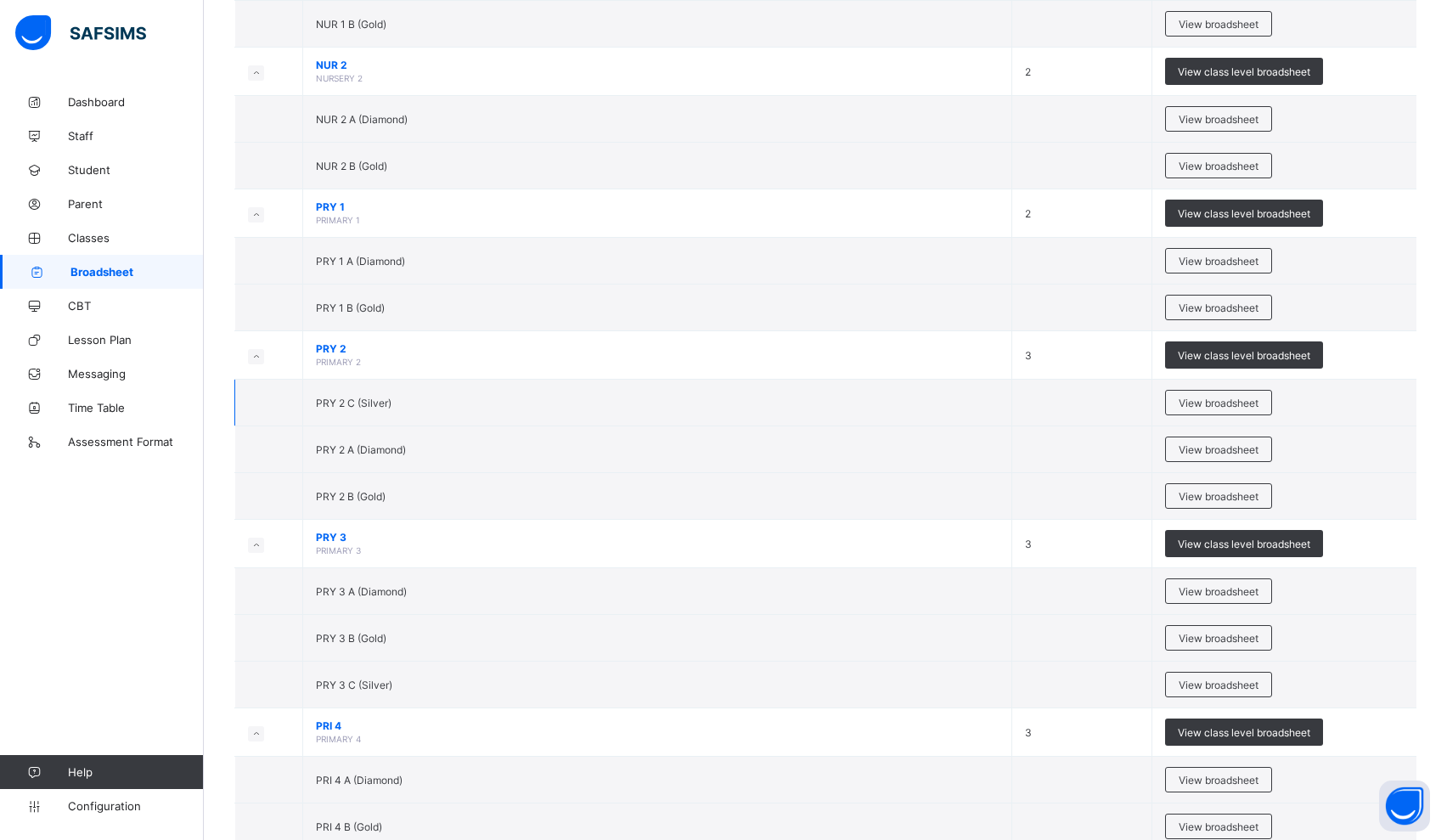
click at [660, 398] on td "PRY 2 C (Silver)" at bounding box center [657, 403] width 709 height 47
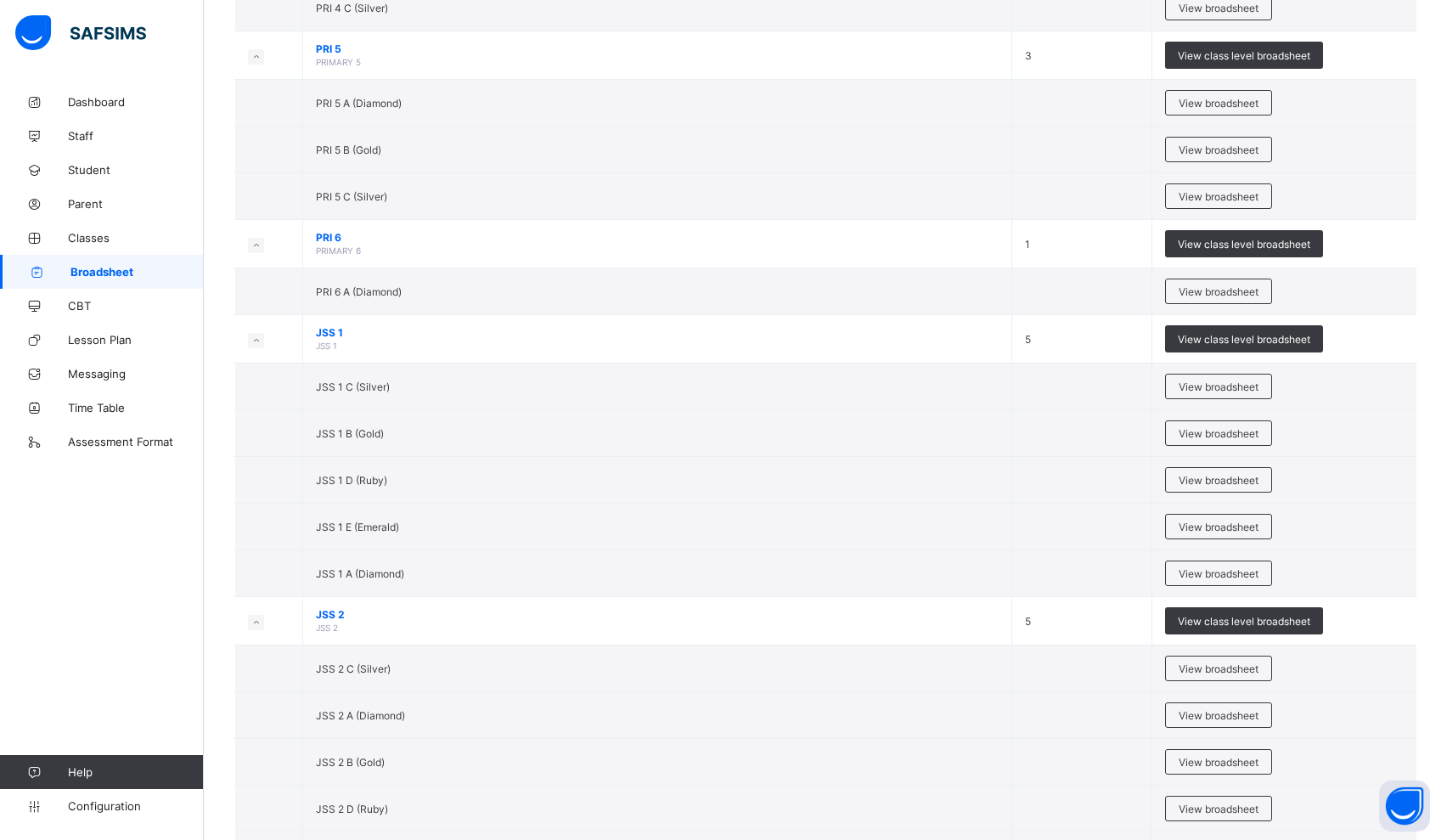
scroll to position [1407, 0]
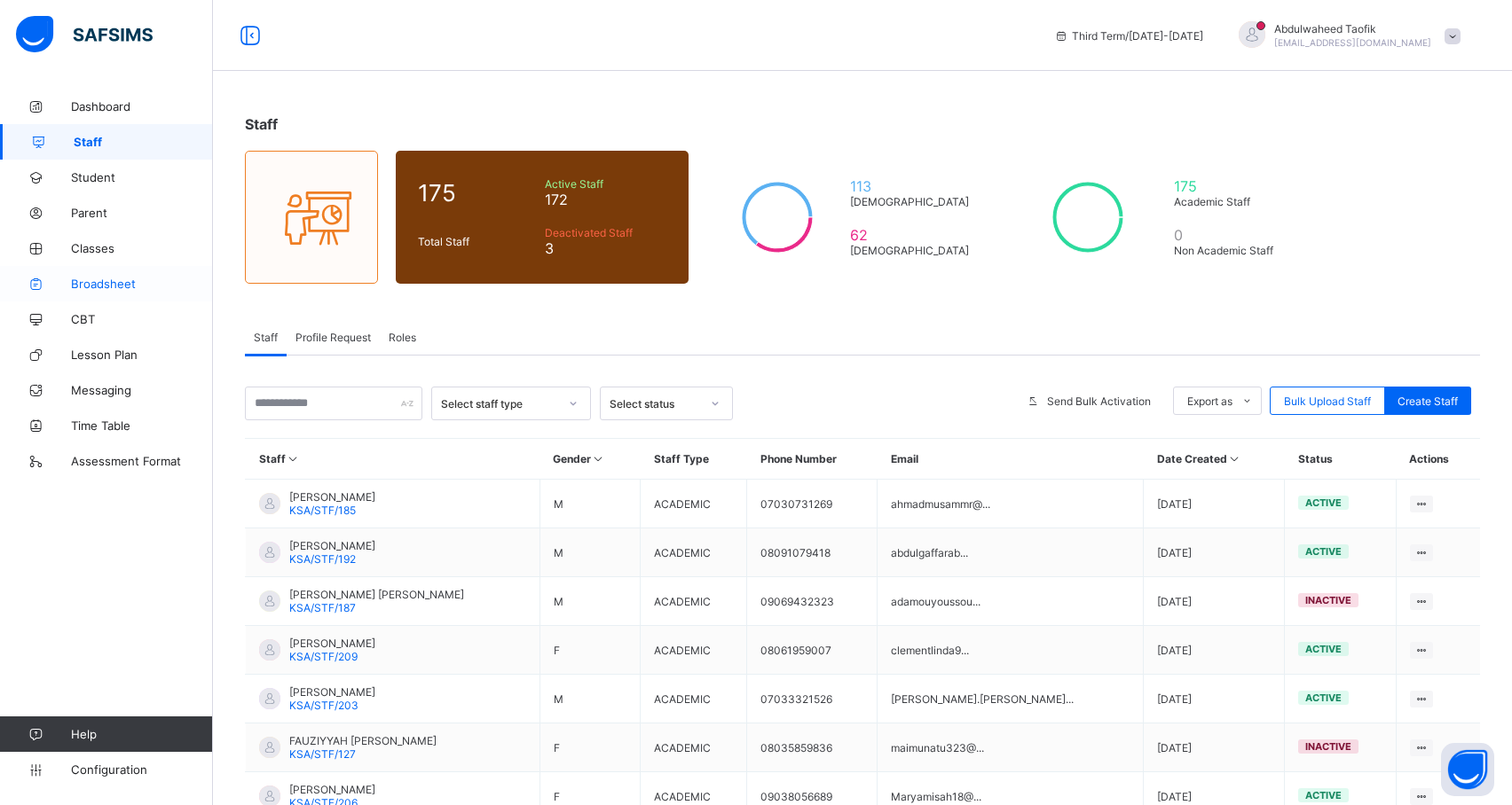
click at [104, 285] on span "Broadsheet" at bounding box center [141, 284] width 142 height 14
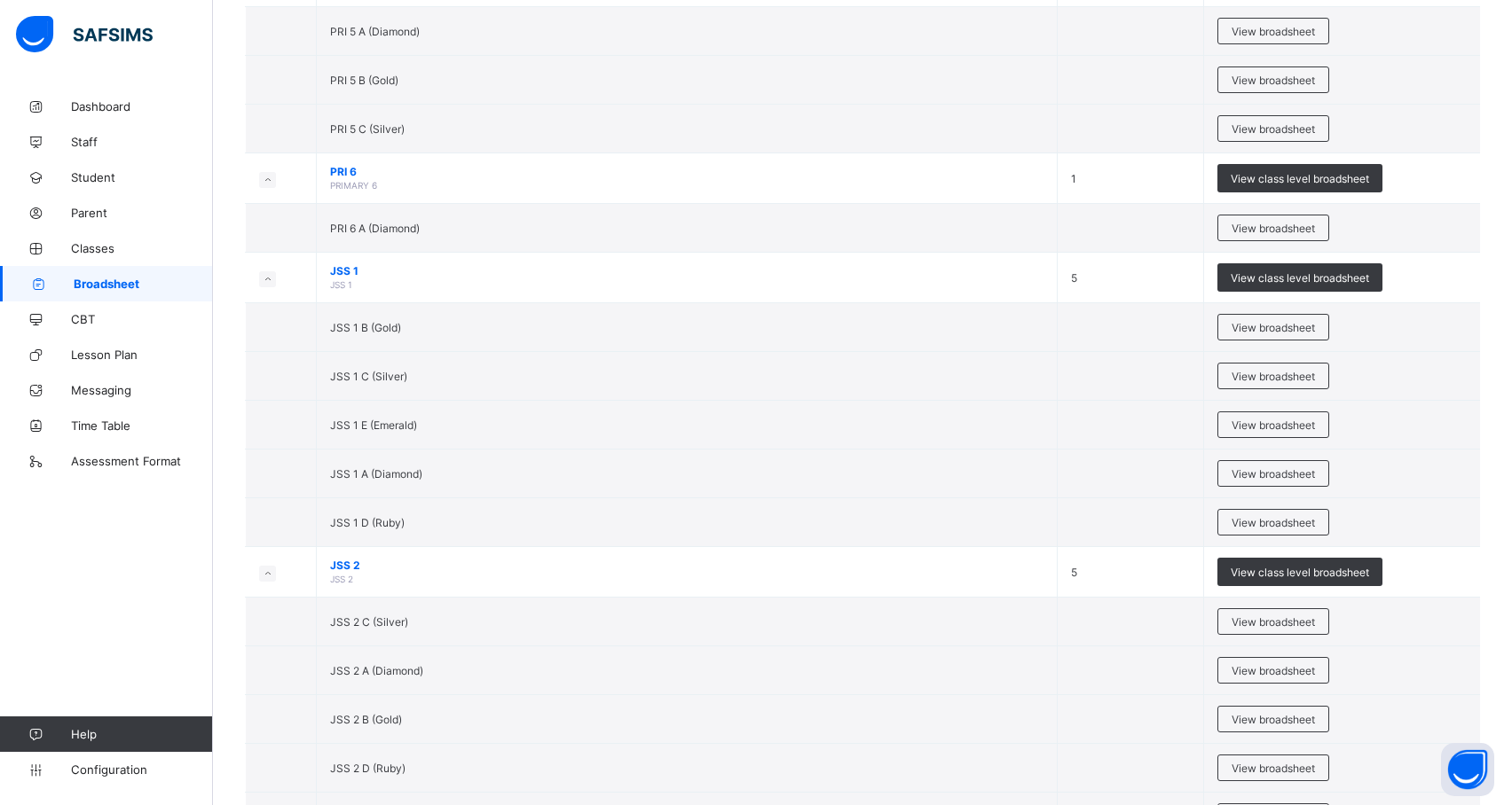
scroll to position [1539, 0]
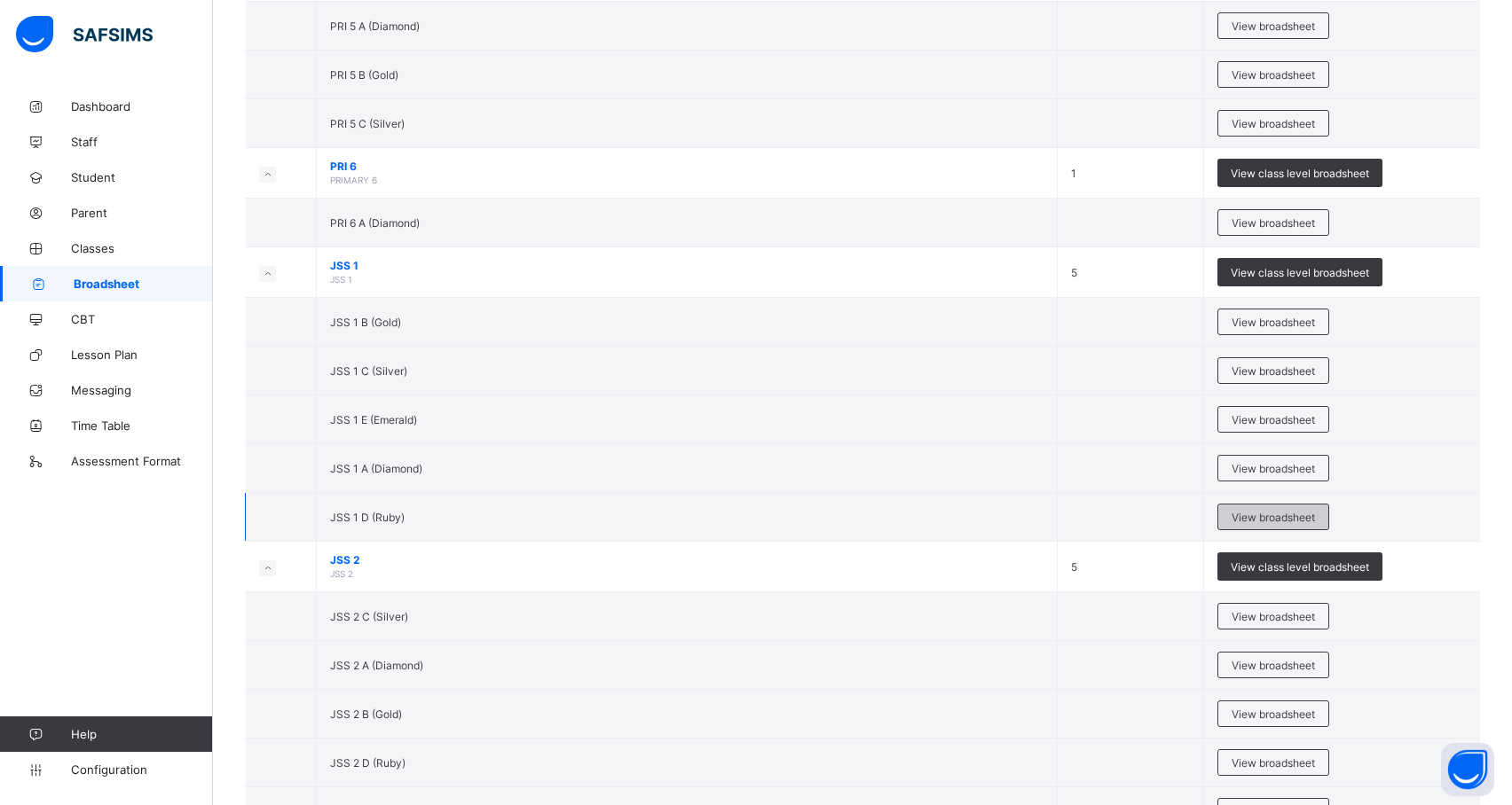
click at [1330, 531] on div "View broadsheet" at bounding box center [1274, 516] width 112 height 26
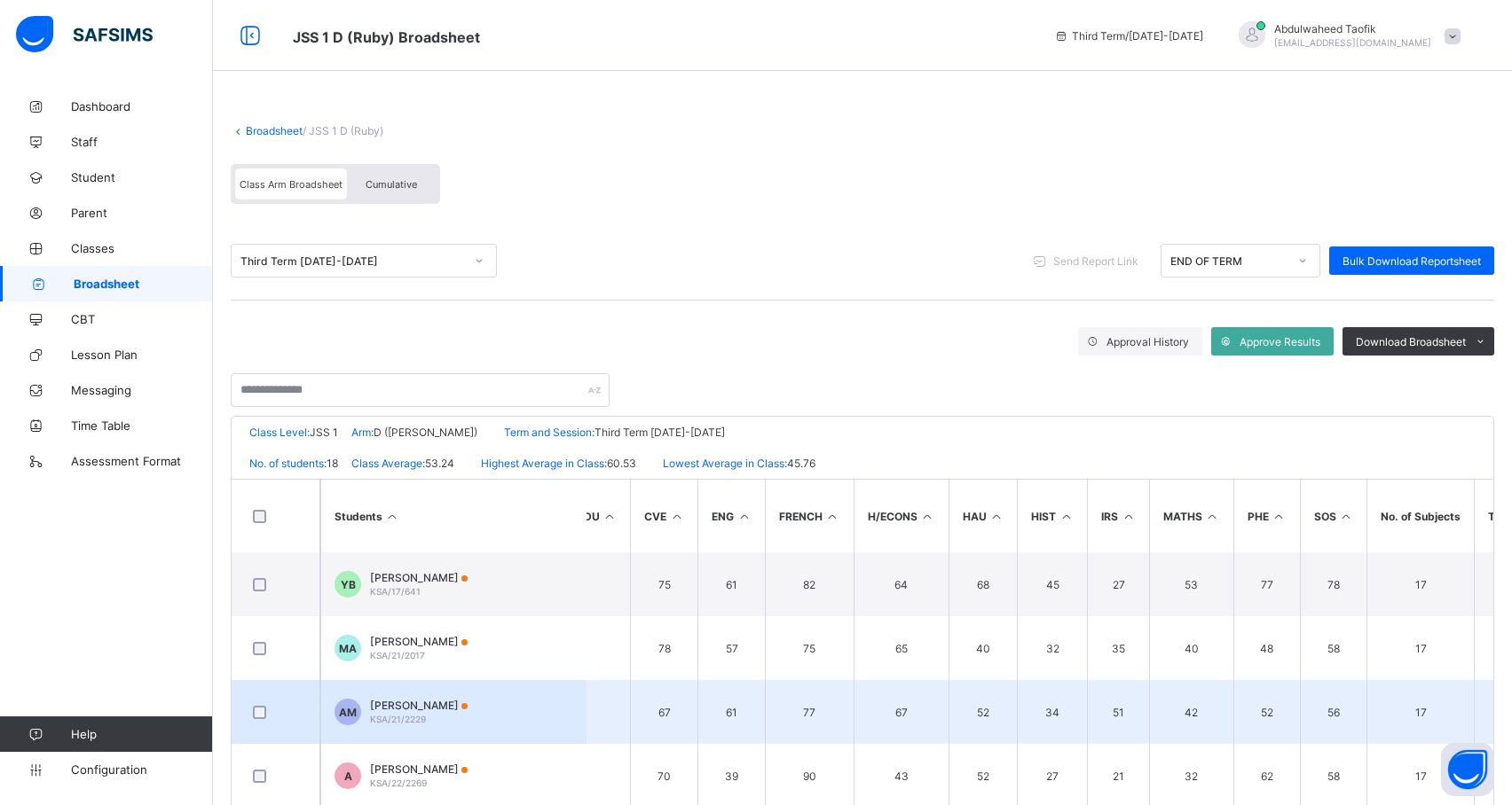
scroll to position [0, 763]
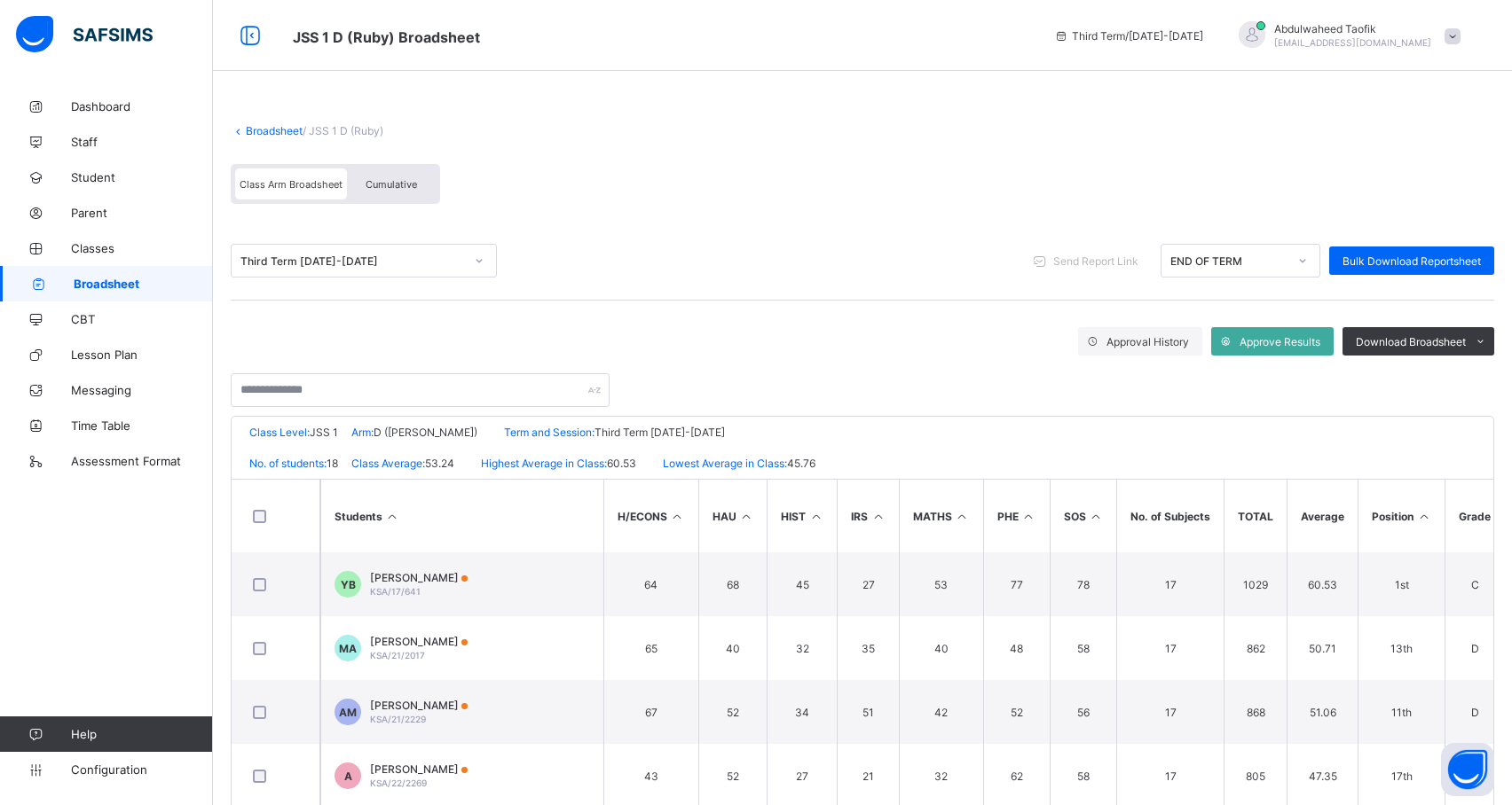
click at [1421, 516] on icon at bounding box center [1423, 517] width 15 height 14
click at [1488, 341] on icon at bounding box center [1481, 342] width 14 height 12
click at [1486, 378] on li "PDF" at bounding box center [1458, 379] width 71 height 27
click at [125, 284] on span "Broadsheet" at bounding box center [143, 284] width 139 height 14
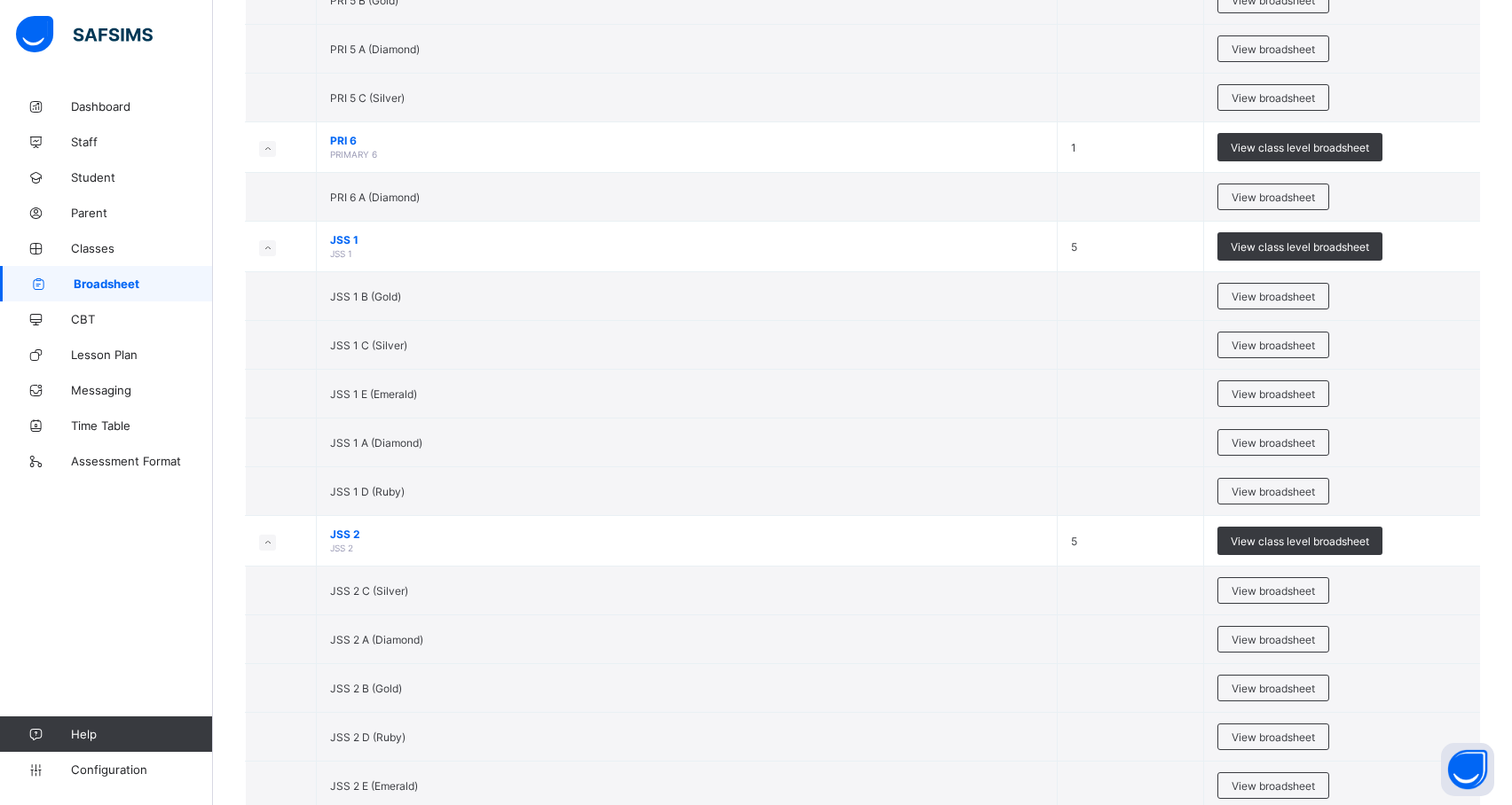
scroll to position [1566, 0]
click at [1428, 700] on div "View broadsheet" at bounding box center [1342, 687] width 249 height 26
click at [1304, 400] on span "View broadsheet" at bounding box center [1273, 394] width 83 height 14
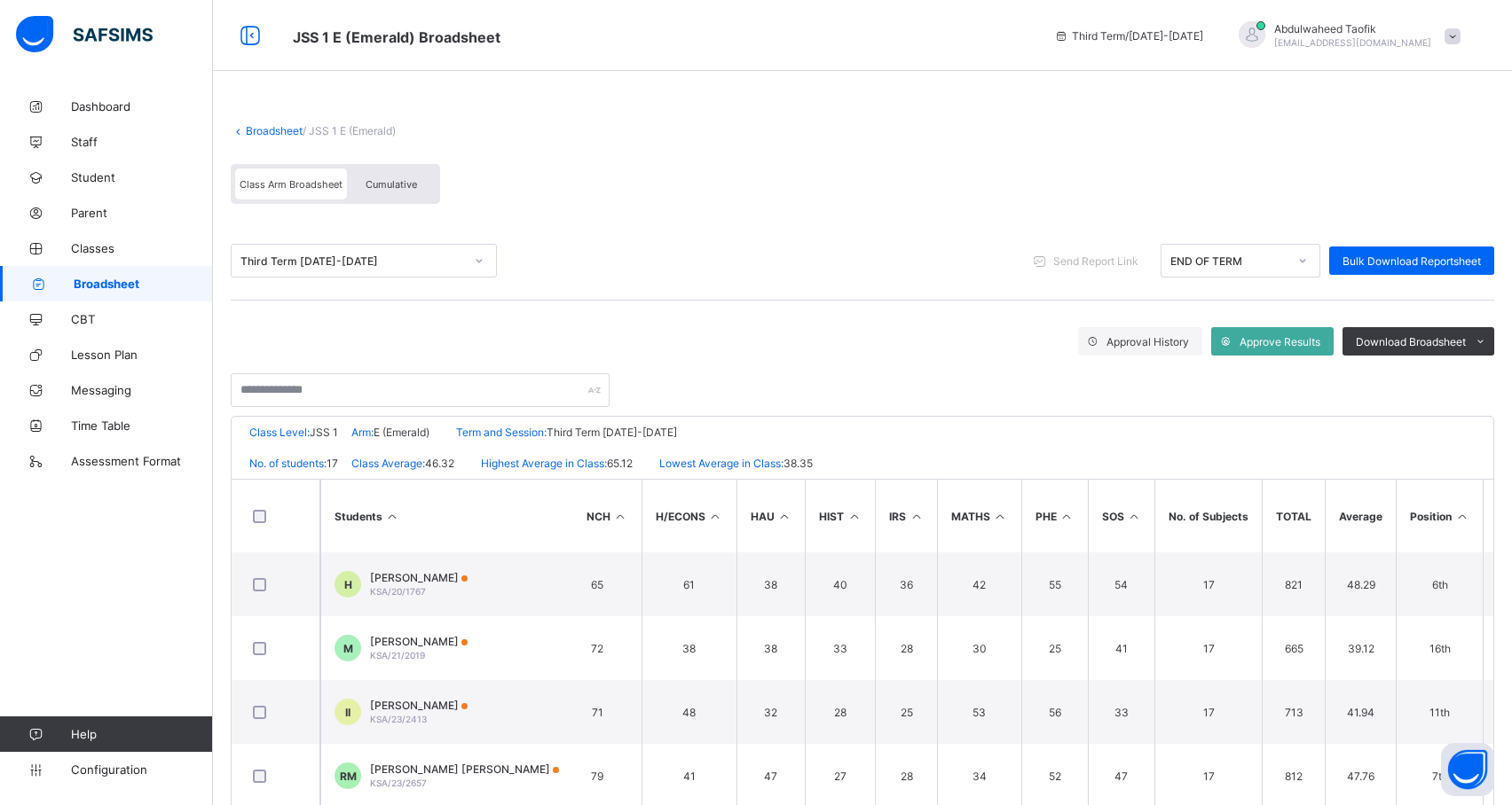
scroll to position [0, 763]
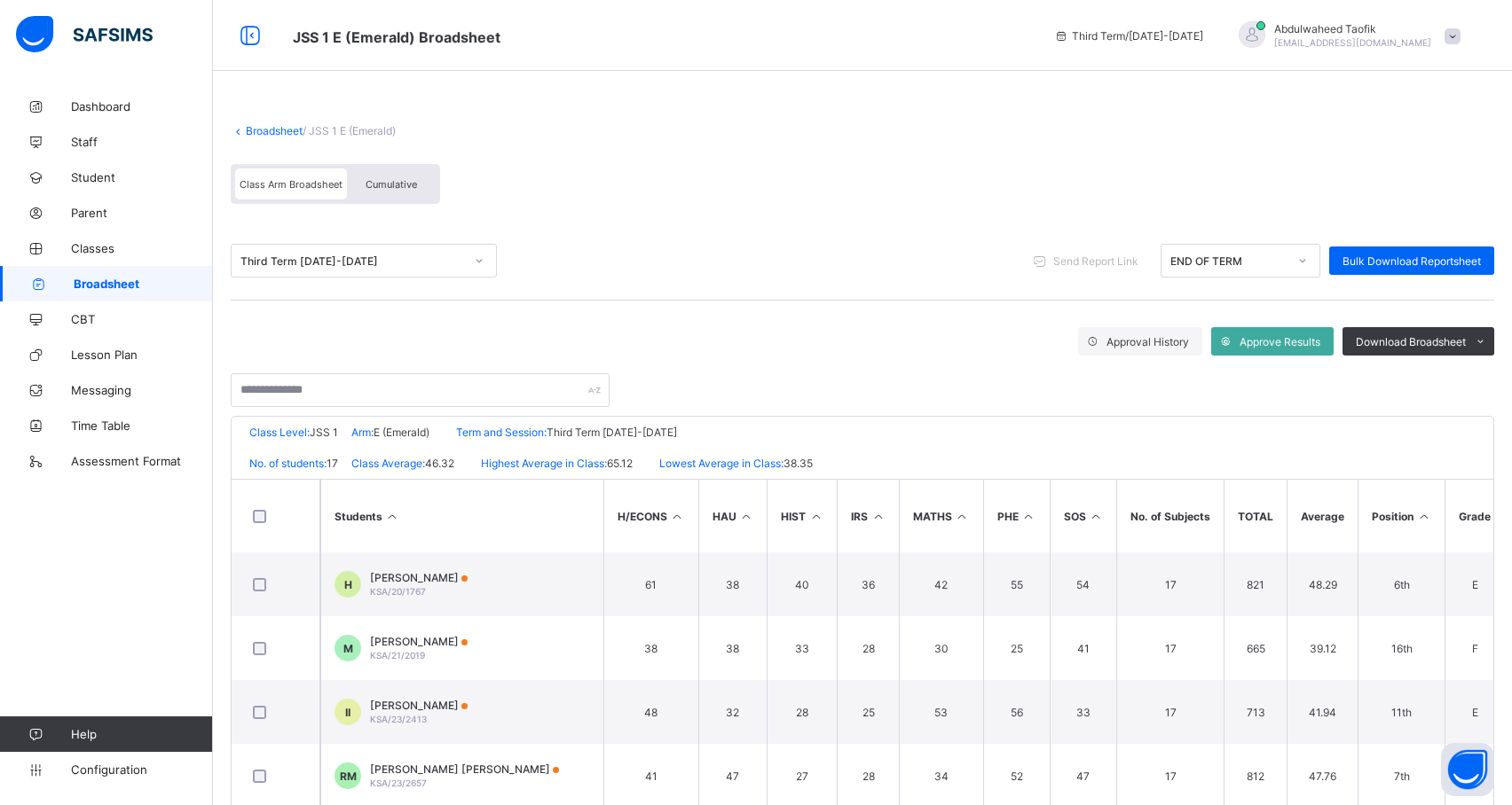
click at [1418, 515] on icon at bounding box center [1423, 517] width 15 height 14
click at [1466, 343] on span "Download Broadsheet" at bounding box center [1411, 342] width 110 height 14
click at [1488, 384] on li "PDF" at bounding box center [1458, 379] width 71 height 27
click at [100, 278] on span "Broadsheet" at bounding box center [143, 284] width 139 height 14
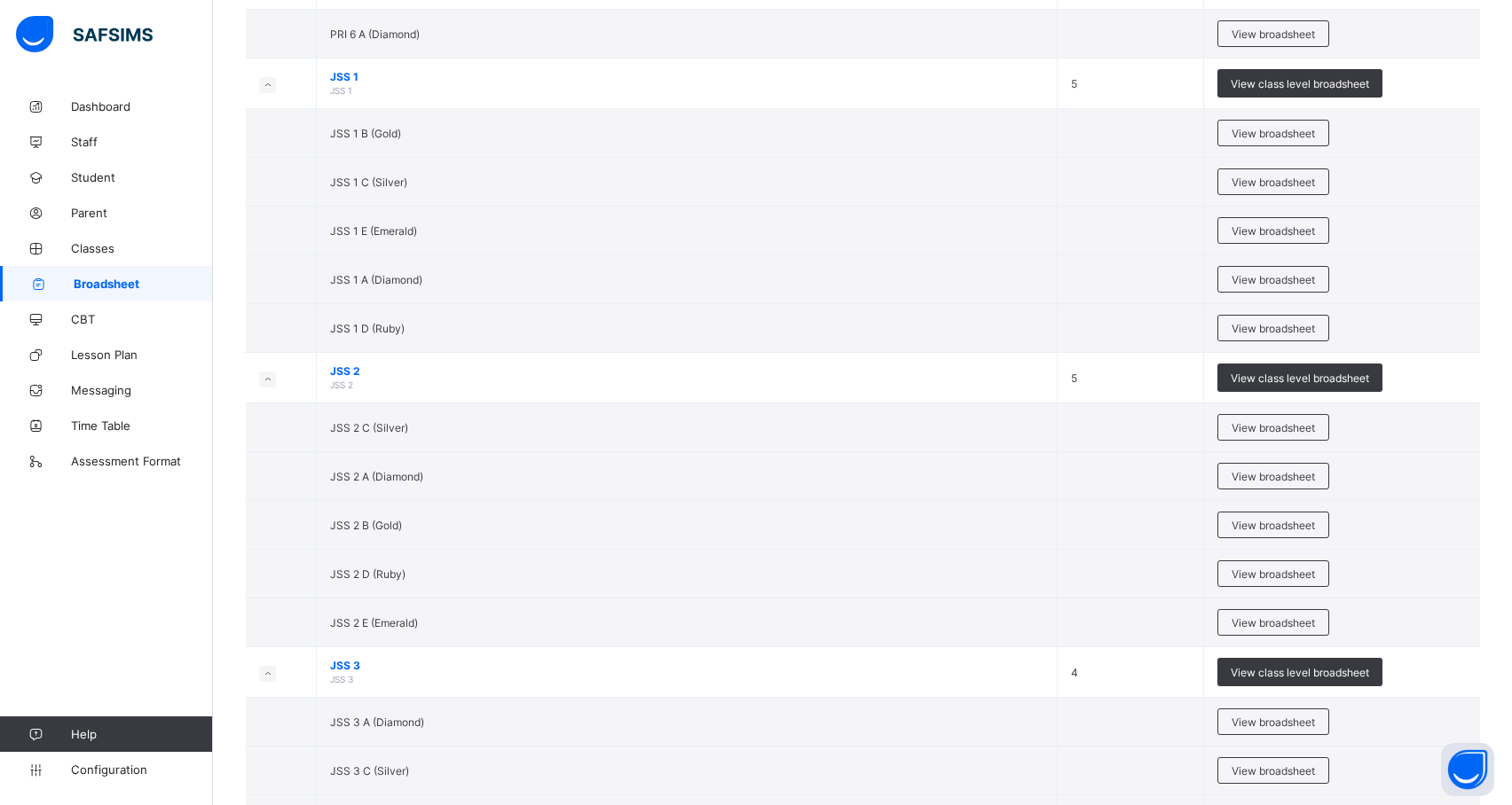
scroll to position [1729, 0]
click at [1330, 487] on div "View broadsheet" at bounding box center [1274, 475] width 112 height 26
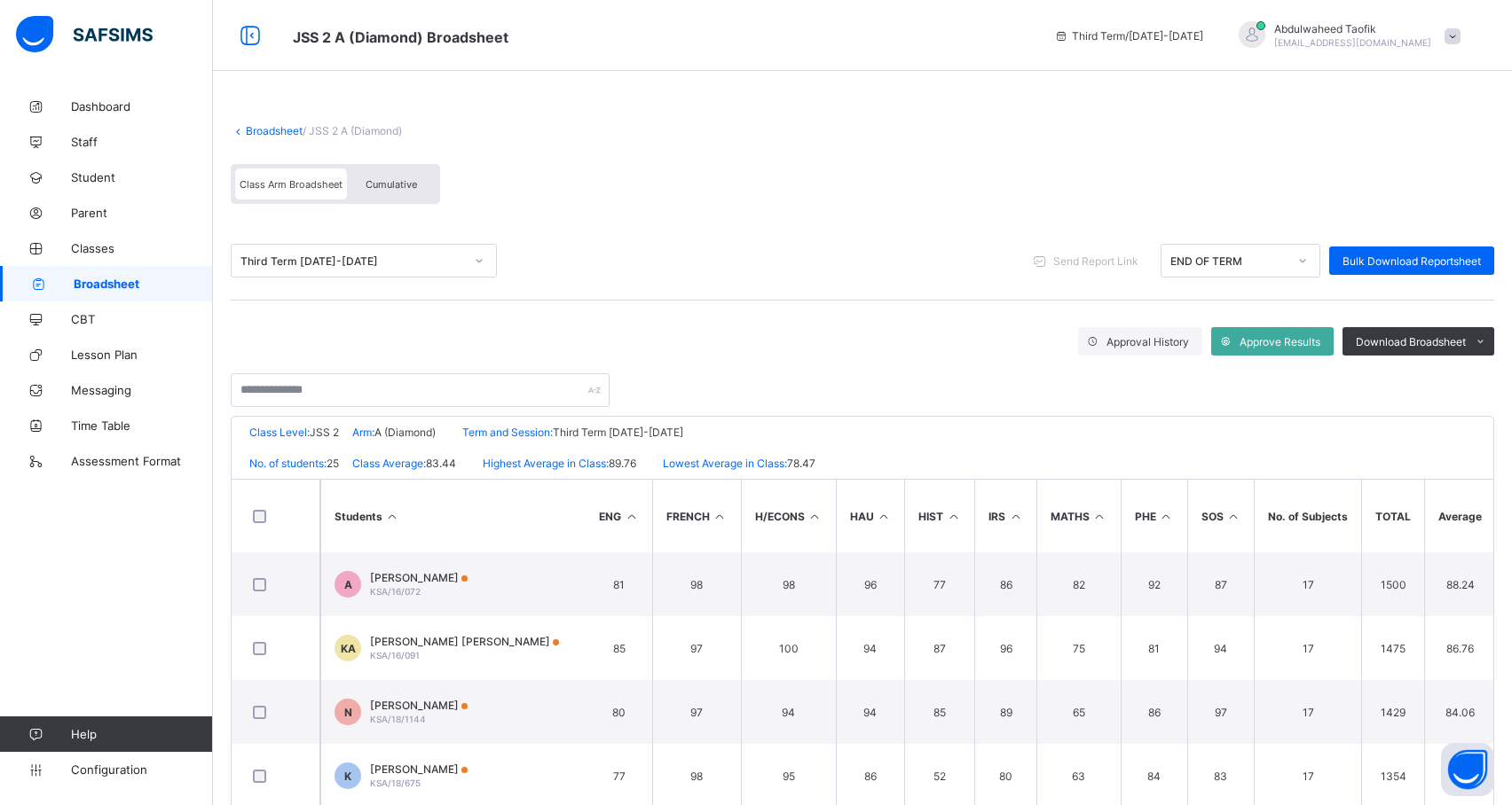
scroll to position [0, 763]
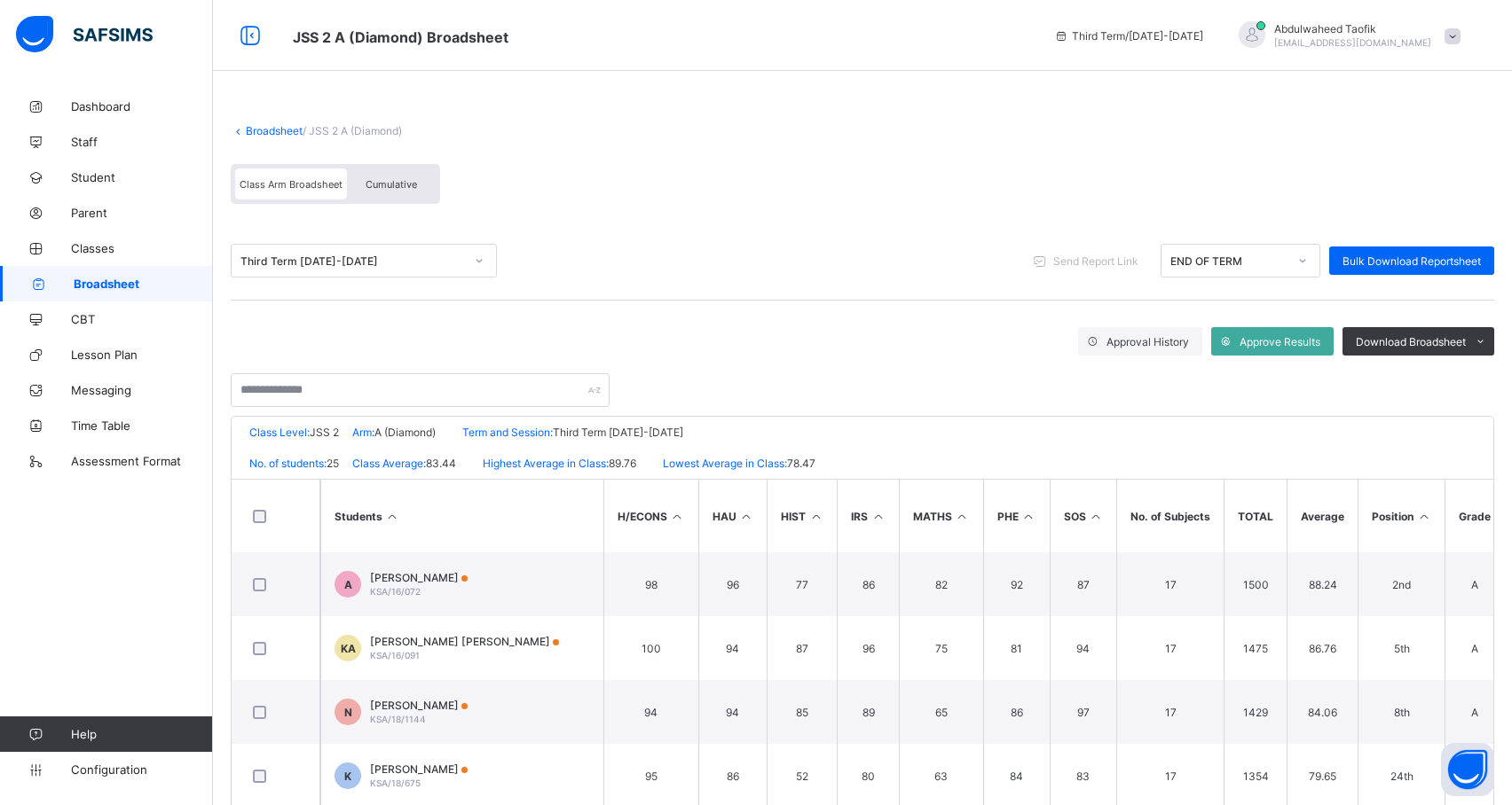
click at [1420, 512] on icon at bounding box center [1423, 517] width 15 height 14
click at [1464, 335] on span "Download Broadsheet" at bounding box center [1411, 342] width 110 height 14
click at [1492, 377] on li "PDF" at bounding box center [1458, 379] width 71 height 27
click at [1477, 372] on ul "PDF Excel sheet" at bounding box center [1458, 393] width 73 height 57
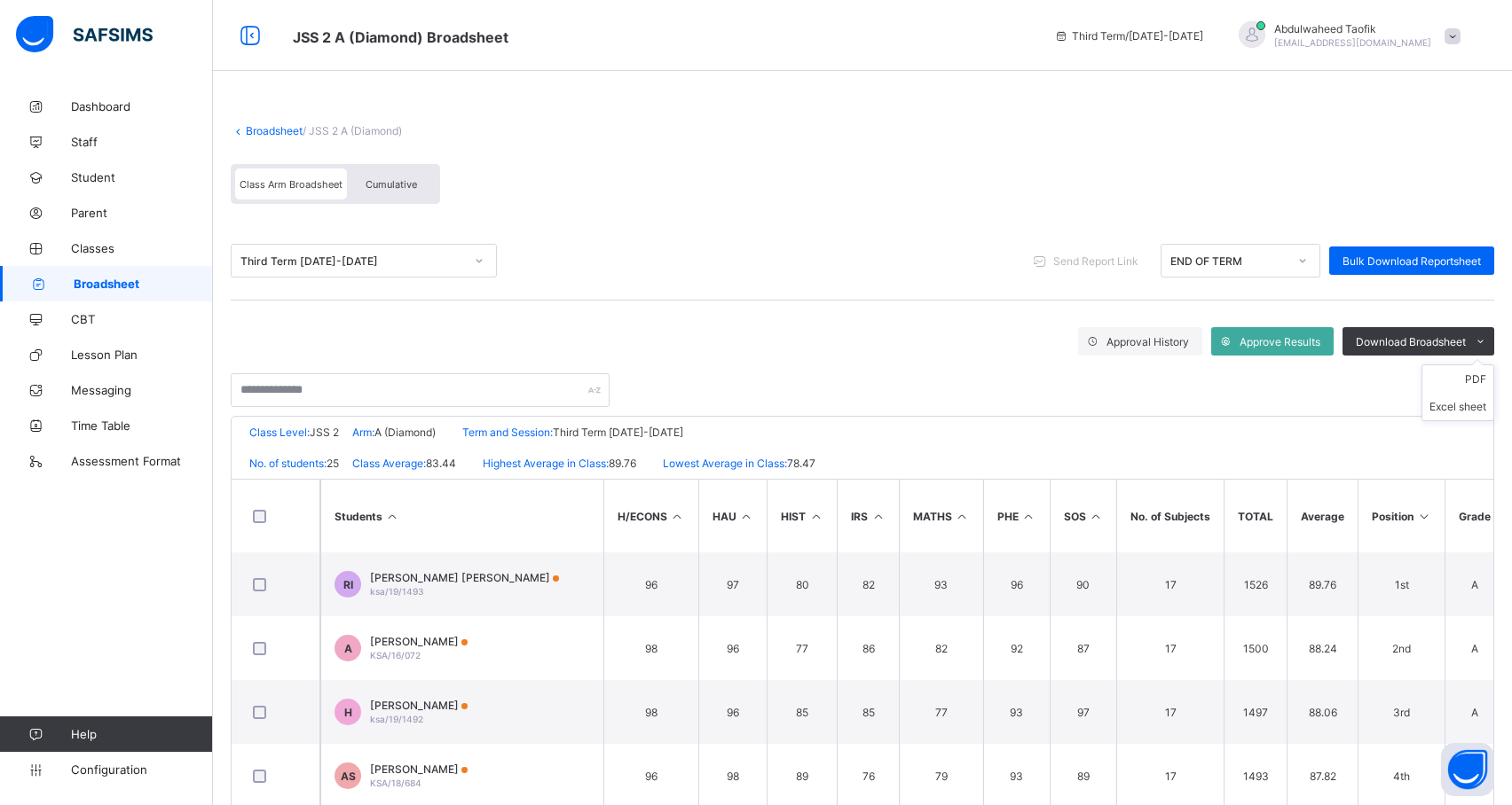
click at [1478, 371] on ul "PDF Excel sheet" at bounding box center [1458, 393] width 73 height 57
click at [1473, 377] on li "PDF" at bounding box center [1458, 379] width 71 height 27
click at [157, 285] on span "Broadsheet" at bounding box center [143, 284] width 139 height 14
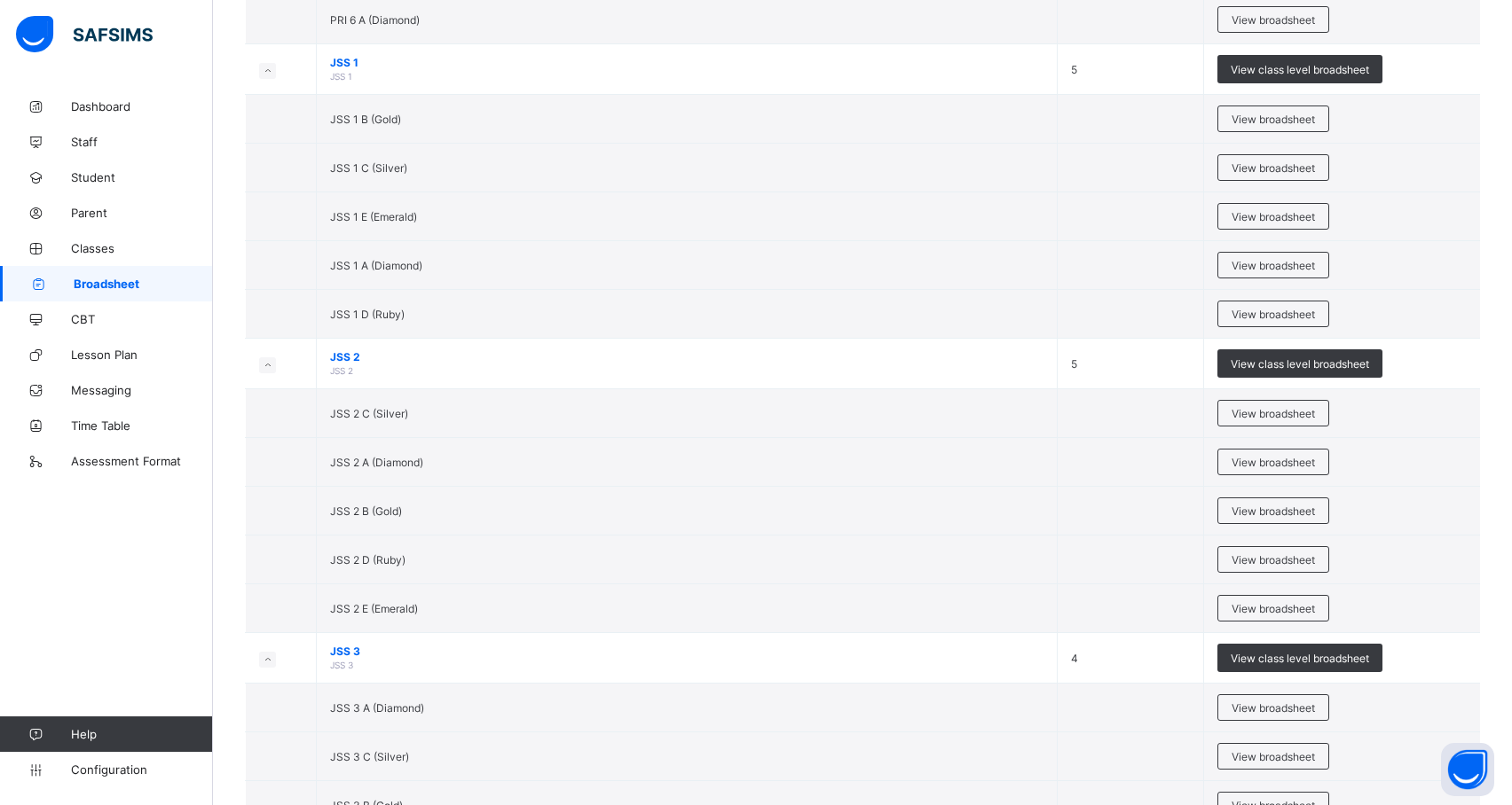
scroll to position [1746, 0]
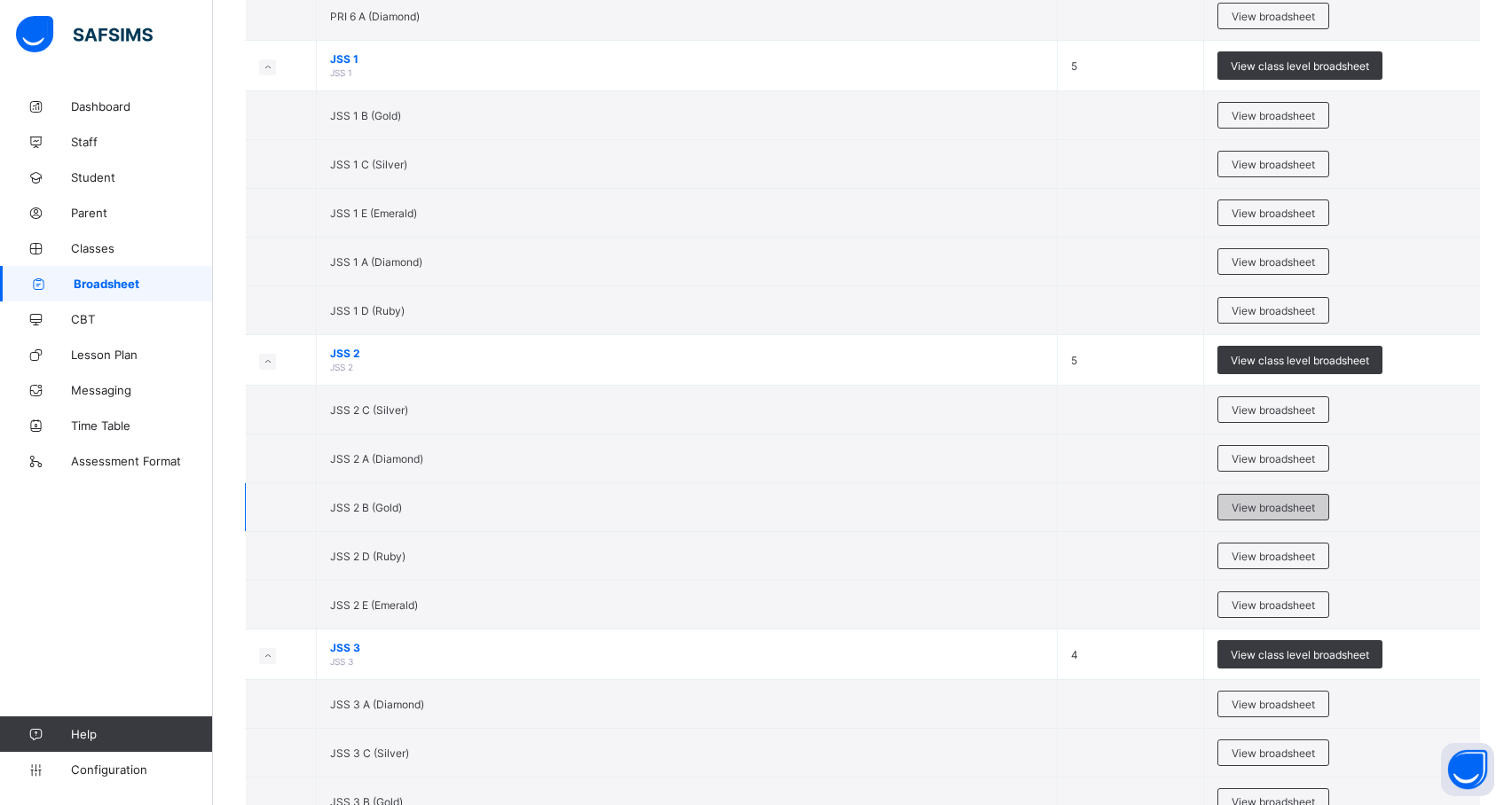
click at [1311, 514] on span "View broadsheet" at bounding box center [1273, 508] width 83 height 14
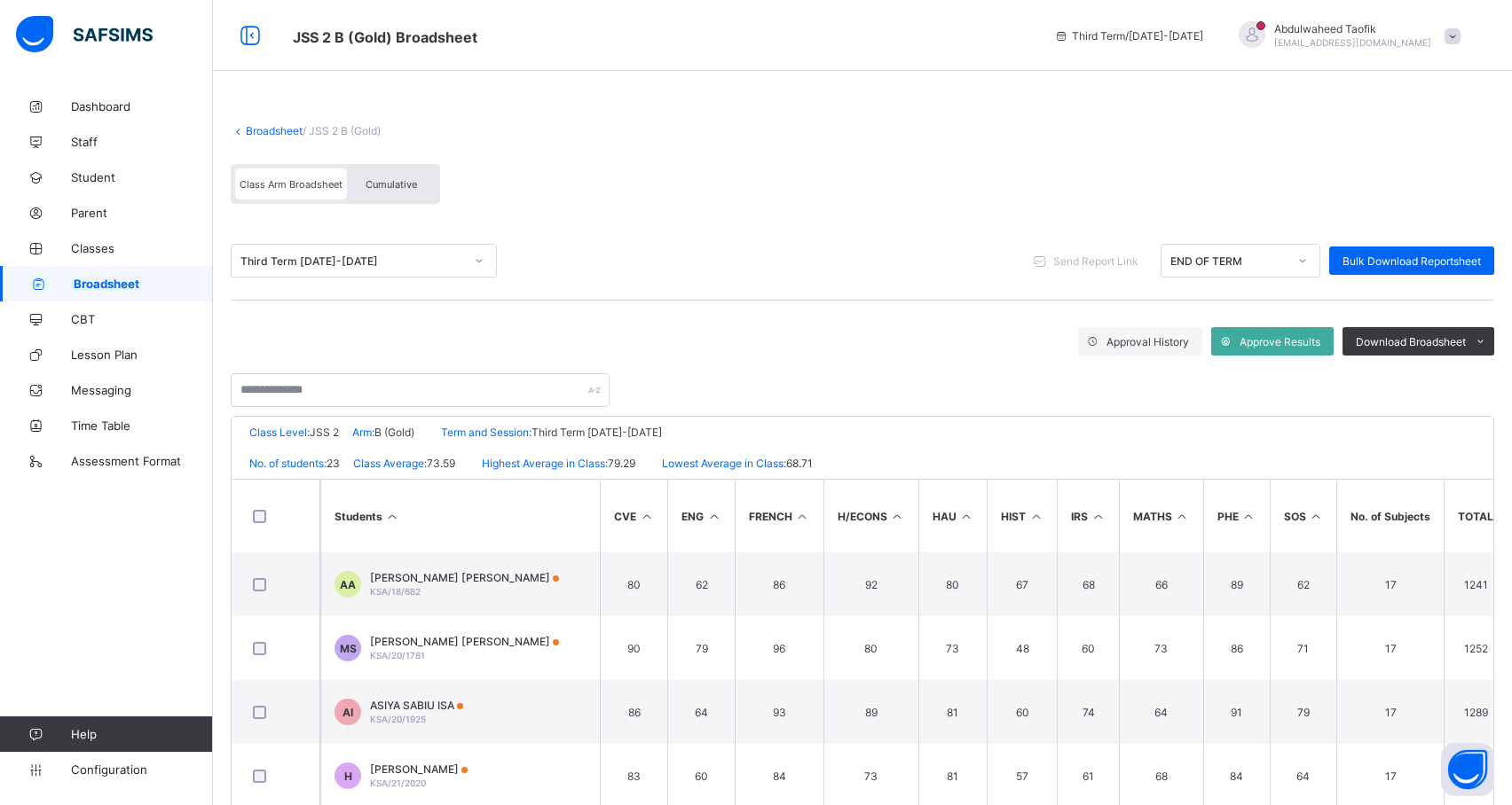
scroll to position [0, 763]
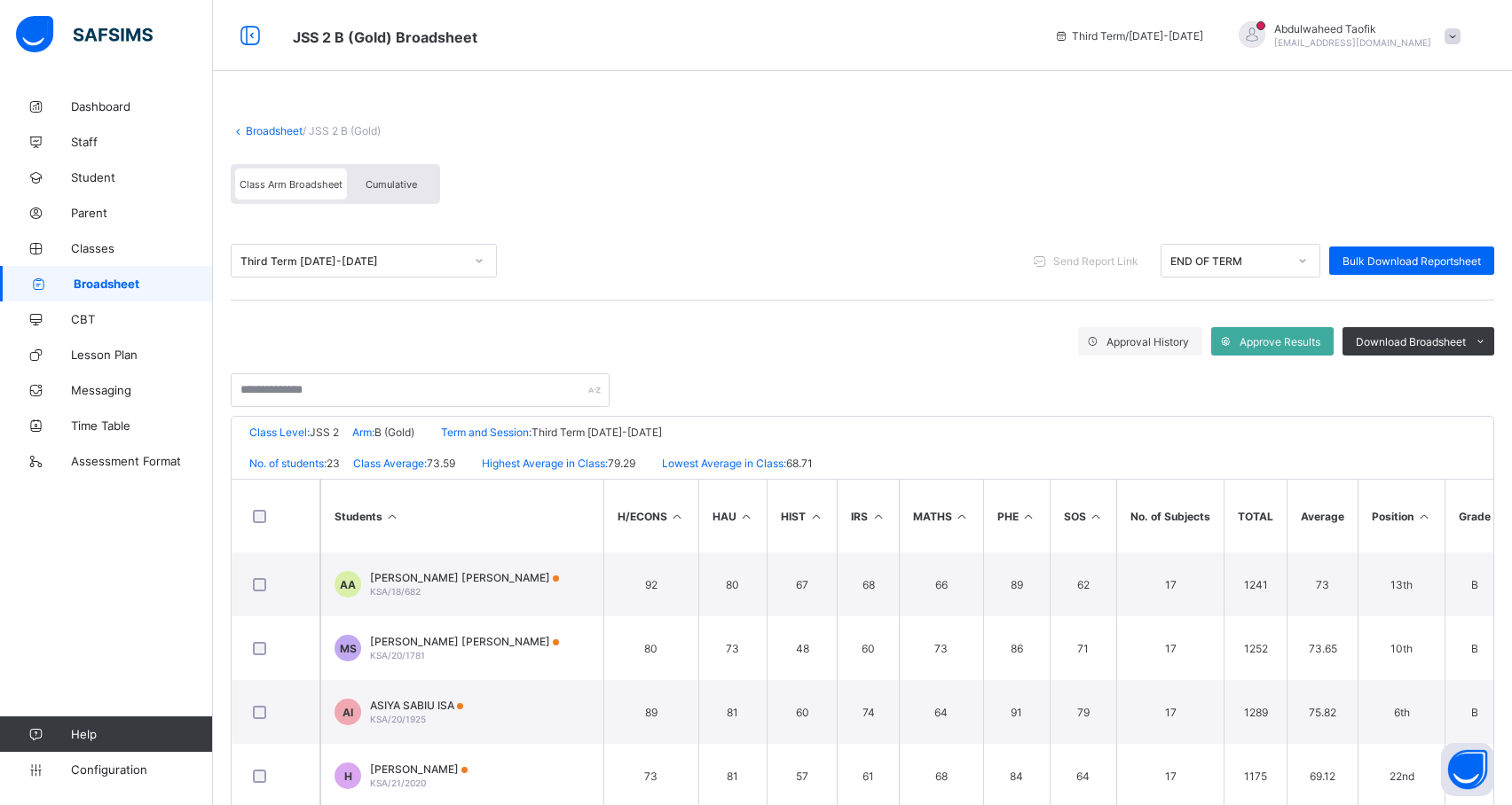
click at [1424, 515] on icon at bounding box center [1423, 517] width 15 height 14
click at [1463, 339] on span "Download Broadsheet" at bounding box center [1411, 342] width 110 height 14
click at [1482, 381] on li "PDF" at bounding box center [1458, 379] width 71 height 27
click at [98, 288] on span "Broadsheet" at bounding box center [143, 284] width 139 height 14
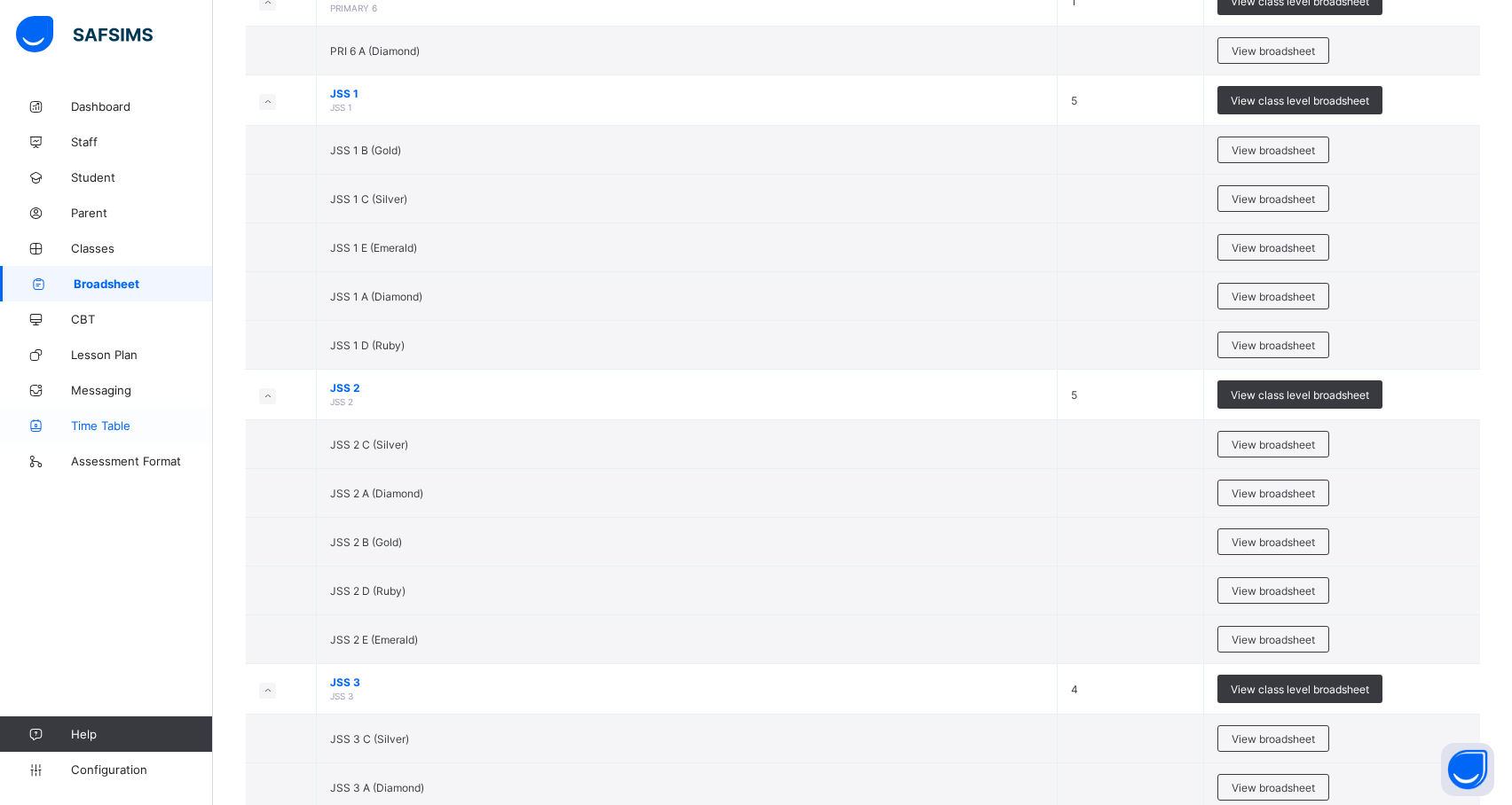
scroll to position [1722, 0]
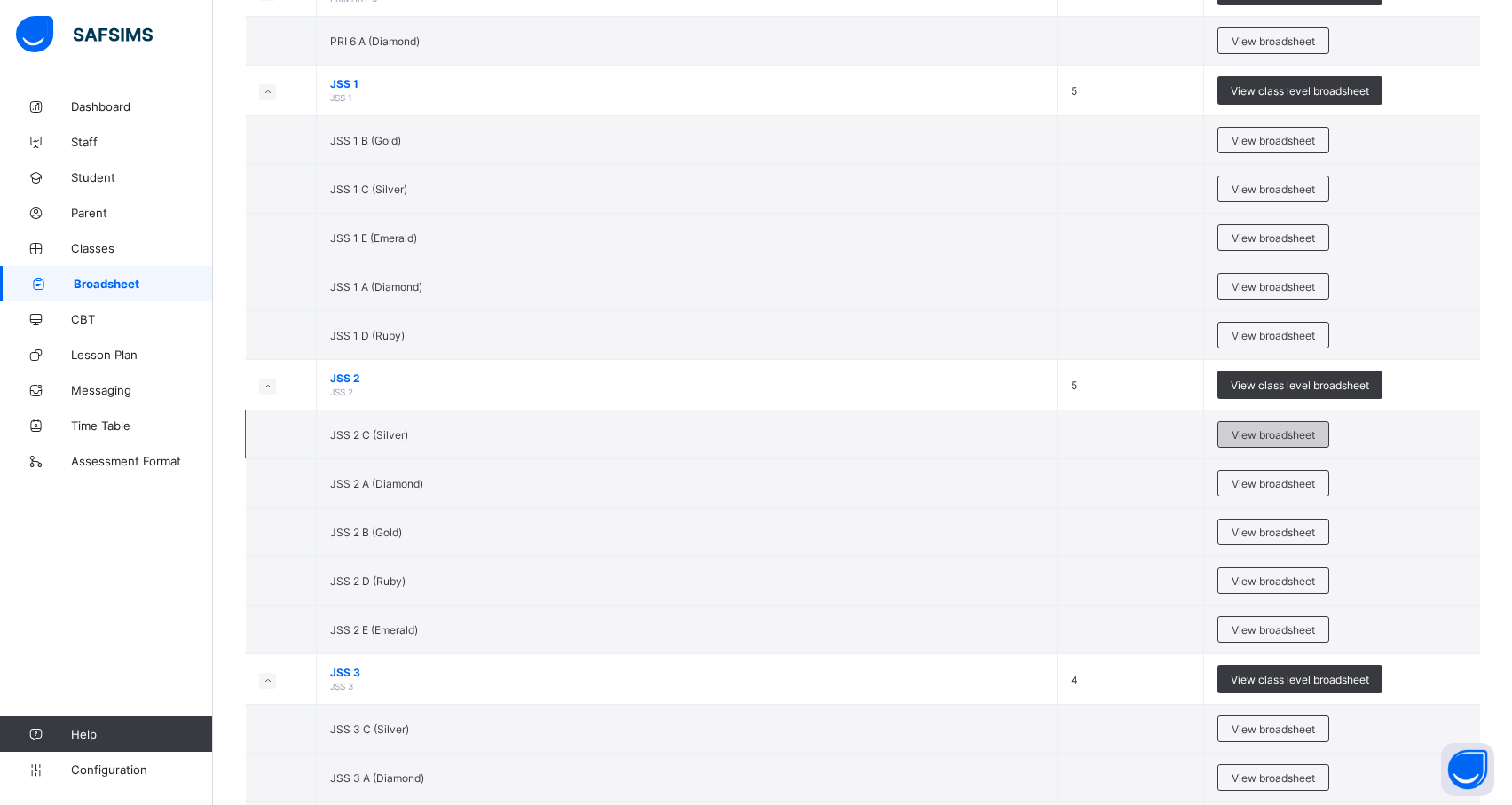
click at [1304, 442] on span "View broadsheet" at bounding box center [1273, 435] width 83 height 14
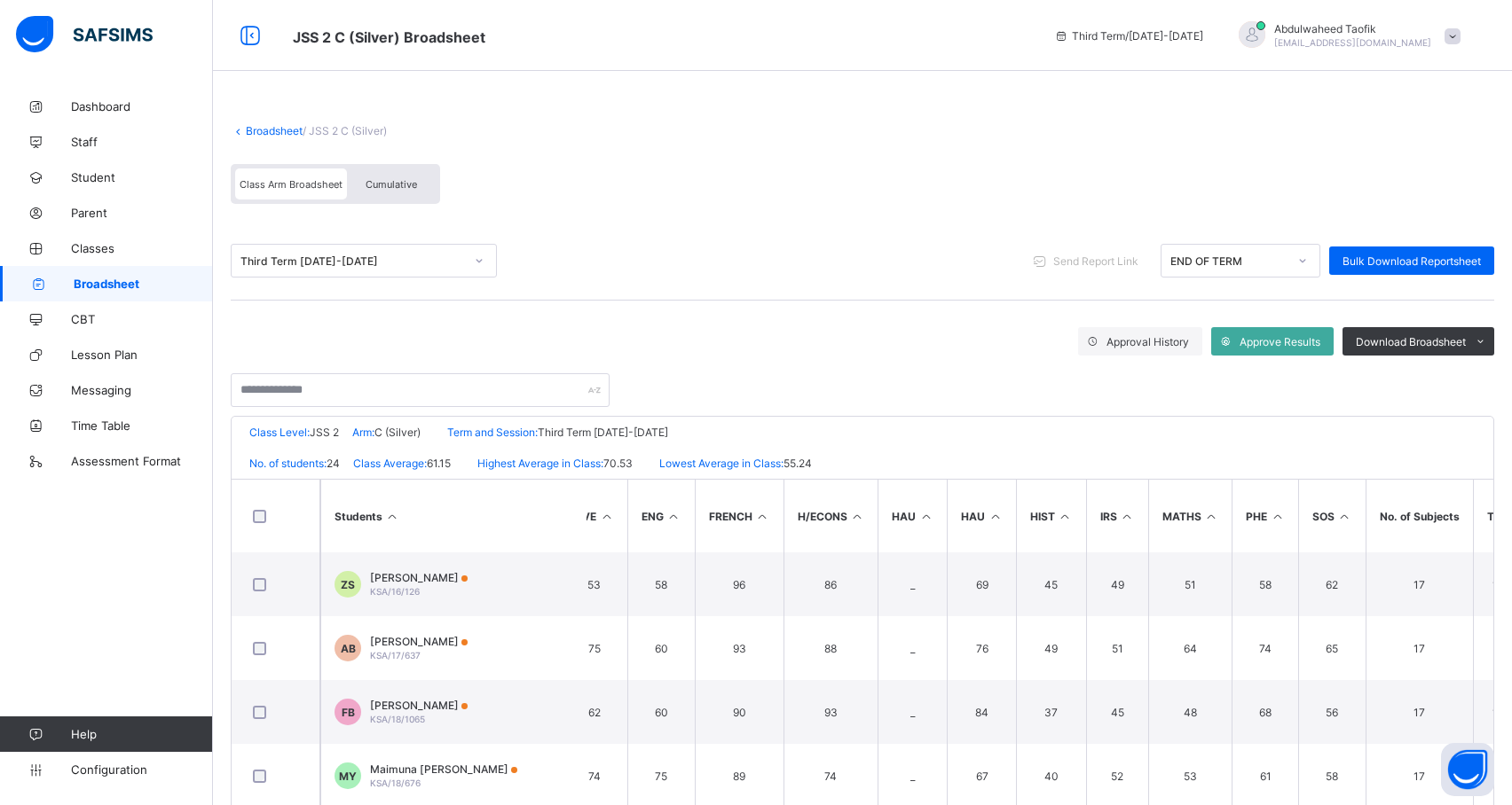
scroll to position [0, 899]
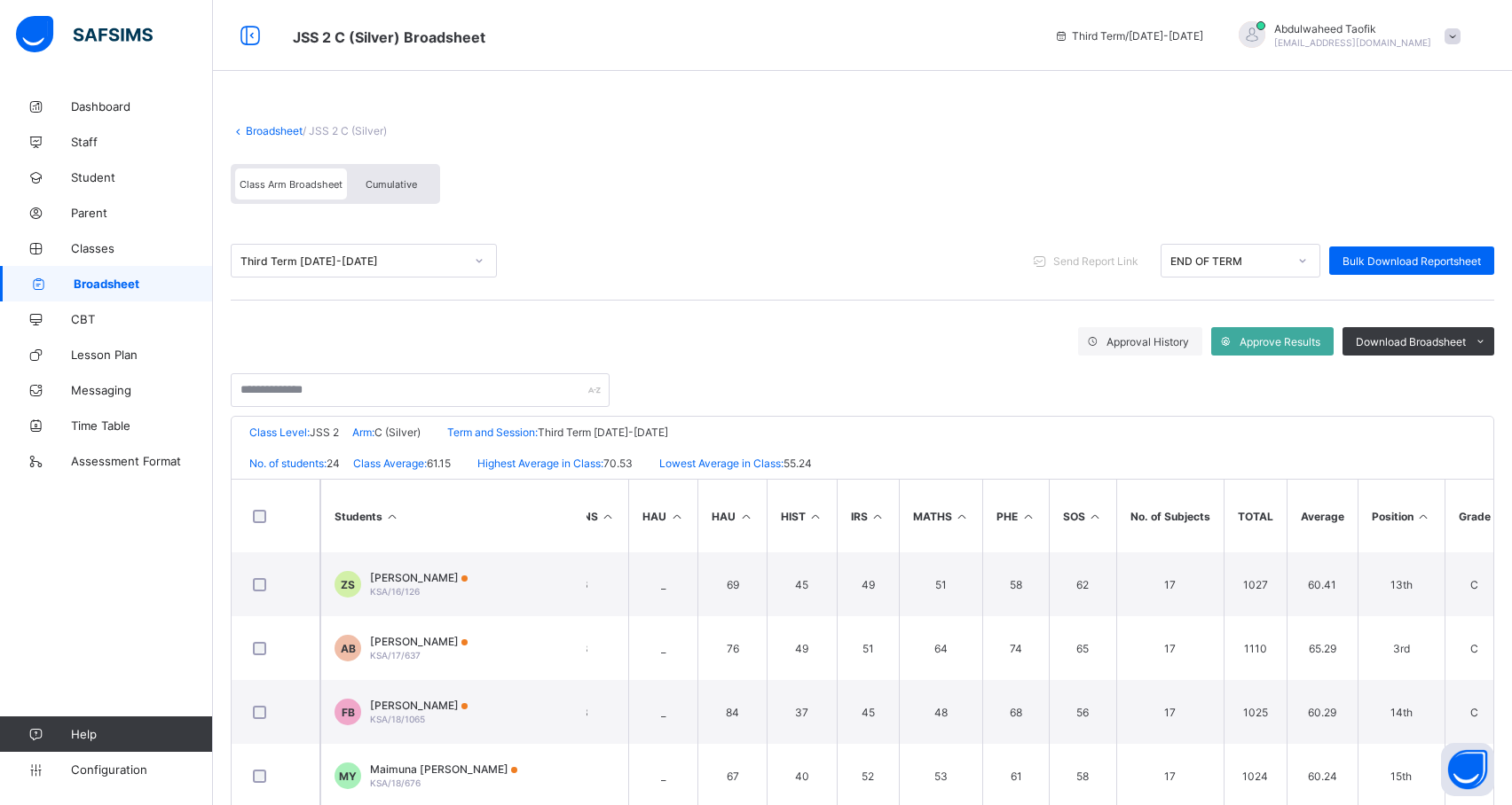
click at [1421, 514] on icon at bounding box center [1423, 517] width 15 height 14
click at [1482, 331] on div "Download Broadsheet" at bounding box center [1418, 341] width 152 height 28
click at [1482, 374] on li "PDF" at bounding box center [1458, 379] width 71 height 27
click at [122, 303] on link "CBT" at bounding box center [106, 319] width 213 height 35
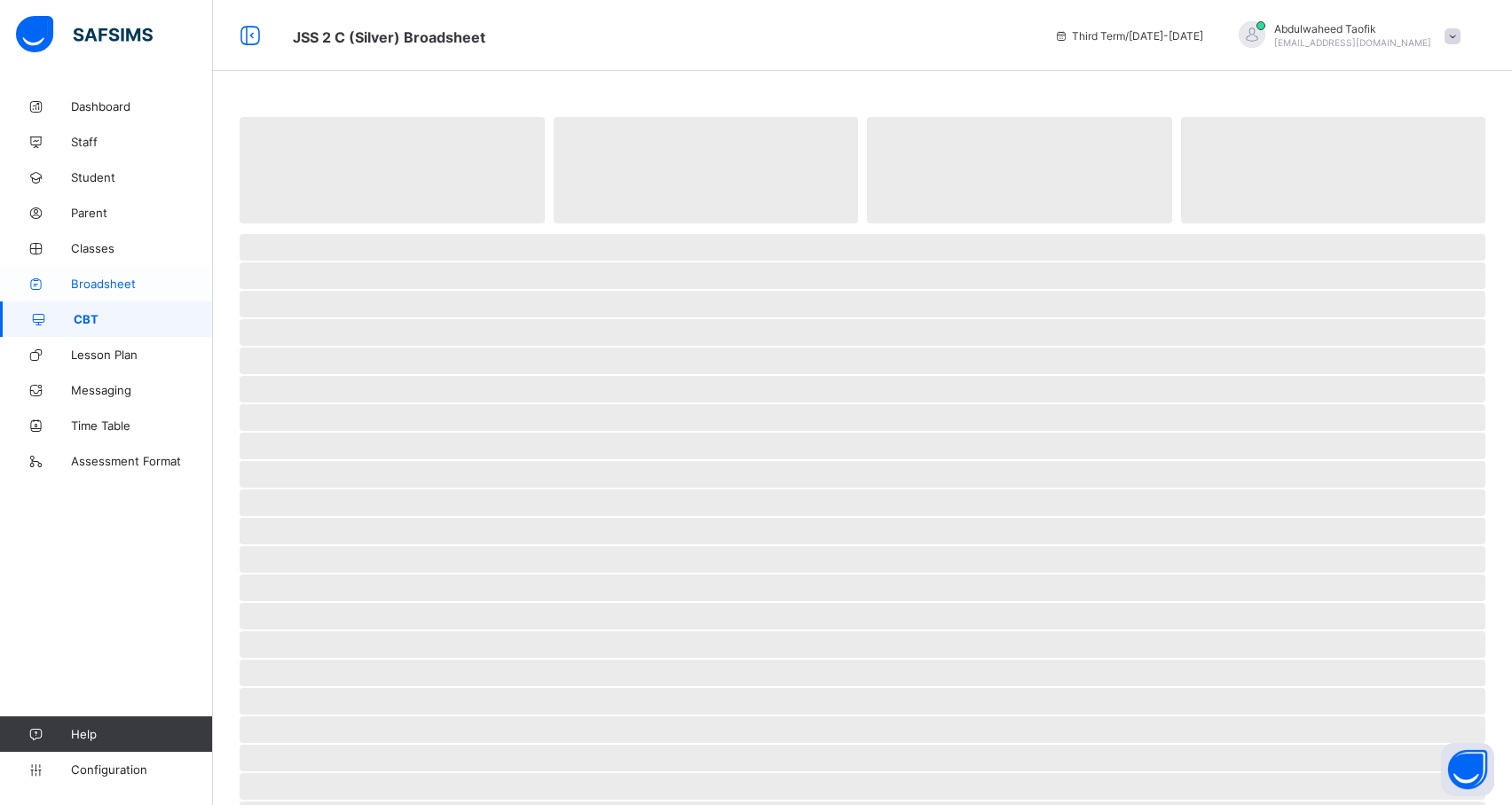
click at [115, 282] on span "Broadsheet" at bounding box center [141, 284] width 142 height 14
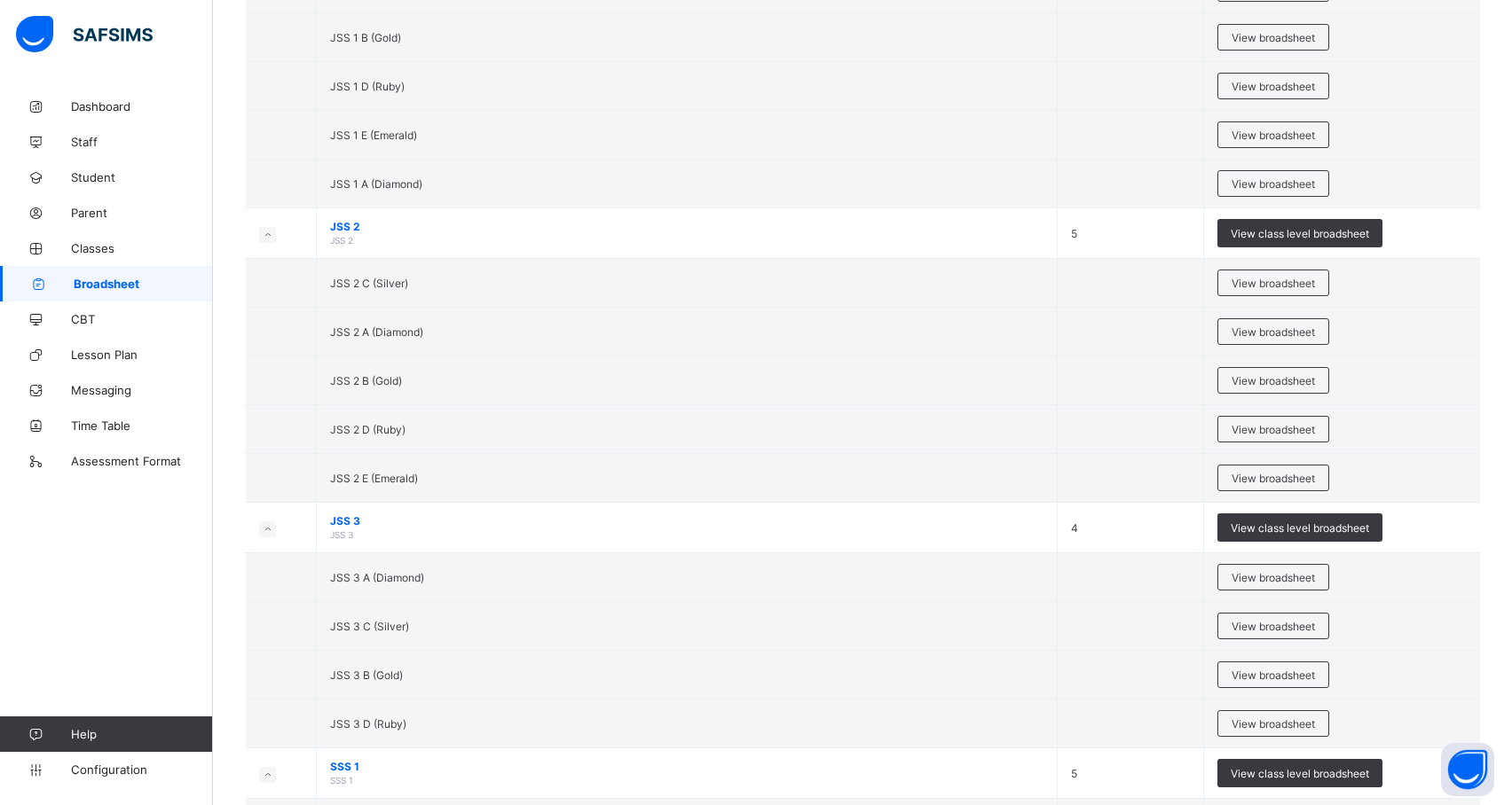
scroll to position [1876, 0]
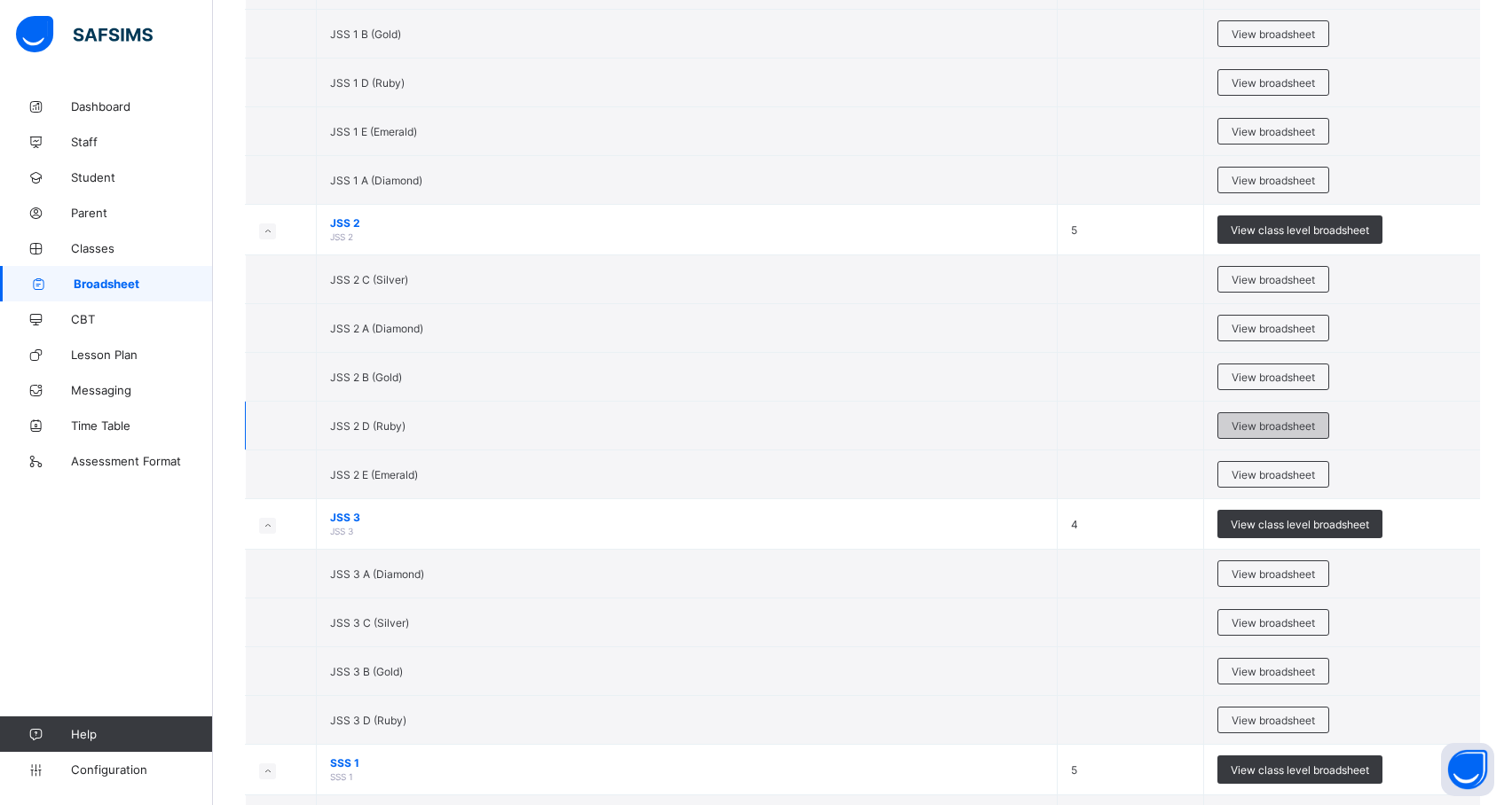
click at [1301, 433] on span "View broadsheet" at bounding box center [1273, 426] width 83 height 14
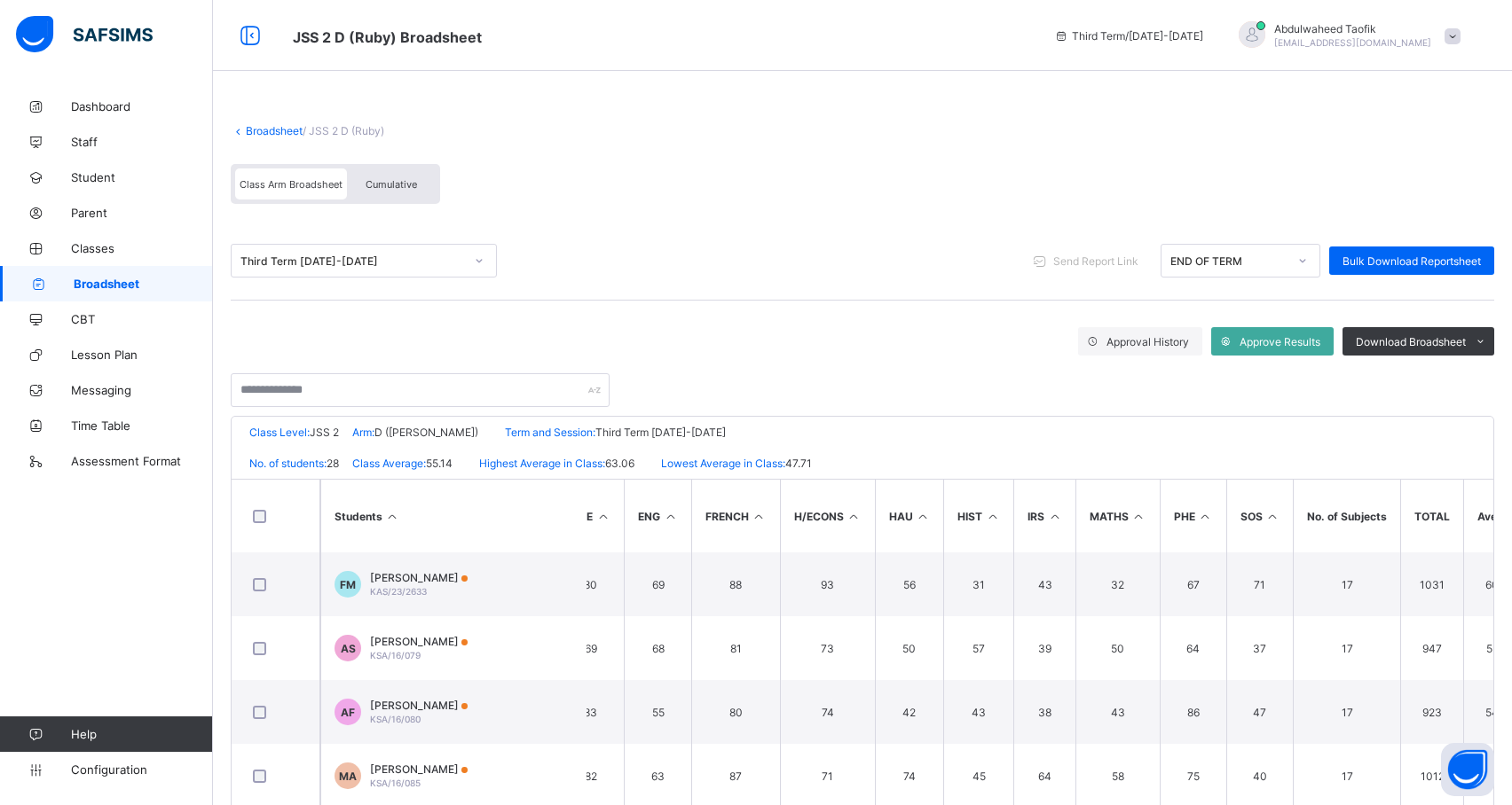
scroll to position [0, 763]
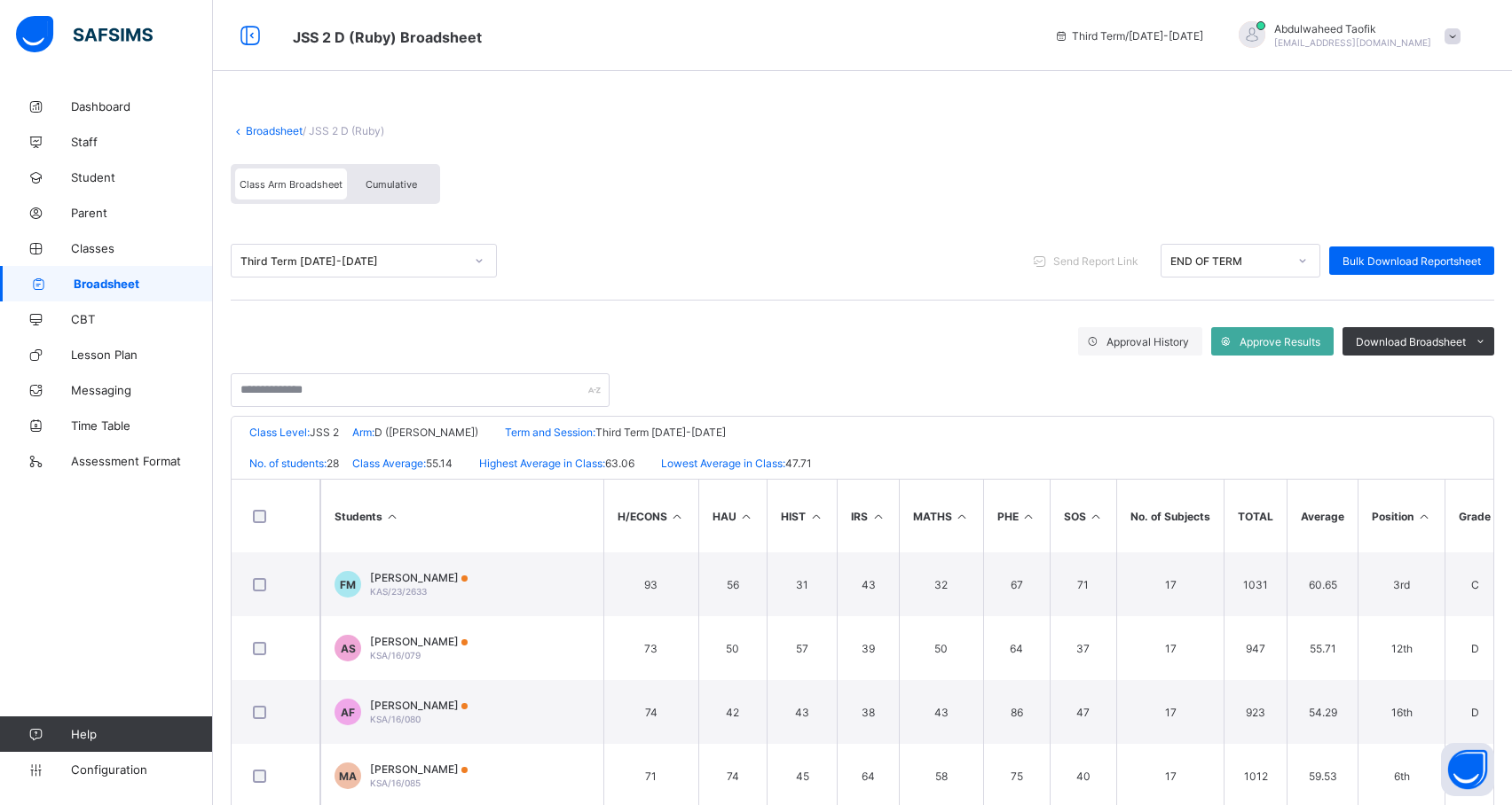
click at [1417, 518] on icon at bounding box center [1423, 517] width 15 height 14
click at [1466, 339] on span "Download Broadsheet" at bounding box center [1411, 342] width 110 height 14
click at [1481, 376] on li "PDF" at bounding box center [1458, 379] width 71 height 27
click at [122, 277] on span "Broadsheet" at bounding box center [143, 284] width 139 height 14
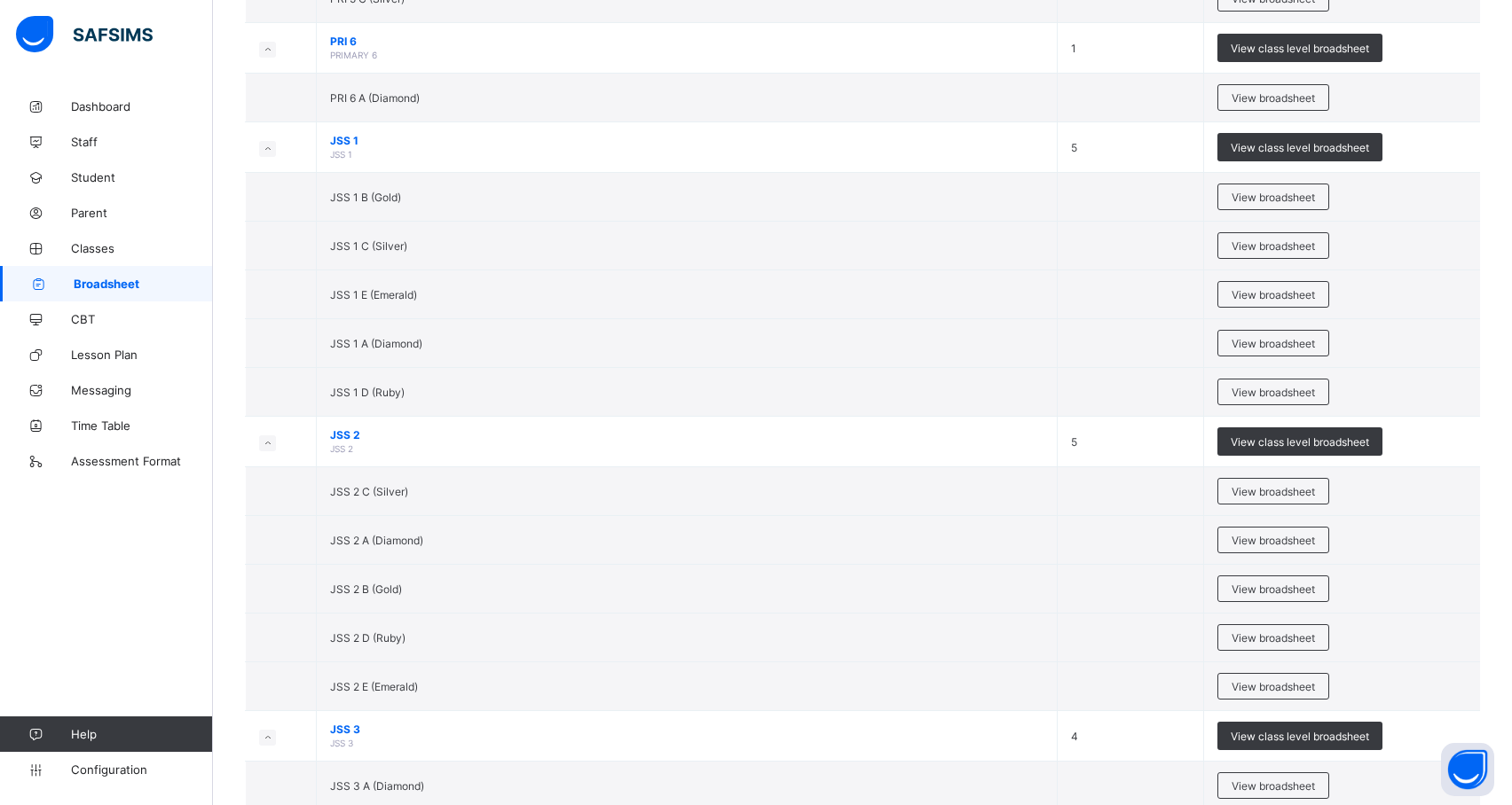
scroll to position [1692, 0]
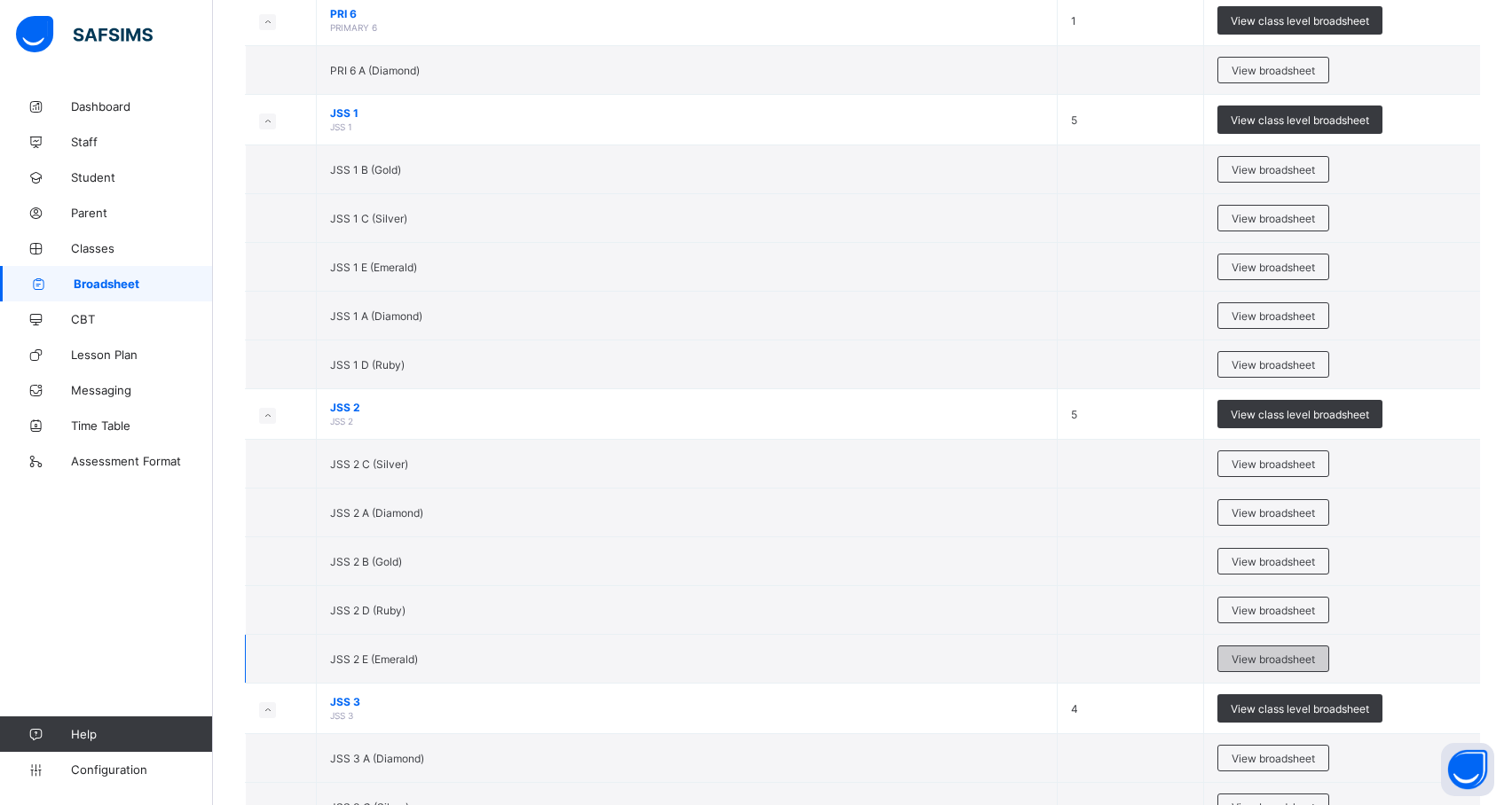
click at [1306, 666] on span "View broadsheet" at bounding box center [1273, 660] width 83 height 14
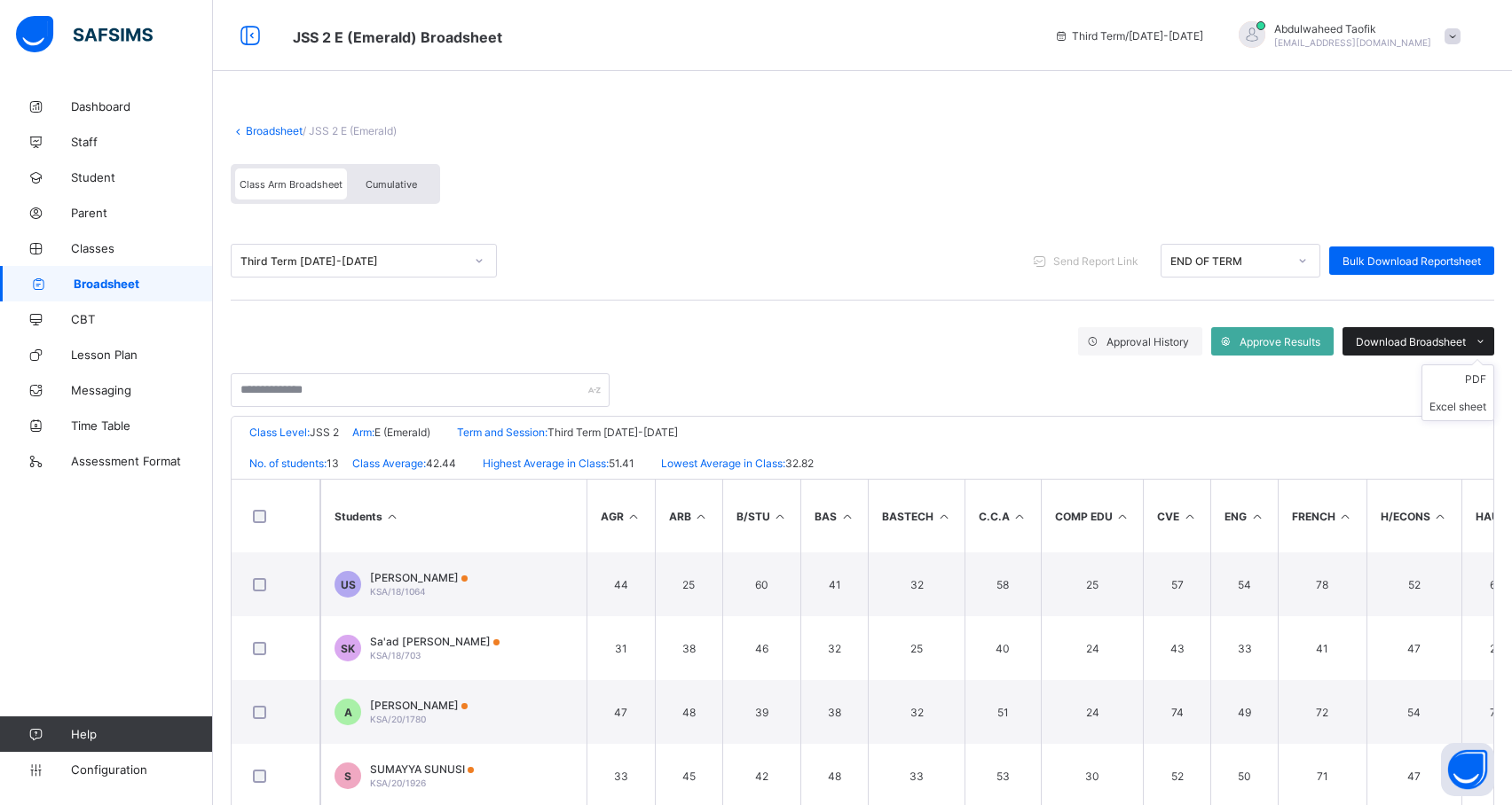
click at [1466, 335] on span "Download Broadsheet" at bounding box center [1411, 342] width 110 height 14
click at [1379, 424] on div "Class Level: JSS 2 Arm: E (Emerald) Term and Session: Third Term 2024-2025" at bounding box center [862, 433] width 1262 height 31
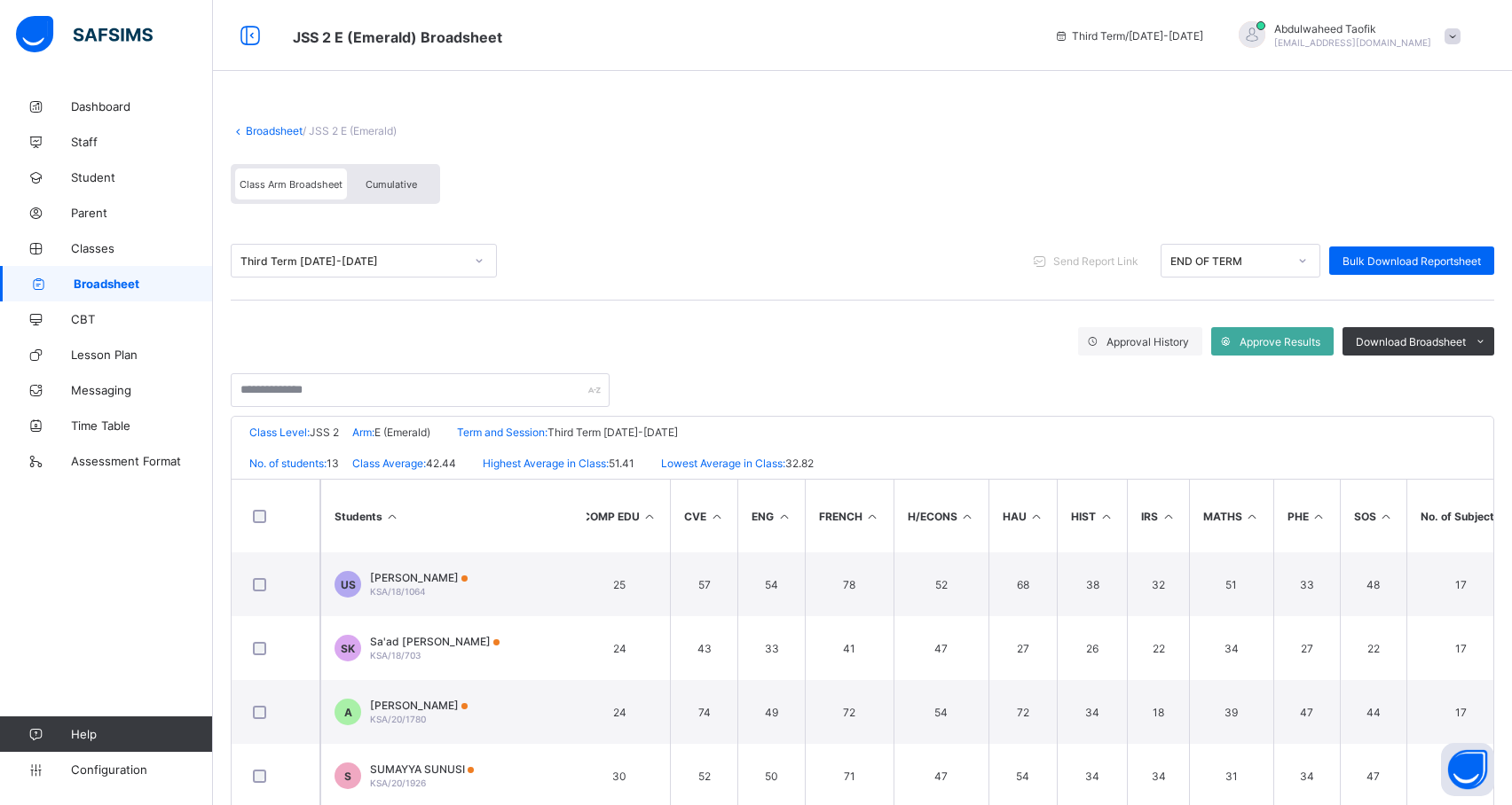
scroll to position [0, 763]
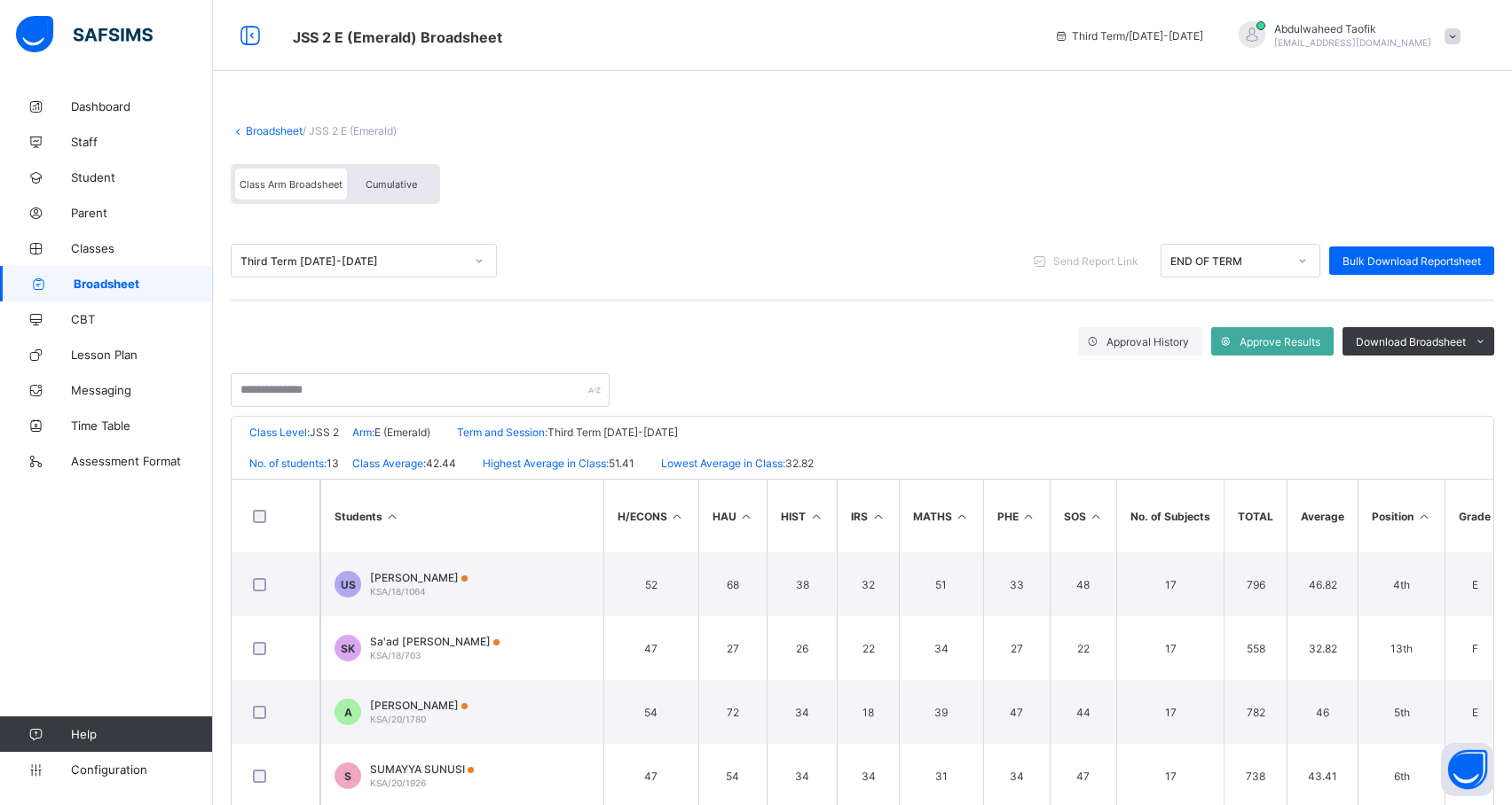
click at [1424, 515] on icon at bounding box center [1423, 517] width 15 height 14
click at [1425, 519] on icon at bounding box center [1423, 517] width 15 height 14
click at [1420, 516] on icon at bounding box center [1423, 517] width 15 height 14
click at [1484, 332] on span at bounding box center [1480, 341] width 28 height 28
click at [1479, 381] on li "PDF" at bounding box center [1458, 379] width 71 height 27
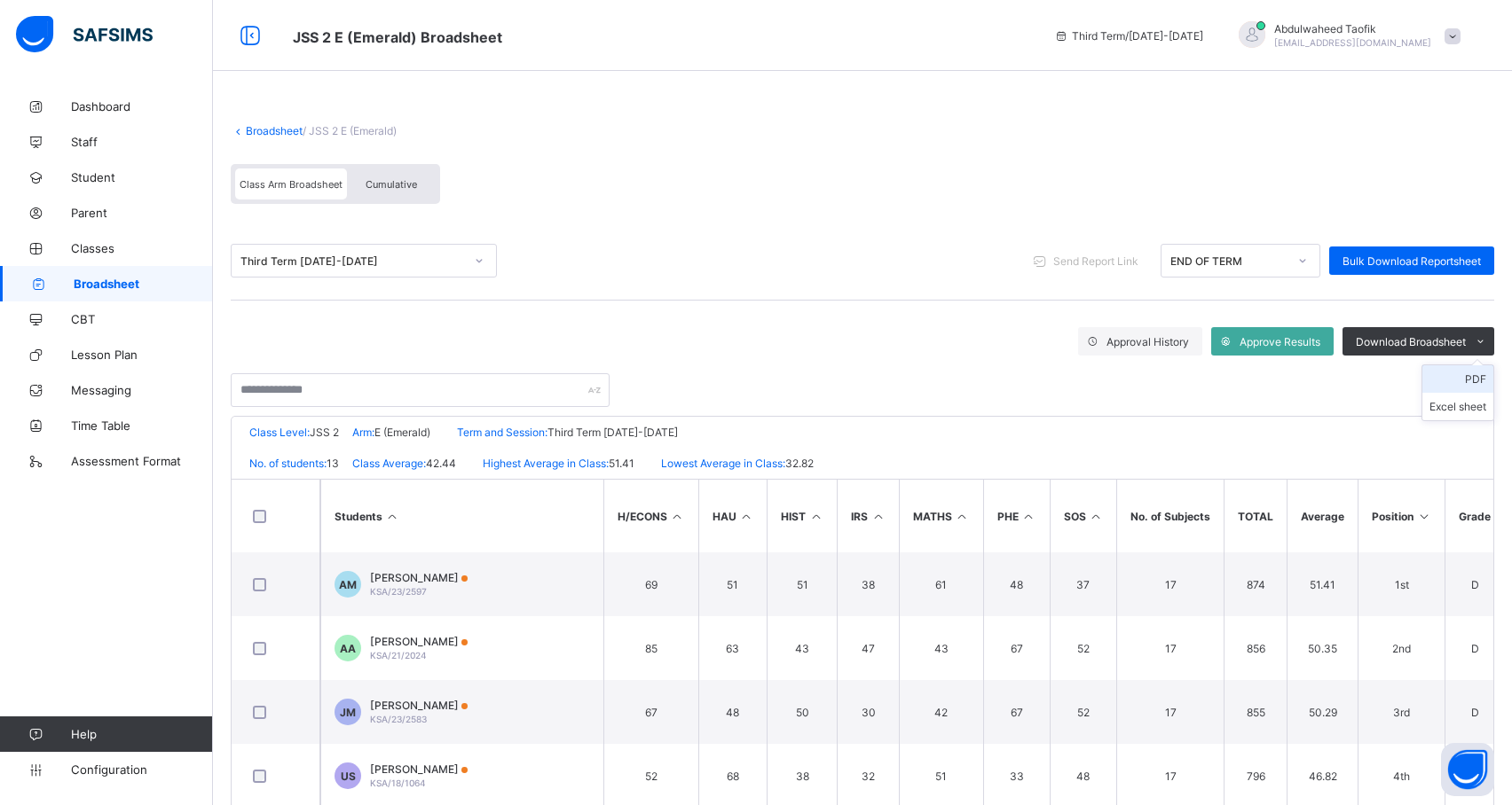
scroll to position [0, 0]
click at [125, 286] on span "Broadsheet" at bounding box center [143, 284] width 139 height 14
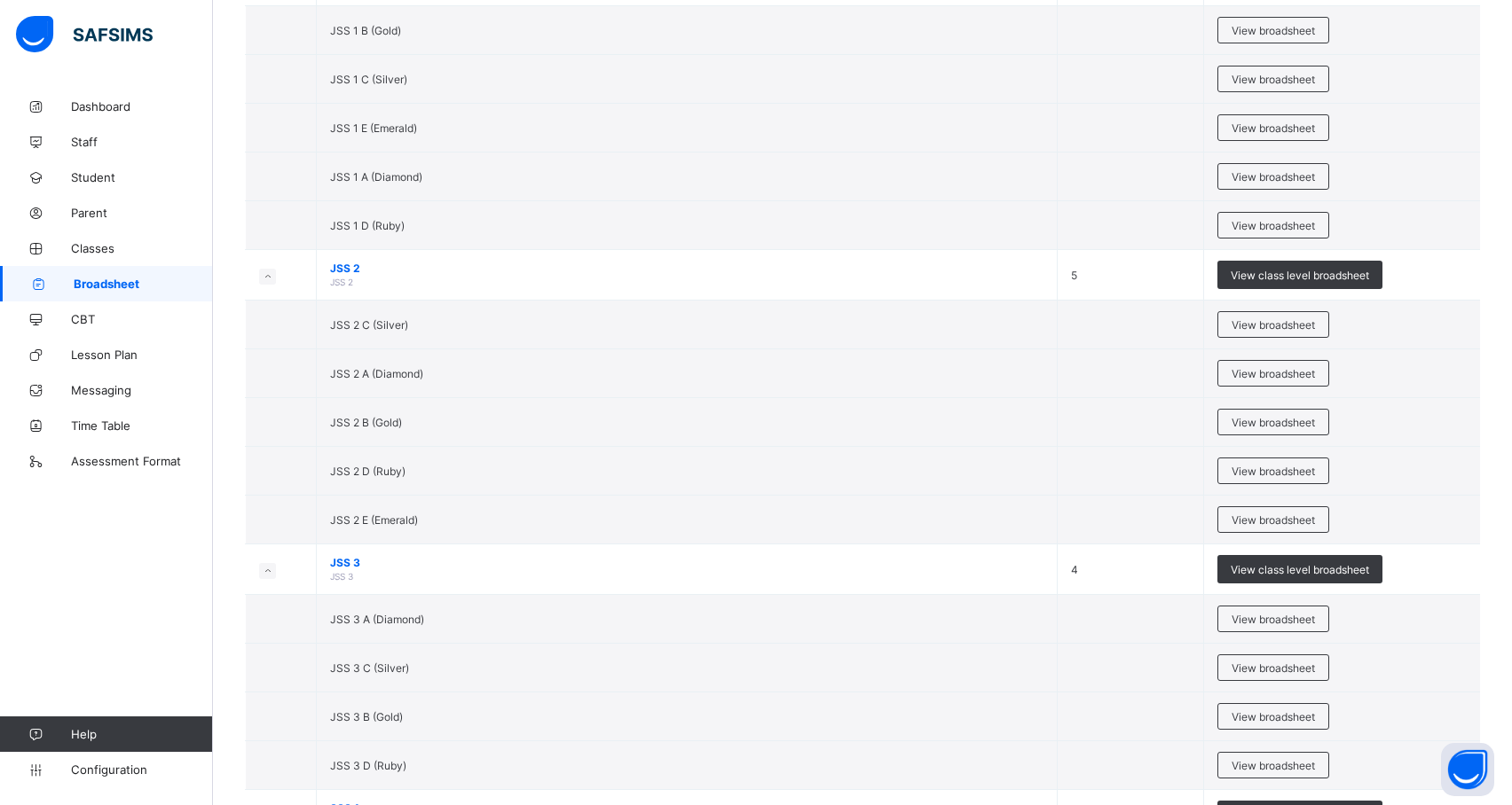
scroll to position [1858, 0]
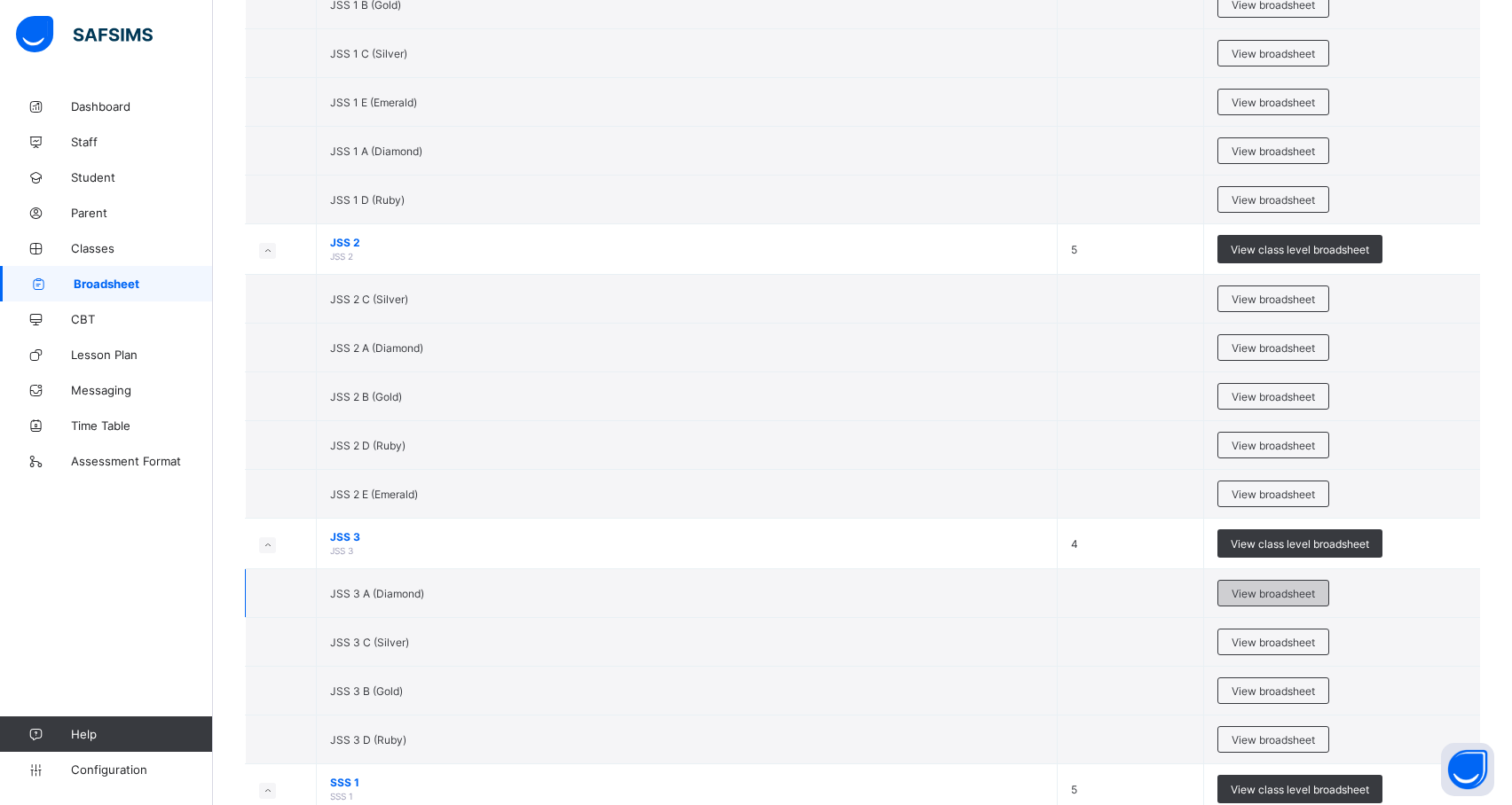
click at [1315, 600] on span "View broadsheet" at bounding box center [1273, 594] width 83 height 14
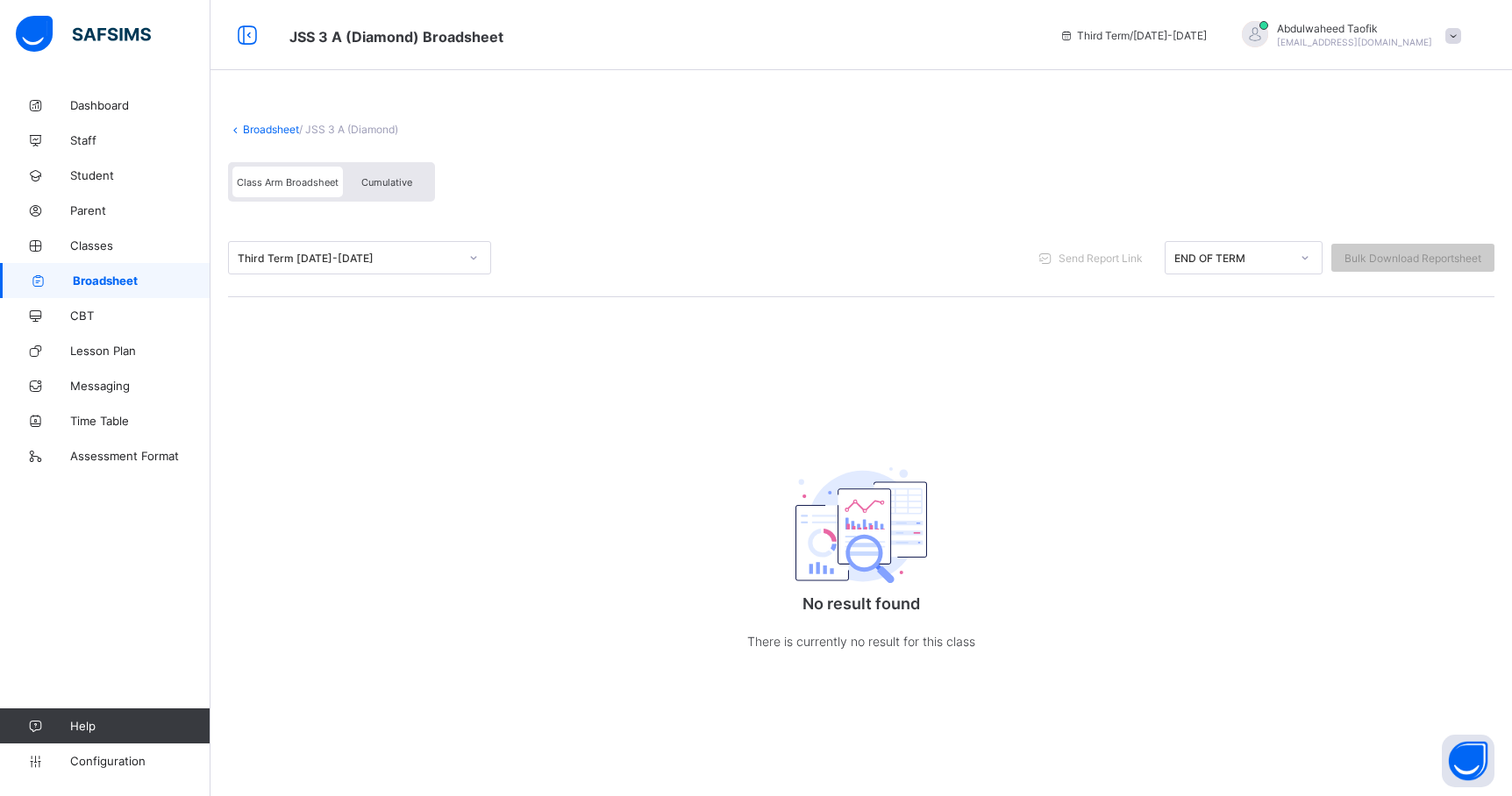
click at [134, 284] on span "Broadsheet" at bounding box center [141, 281] width 138 height 14
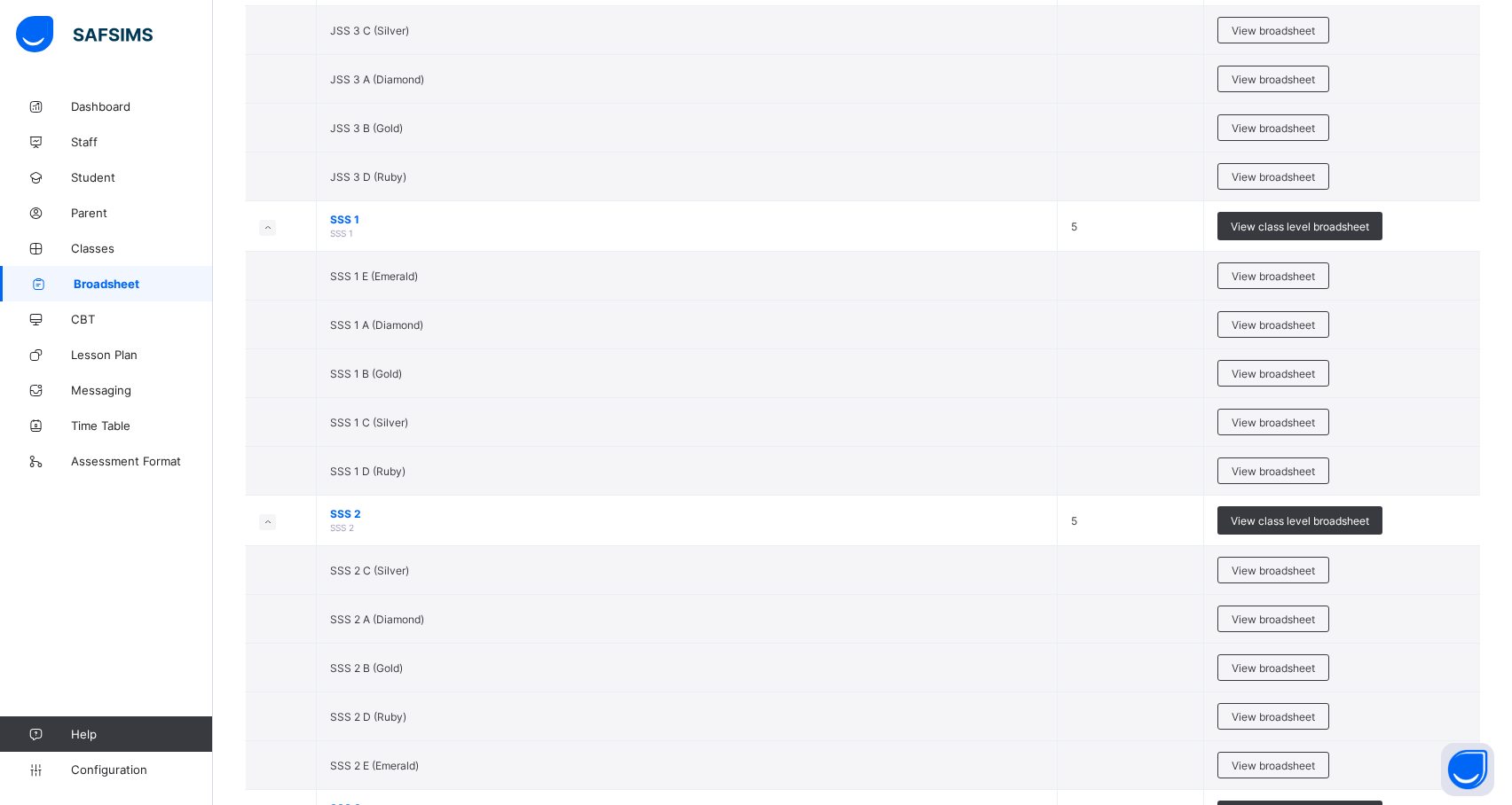
scroll to position [2420, 0]
click at [1312, 339] on div "View broadsheet" at bounding box center [1274, 325] width 112 height 26
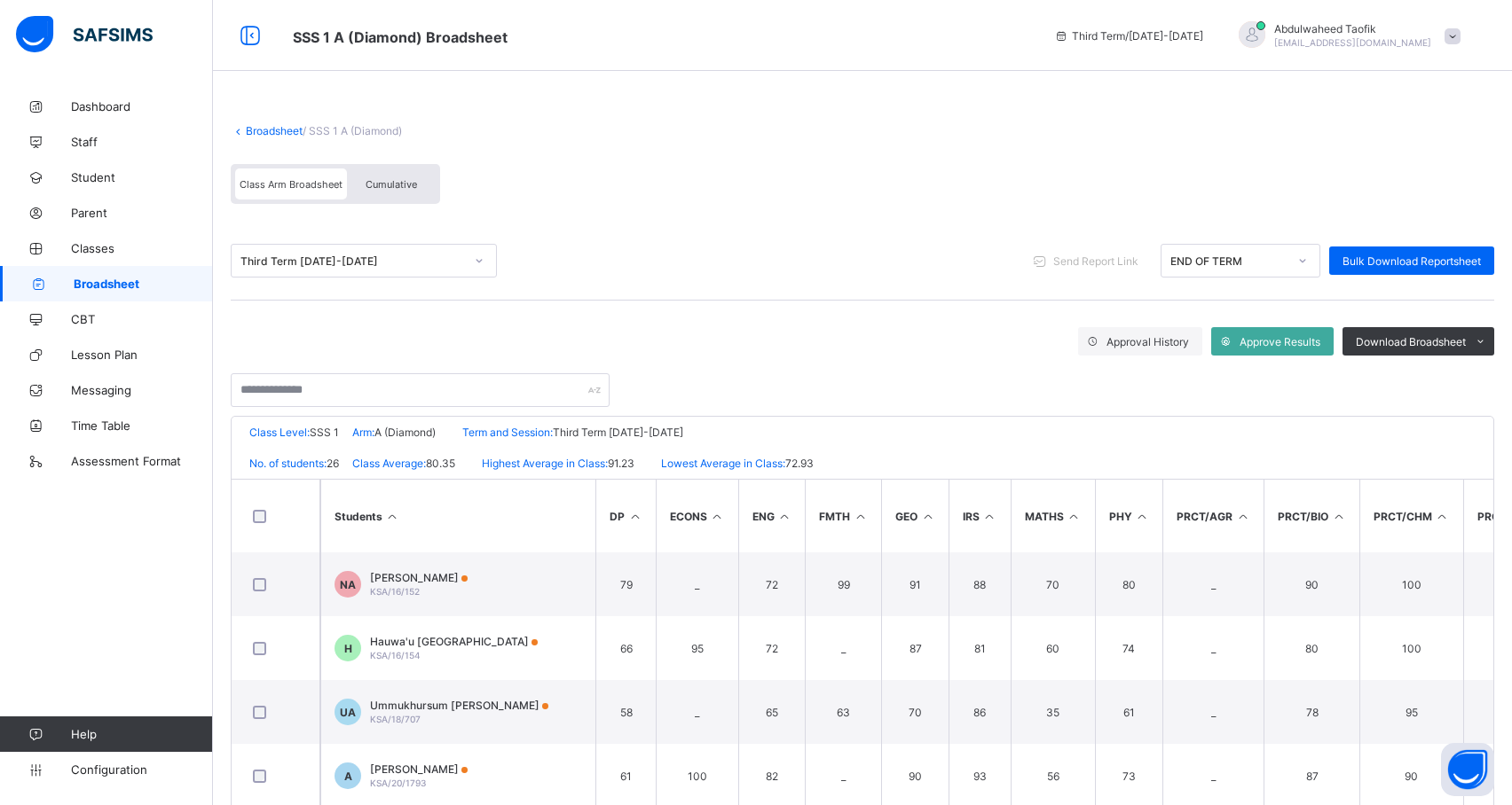
scroll to position [0, 913]
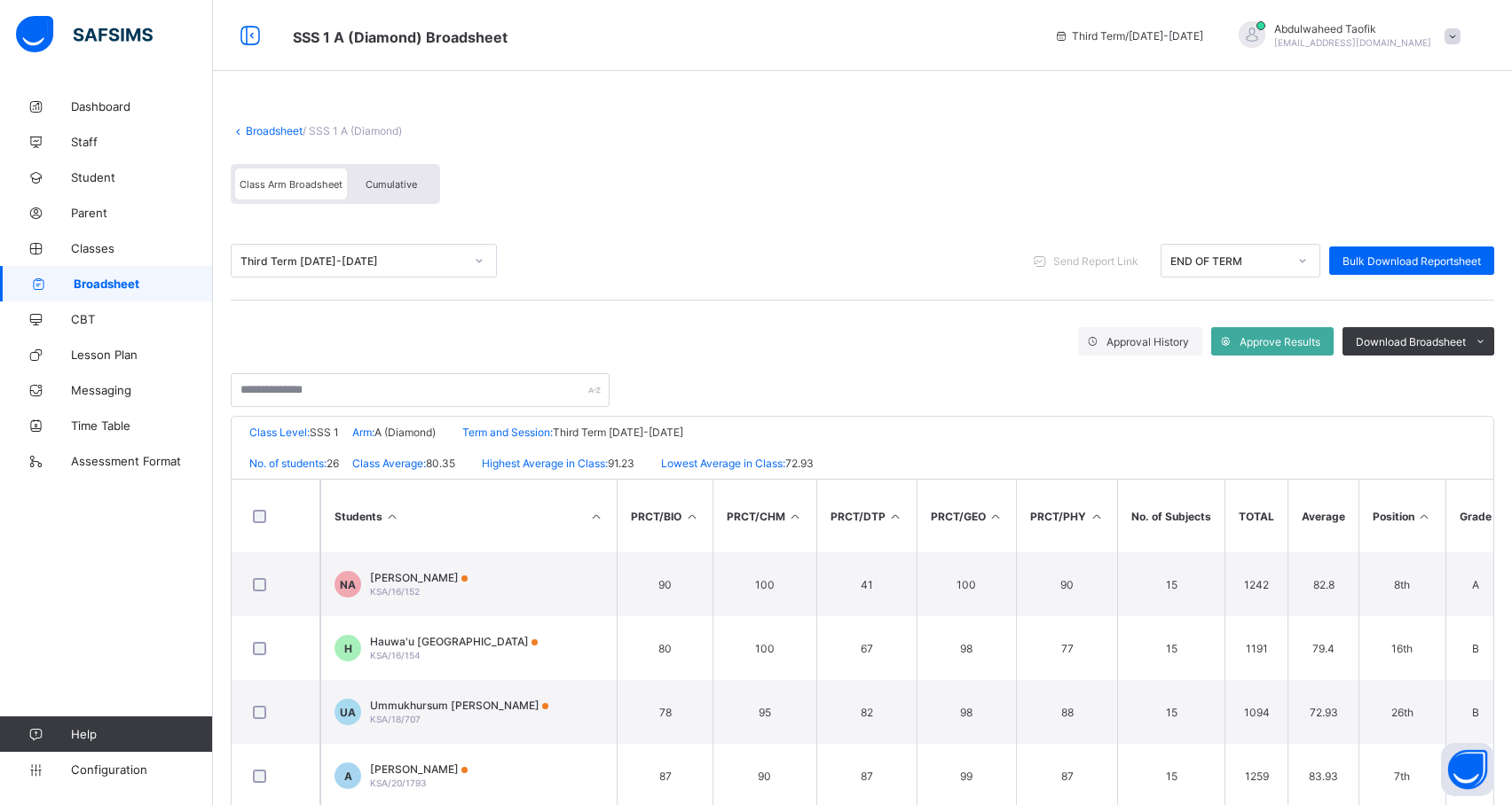
click at [1425, 516] on icon at bounding box center [1424, 517] width 15 height 14
click at [1488, 341] on icon at bounding box center [1481, 342] width 14 height 12
click at [1488, 381] on li "PDF" at bounding box center [1458, 379] width 71 height 27
click at [1466, 335] on span "Download Broadsheet" at bounding box center [1411, 342] width 110 height 14
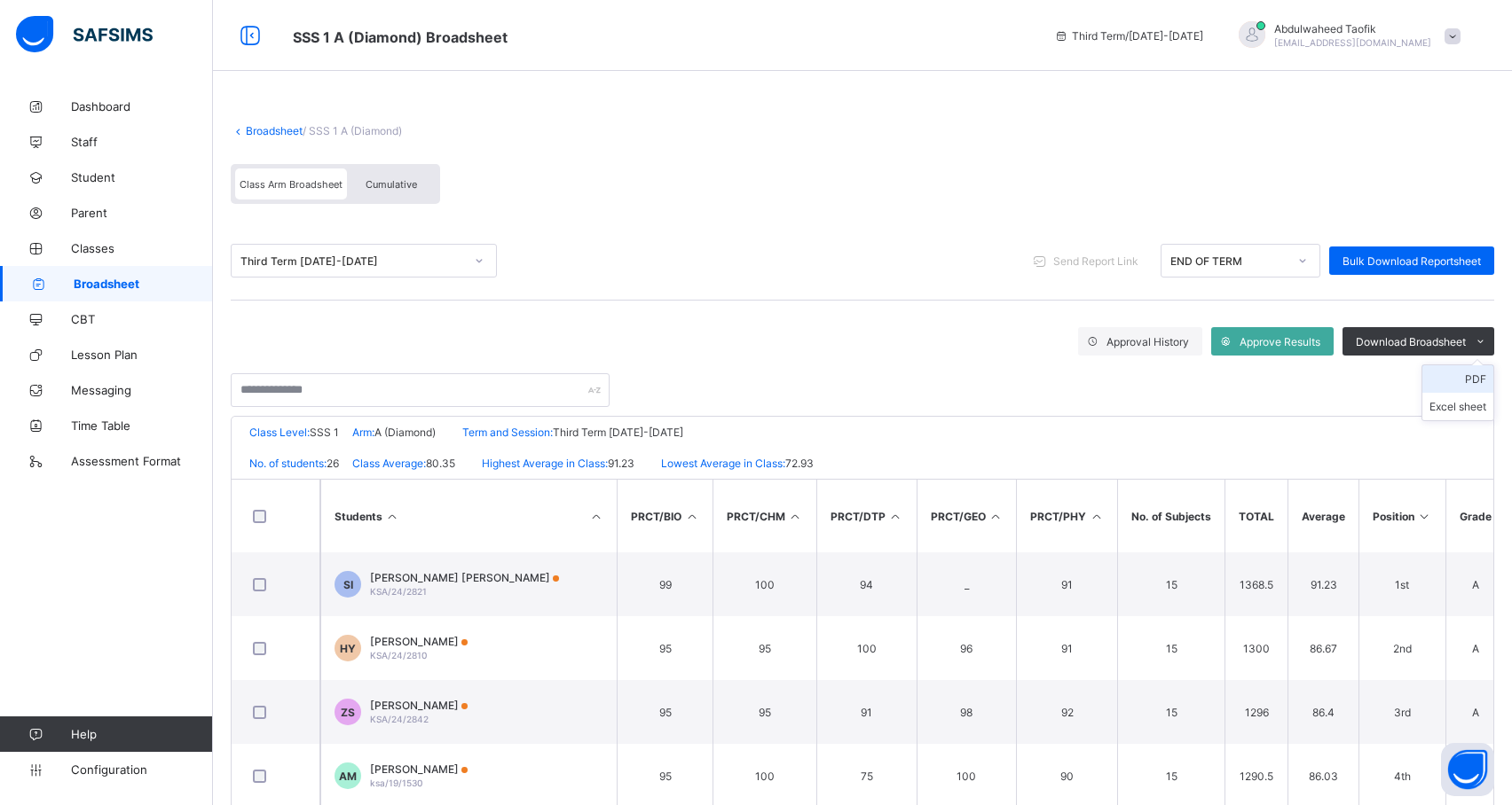
click at [1484, 377] on li "PDF" at bounding box center [1458, 379] width 71 height 27
click at [124, 269] on link "Broadsheet" at bounding box center [106, 284] width 213 height 35
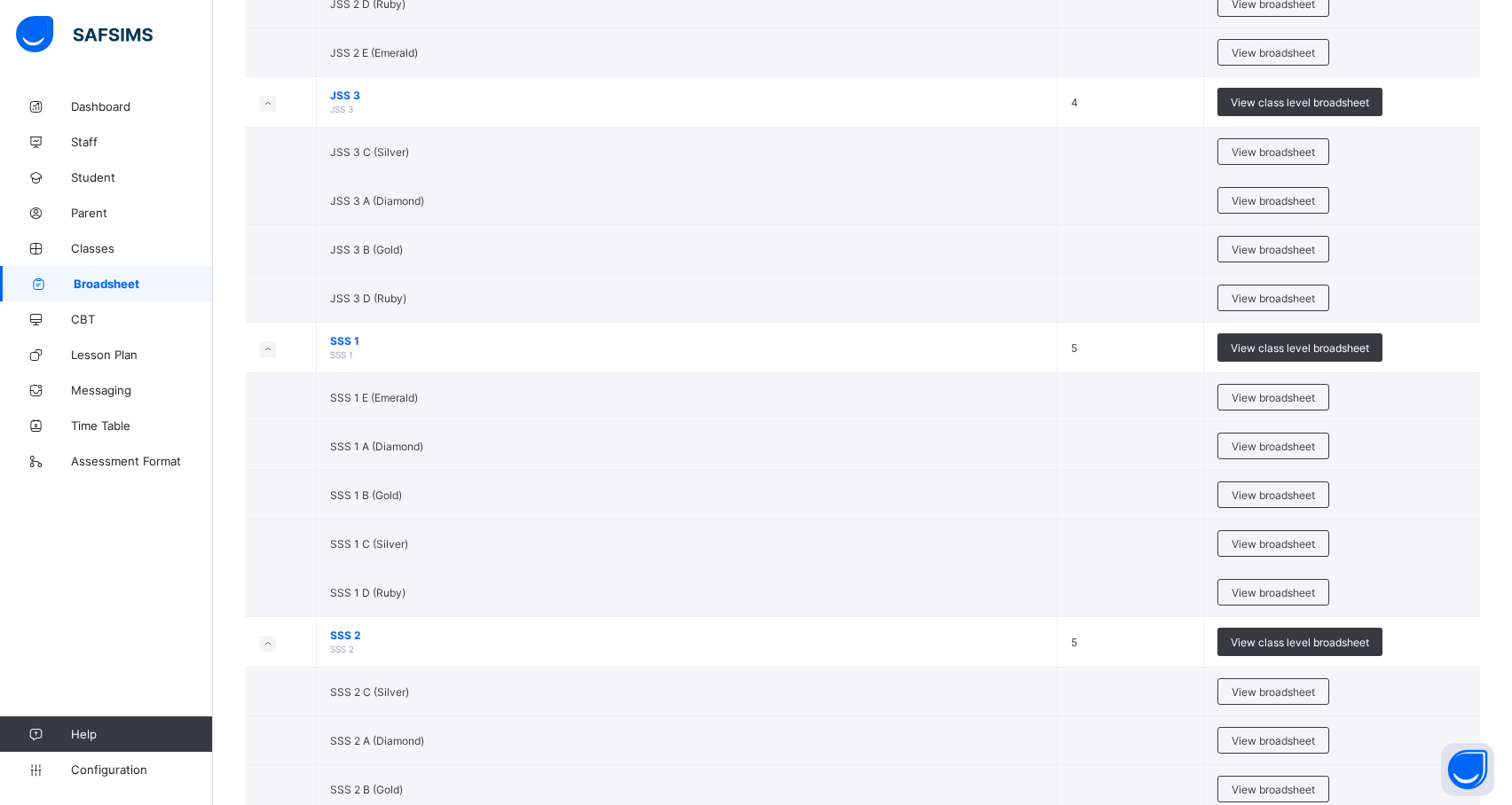
scroll to position [2294, 0]
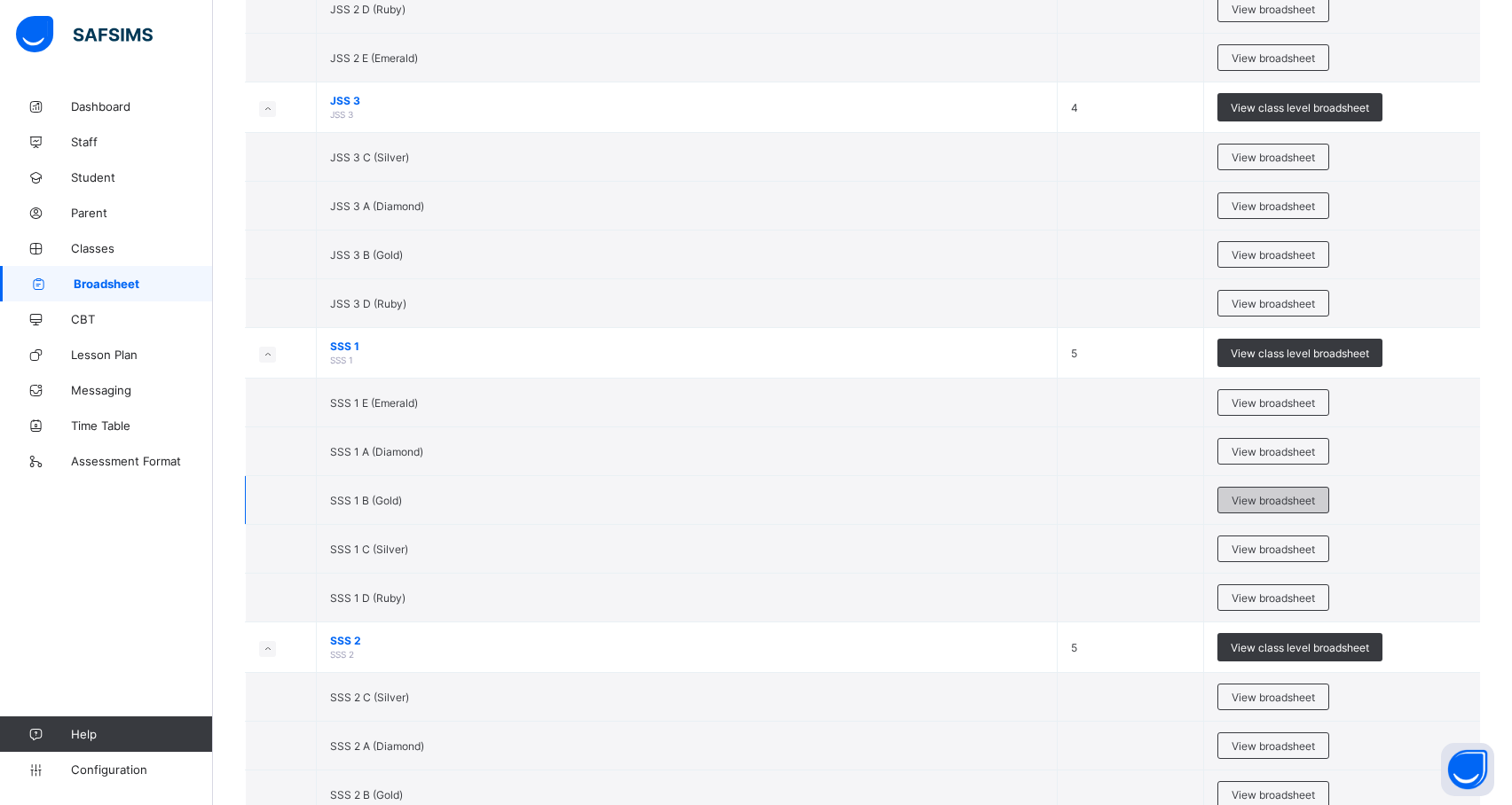
click at [1330, 512] on div "View broadsheet" at bounding box center [1274, 499] width 112 height 26
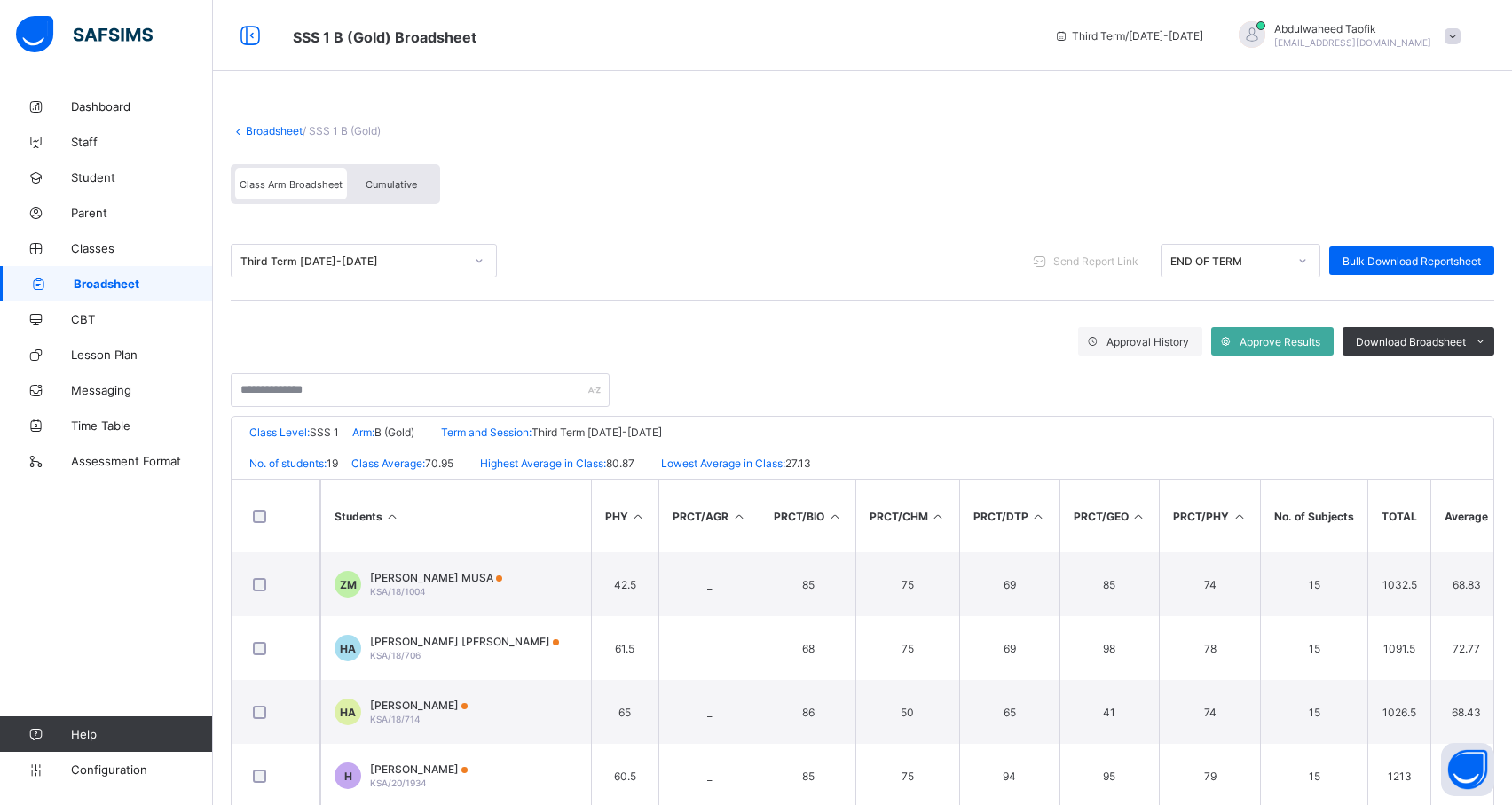
scroll to position [0, 913]
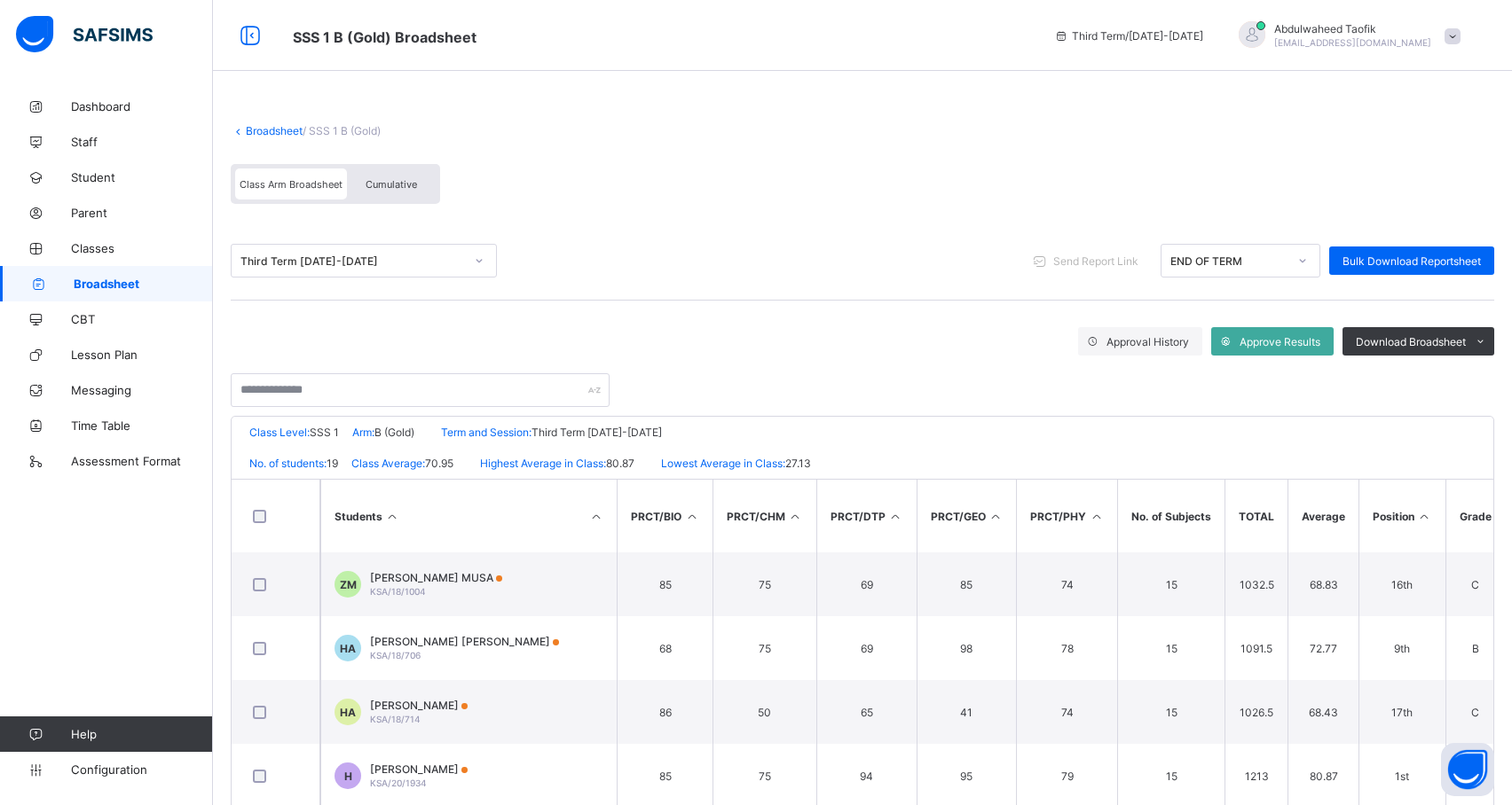
click at [1418, 514] on icon at bounding box center [1424, 517] width 15 height 14
click at [1450, 364] on ul "PDF Excel sheet" at bounding box center [1458, 393] width 73 height 57
click at [1484, 376] on li "PDF" at bounding box center [1458, 379] width 71 height 27
click at [284, 135] on link "Broadsheet" at bounding box center [274, 131] width 57 height 14
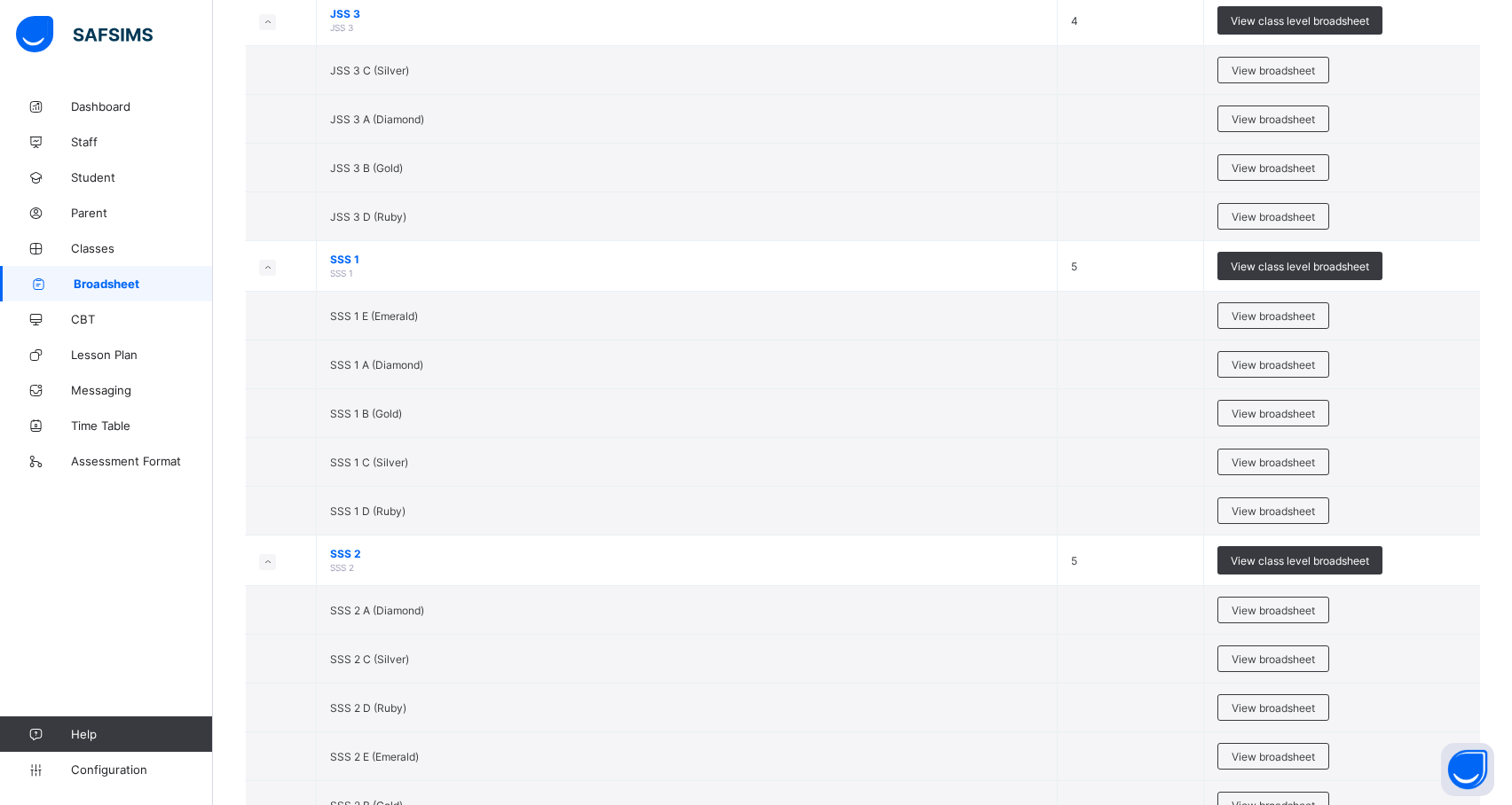
scroll to position [2377, 0]
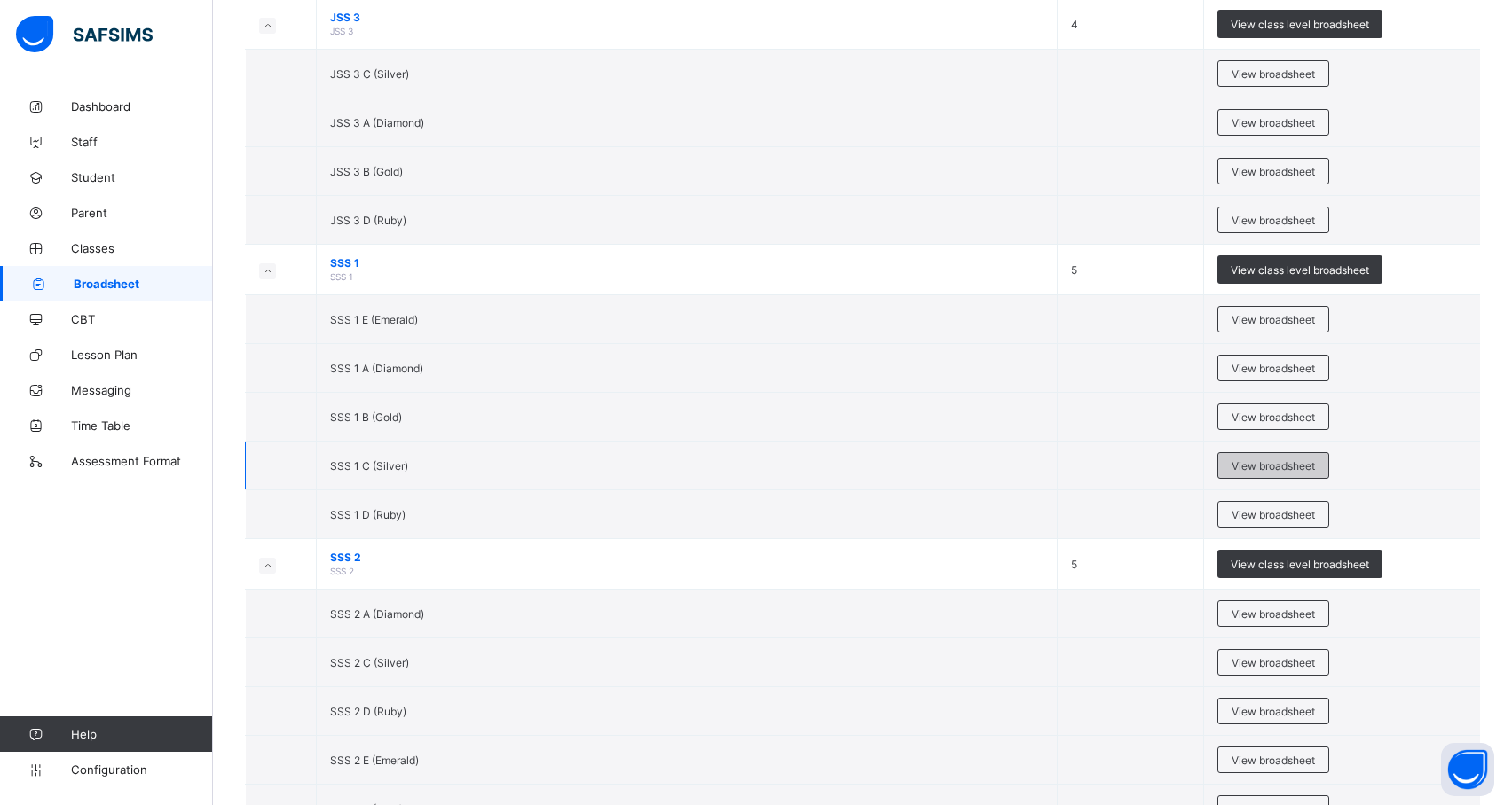
click at [1313, 473] on span "View broadsheet" at bounding box center [1273, 466] width 83 height 14
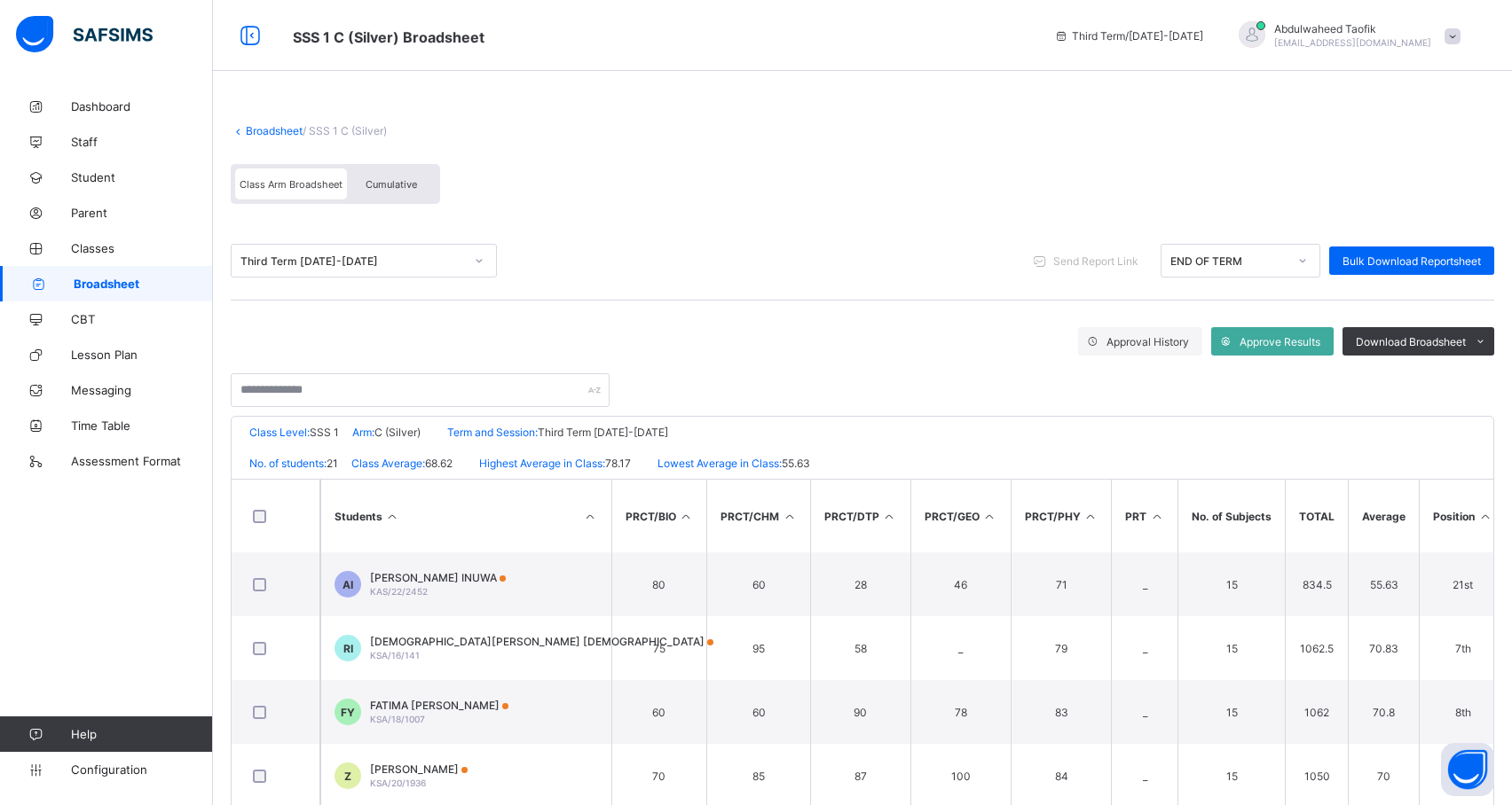
scroll to position [0, 1186]
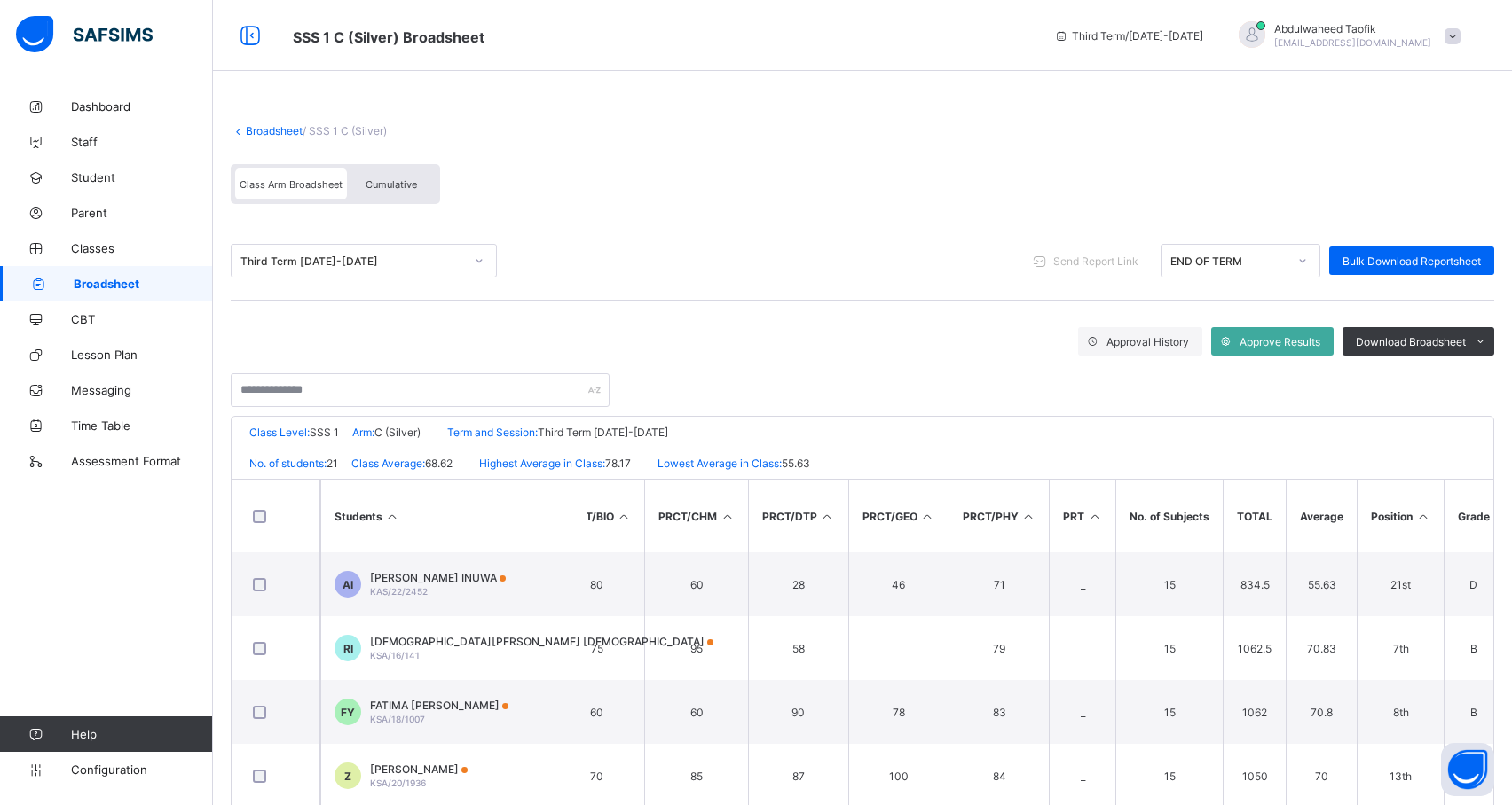
click at [1424, 514] on icon at bounding box center [1423, 517] width 15 height 14
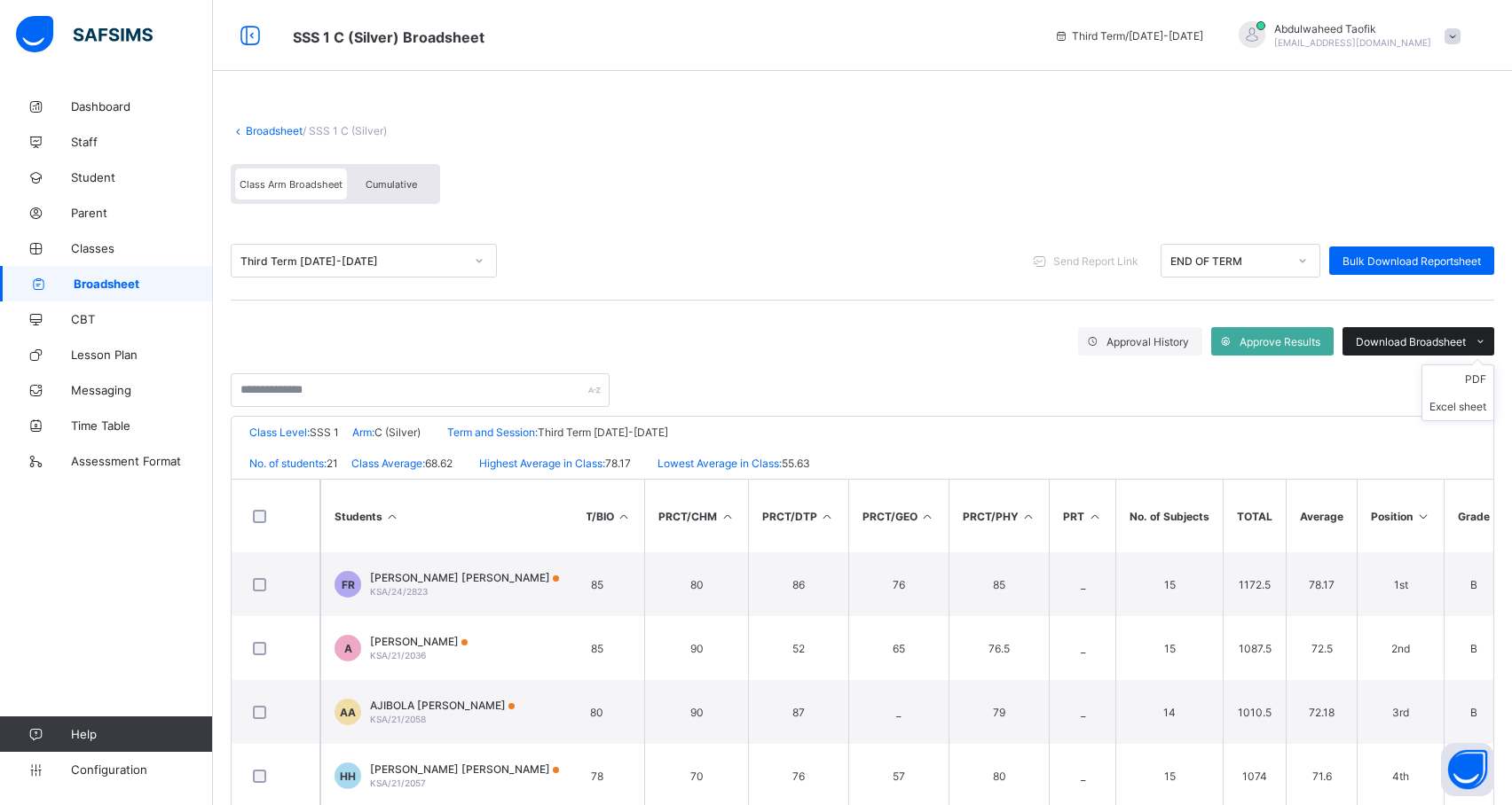
click at [1466, 335] on span "Download Broadsheet" at bounding box center [1411, 342] width 110 height 14
click at [1485, 381] on li "PDF" at bounding box center [1458, 379] width 71 height 27
click at [126, 275] on link "Broadsheet" at bounding box center [106, 284] width 213 height 35
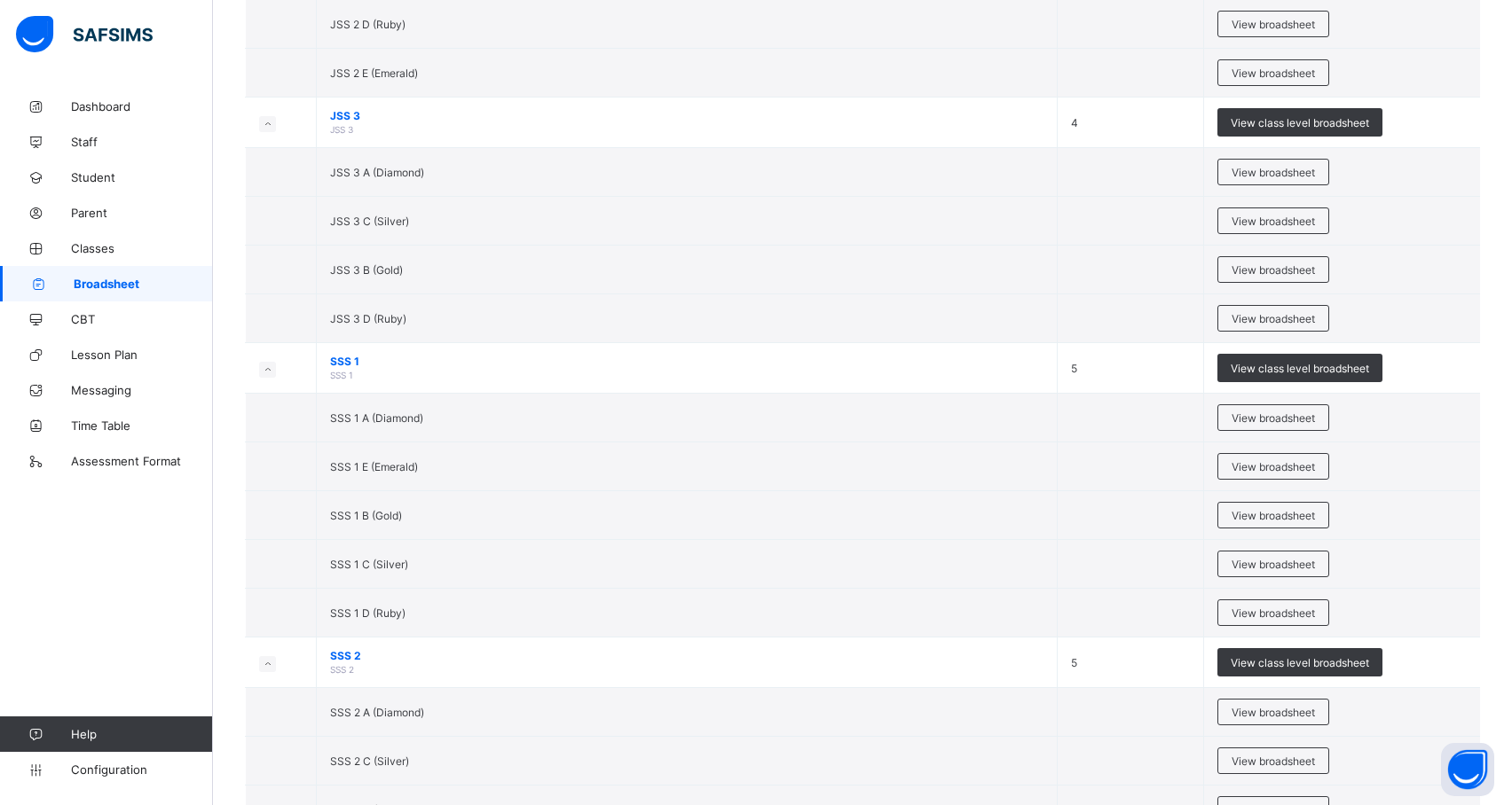
scroll to position [2315, 0]
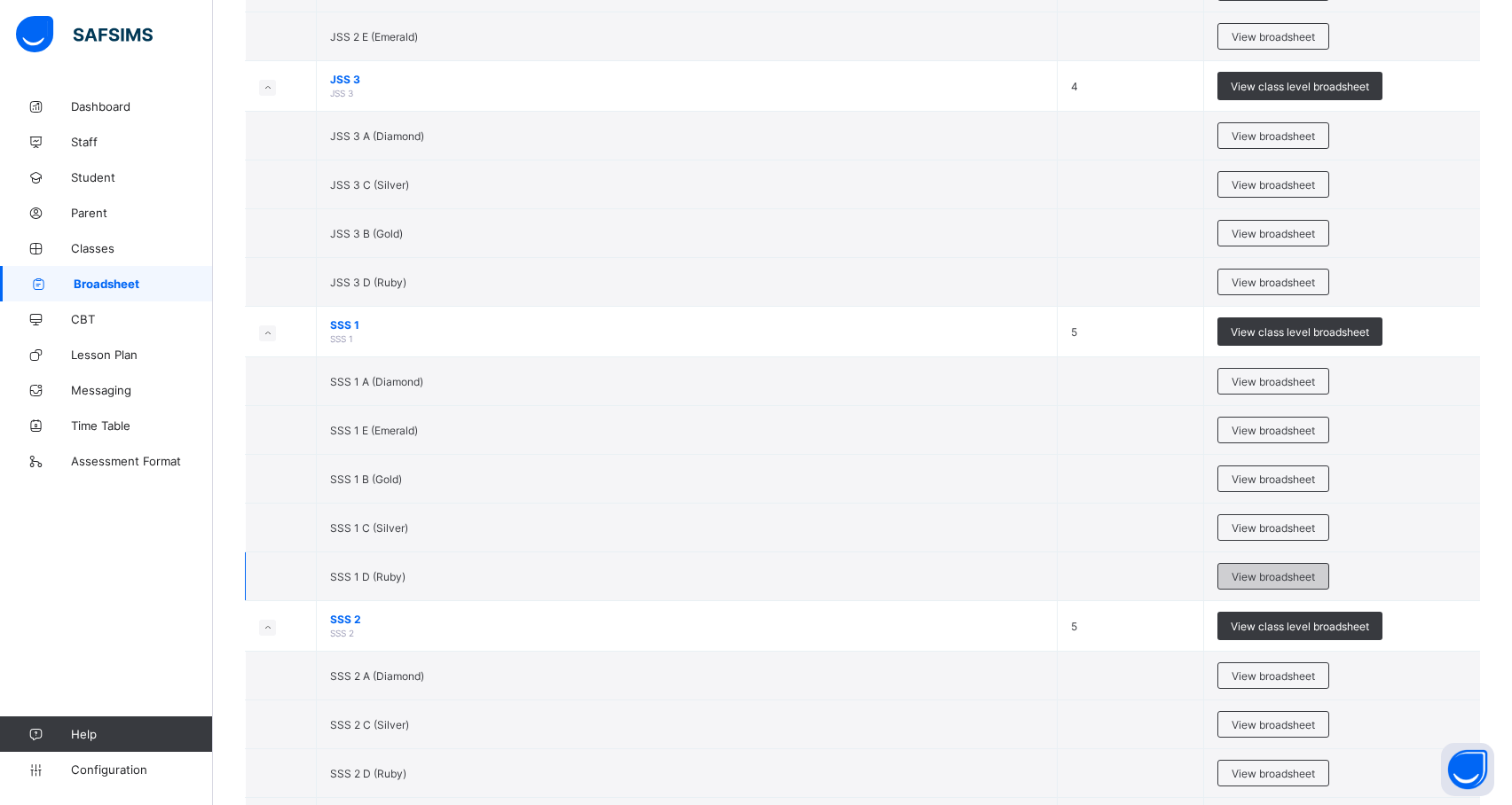
click at [1312, 584] on span "View broadsheet" at bounding box center [1273, 577] width 83 height 14
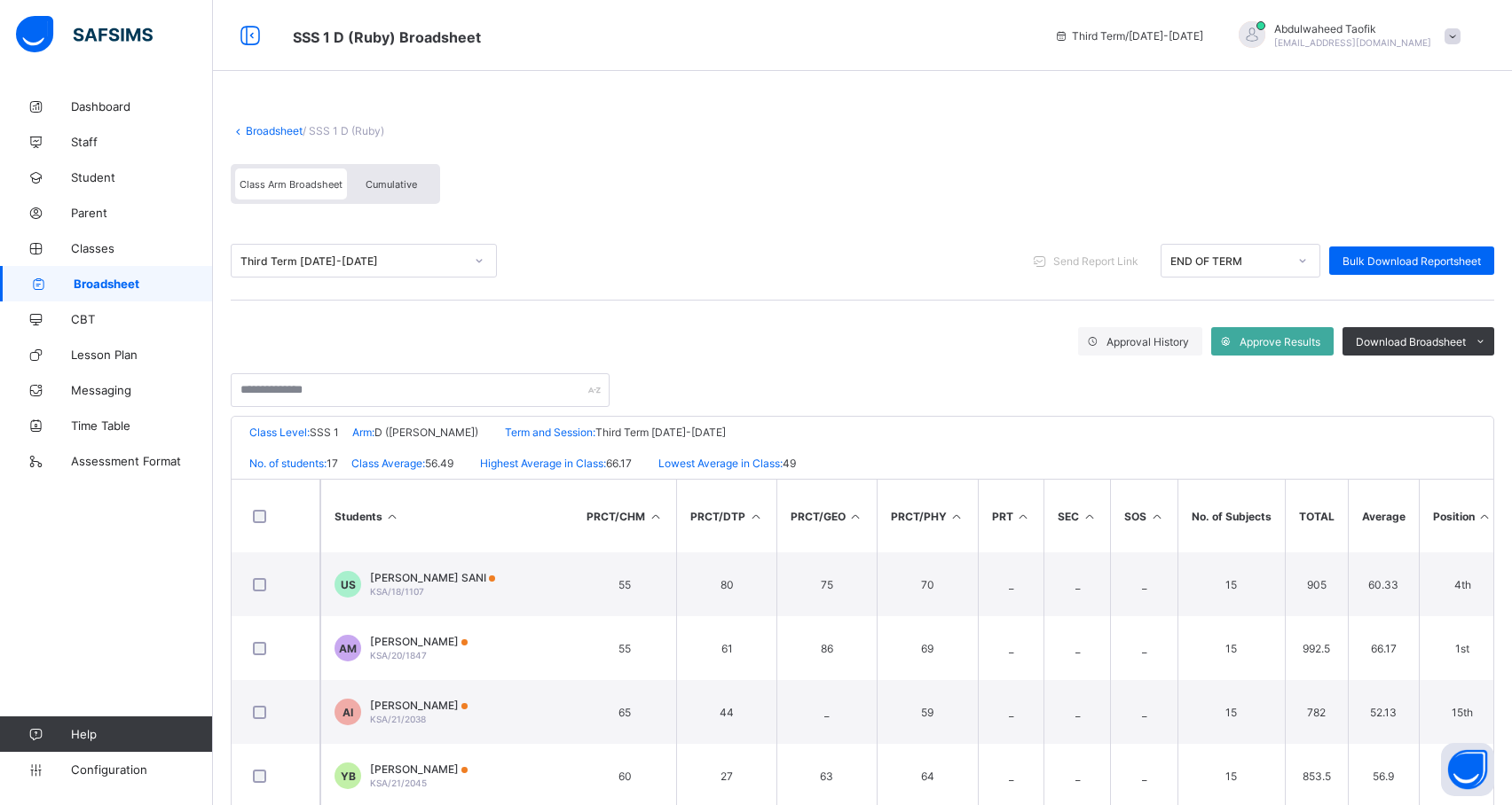
scroll to position [0, 2279]
click at [1475, 515] on icon at bounding box center [1478, 517] width 15 height 14
click at [1488, 342] on span at bounding box center [1480, 341] width 28 height 28
click at [1493, 383] on li "PDF" at bounding box center [1458, 379] width 71 height 27
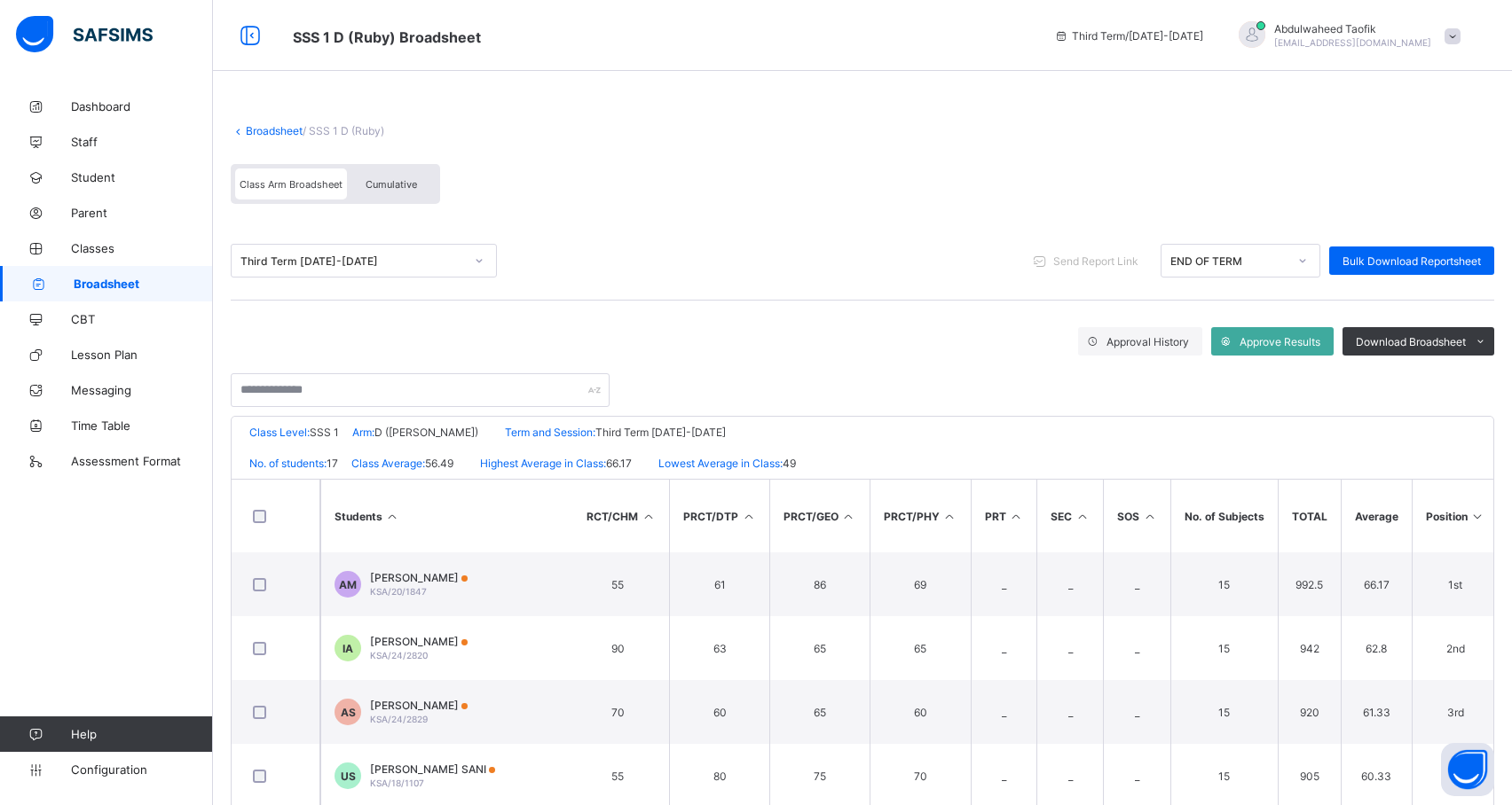
click at [136, 271] on link "Broadsheet" at bounding box center [106, 284] width 213 height 35
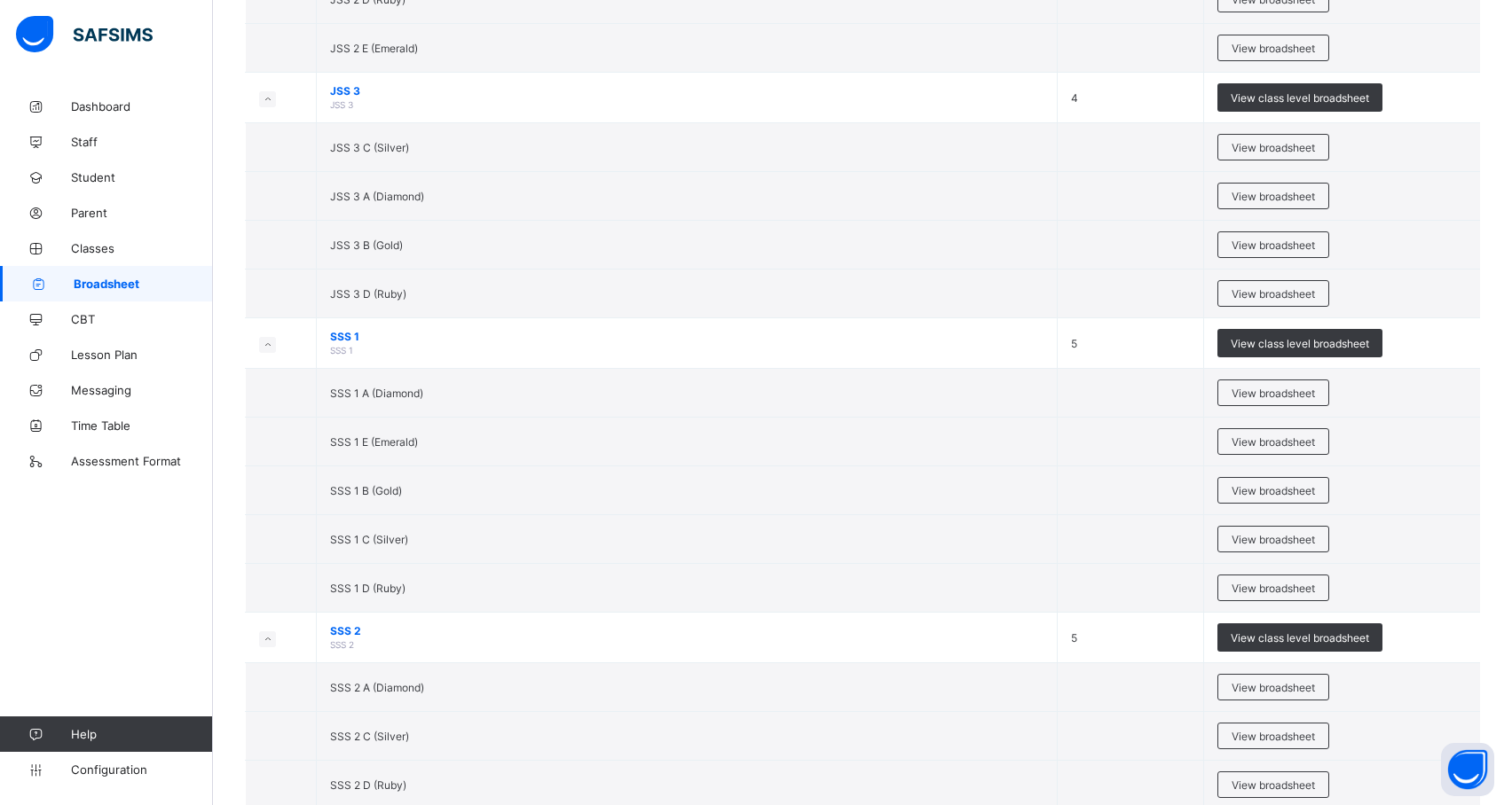
scroll to position [2302, 0]
click at [1315, 450] on span "View broadsheet" at bounding box center [1273, 444] width 83 height 14
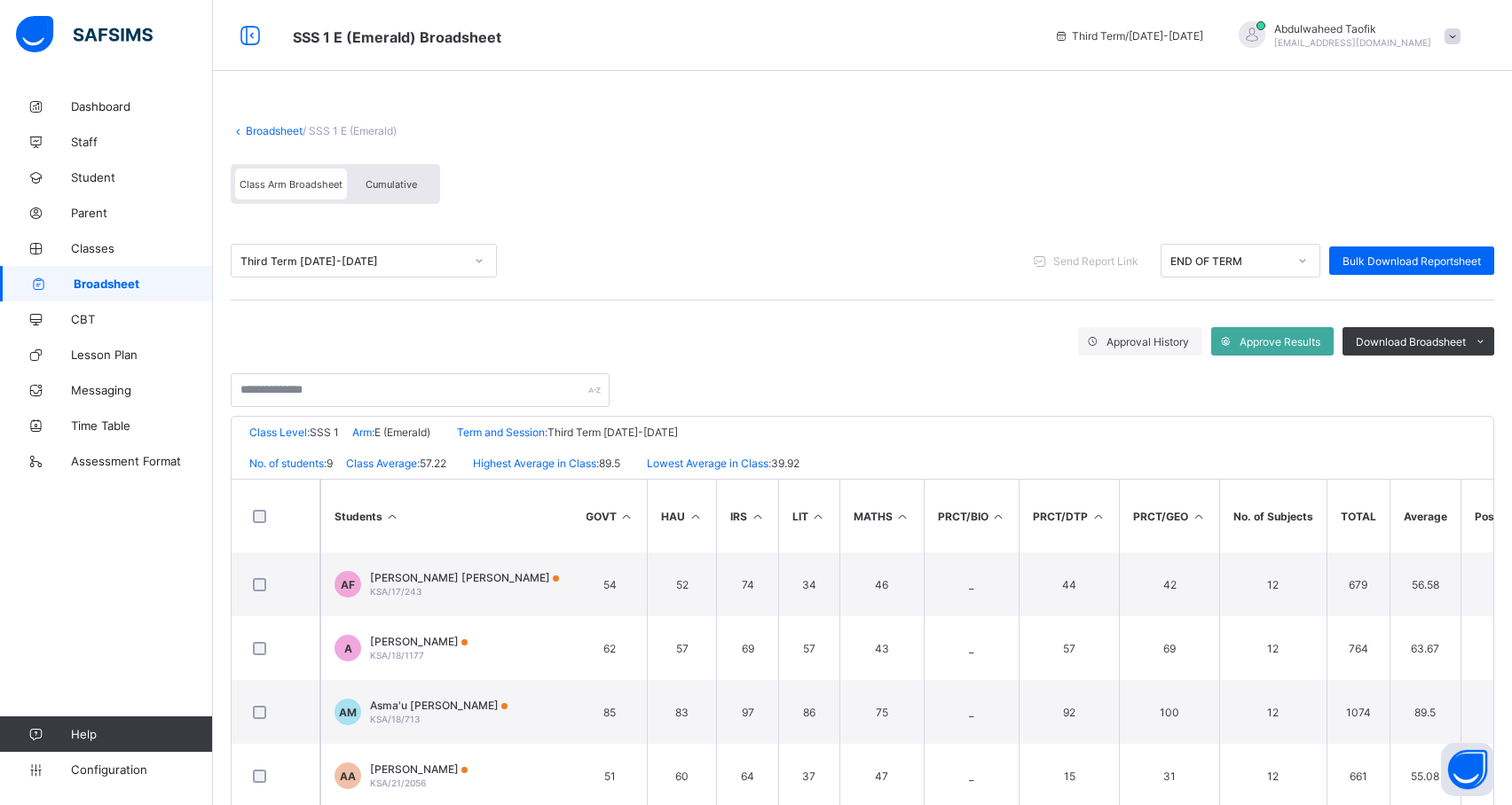
scroll to position [0, 527]
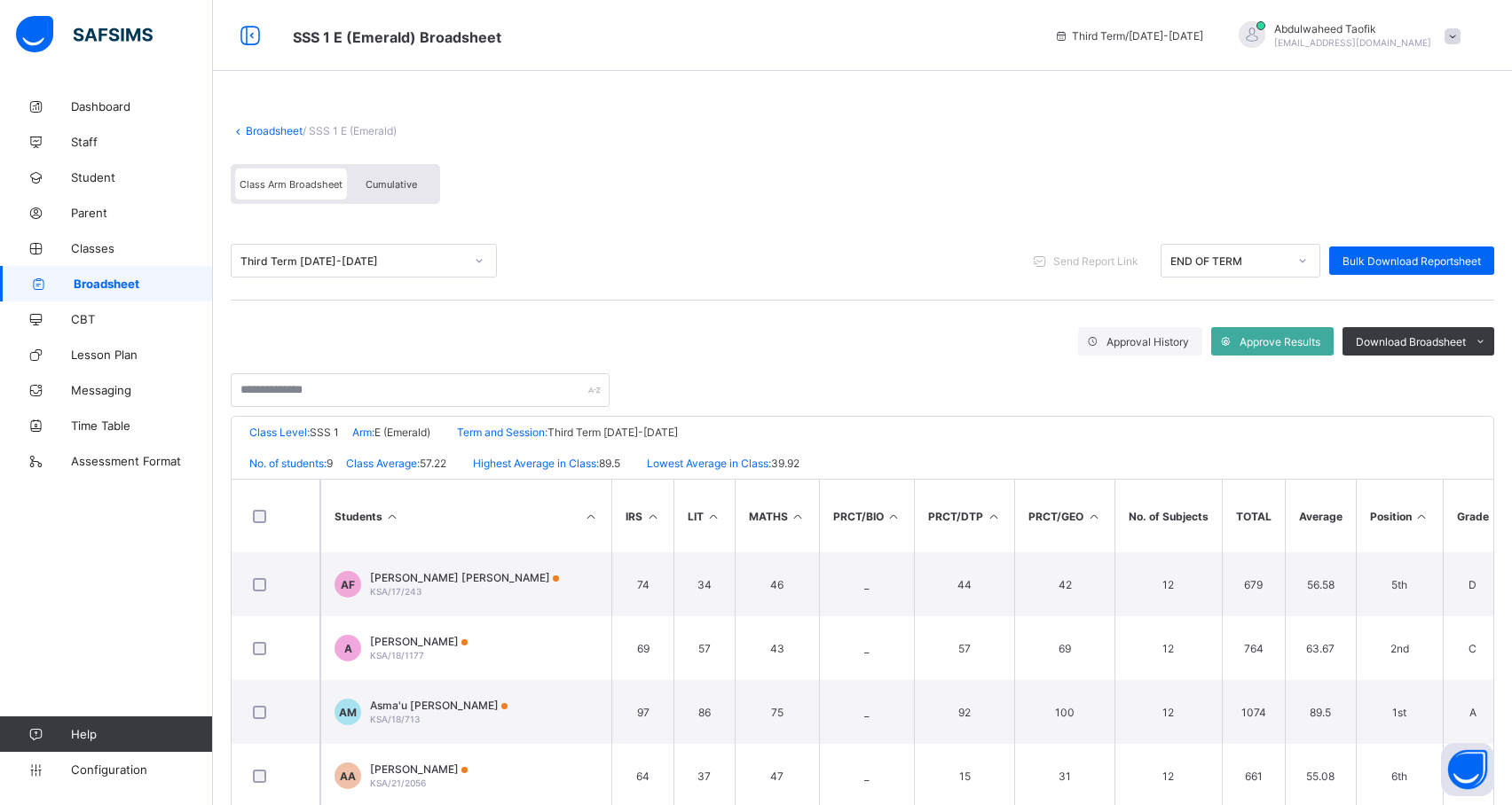
click at [1424, 518] on icon at bounding box center [1422, 517] width 15 height 14
click at [1486, 338] on span at bounding box center [1480, 341] width 28 height 28
click at [1473, 383] on li "PDF" at bounding box center [1458, 379] width 71 height 27
click at [164, 281] on span "Broadsheet" at bounding box center [143, 284] width 139 height 14
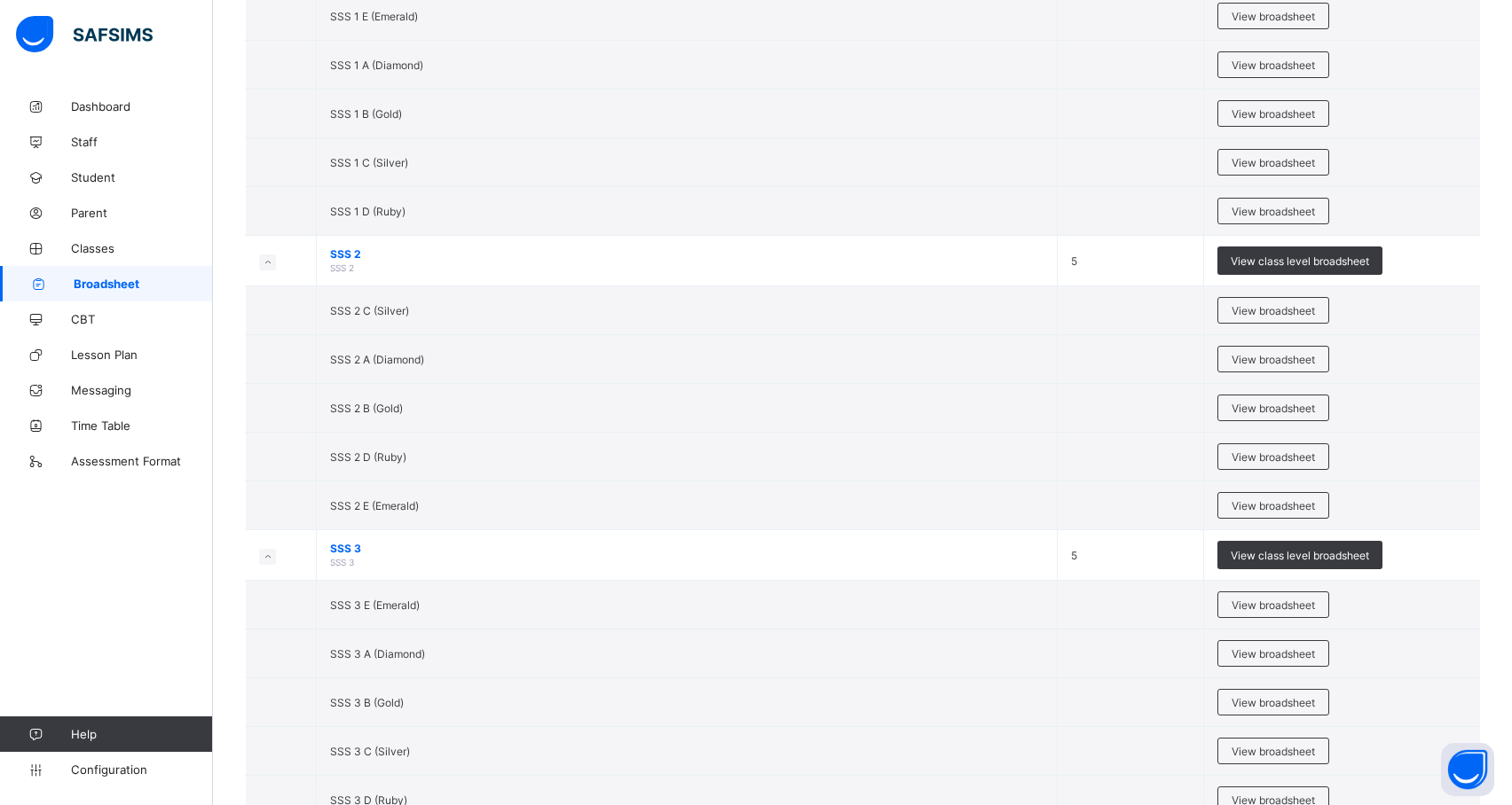
scroll to position [2685, 0]
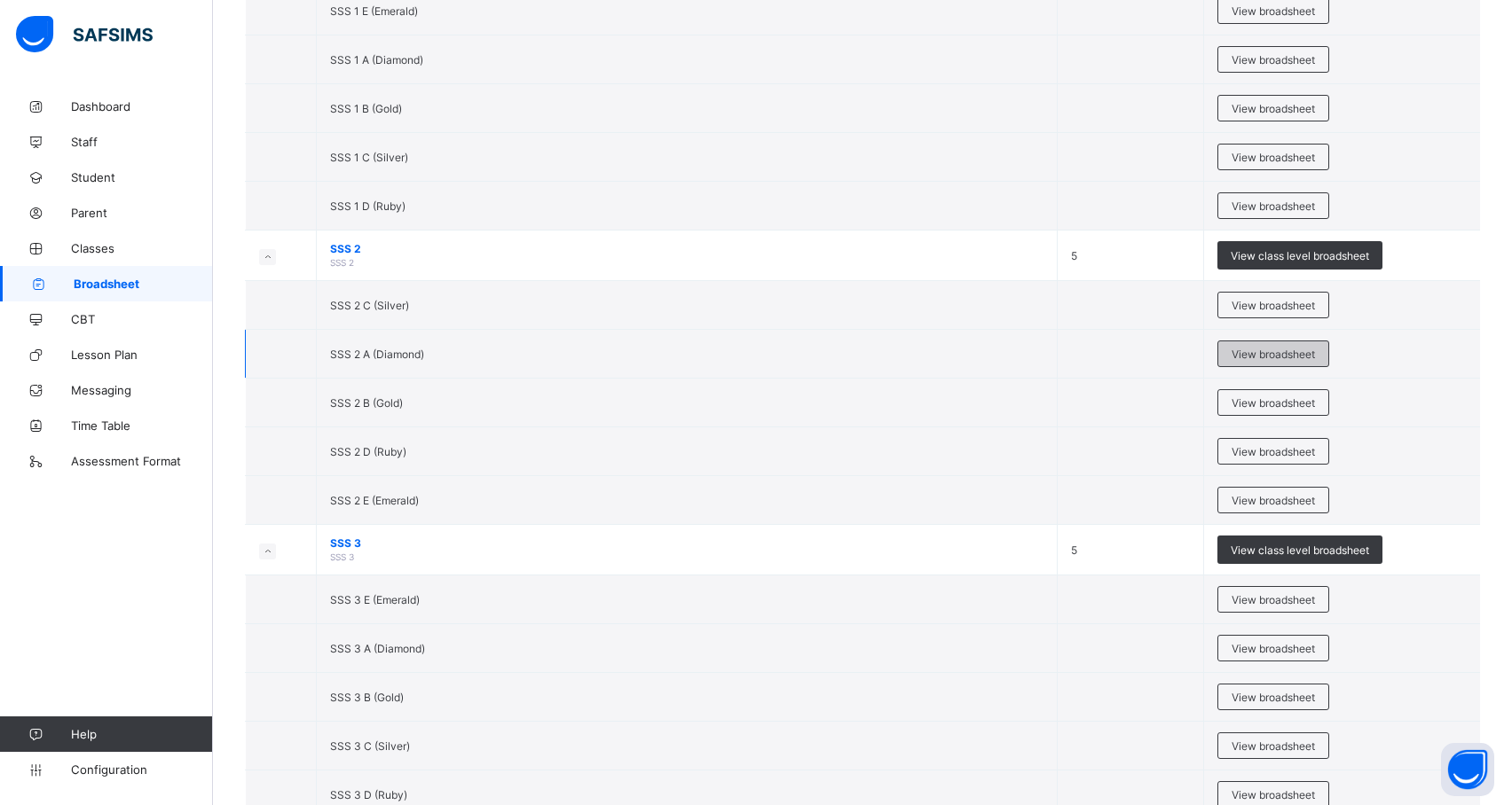
click at [1313, 361] on span "View broadsheet" at bounding box center [1273, 355] width 83 height 14
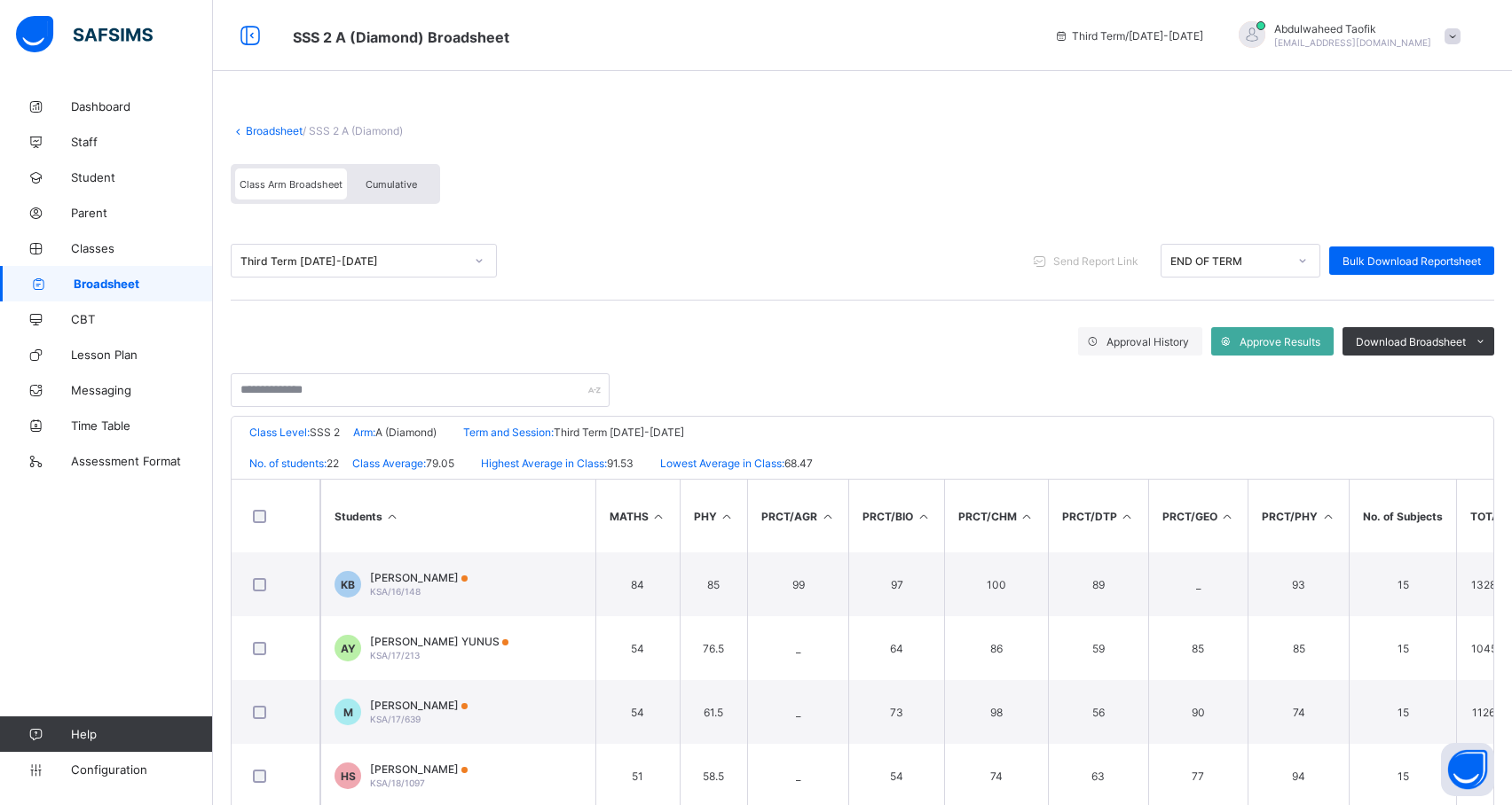
scroll to position [0, 913]
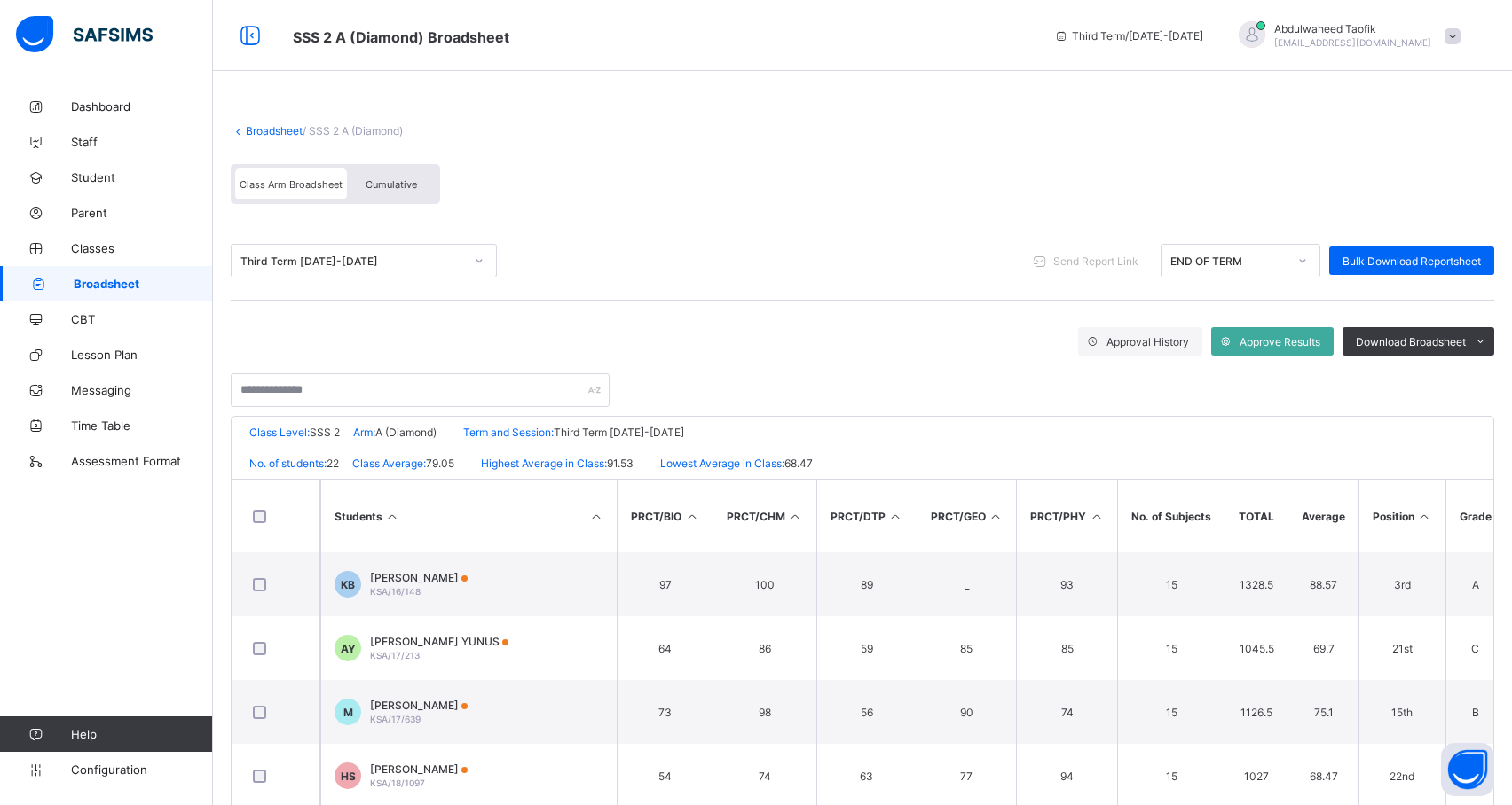
click at [1422, 512] on icon at bounding box center [1424, 517] width 15 height 14
click at [1485, 342] on span at bounding box center [1480, 341] width 28 height 28
click at [1484, 391] on li "PDF" at bounding box center [1458, 379] width 71 height 27
click at [136, 270] on link "Broadsheet" at bounding box center [106, 284] width 213 height 35
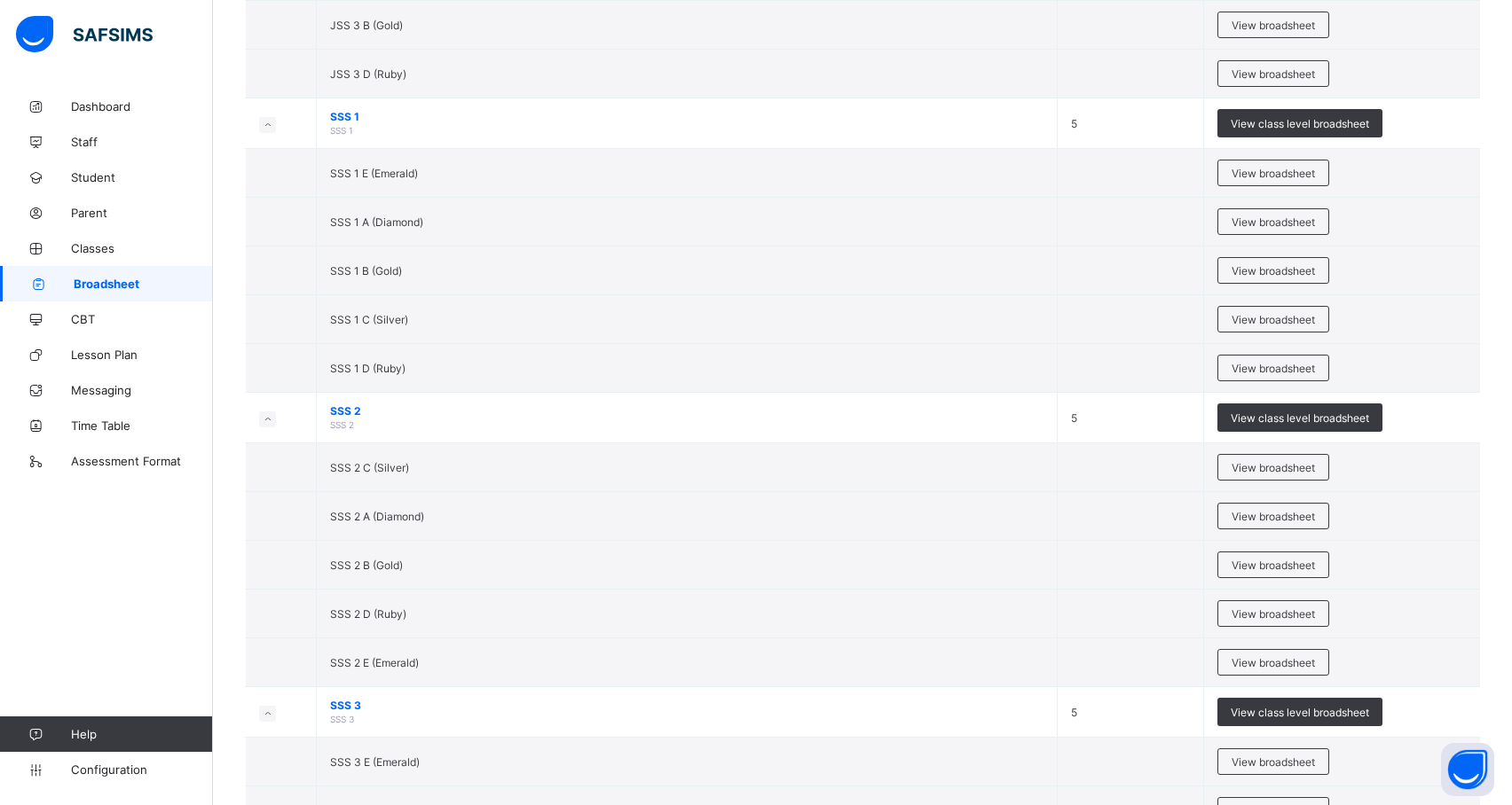
scroll to position [2572, 0]
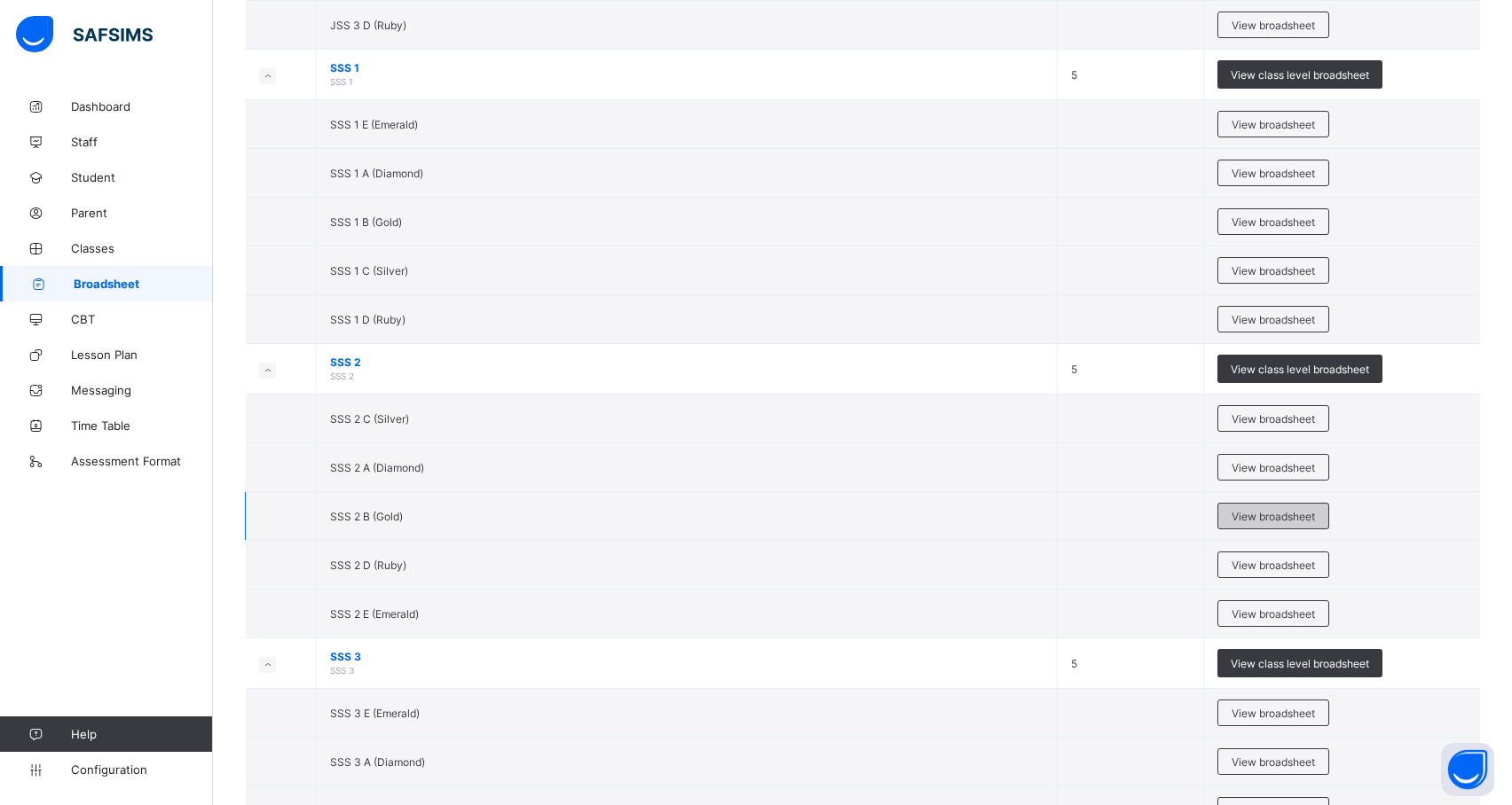
click at [1304, 523] on span "View broadsheet" at bounding box center [1273, 517] width 83 height 14
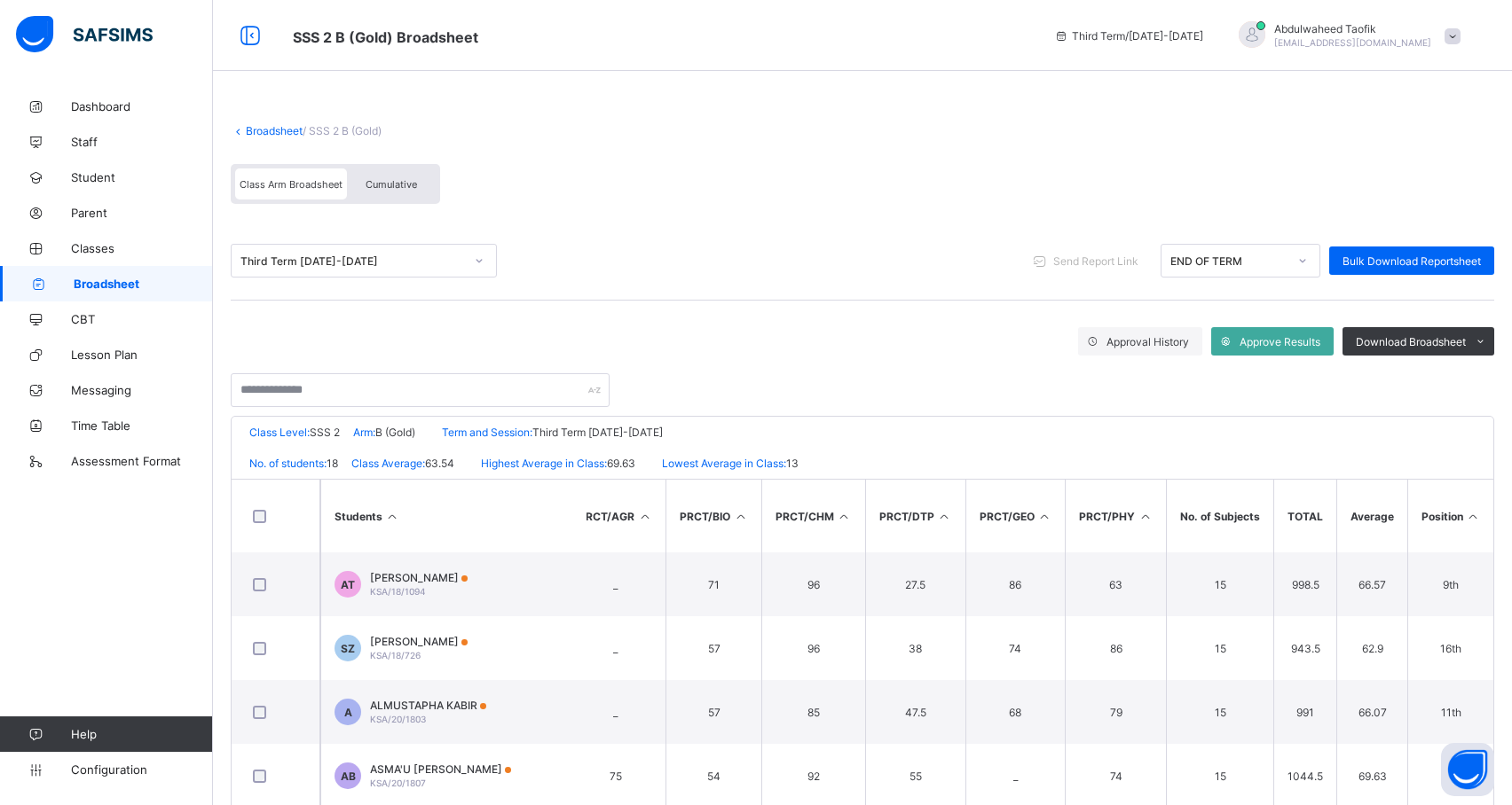
scroll to position [0, 913]
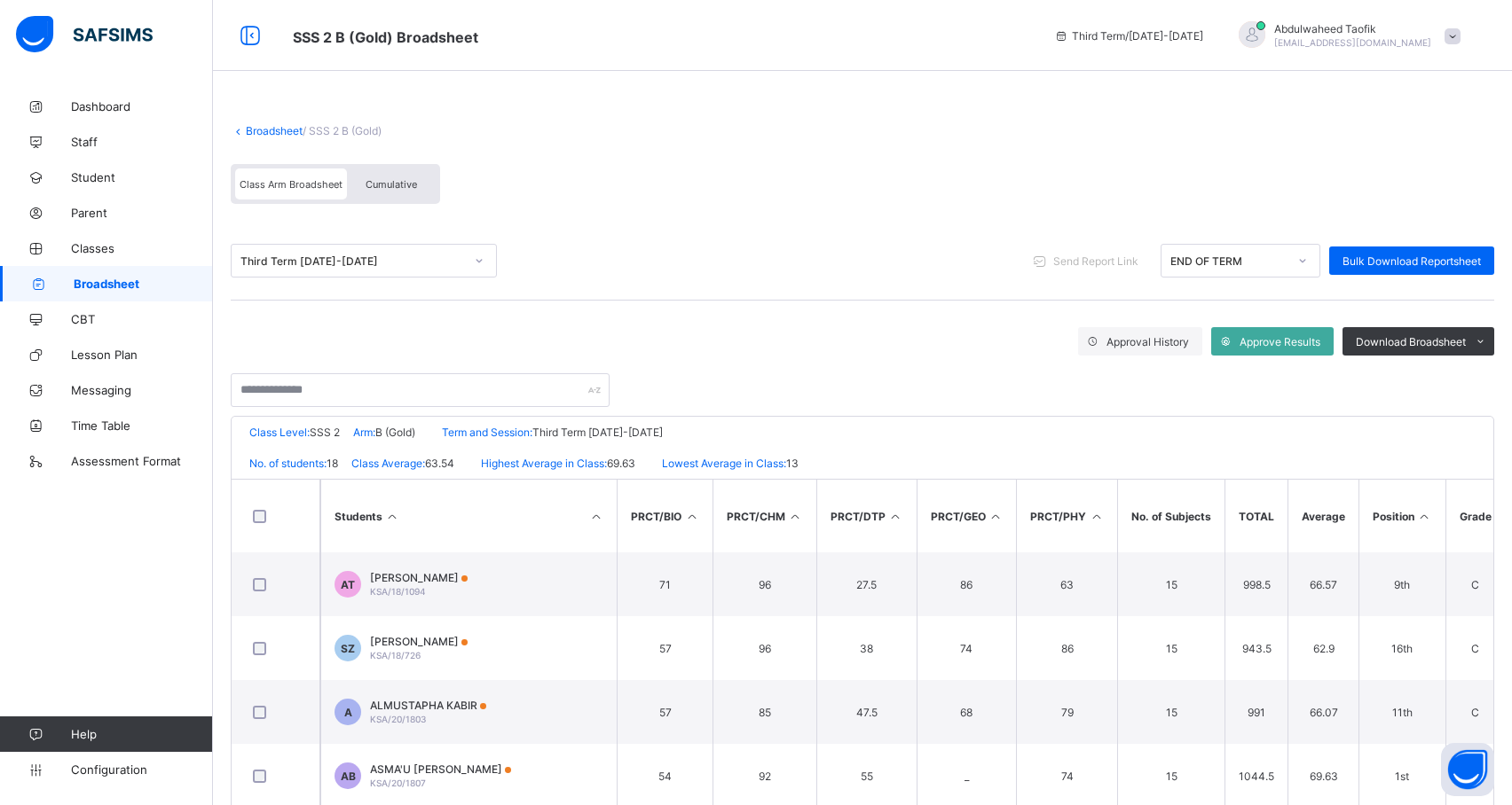
click at [1424, 516] on icon at bounding box center [1424, 517] width 15 height 14
click at [1488, 341] on icon at bounding box center [1481, 342] width 14 height 12
click at [1482, 389] on li "PDF" at bounding box center [1458, 379] width 71 height 27
click at [118, 282] on span "Broadsheet" at bounding box center [143, 284] width 139 height 14
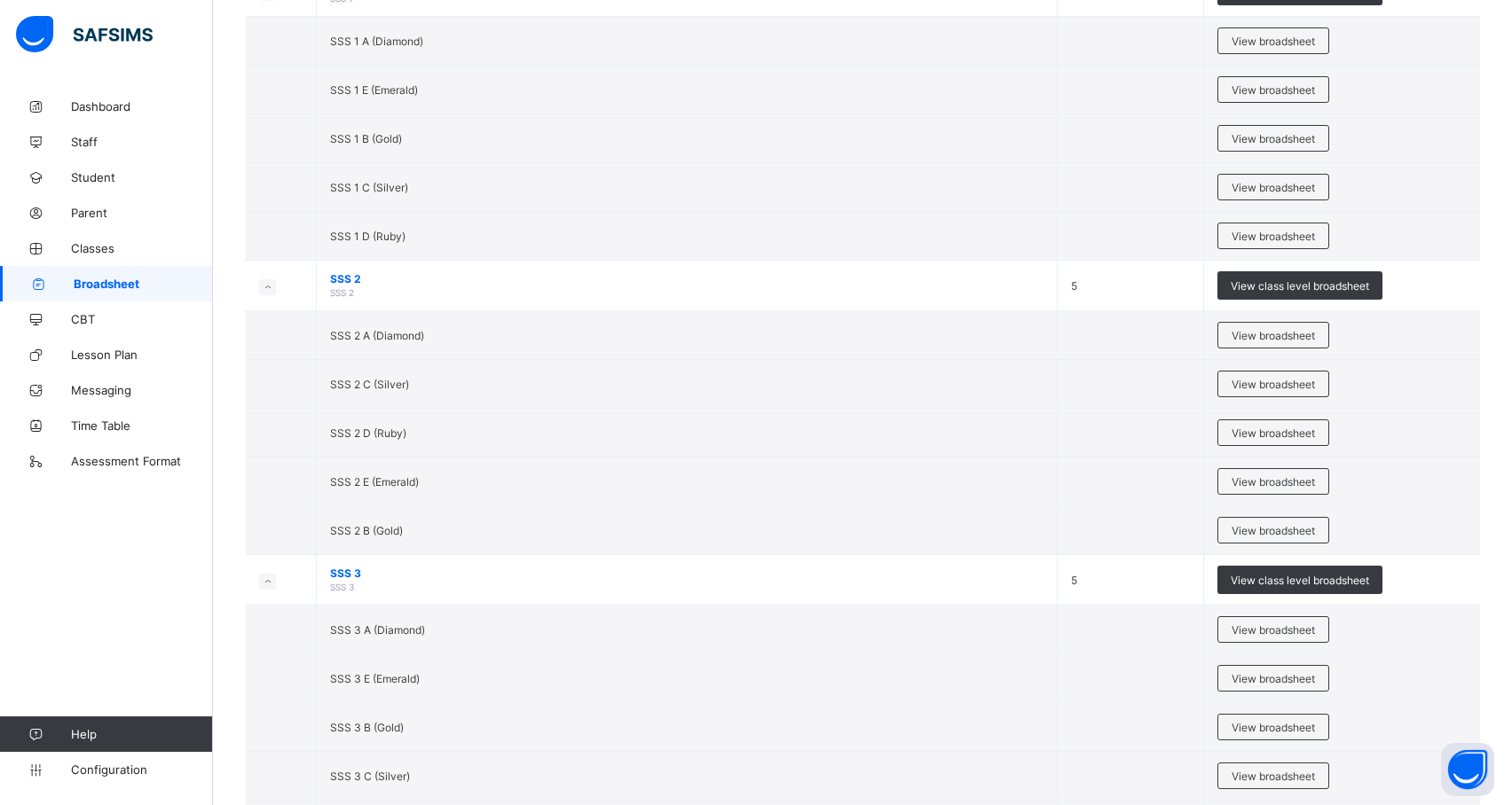
scroll to position [2765, 0]
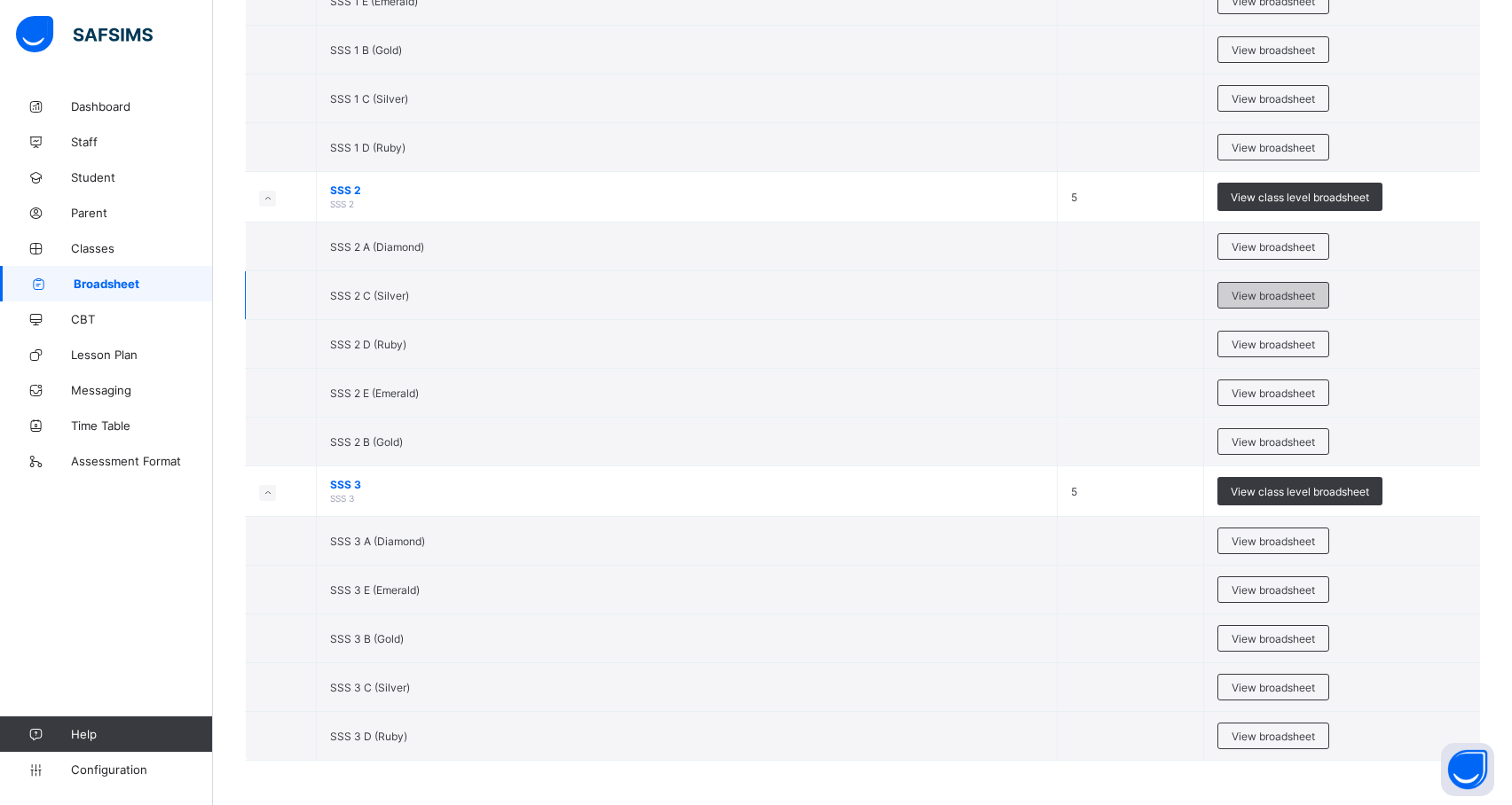
click at [1318, 304] on div "View broadsheet" at bounding box center [1274, 295] width 112 height 26
